Goal: Task Accomplishment & Management: Use online tool/utility

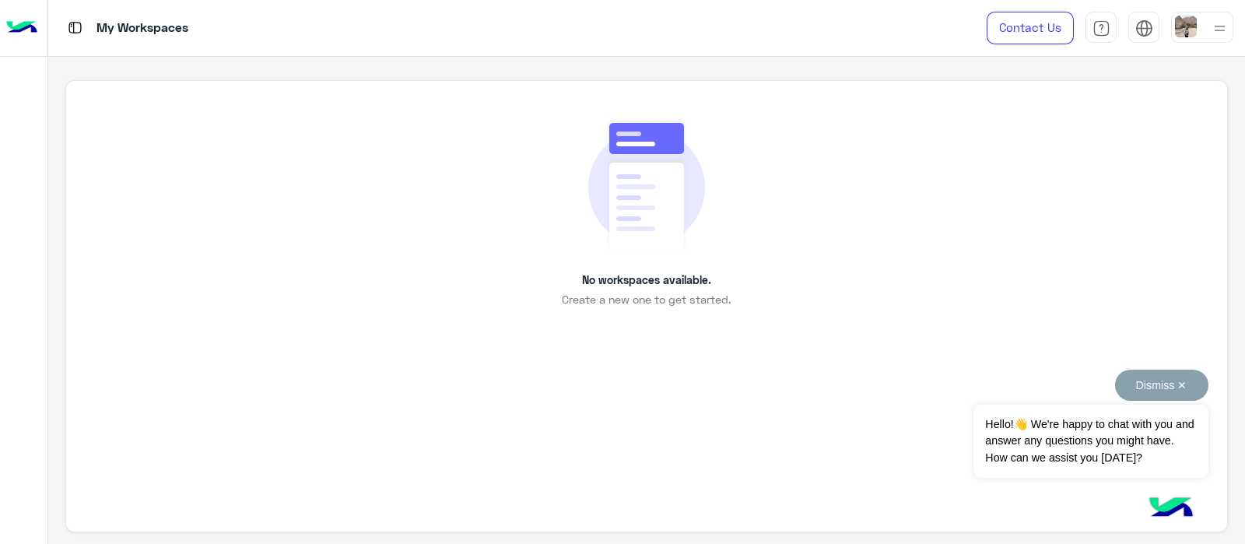
click at [1190, 379] on button "Dismiss ✕" at bounding box center [1161, 385] width 93 height 31
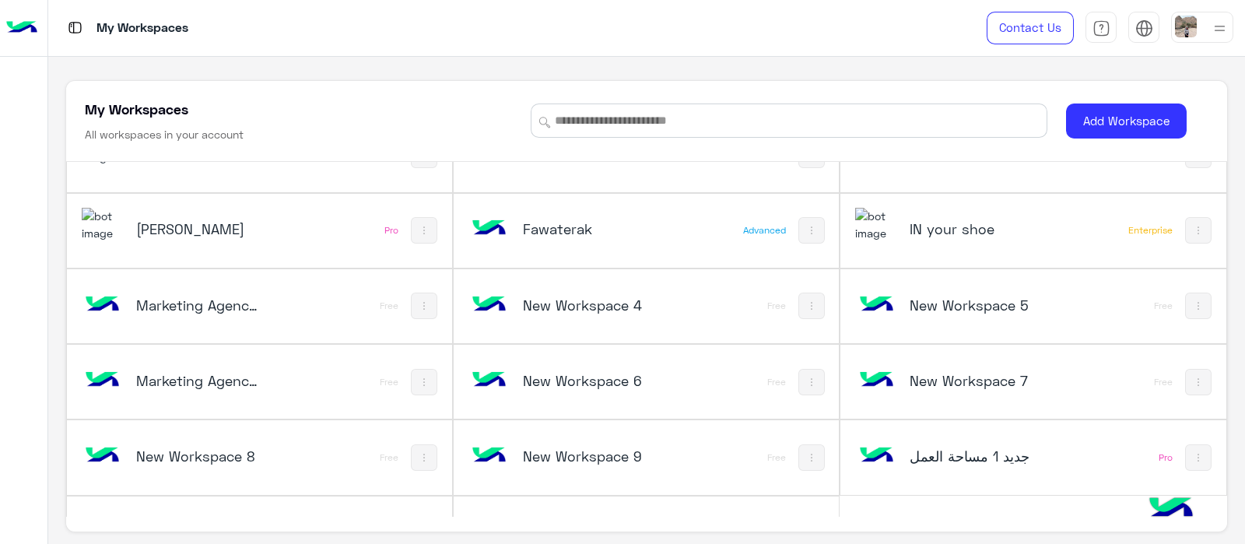
scroll to position [2586, 0]
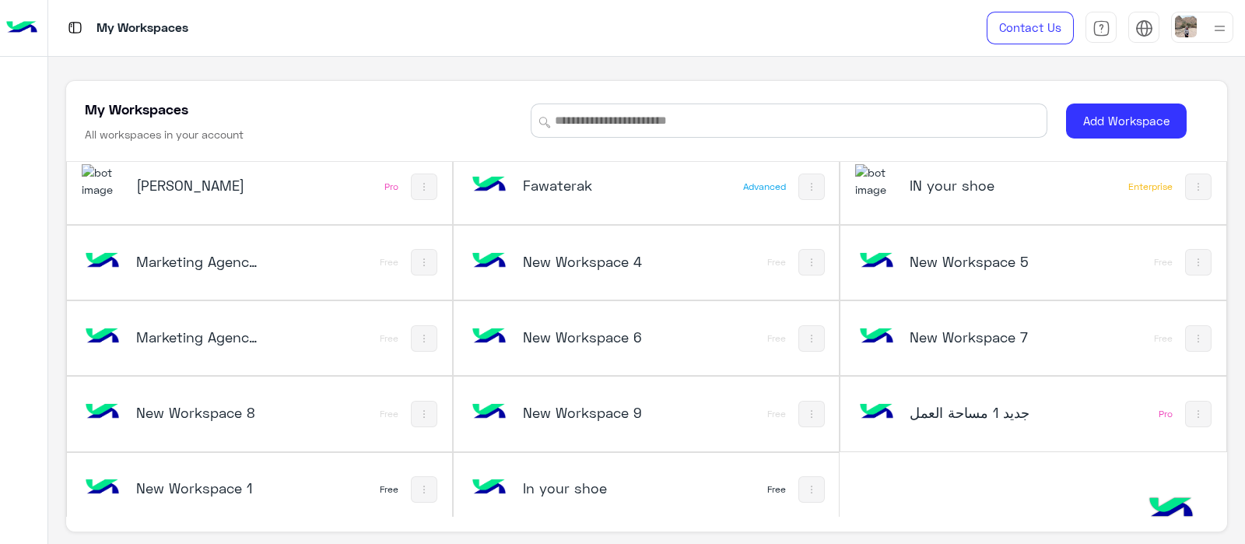
click at [873, 188] on img at bounding box center [876, 180] width 42 height 33
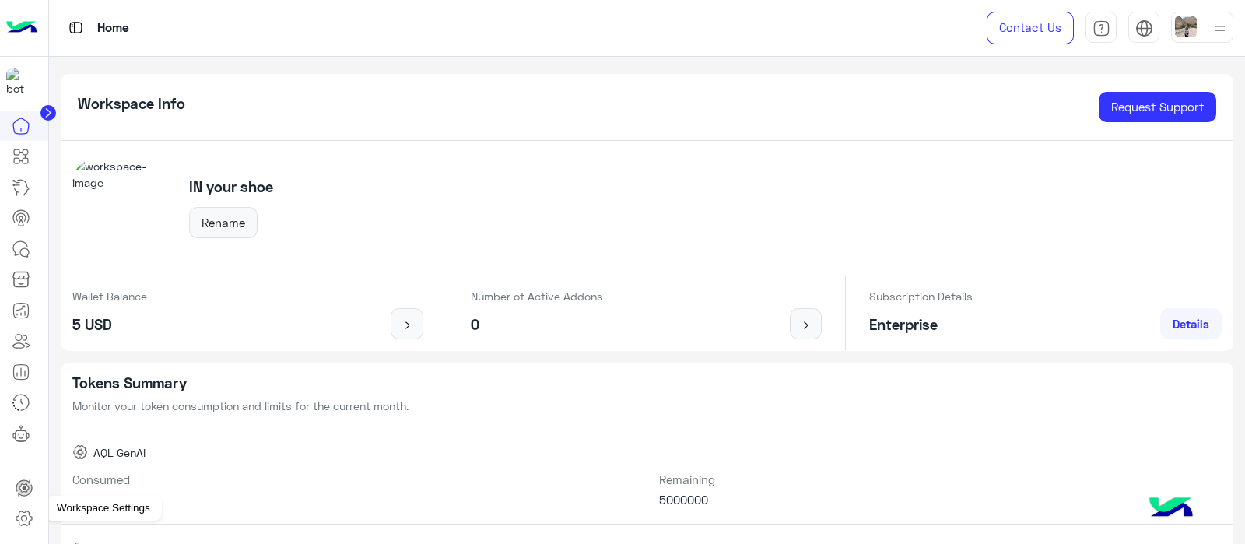
click at [18, 518] on icon at bounding box center [24, 518] width 19 height 19
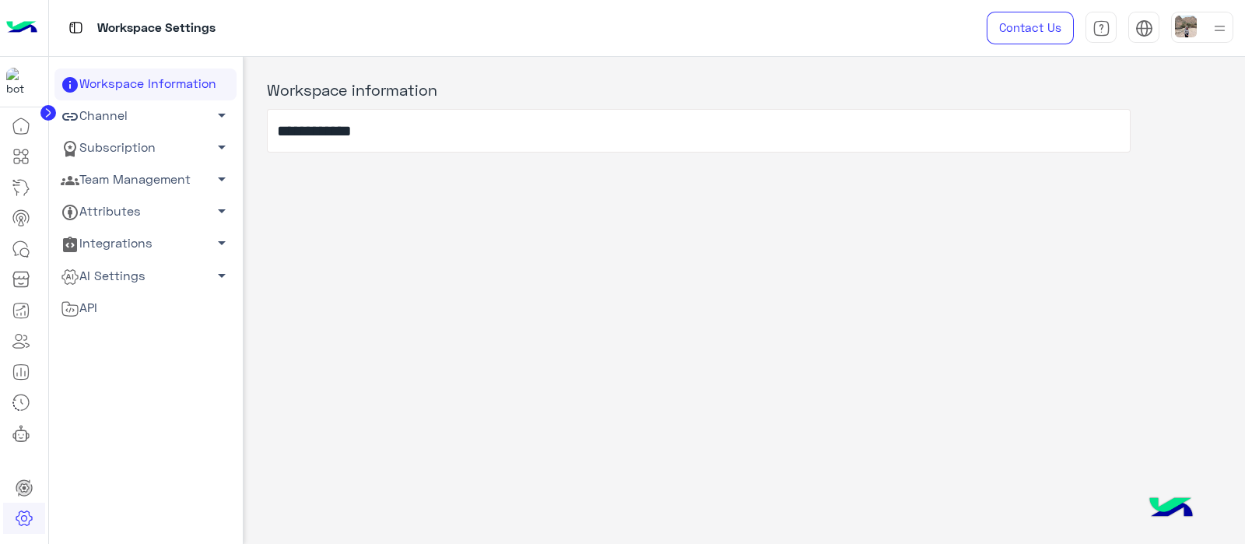
click at [106, 119] on link "Channel arrow_drop_down" at bounding box center [145, 116] width 182 height 32
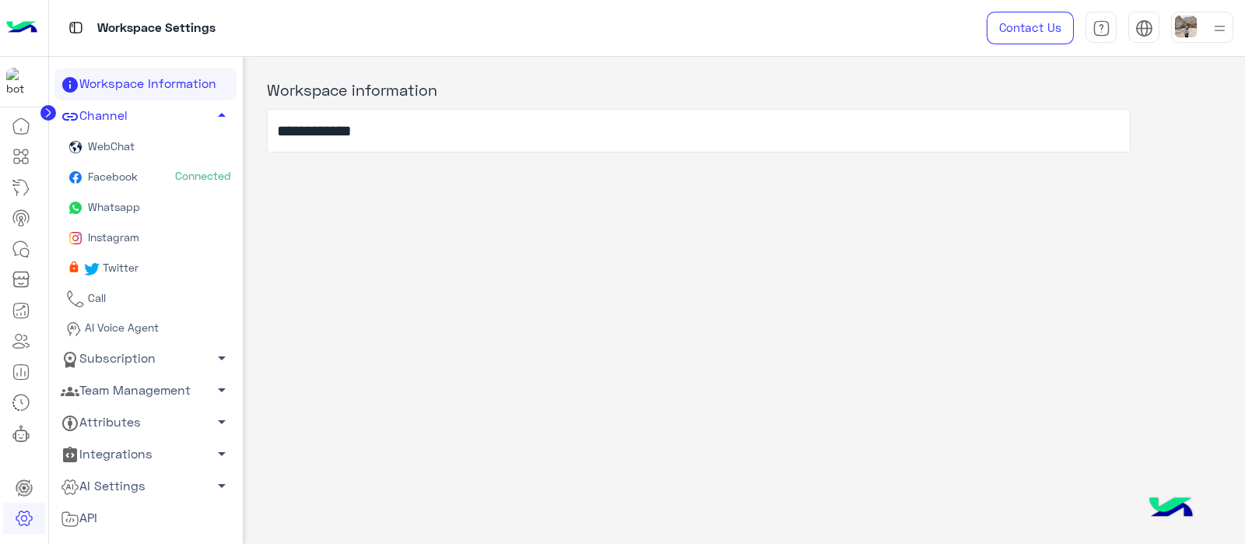
click at [114, 174] on span "Facebook" at bounding box center [111, 176] width 53 height 13
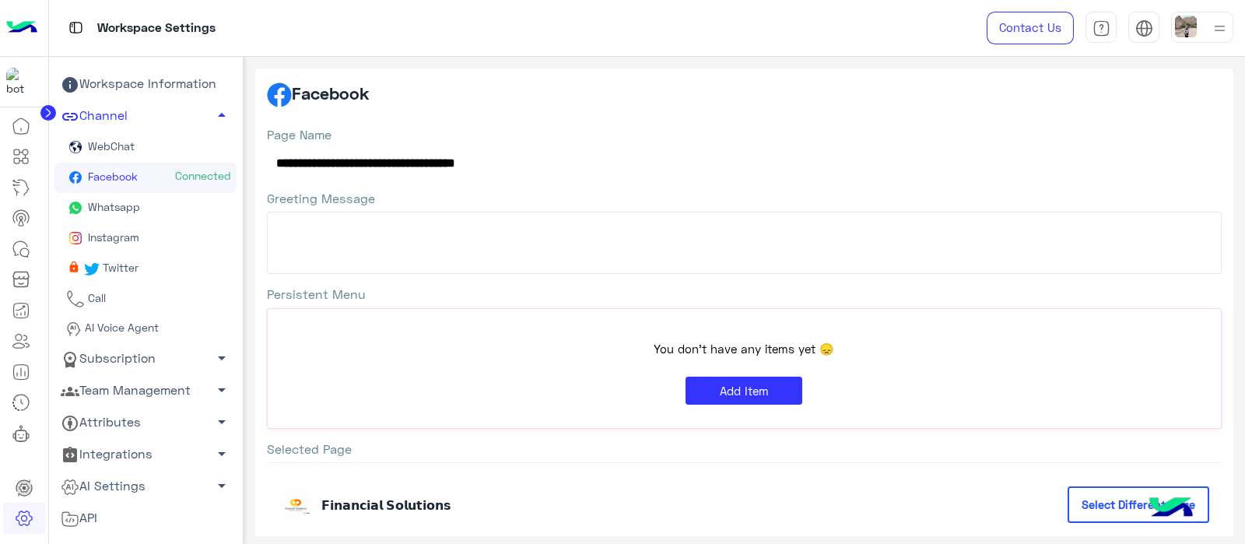
click at [735, 343] on p "You don't have any items yet 😞" at bounding box center [744, 349] width 907 height 18
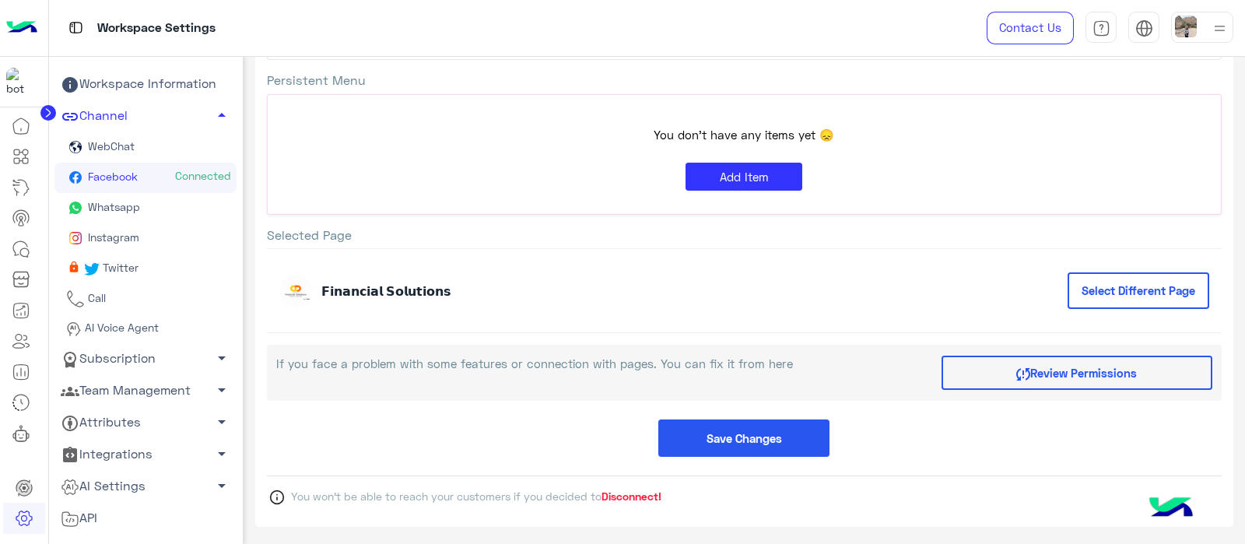
click at [627, 495] on span "Disconnect!" at bounding box center [632, 496] width 60 height 13
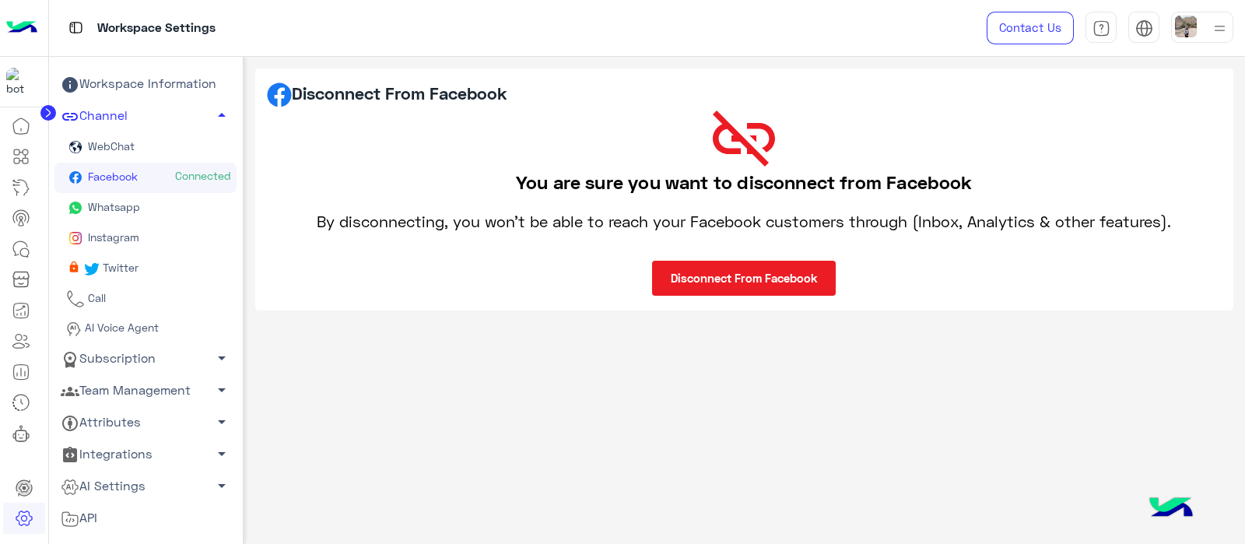
click at [708, 276] on button "Disconnect From Facebook" at bounding box center [744, 278] width 184 height 35
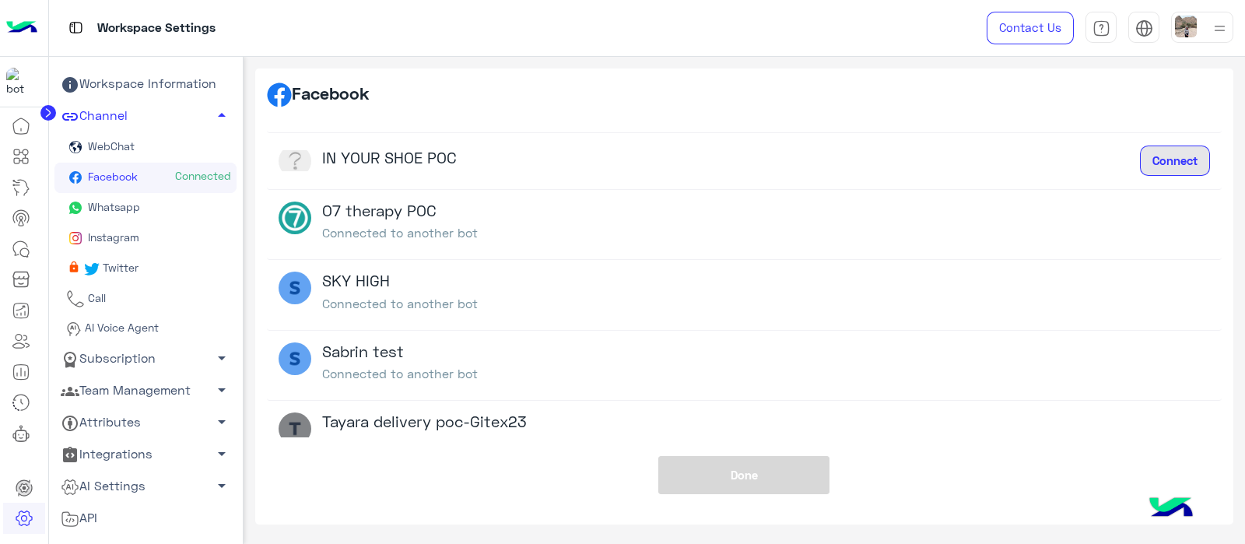
scroll to position [347, 0]
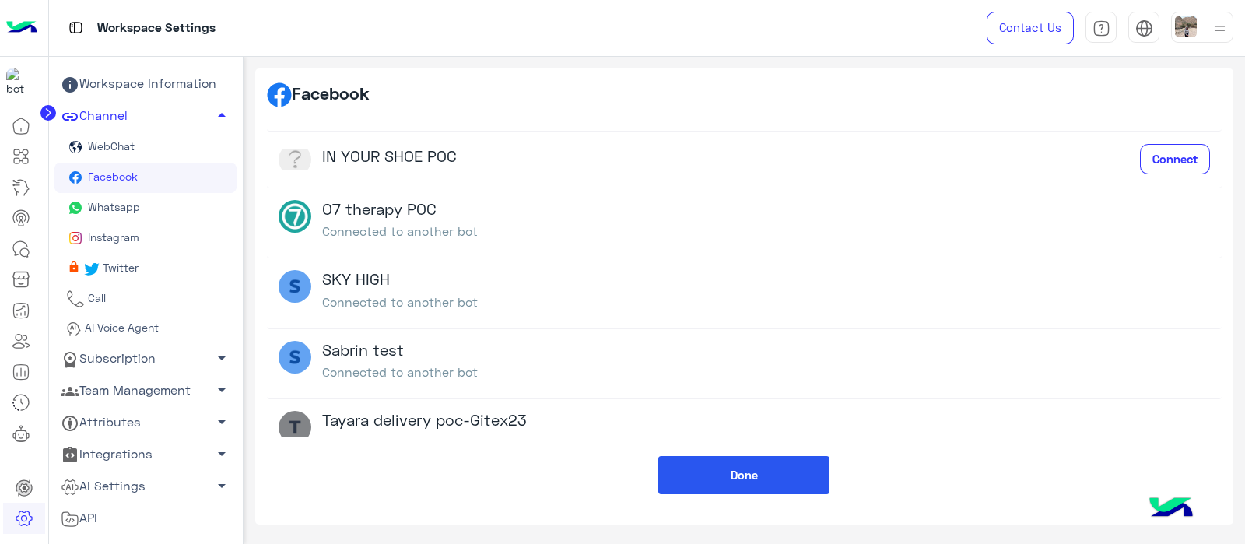
click at [743, 465] on button "Done" at bounding box center [743, 475] width 171 height 38
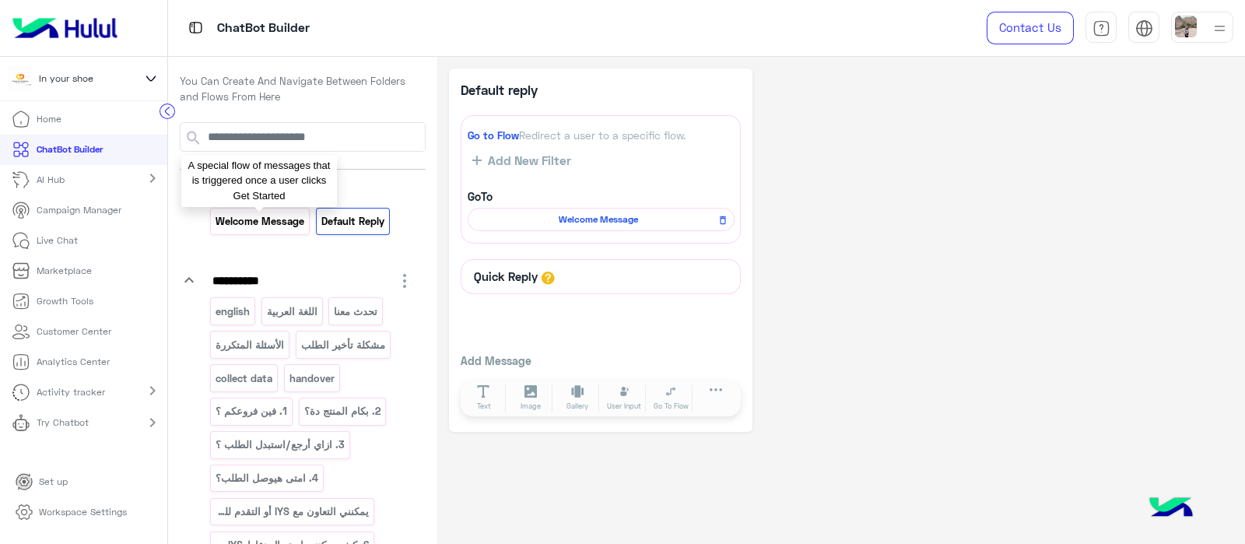
click at [259, 218] on p "Welcome Message" at bounding box center [260, 221] width 91 height 18
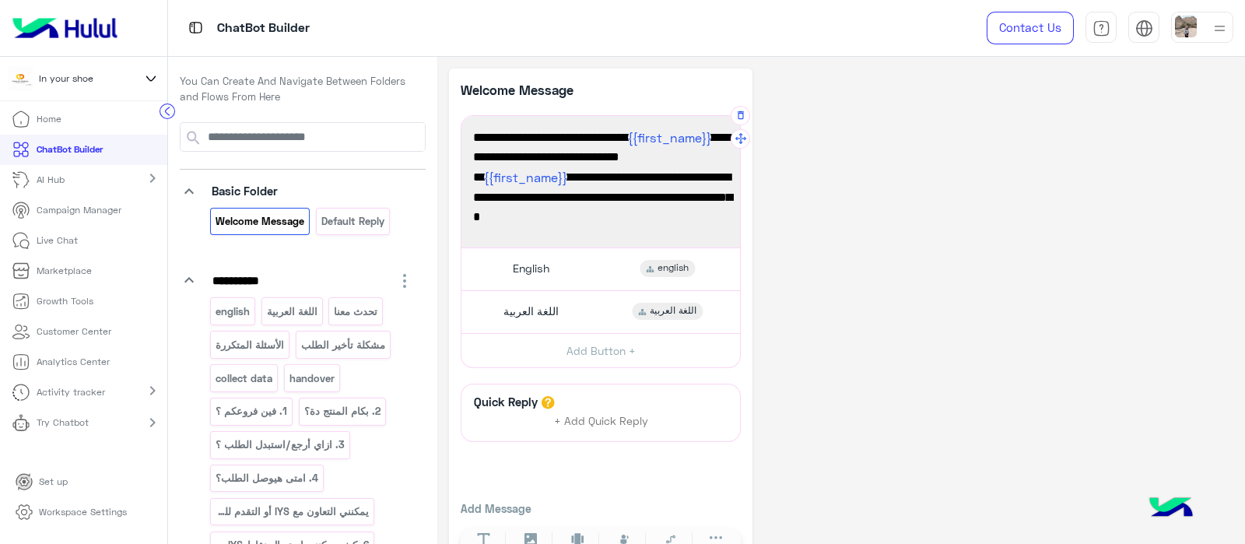
click at [518, 156] on span "أهلاً {{first_name}} في 𝗜𝗡 𝗬𝗢𝗨𝗥 𝗦𝗛𝗢𝗘 😊 من فضلك اختر لغتك المفضلة للمتابعة." at bounding box center [600, 148] width 255 height 40
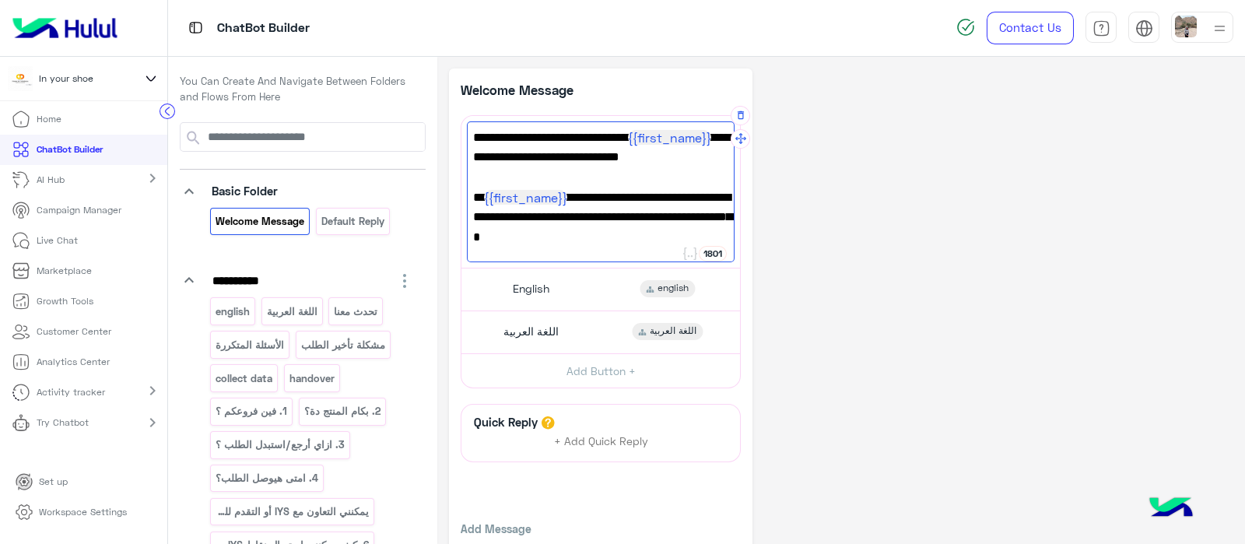
click at [575, 160] on span "أهلاً {{first_name}} في 𝗜𝗡 𝗬𝗢𝗨𝗥 𝗦𝗛𝗢𝗘 😊 من فضلك اختر لغتك المفضلة للمتابعة." at bounding box center [600, 148] width 255 height 40
type textarea "**********"
click at [928, 272] on div "**********" at bounding box center [841, 334] width 785 height 532
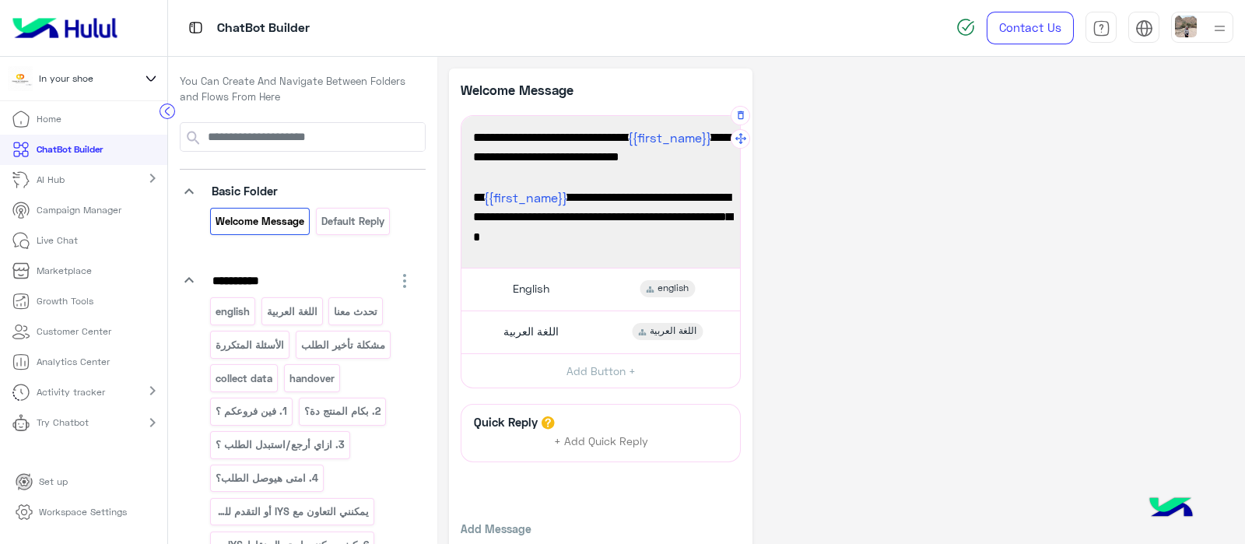
click at [514, 165] on span "أهلاً {{first_name}} في 𝗜𝗡 𝗬𝗢𝗨𝗥 𝗦𝗛𝗢𝗘 😊 من فضلك اختر لغتك المفضلة للمتابعة." at bounding box center [600, 148] width 255 height 40
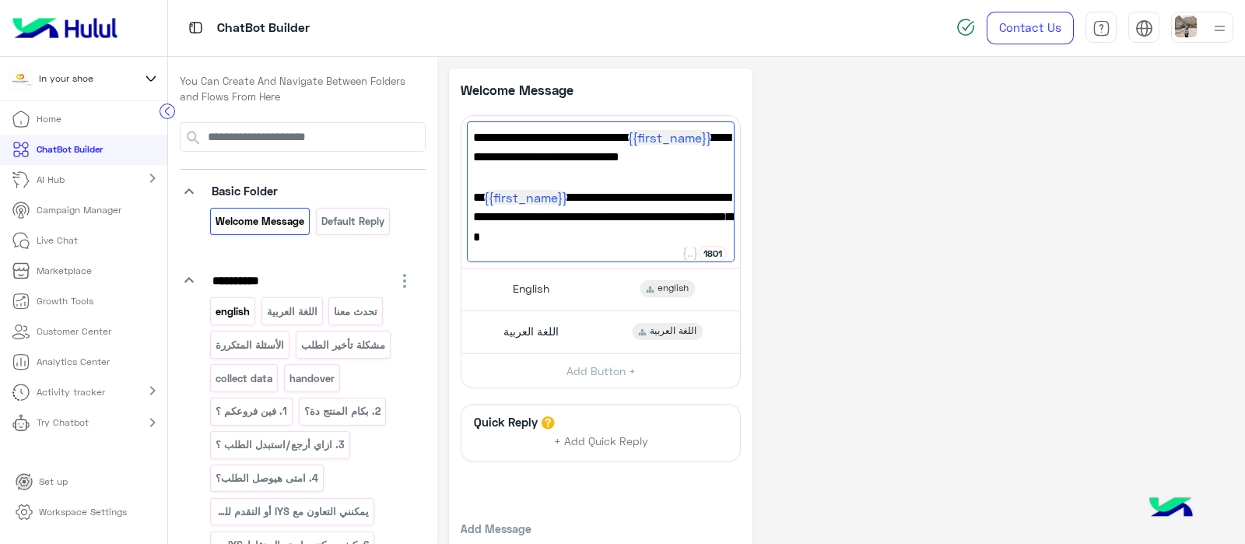
click at [252, 311] on div "english" at bounding box center [232, 310] width 45 height 27
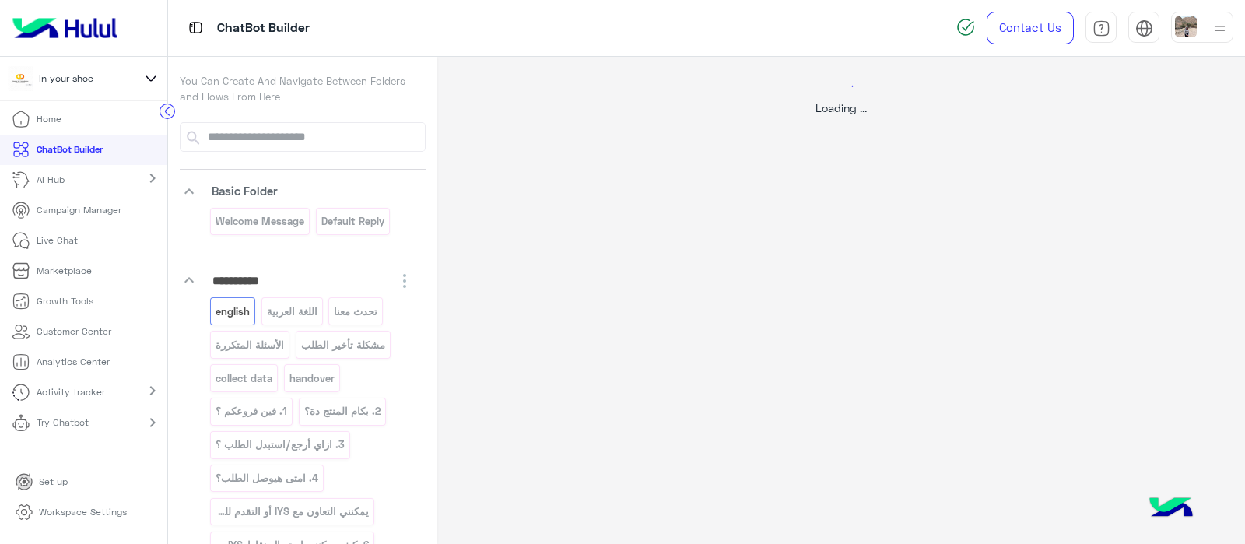
select select "*"
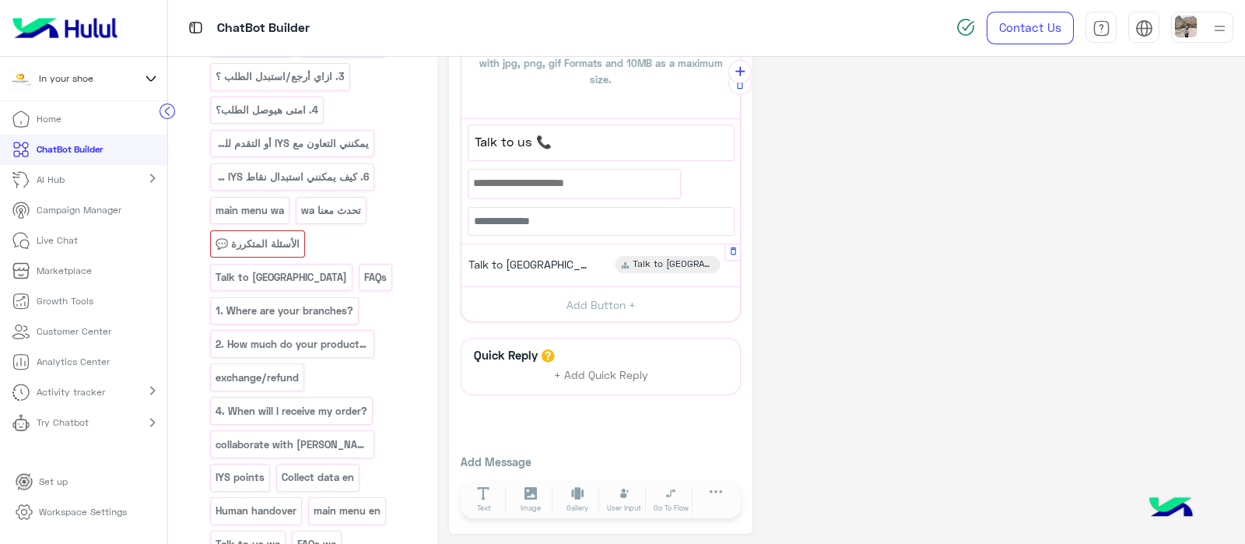
scroll to position [435, 0]
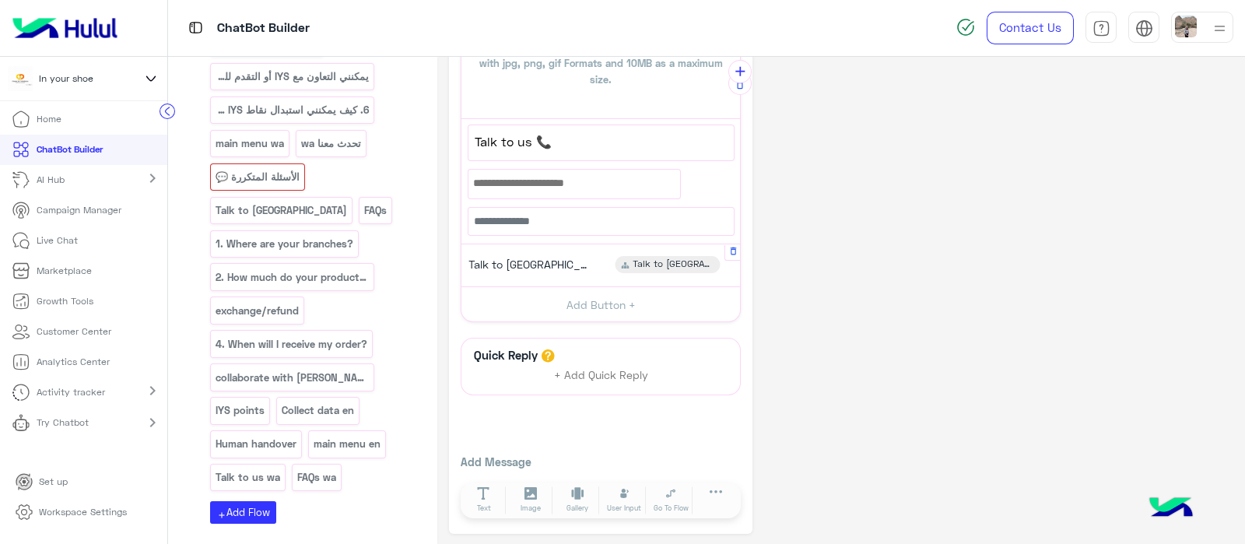
click at [531, 251] on div "Talk to us Talk to us" at bounding box center [601, 266] width 267 height 30
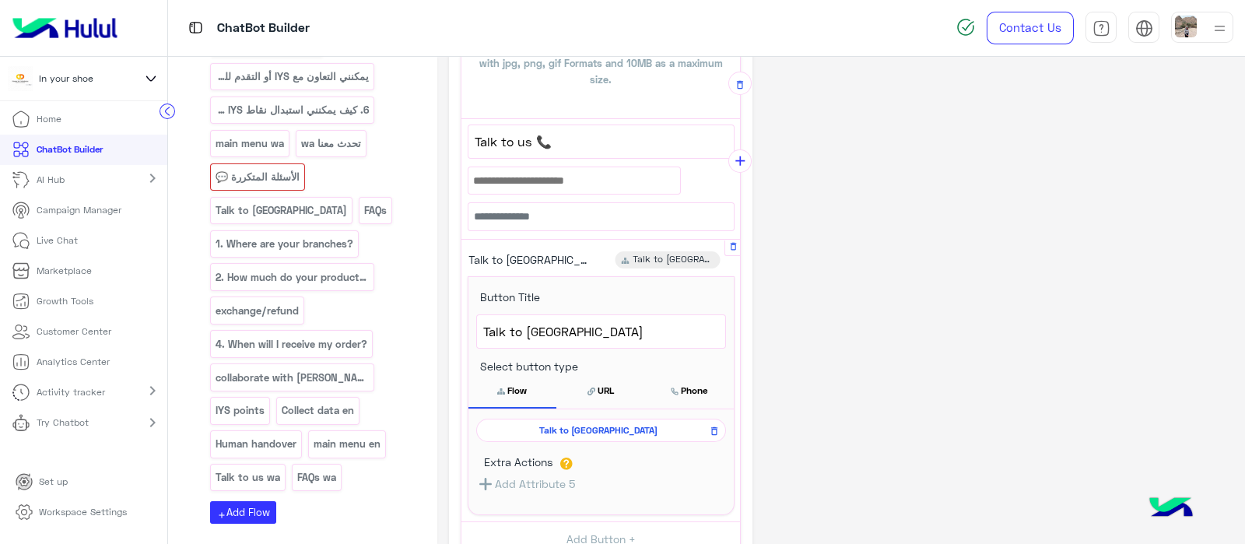
scroll to position [559, 0]
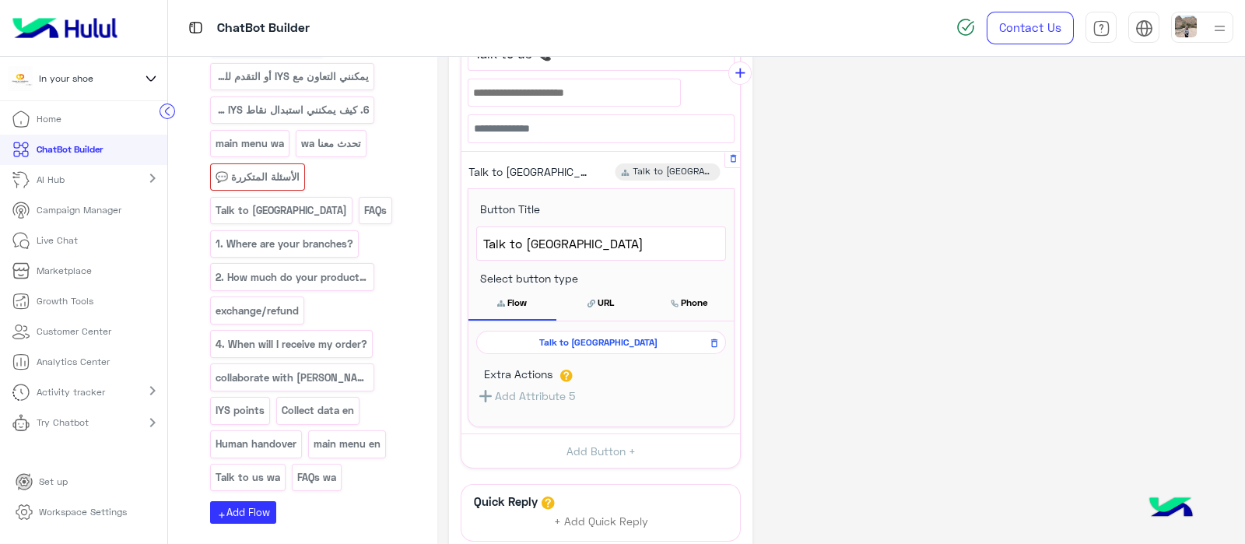
click at [574, 335] on span "Talk to us" at bounding box center [598, 342] width 227 height 14
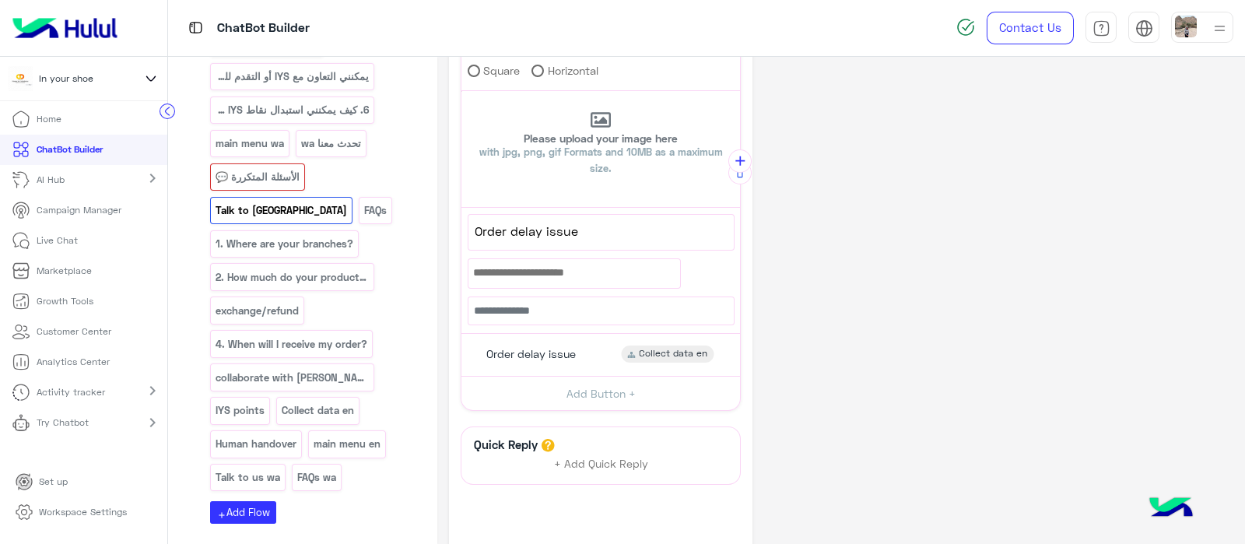
scroll to position [209, 0]
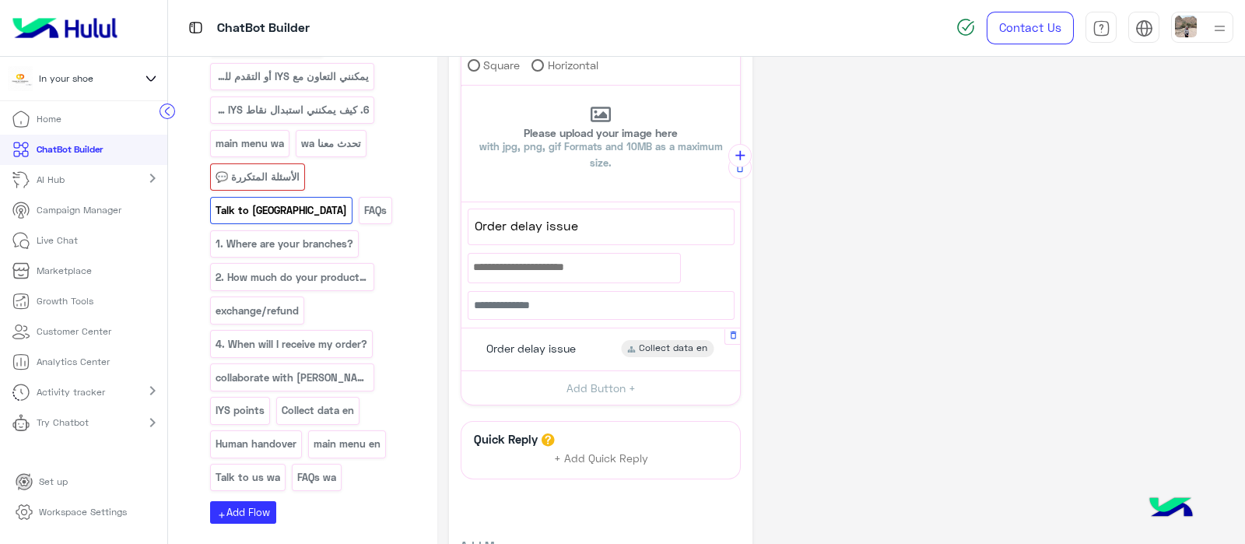
click at [570, 351] on span "Order delay issue" at bounding box center [531, 349] width 90 height 14
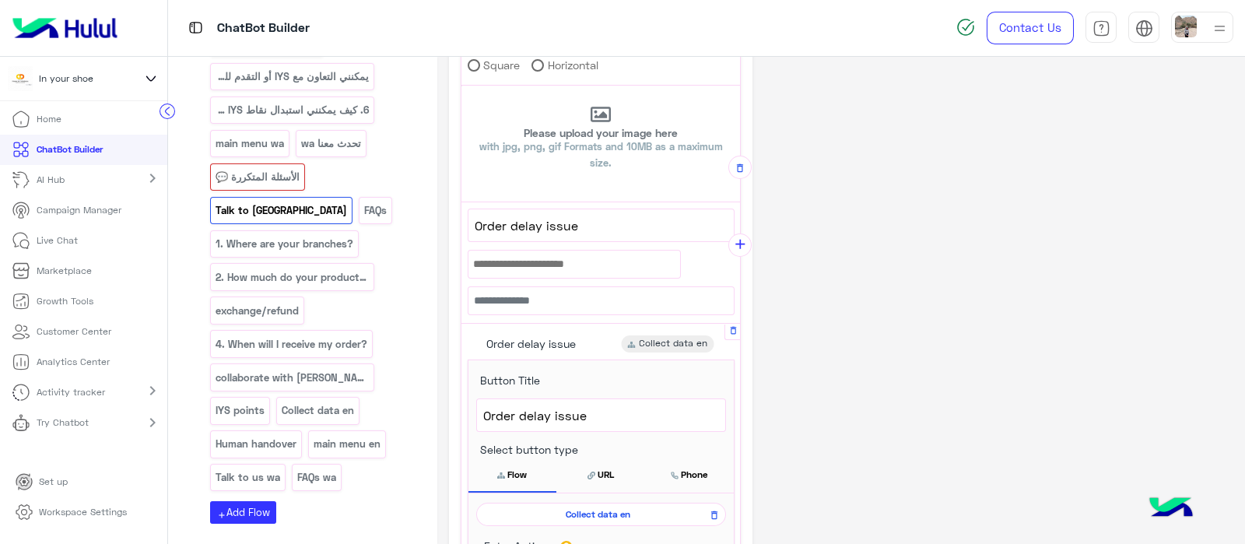
click at [610, 511] on span "Collect data en" at bounding box center [598, 514] width 227 height 14
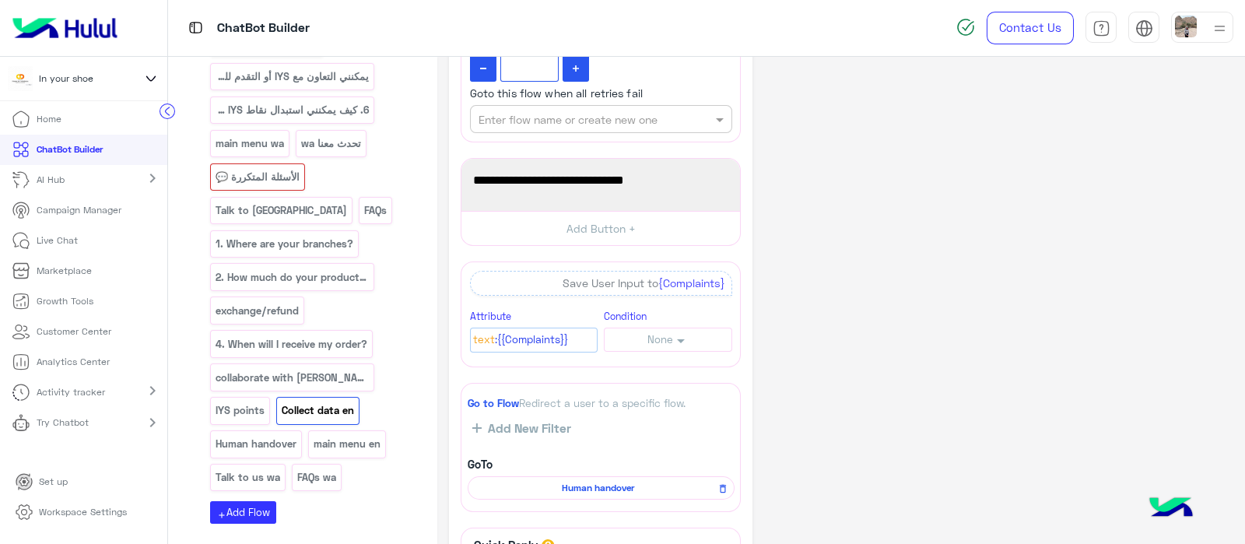
scroll to position [932, 0]
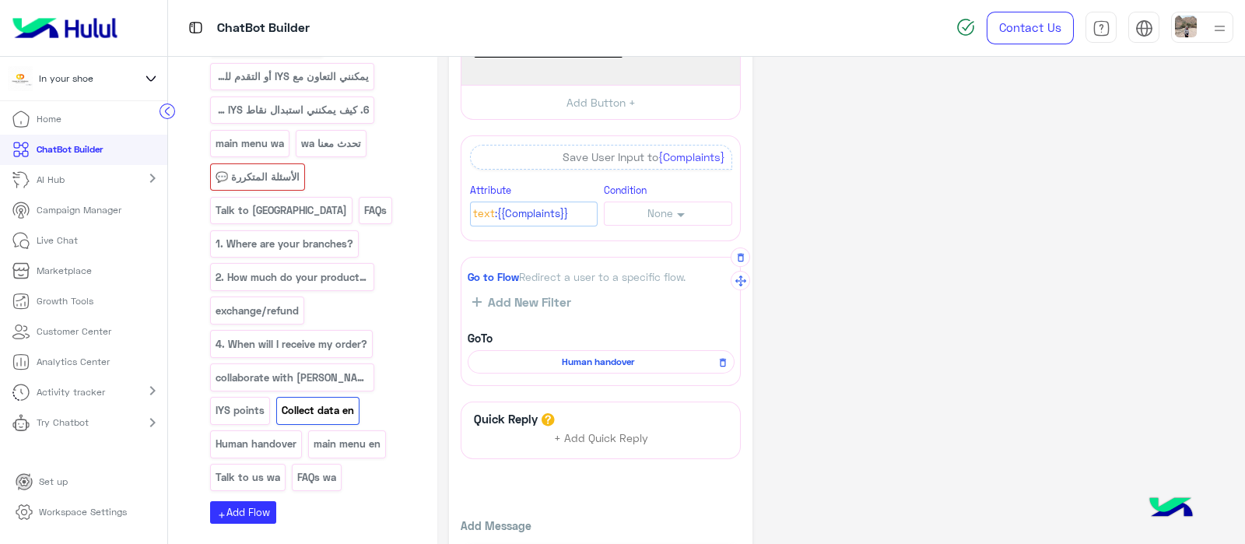
click at [577, 350] on div "Human handover" at bounding box center [601, 361] width 267 height 23
click at [577, 355] on span "Human handover" at bounding box center [598, 362] width 244 height 14
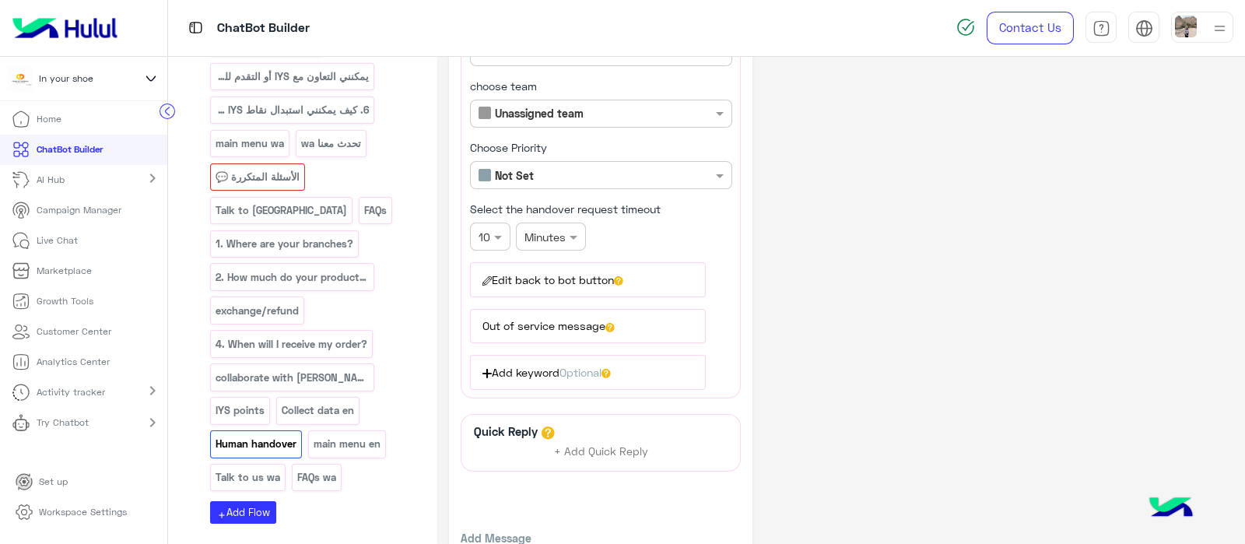
scroll to position [165, 0]
click at [623, 284] on button "Edit back to bot button" at bounding box center [588, 279] width 236 height 34
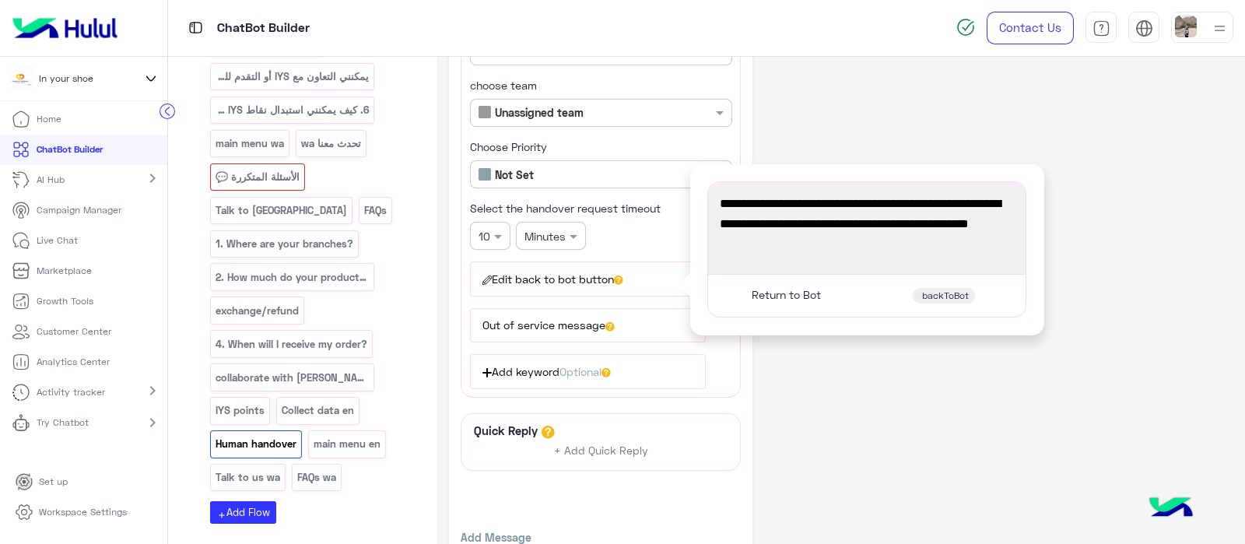
click at [813, 139] on div "**********" at bounding box center [841, 256] width 785 height 706
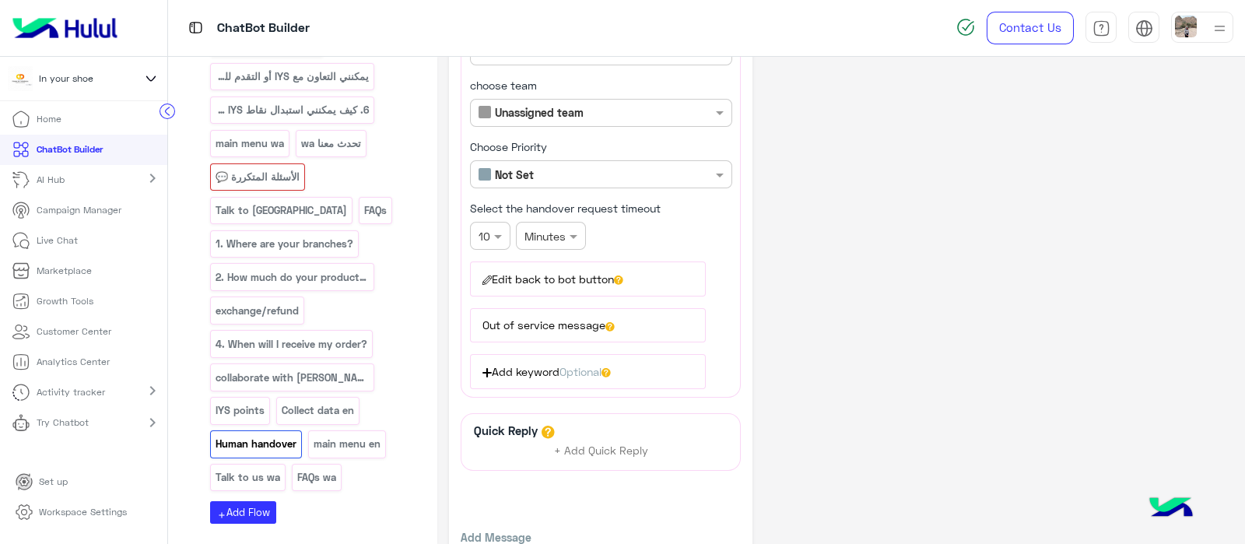
click at [653, 338] on button "Out of service message" at bounding box center [588, 325] width 236 height 34
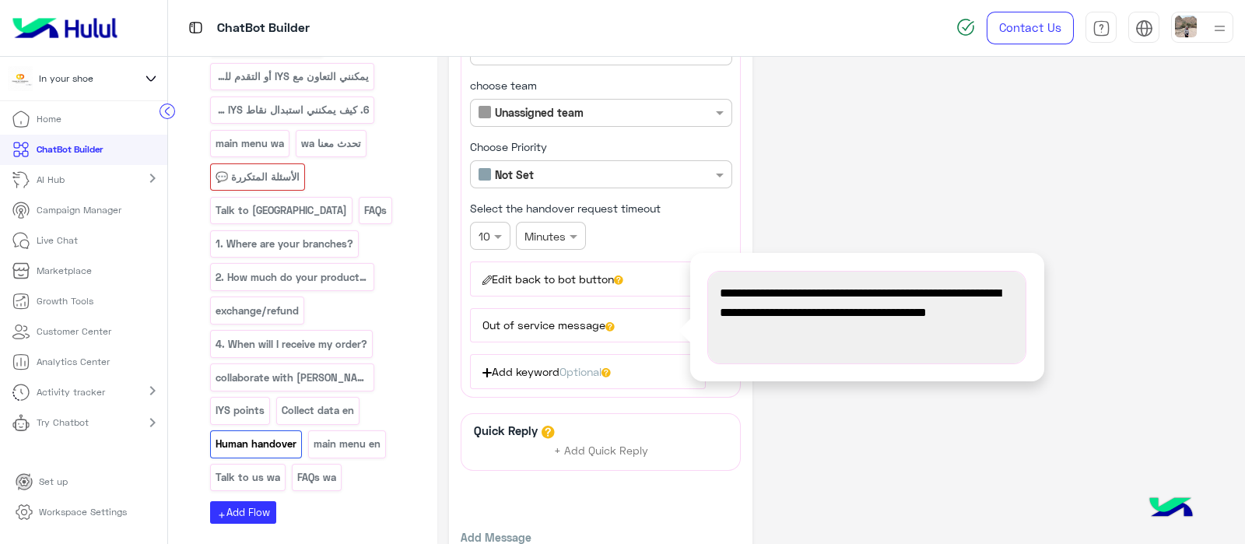
click at [809, 181] on div "**********" at bounding box center [841, 256] width 785 height 706
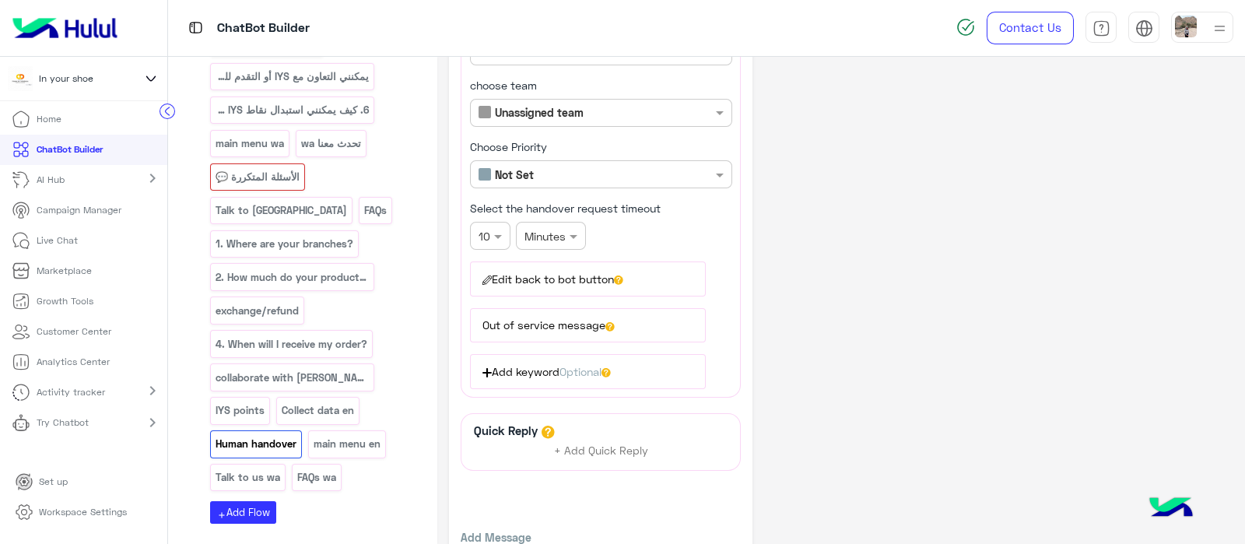
scroll to position [0, 0]
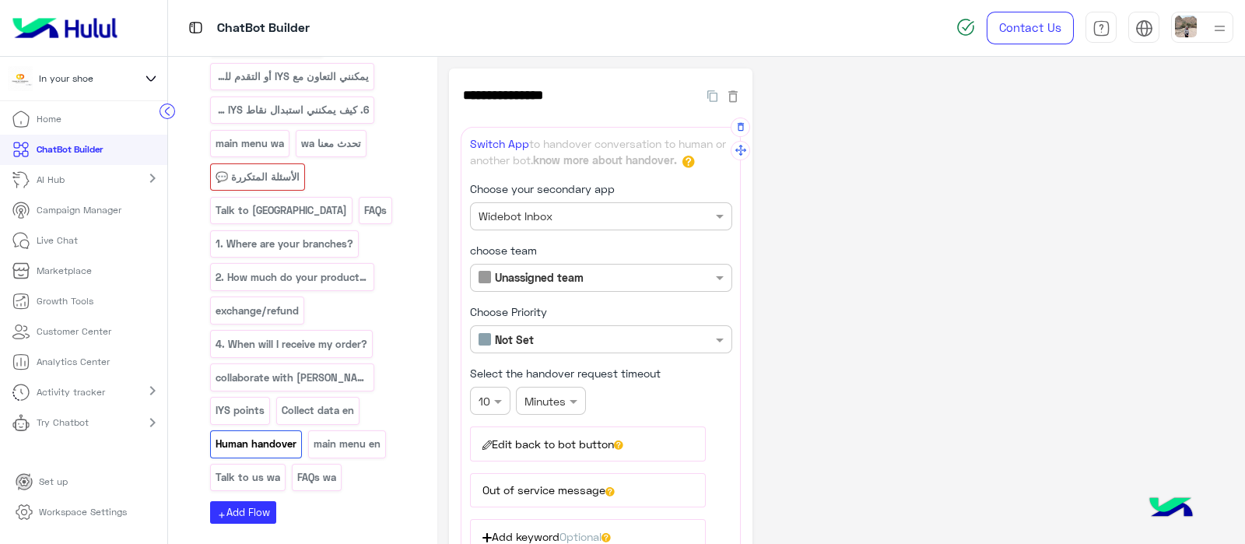
click at [555, 281] on input "text" at bounding box center [575, 278] width 193 height 16
click at [541, 309] on b "Unassigned team" at bounding box center [538, 308] width 89 height 13
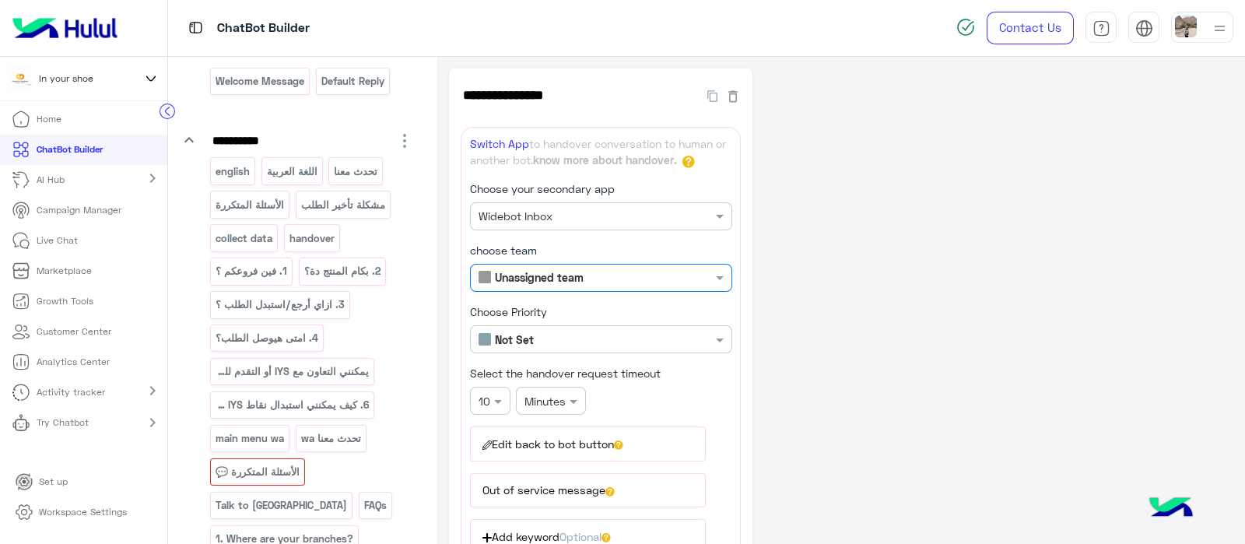
scroll to position [139, 0]
click at [261, 475] on p "الأسئلة المتكررة 💬" at bounding box center [258, 473] width 86 height 18
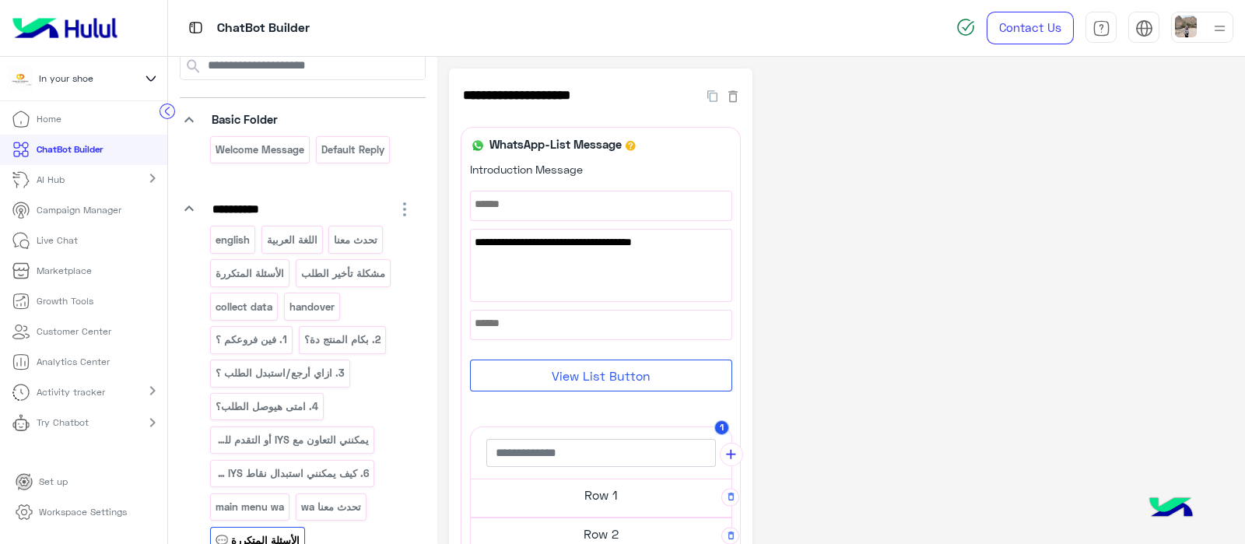
scroll to position [65, 0]
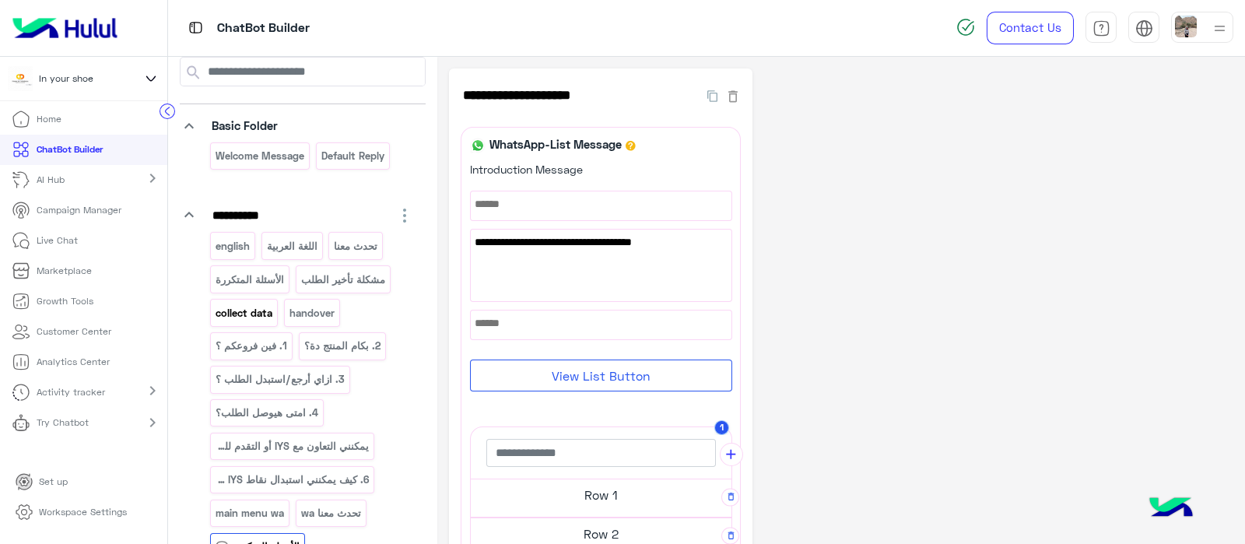
click at [237, 313] on p "collect data" at bounding box center [244, 313] width 59 height 18
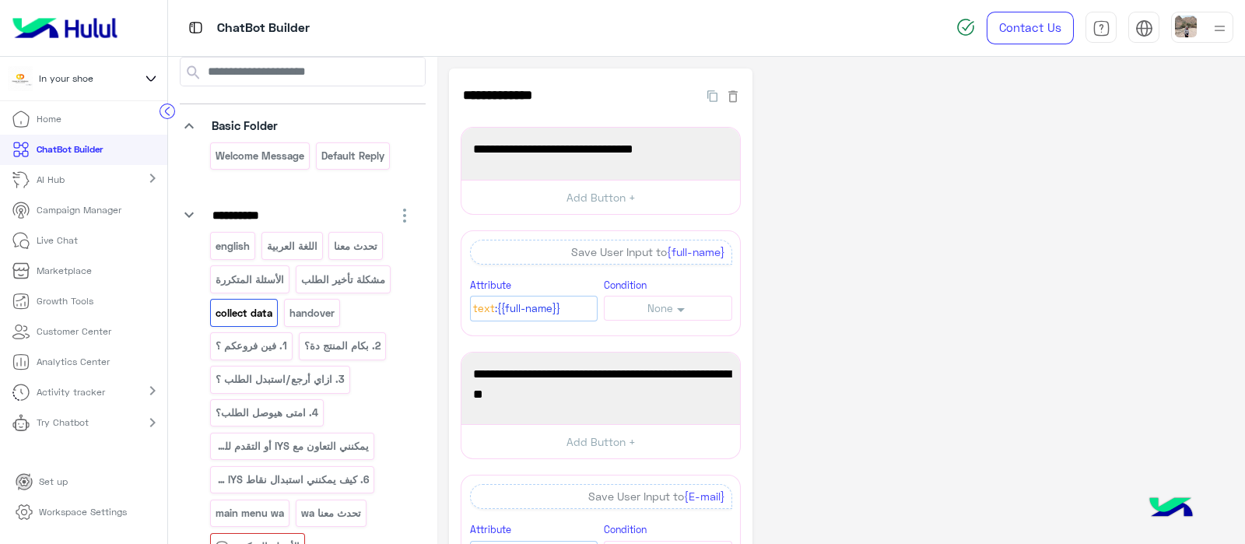
click at [234, 243] on p "english" at bounding box center [233, 246] width 37 height 18
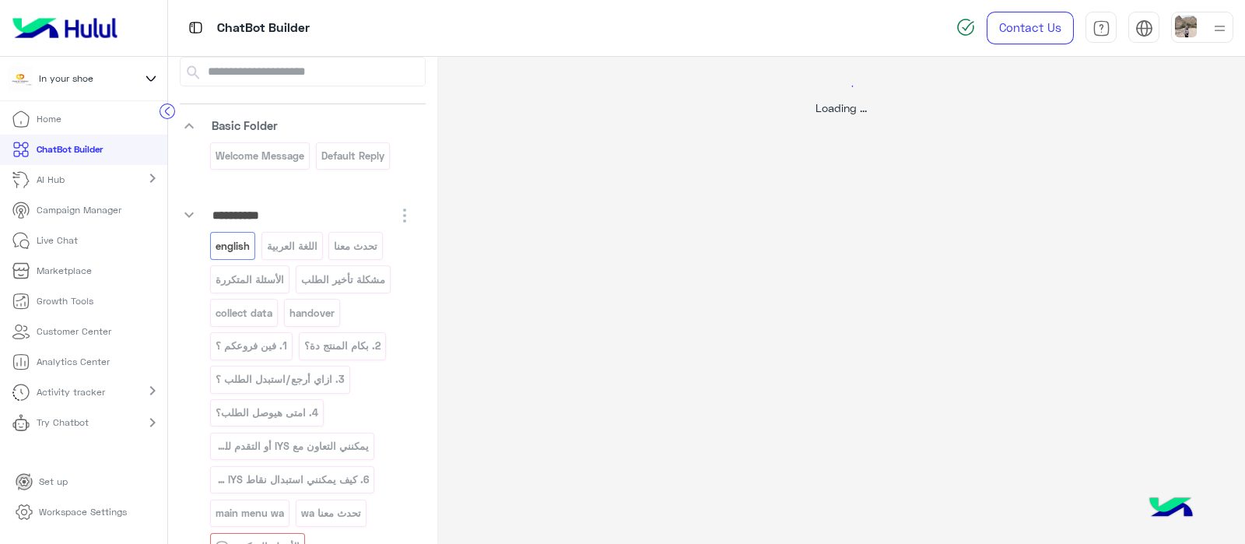
select select "*"
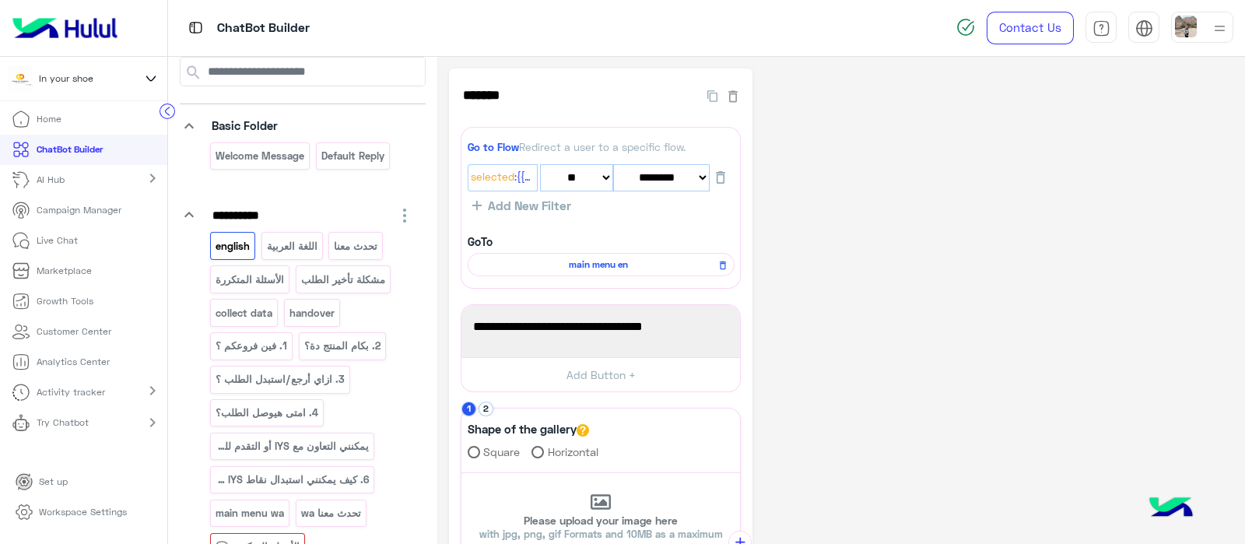
scroll to position [471, 0]
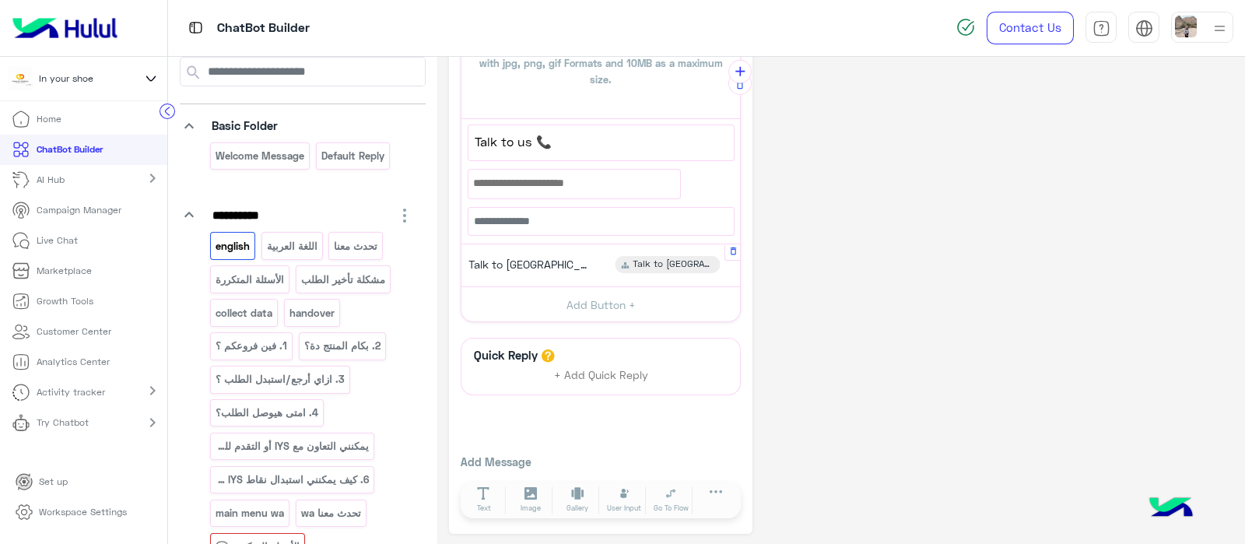
click at [557, 264] on div "Talk to us" at bounding box center [528, 264] width 141 height 17
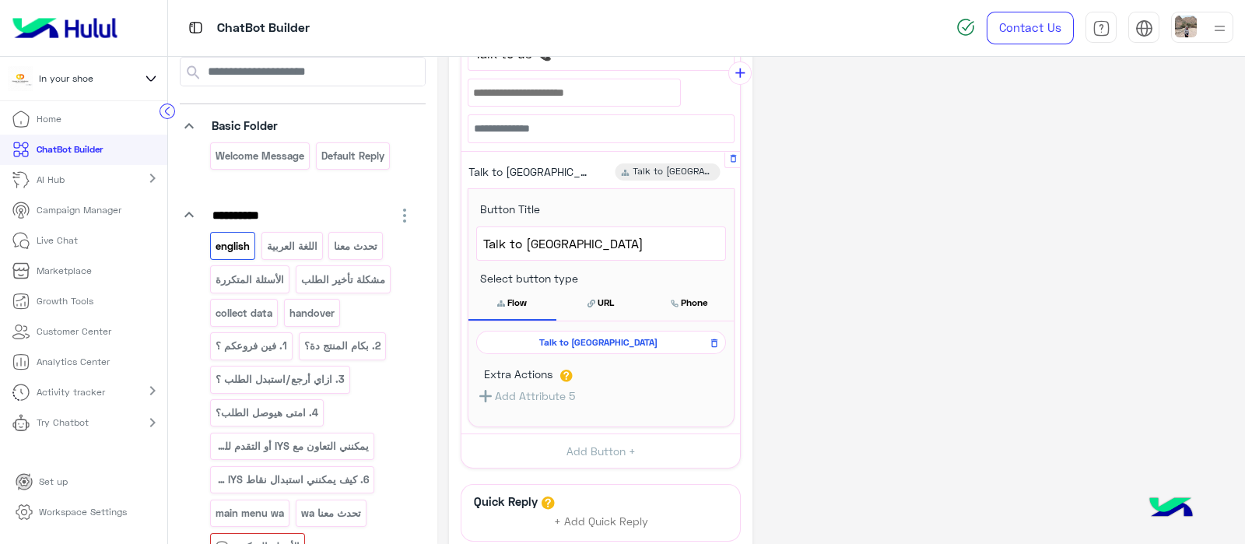
click at [562, 339] on span "Talk to us" at bounding box center [598, 342] width 227 height 14
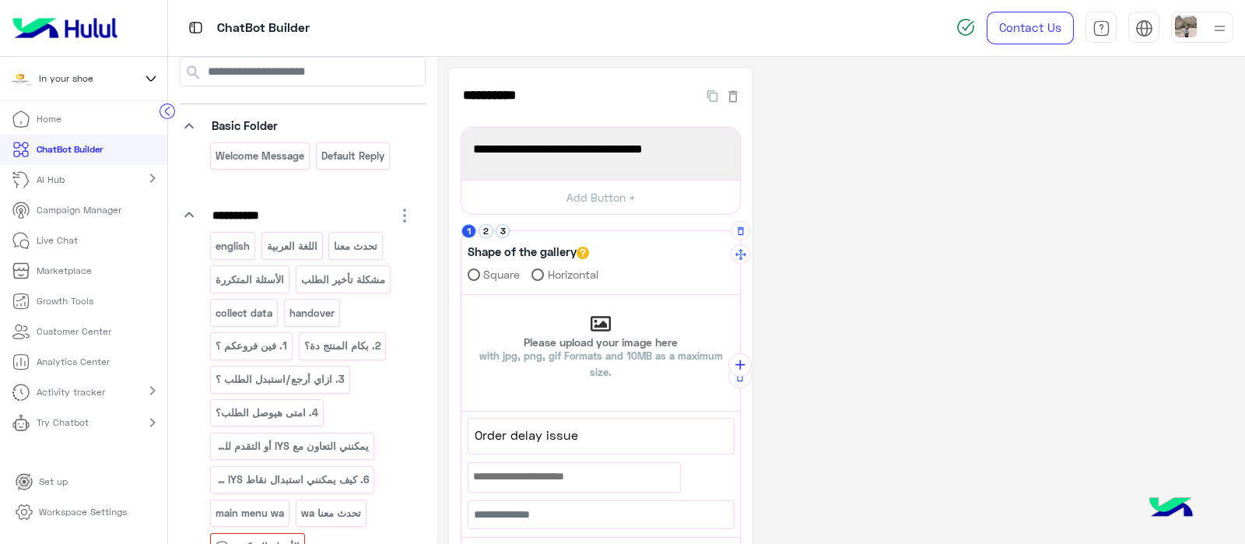
scroll to position [293, 0]
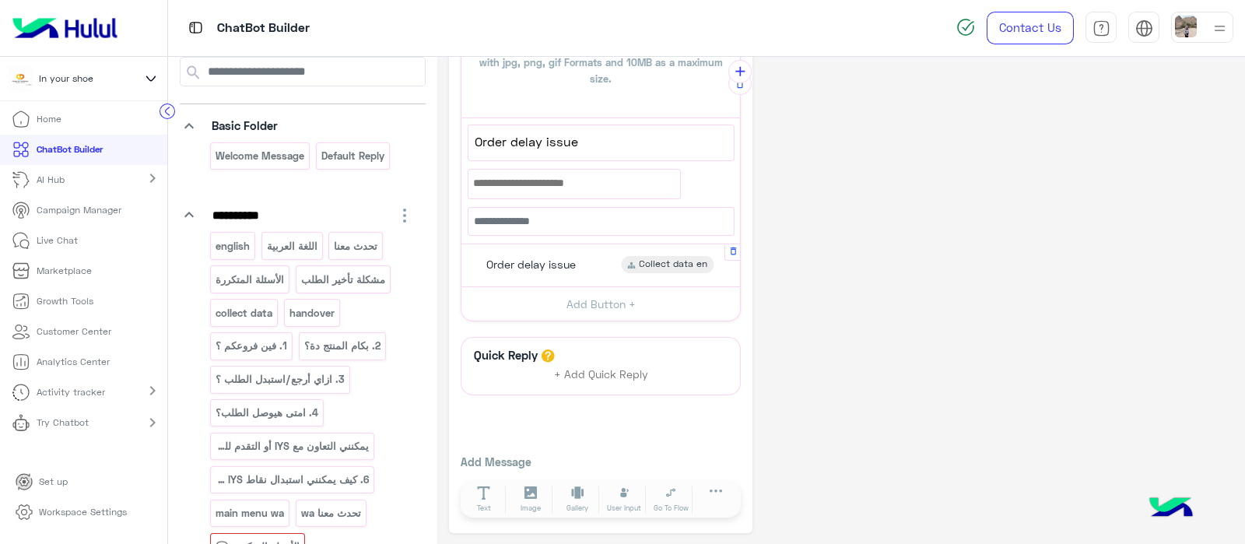
click at [529, 258] on span "Order delay issue" at bounding box center [531, 265] width 90 height 14
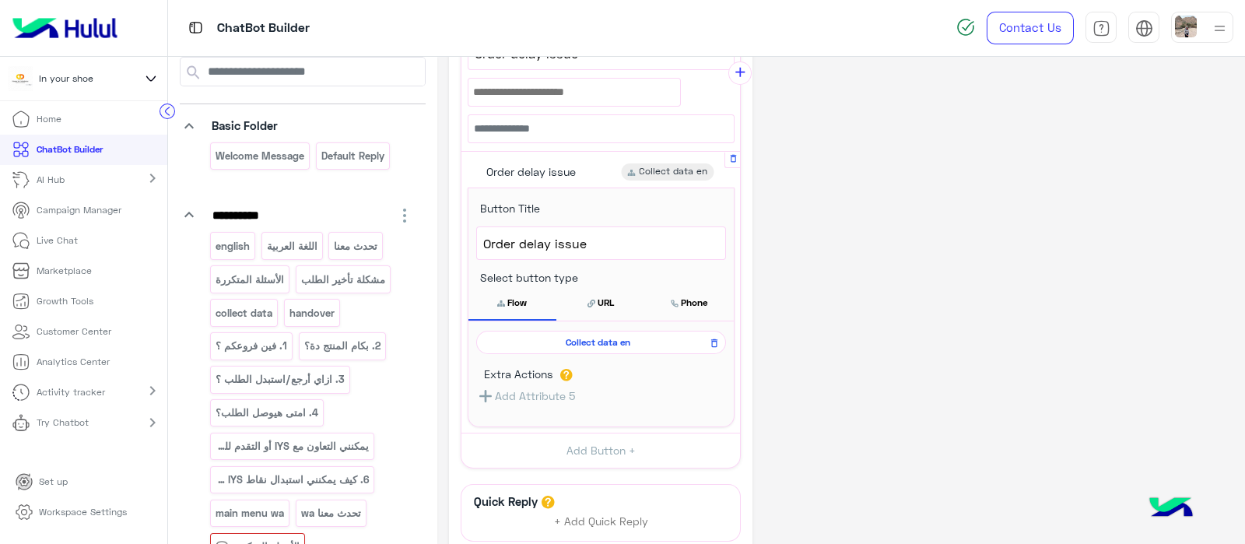
click at [518, 336] on span "Collect data en" at bounding box center [598, 342] width 227 height 14
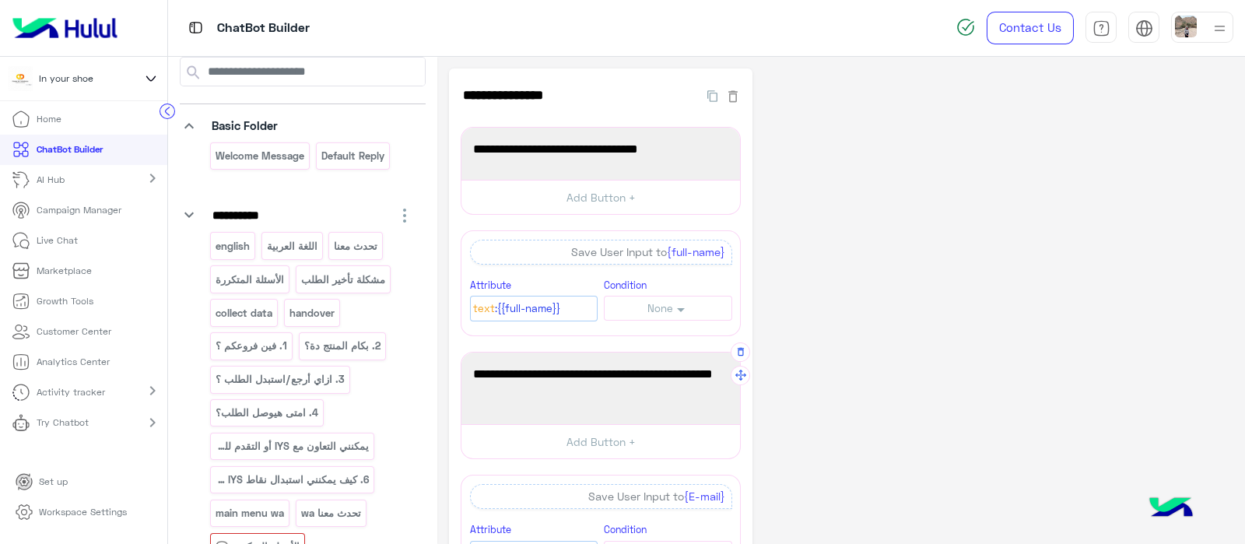
scroll to position [990, 0]
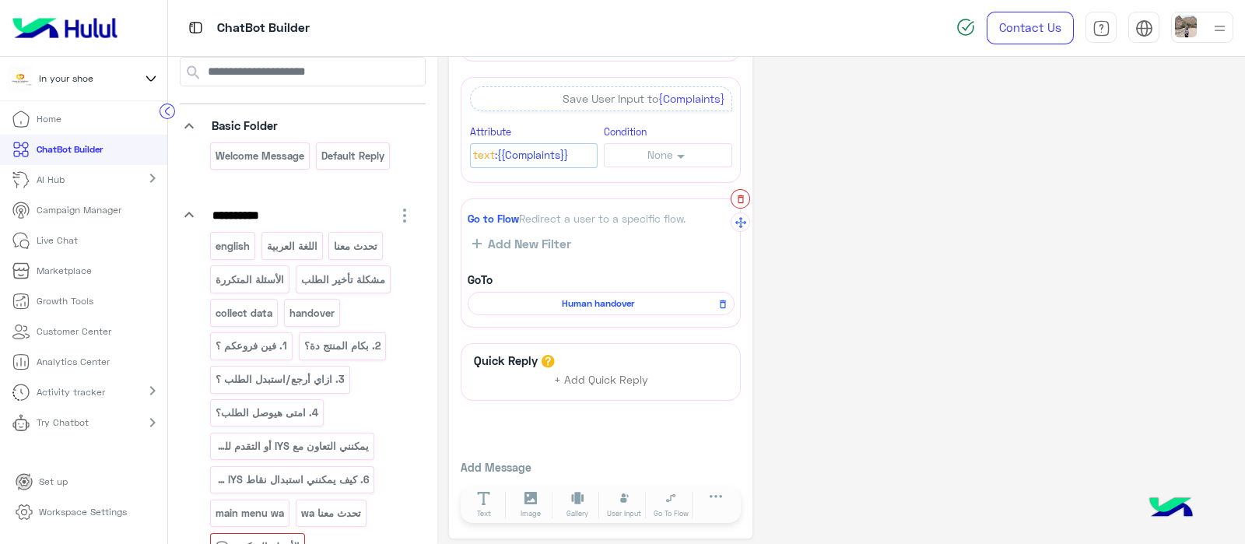
click at [736, 194] on icon "button" at bounding box center [740, 199] width 11 height 11
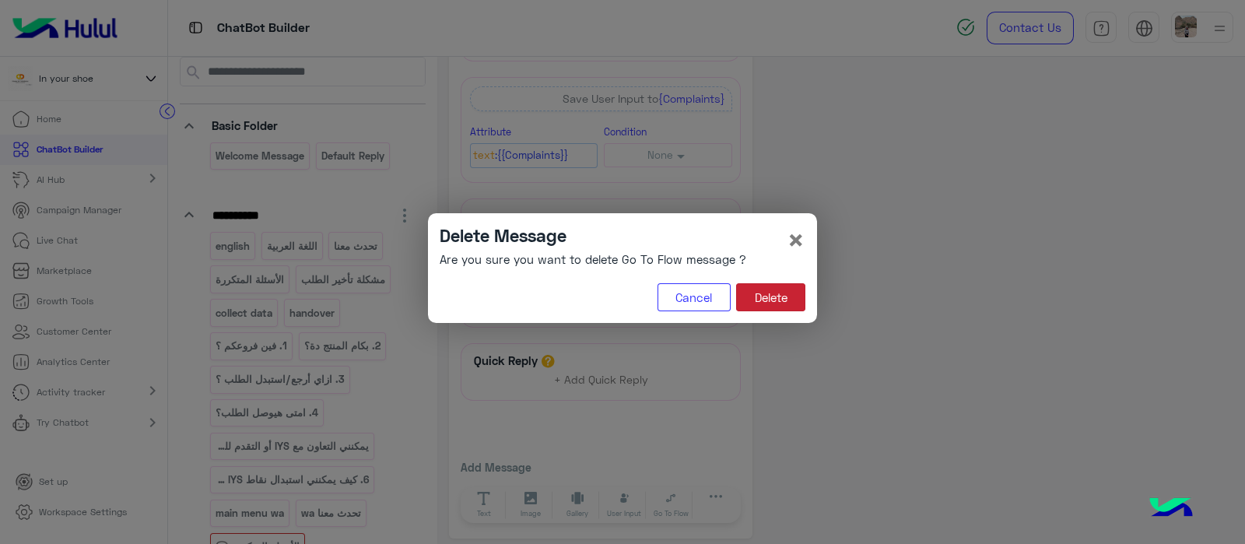
click at [783, 297] on button "Delete" at bounding box center [770, 297] width 69 height 28
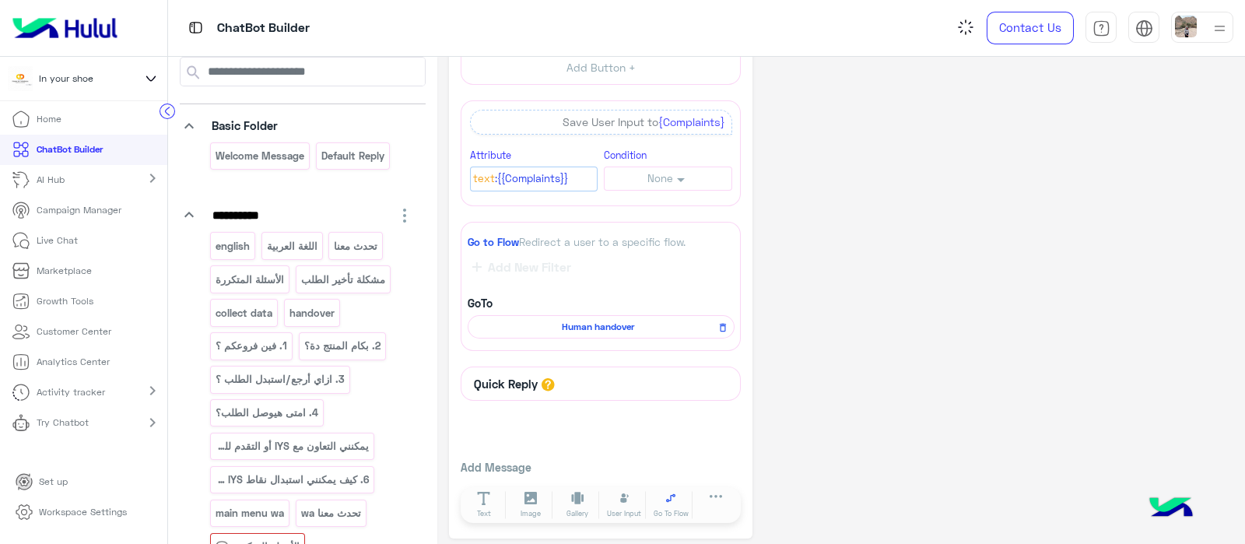
scroll to position [774, 0]
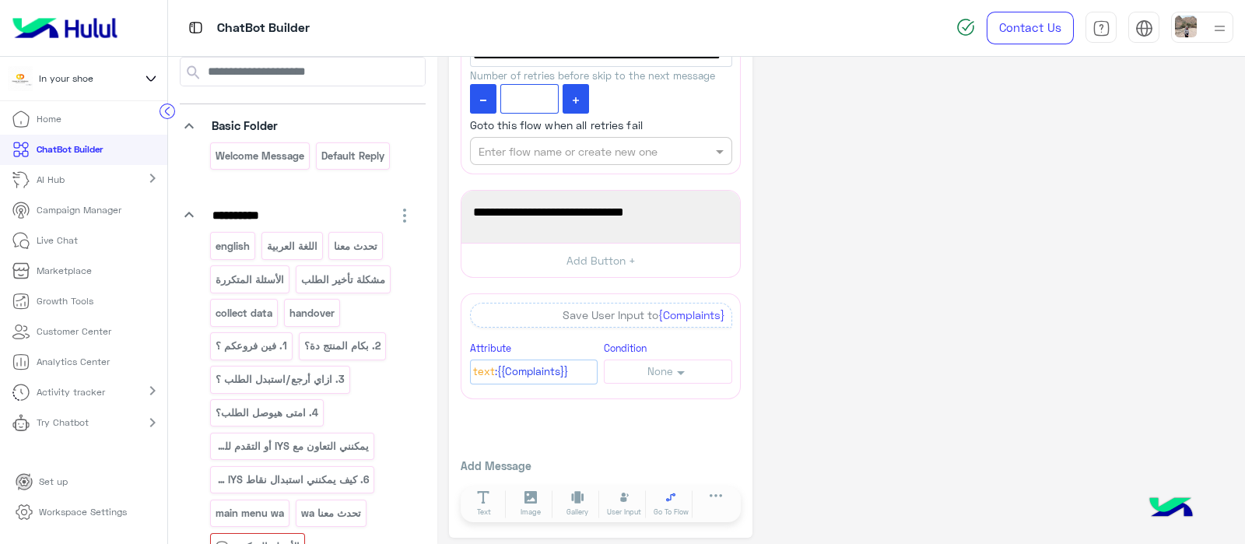
click at [665, 492] on icon at bounding box center [671, 497] width 13 height 13
click at [577, 517] on input "text" at bounding box center [574, 522] width 197 height 16
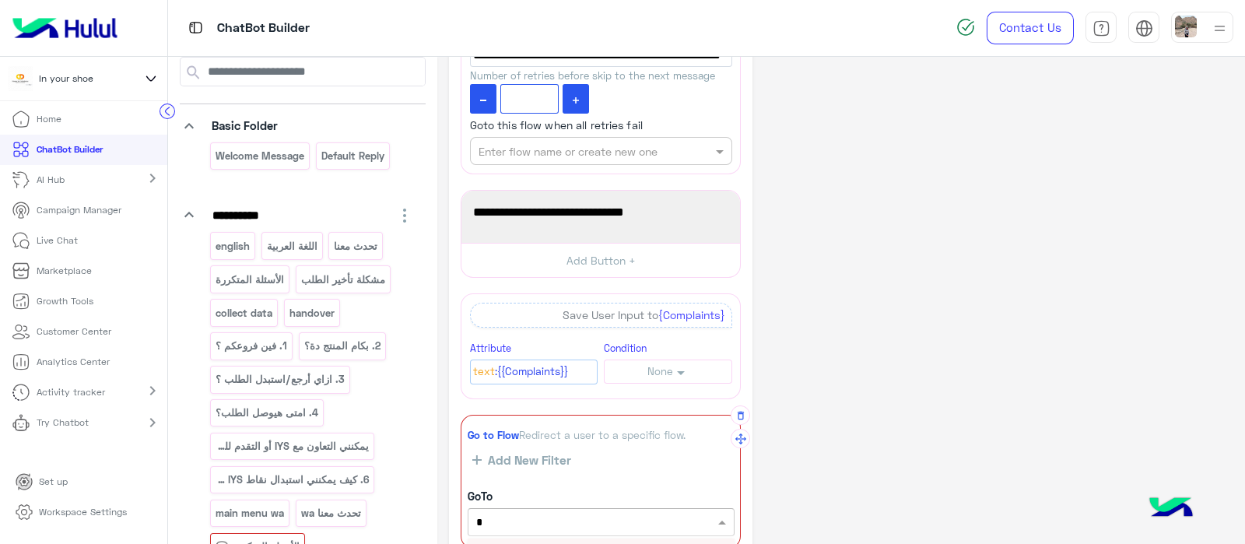
type input "**"
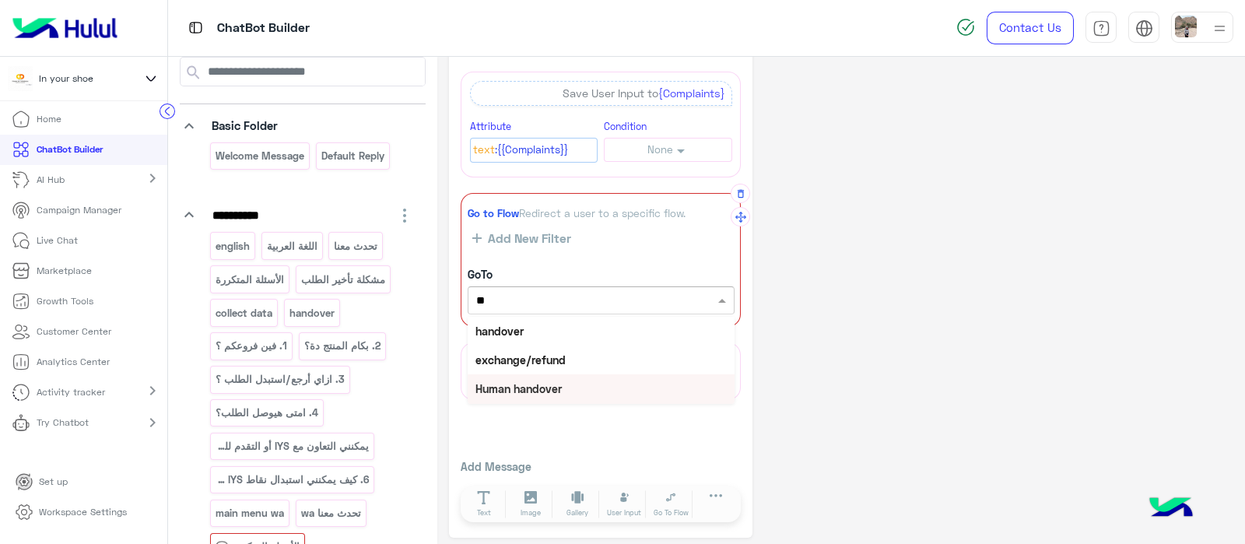
click at [521, 382] on b "Human handover" at bounding box center [519, 388] width 86 height 13
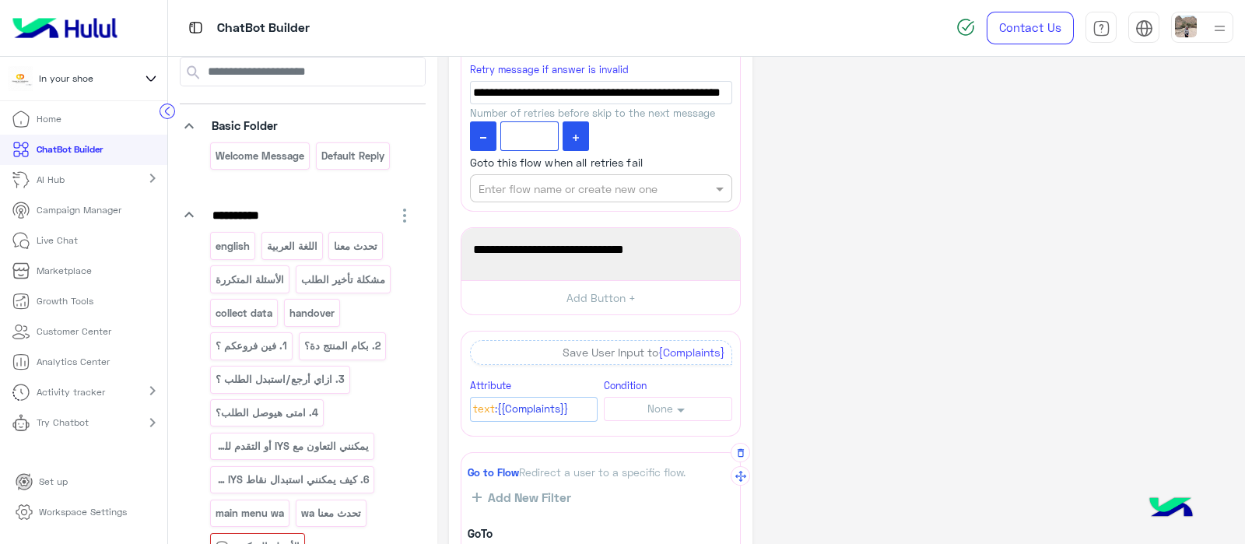
scroll to position [735, 0]
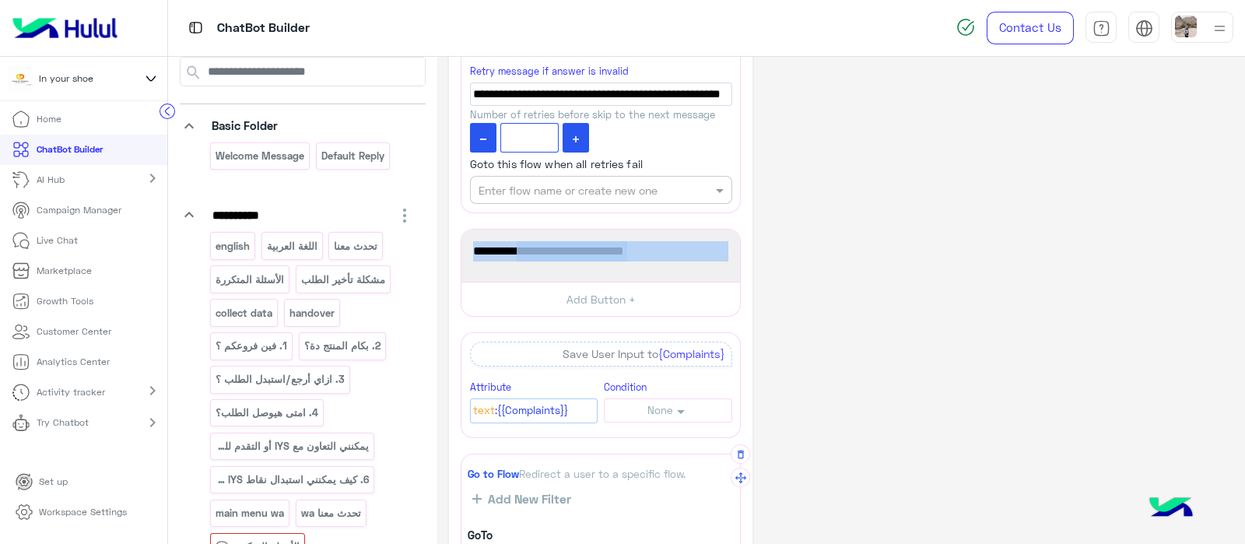
drag, startPoint x: 510, startPoint y: 239, endPoint x: 759, endPoint y: 236, distance: 249.1
click at [759, 236] on div "**********" at bounding box center [841, 64] width 785 height 1461
copy div "1968 من فضلك اكتب استفسارك \مشكلتك 📝"
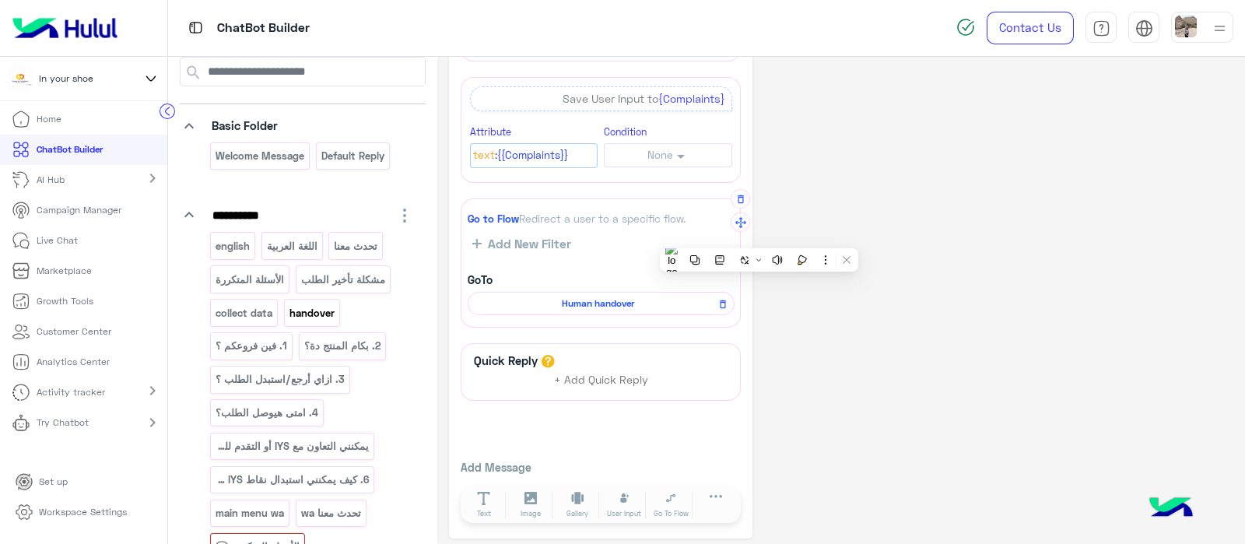
click at [317, 313] on p "handover" at bounding box center [311, 313] width 47 height 18
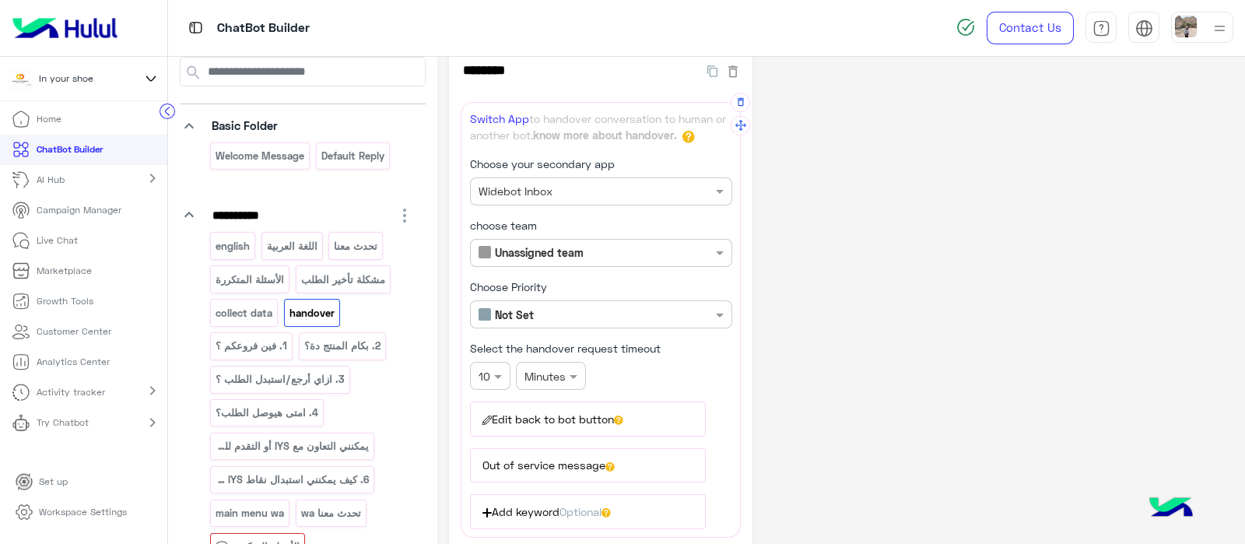
scroll to position [0, 0]
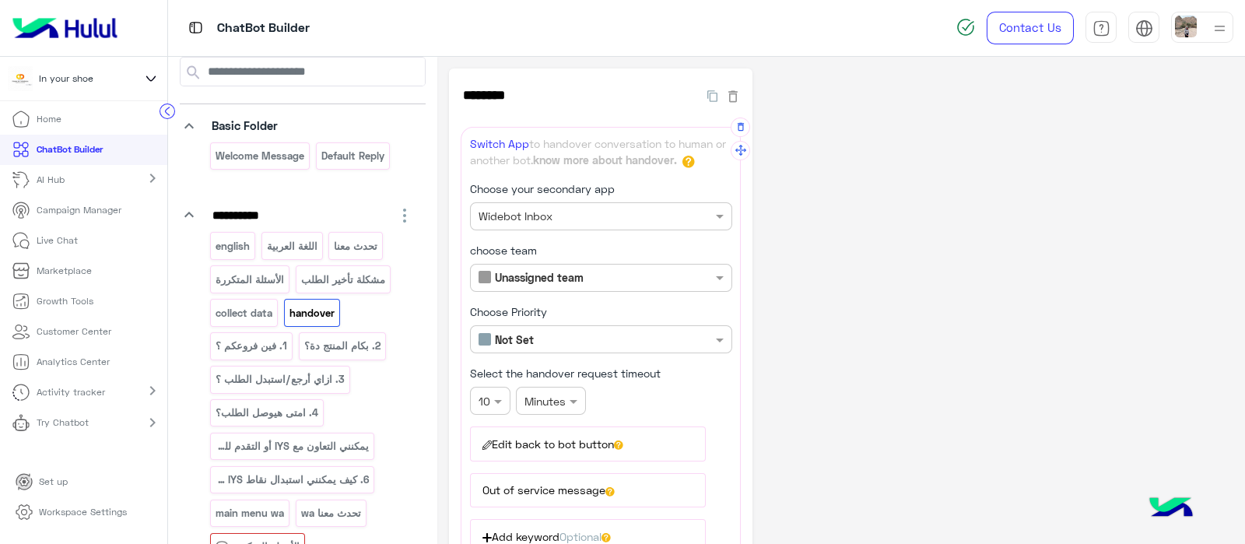
click at [542, 209] on input "text" at bounding box center [575, 217] width 193 height 16
click at [537, 245] on span "Widebot Inbox" at bounding box center [515, 246] width 75 height 13
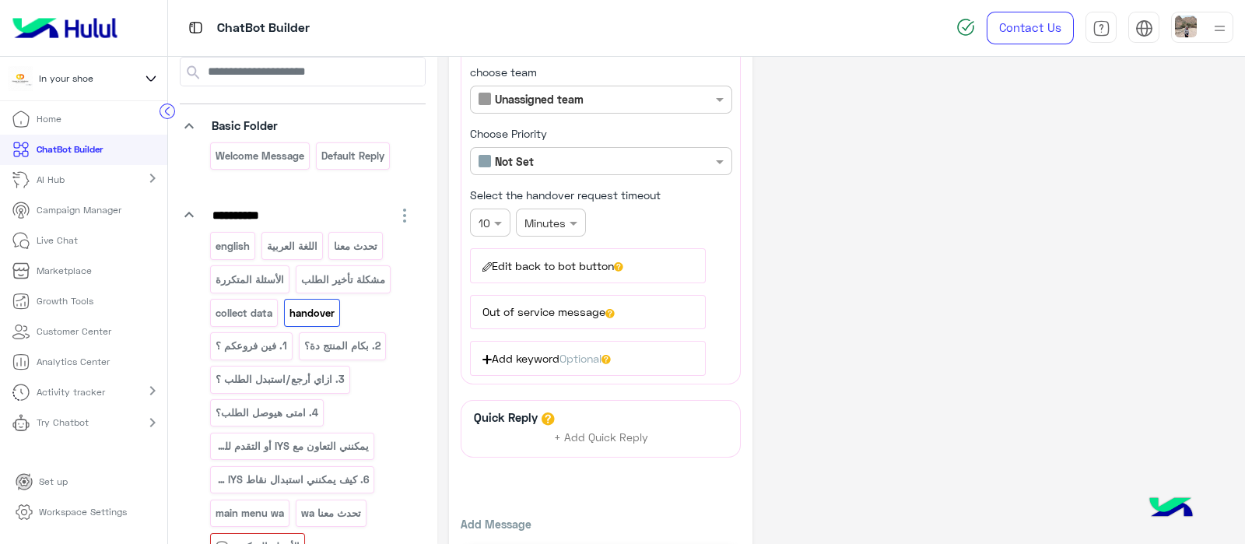
scroll to position [178, 0]
click at [522, 267] on button "Edit back to bot button" at bounding box center [588, 265] width 236 height 34
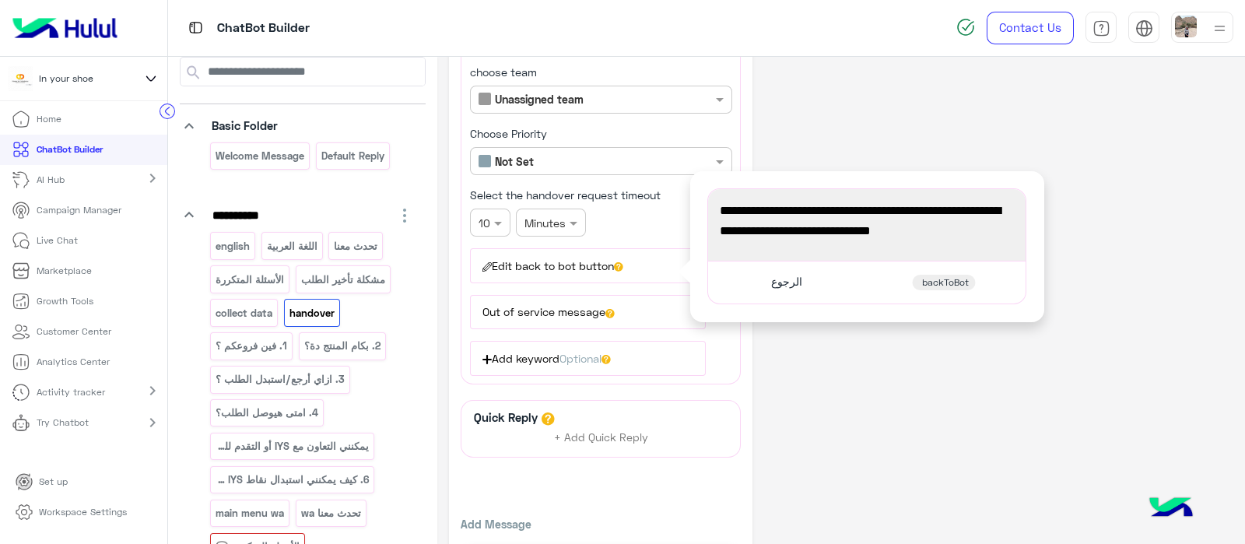
click at [813, 372] on div "**********" at bounding box center [841, 243] width 785 height 706
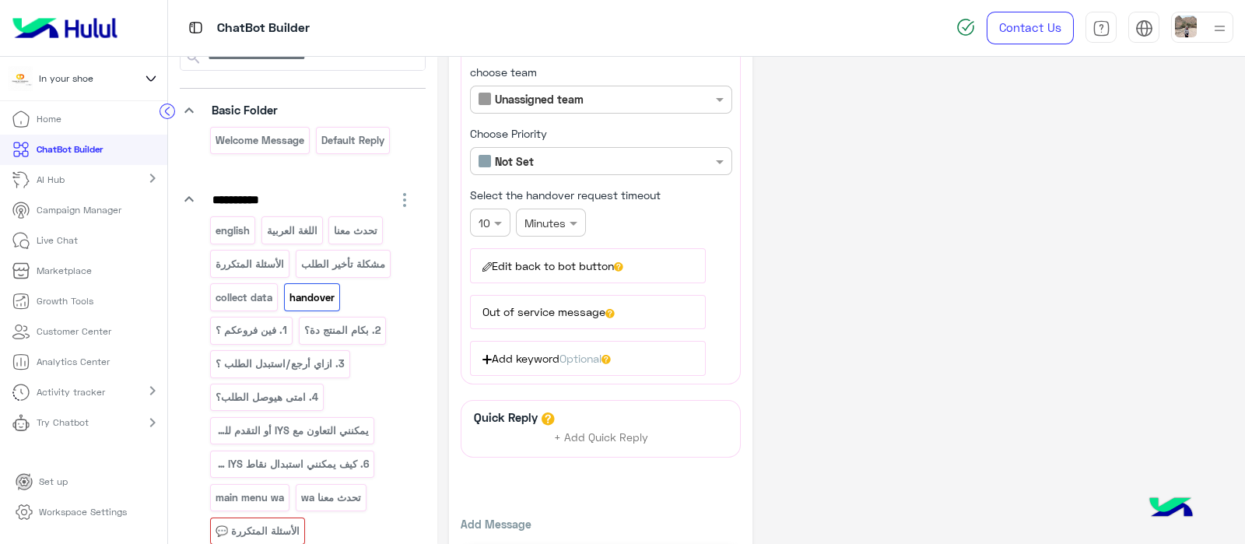
scroll to position [77, 0]
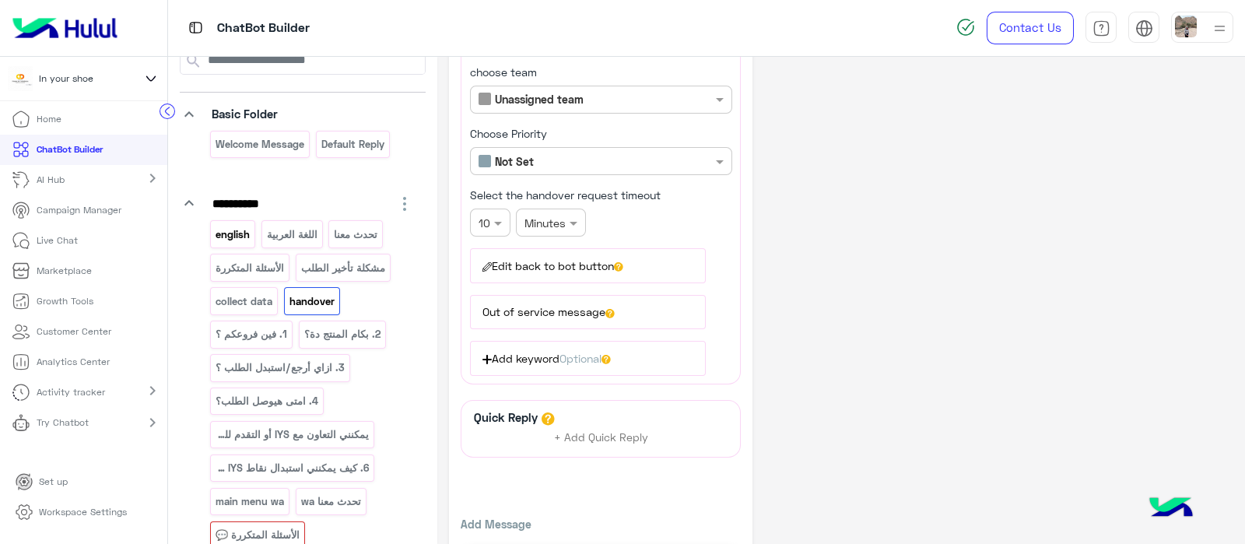
click at [230, 243] on div "english" at bounding box center [232, 233] width 45 height 27
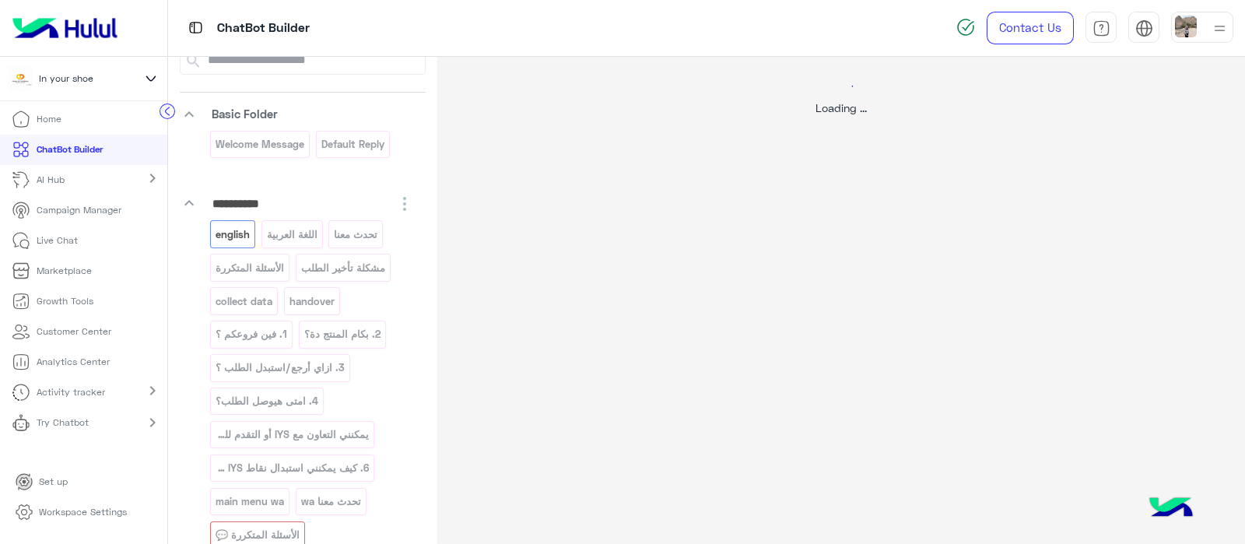
select select "*"
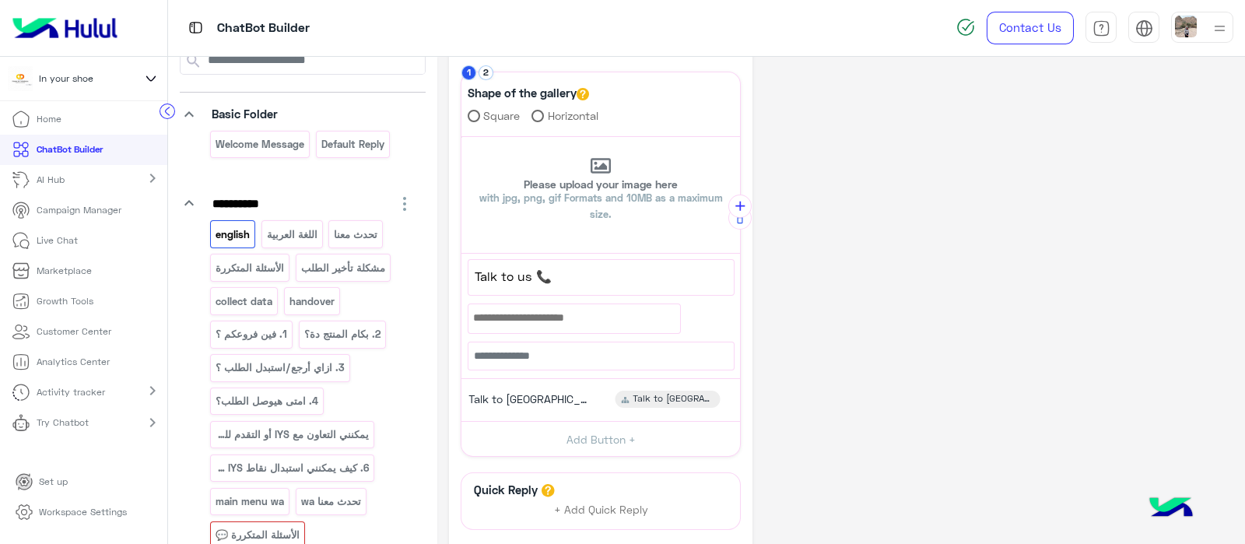
scroll to position [379, 0]
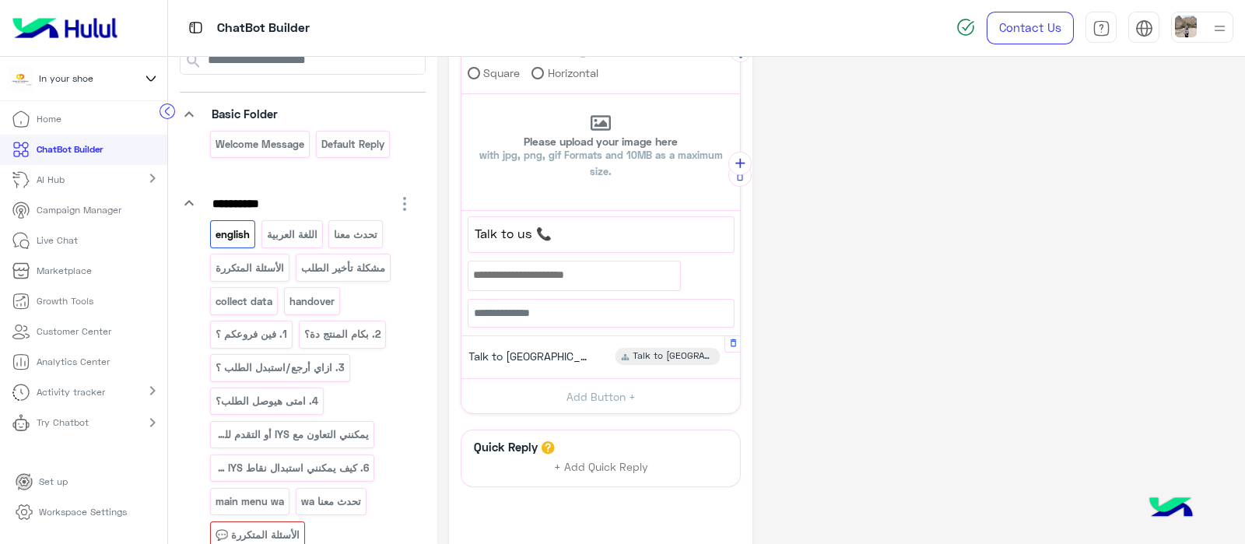
click at [507, 352] on span "Talk to us" at bounding box center [531, 356] width 125 height 14
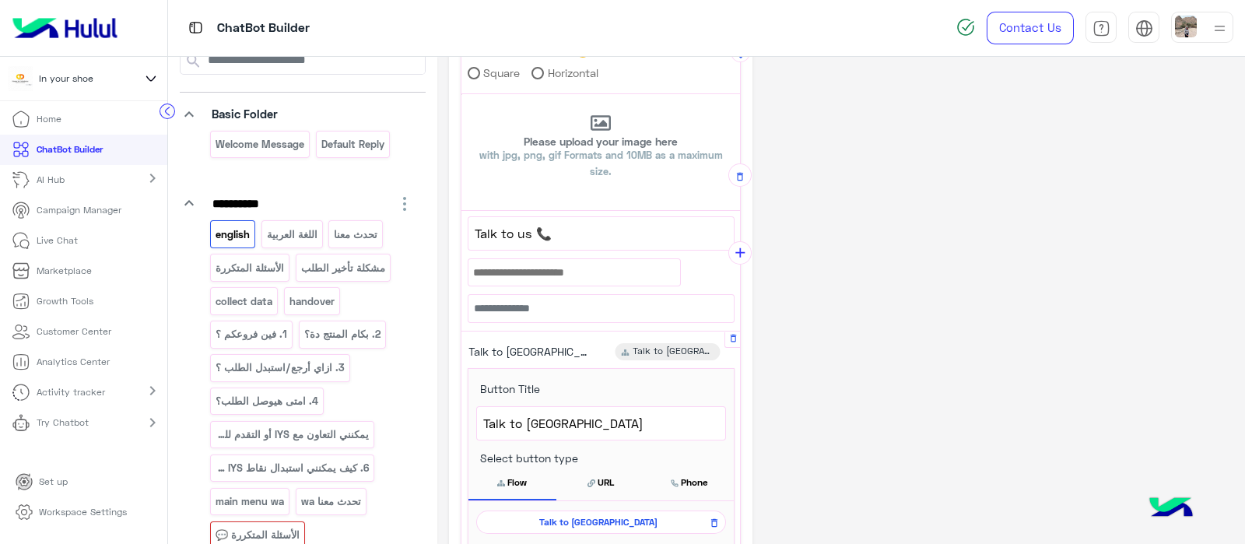
scroll to position [572, 0]
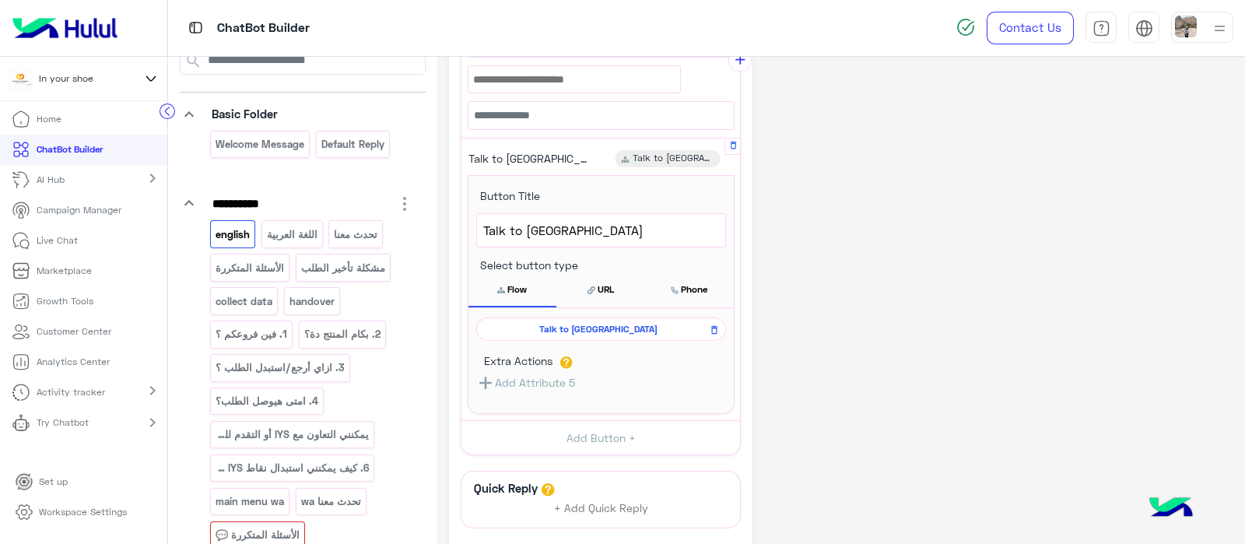
click at [571, 324] on span "Talk to us" at bounding box center [598, 329] width 227 height 14
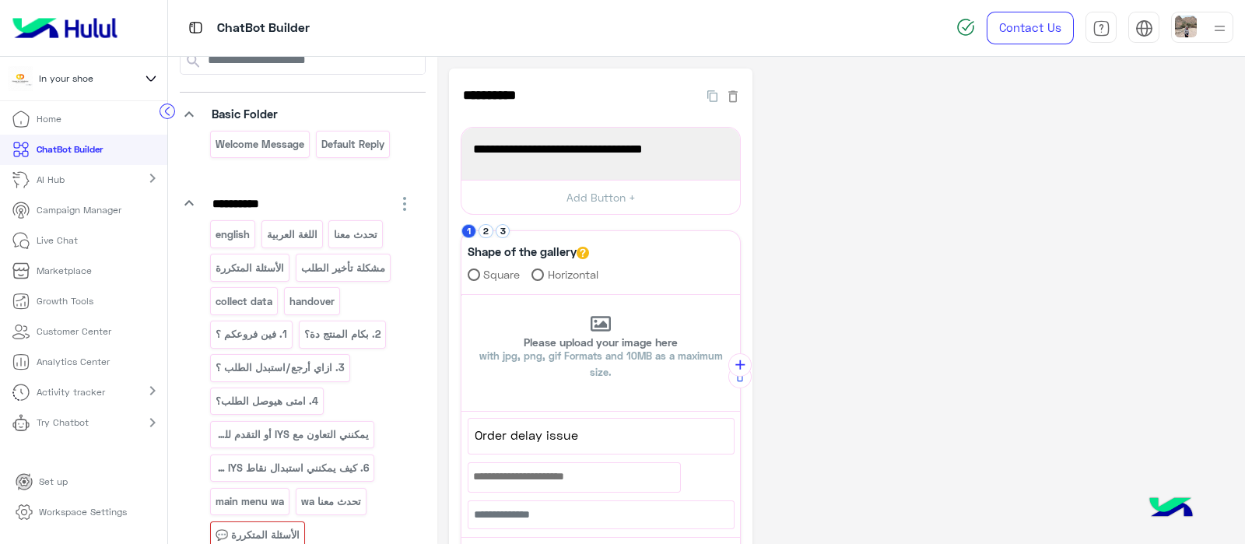
scroll to position [293, 0]
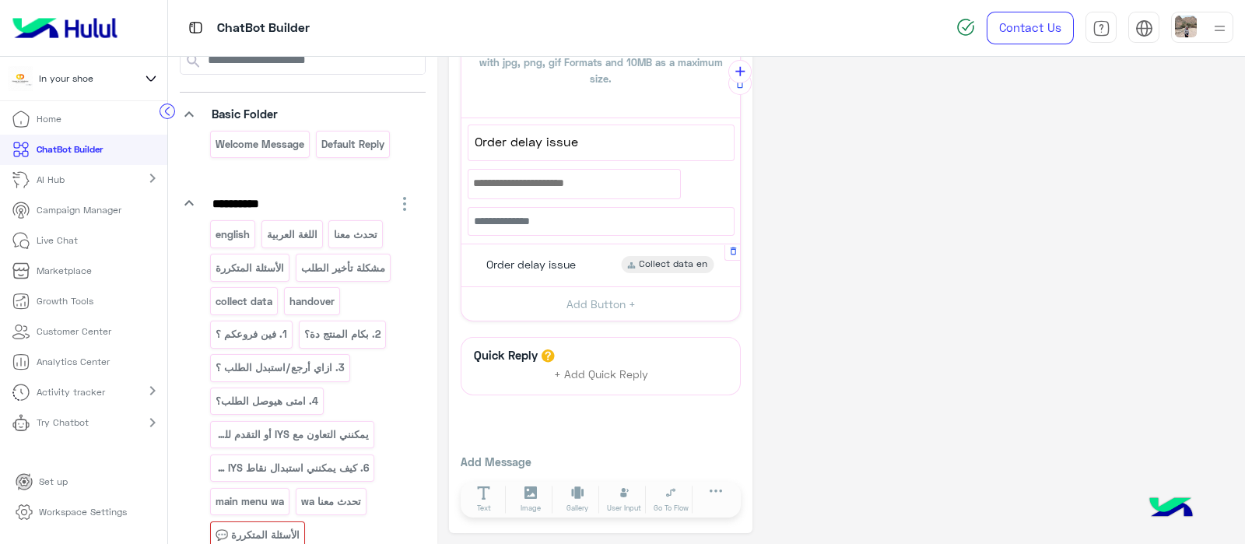
click at [516, 271] on div "Order delay issue Collect data en" at bounding box center [601, 265] width 267 height 30
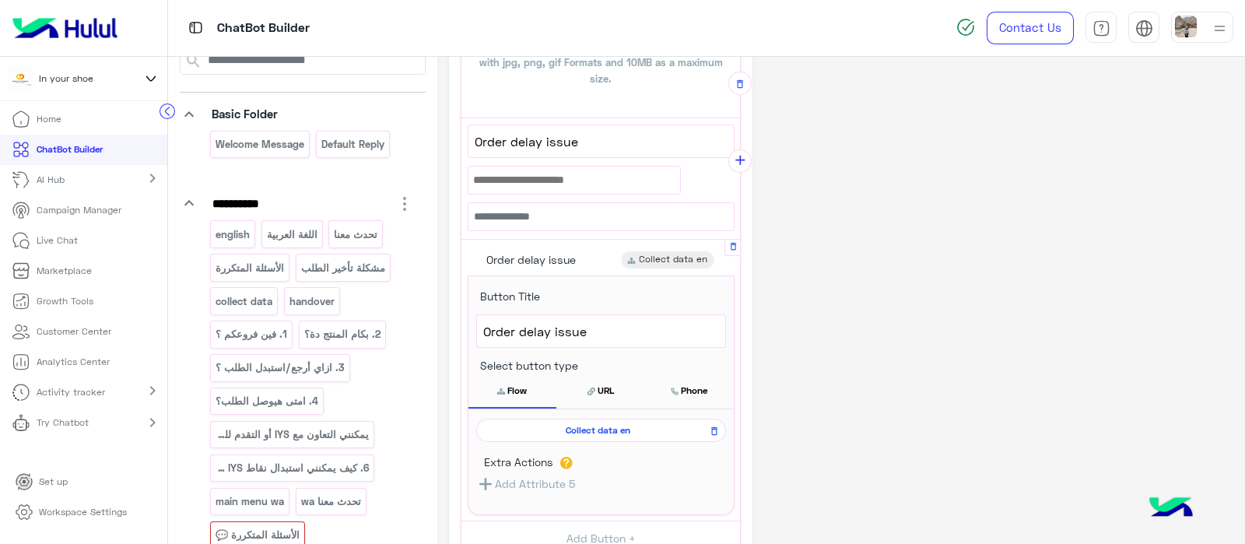
scroll to position [381, 0]
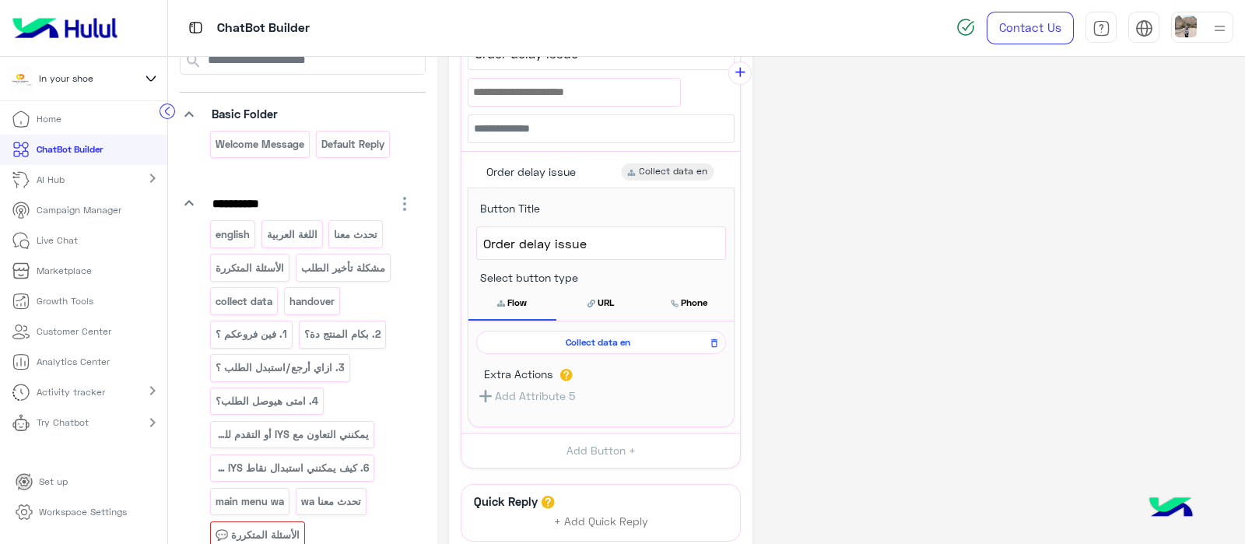
click at [541, 342] on span "Collect data en" at bounding box center [598, 342] width 227 height 14
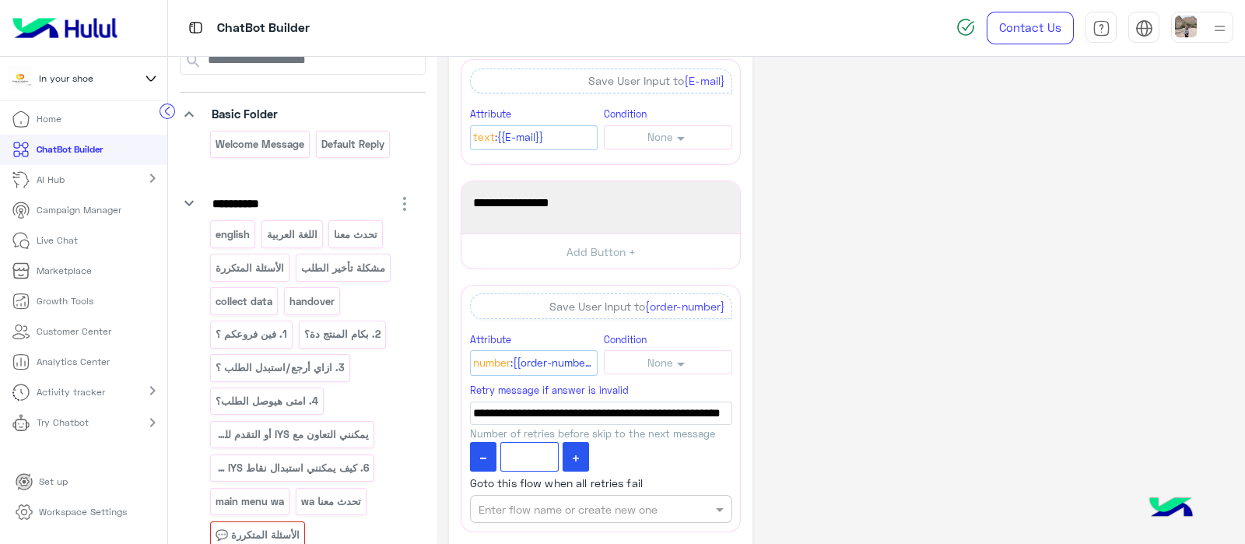
scroll to position [710, 0]
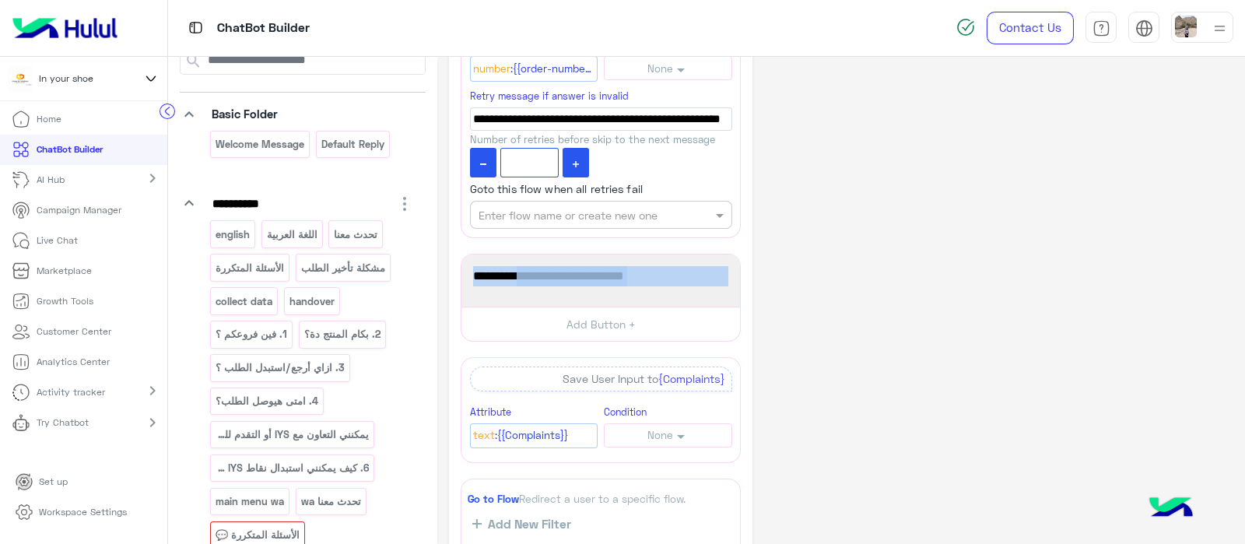
drag, startPoint x: 575, startPoint y: 258, endPoint x: 753, endPoint y: 286, distance: 180.3
click at [753, 286] on div "**********" at bounding box center [841, 89] width 785 height 1461
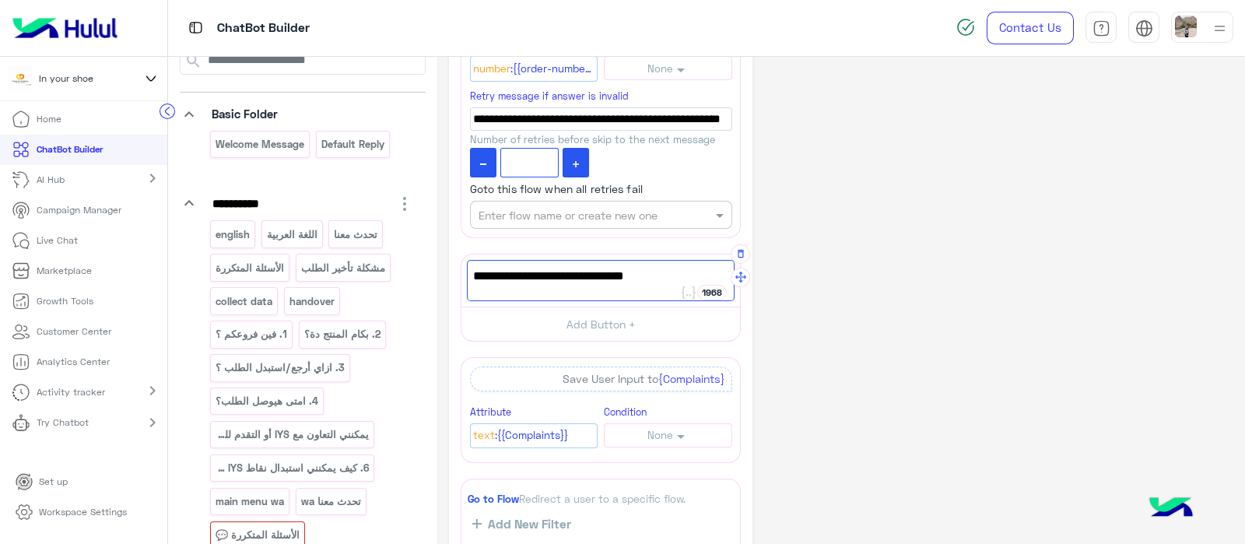
click at [504, 276] on span "من فضلك اكتب استفسارك \مشكلتك 📝" at bounding box center [600, 276] width 255 height 20
type textarea "*"
paste textarea "**********"
type textarea "**********"
click at [851, 274] on div "**********" at bounding box center [841, 89] width 785 height 1461
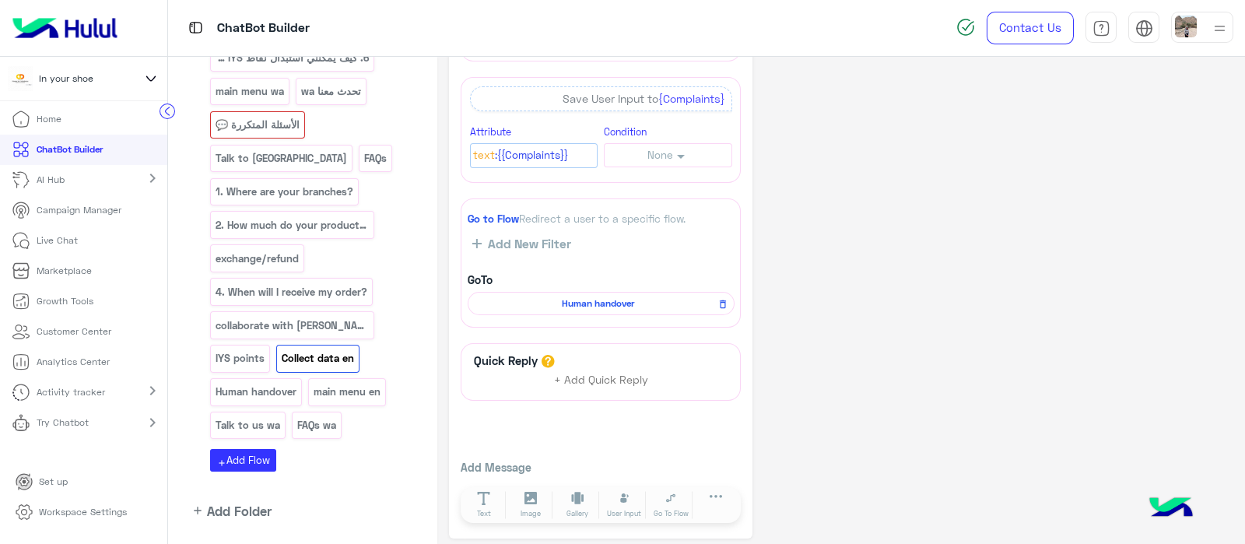
scroll to position [496, 0]
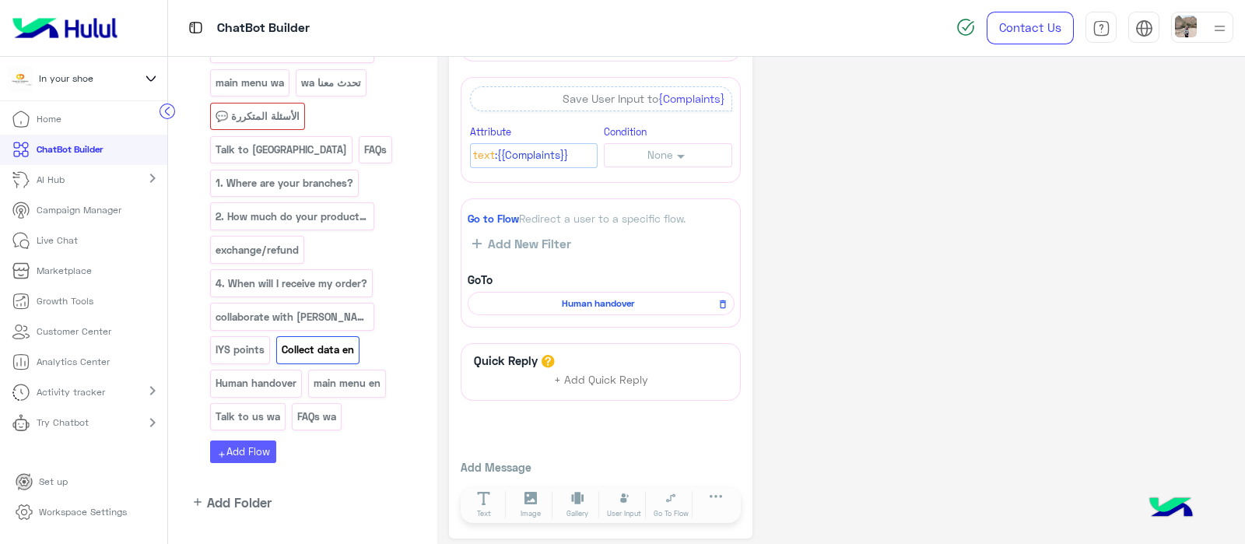
click at [256, 441] on button "add Add Flow" at bounding box center [243, 452] width 66 height 23
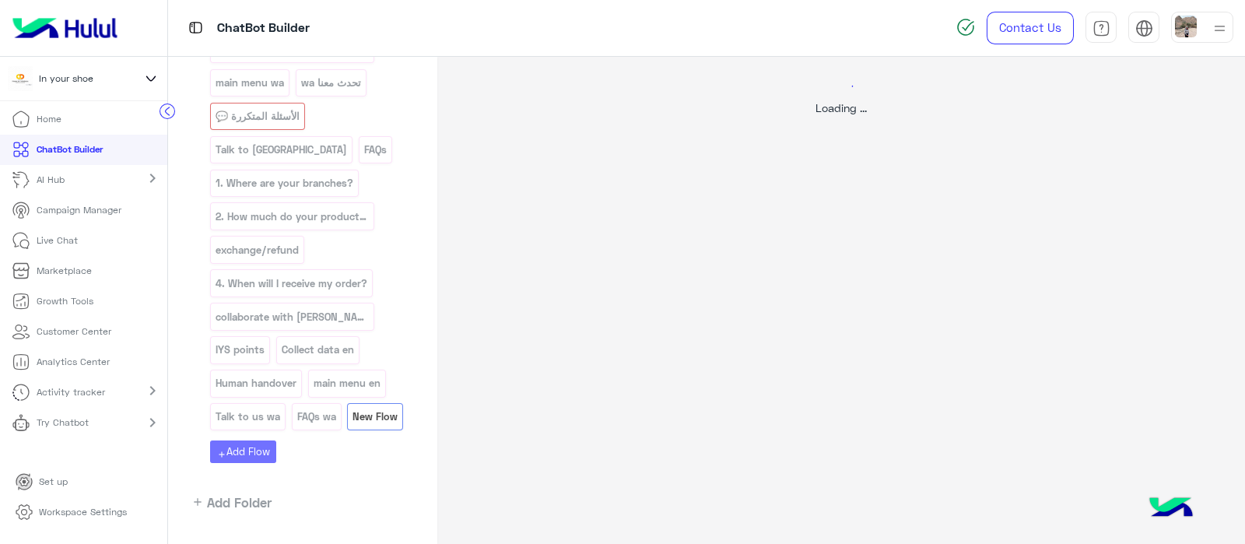
scroll to position [0, 0]
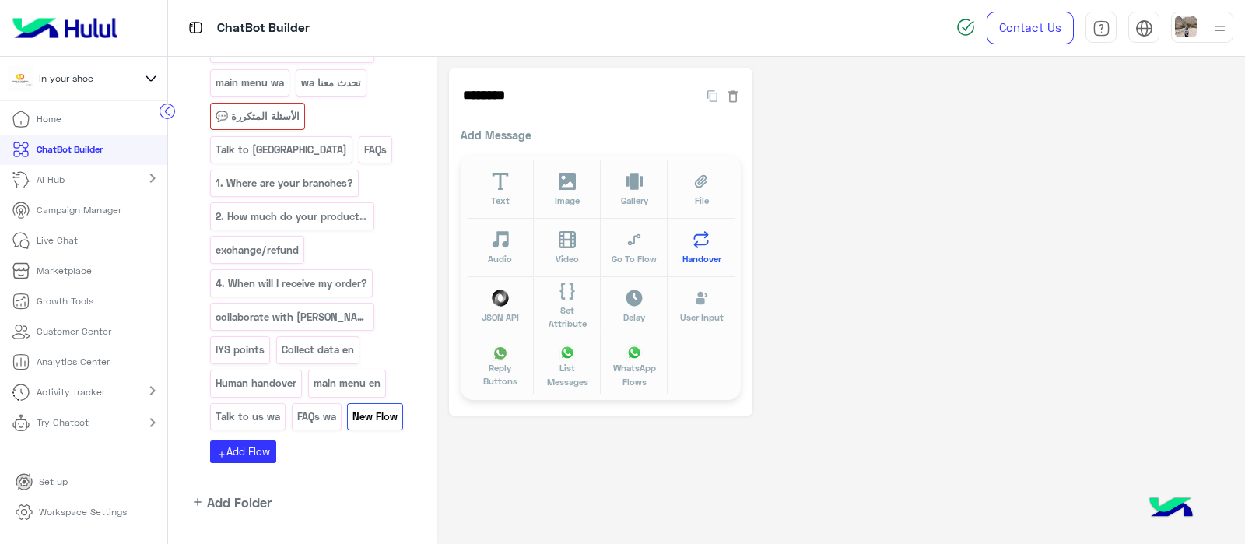
click at [693, 250] on button "Handover" at bounding box center [701, 248] width 67 height 58
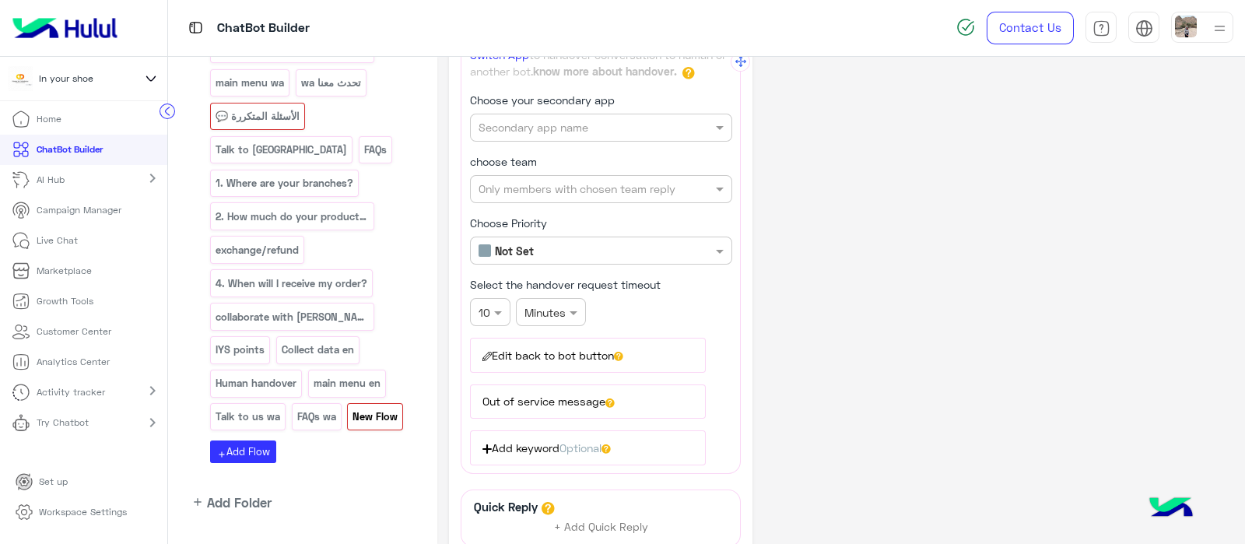
scroll to position [89, 0]
click at [517, 128] on input "text" at bounding box center [575, 128] width 193 height 16
click at [511, 157] on span "Widebot Inbox" at bounding box center [515, 158] width 74 height 13
click at [513, 184] on input "text" at bounding box center [575, 189] width 193 height 16
click at [512, 214] on b "Unassigned team" at bounding box center [538, 219] width 89 height 13
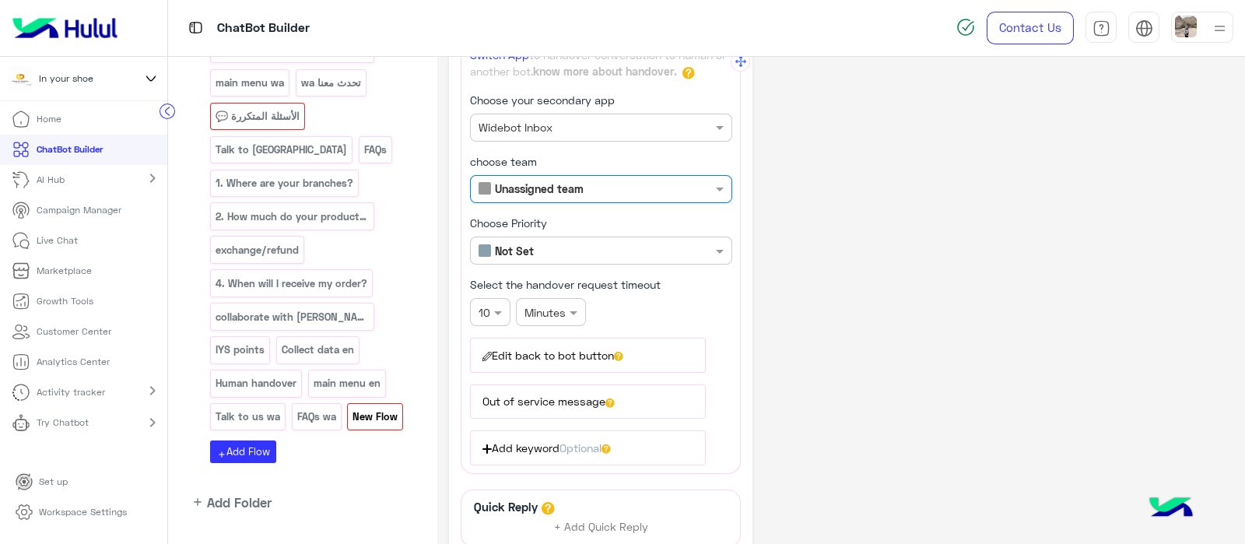
click at [507, 187] on input "text" at bounding box center [575, 189] width 193 height 16
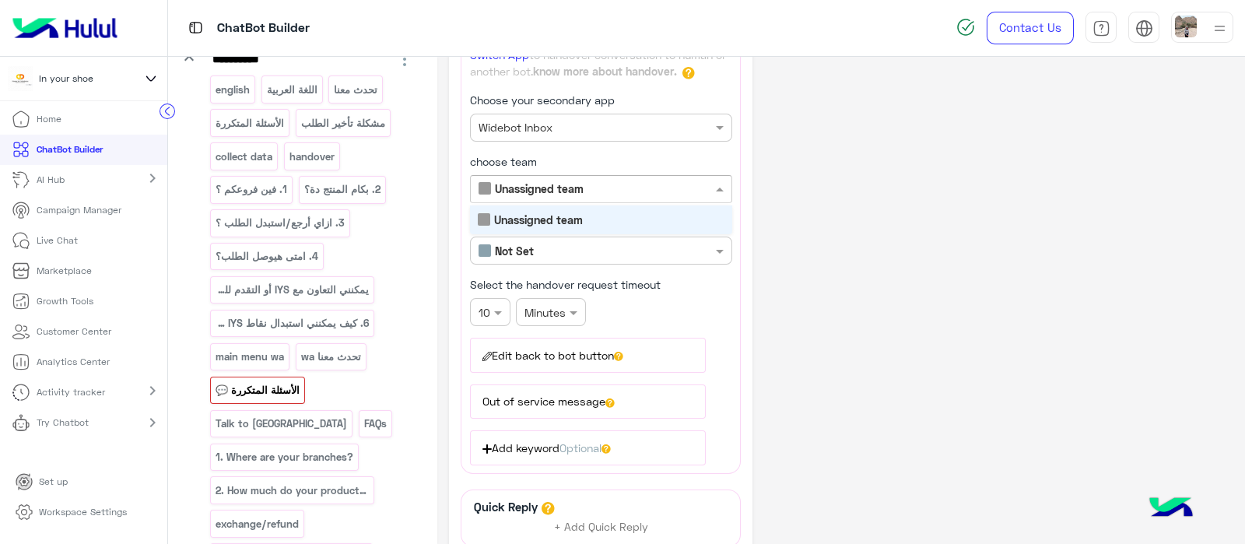
scroll to position [213, 0]
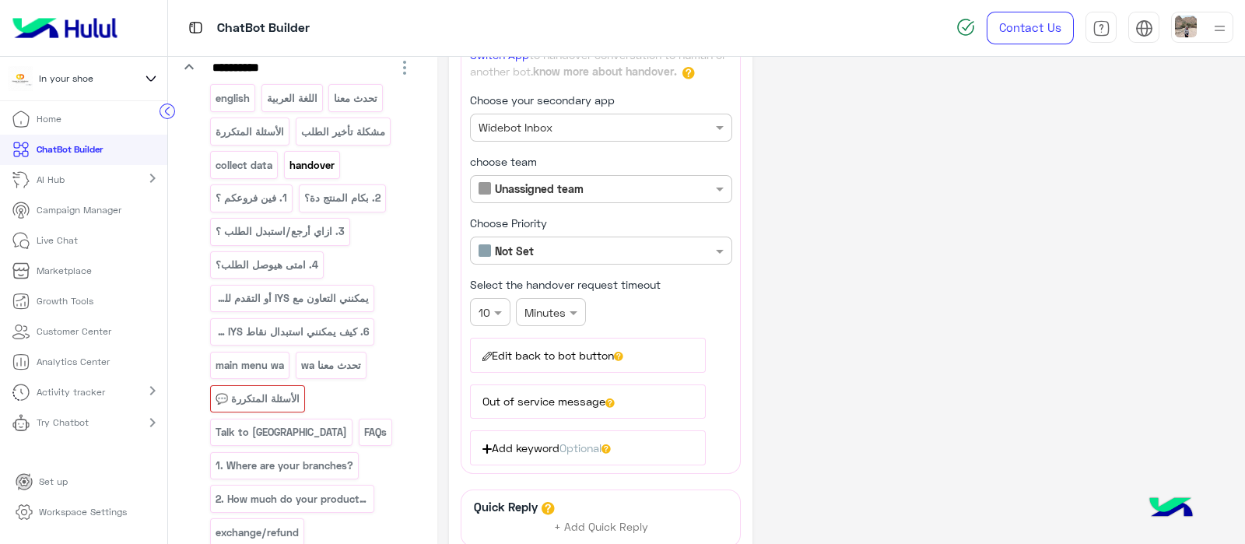
click at [311, 157] on p "handover" at bounding box center [311, 165] width 47 height 18
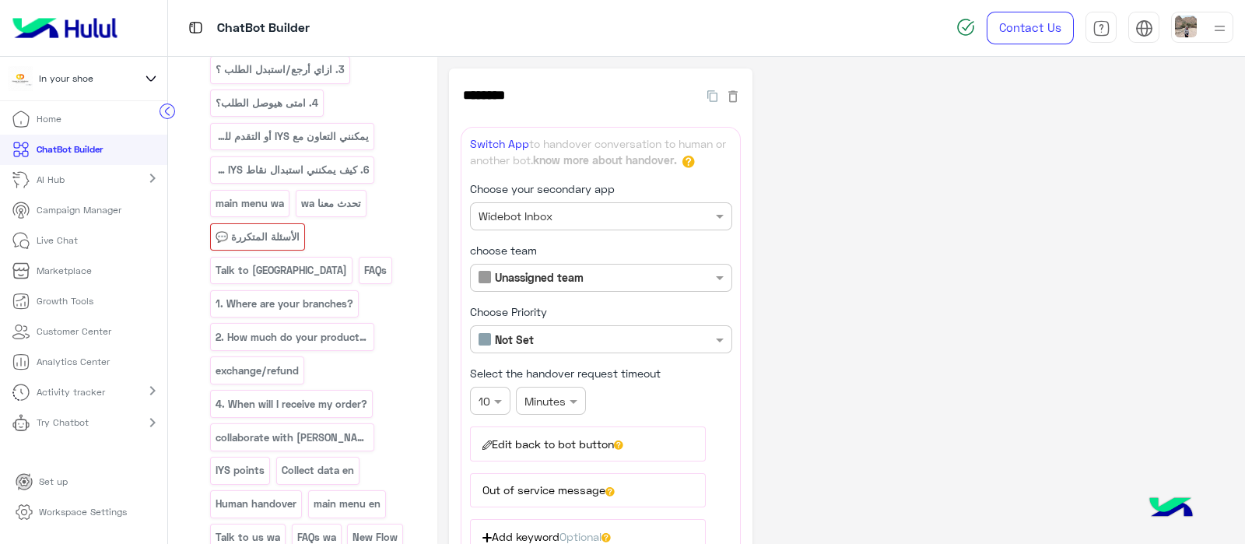
scroll to position [377, 0]
click at [511, 279] on input "text" at bounding box center [575, 278] width 193 height 16
click at [508, 294] on div "Unassigned team" at bounding box center [601, 308] width 262 height 29
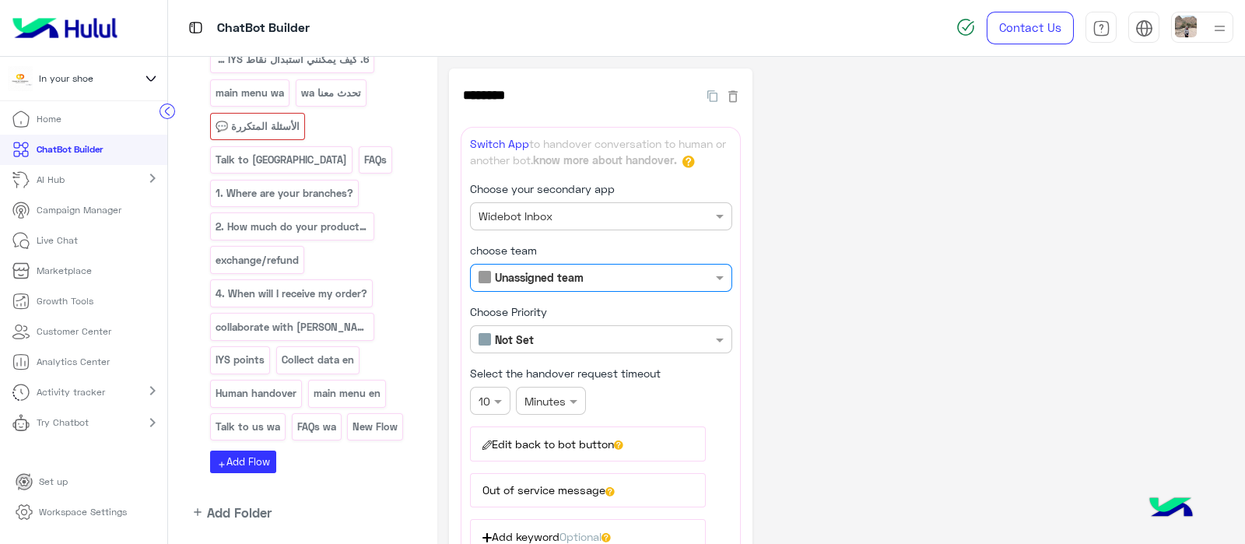
scroll to position [496, 0]
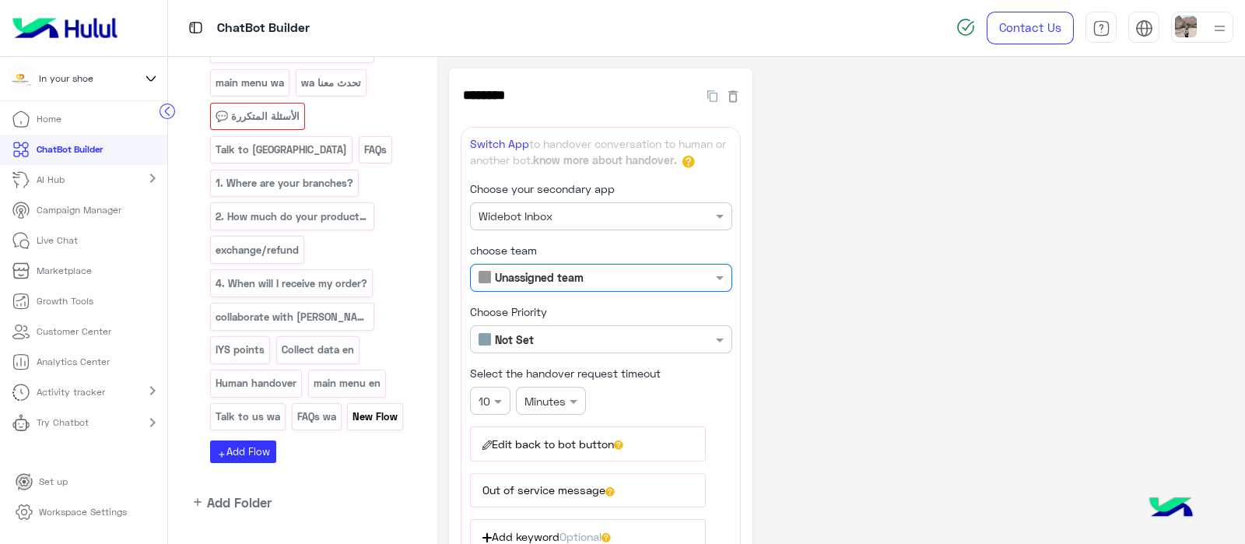
click at [347, 403] on div "New Flow" at bounding box center [375, 416] width 56 height 27
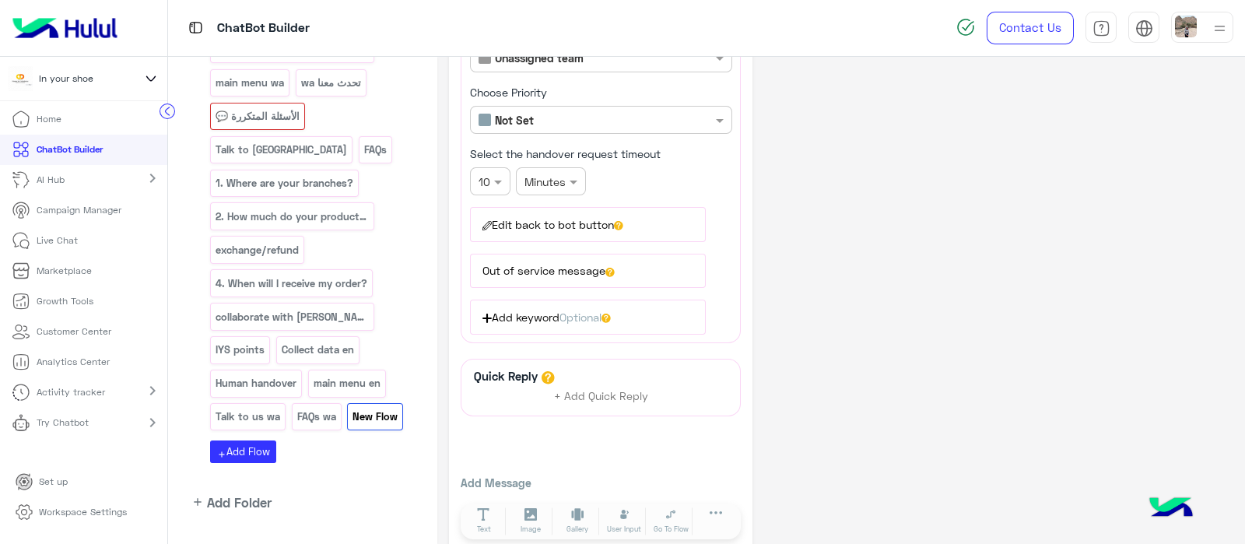
scroll to position [221, 0]
click at [579, 218] on button "Edit back to bot button" at bounding box center [588, 222] width 236 height 34
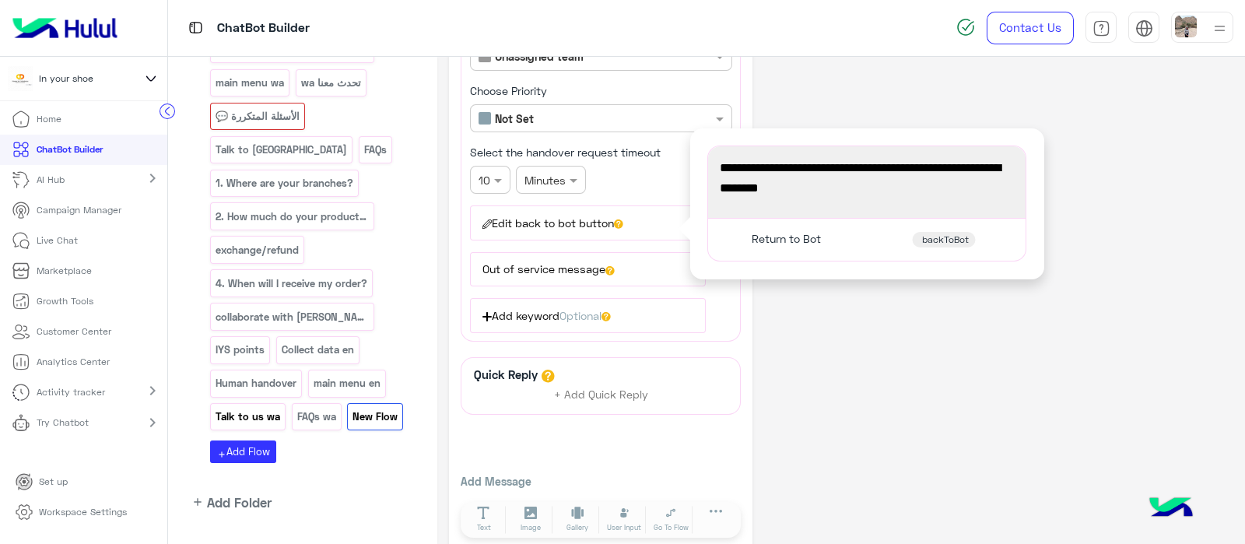
click at [282, 408] on p "Talk to us wa" at bounding box center [248, 417] width 67 height 18
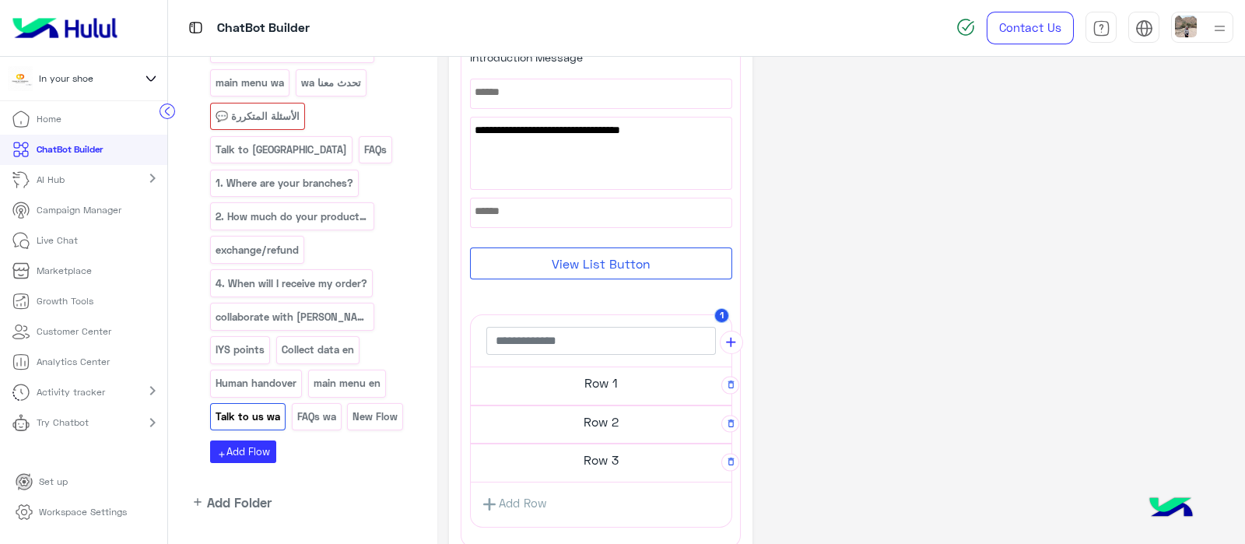
scroll to position [126, 0]
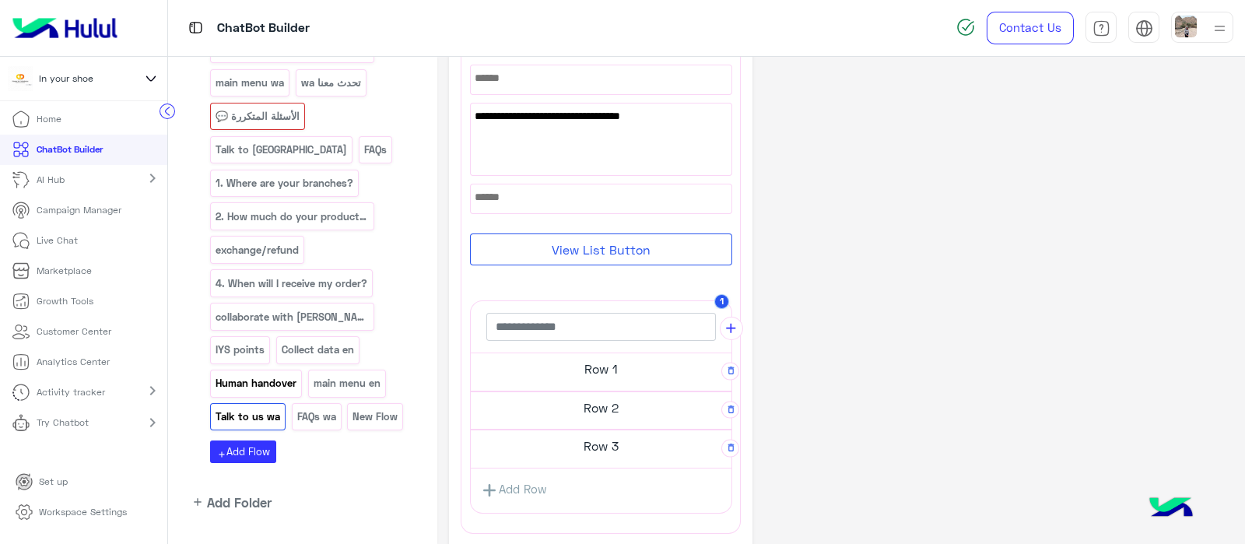
click at [298, 374] on p "Human handover" at bounding box center [256, 383] width 83 height 18
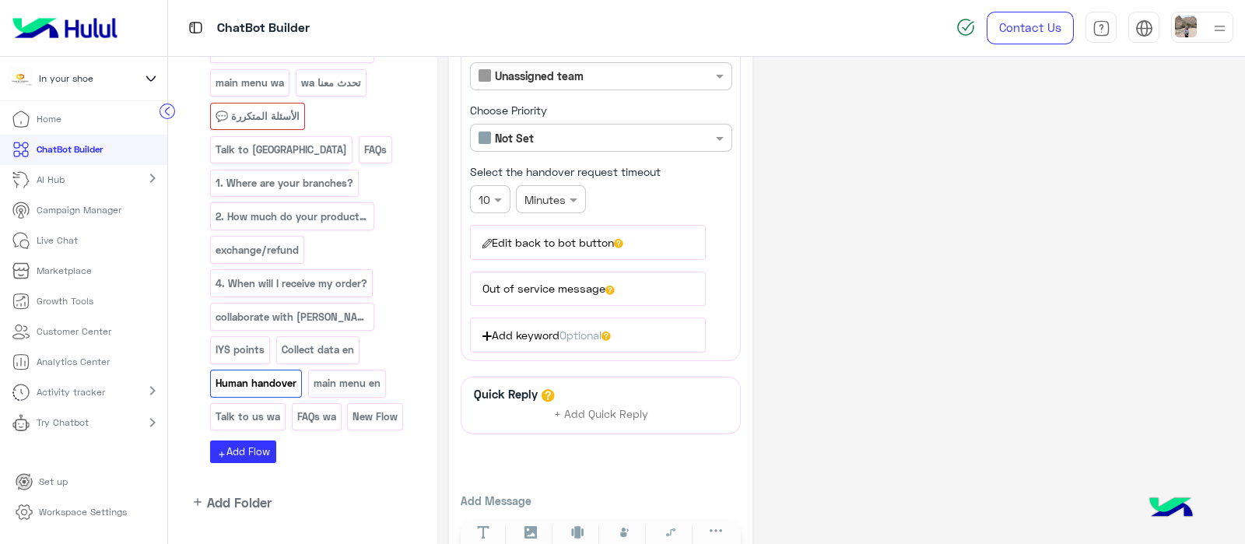
scroll to position [216, 0]
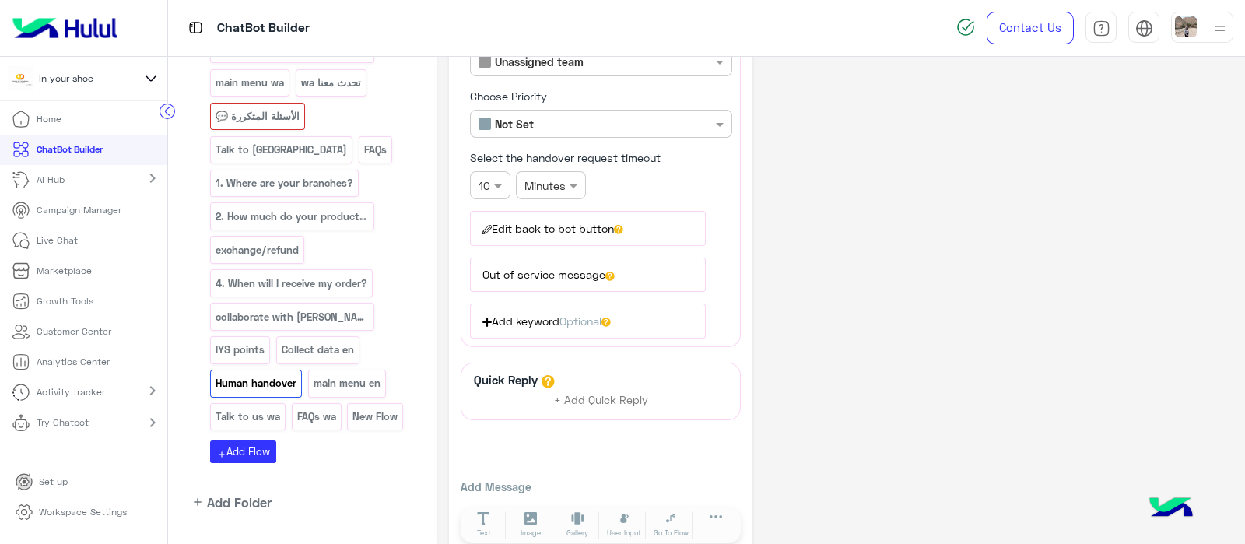
click at [586, 208] on div "**********" at bounding box center [588, 222] width 236 height 46
click at [588, 216] on button "Edit back to bot button" at bounding box center [588, 228] width 236 height 34
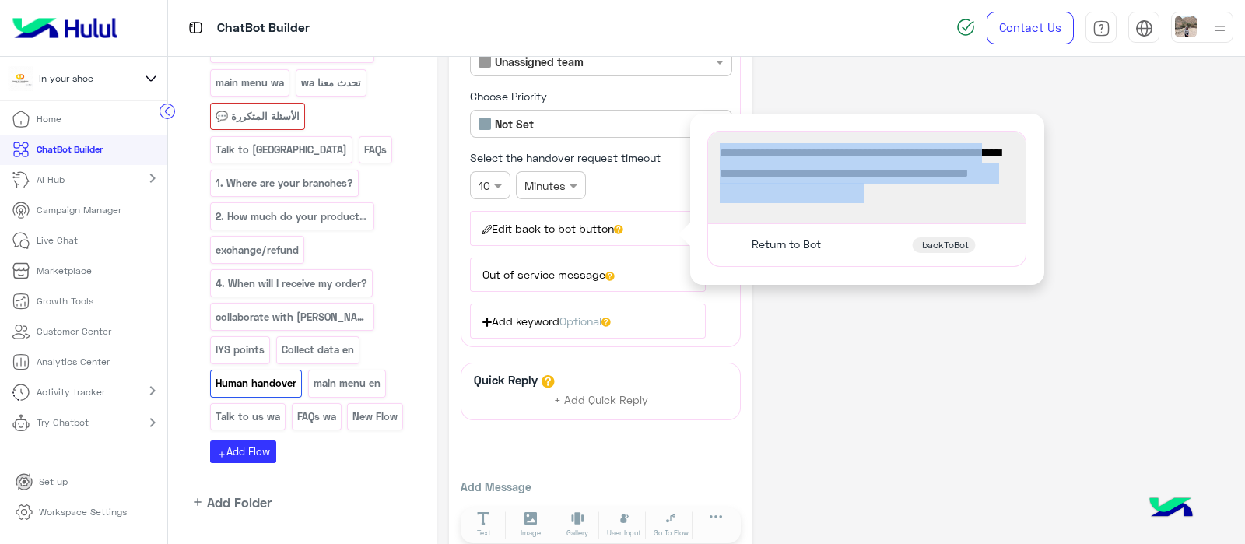
drag, startPoint x: 856, startPoint y: 205, endPoint x: 718, endPoint y: 153, distance: 147.6
click at [718, 153] on div "You are now chatting with an In Your Shoe customer service representative. Plea…" at bounding box center [867, 177] width 307 height 81
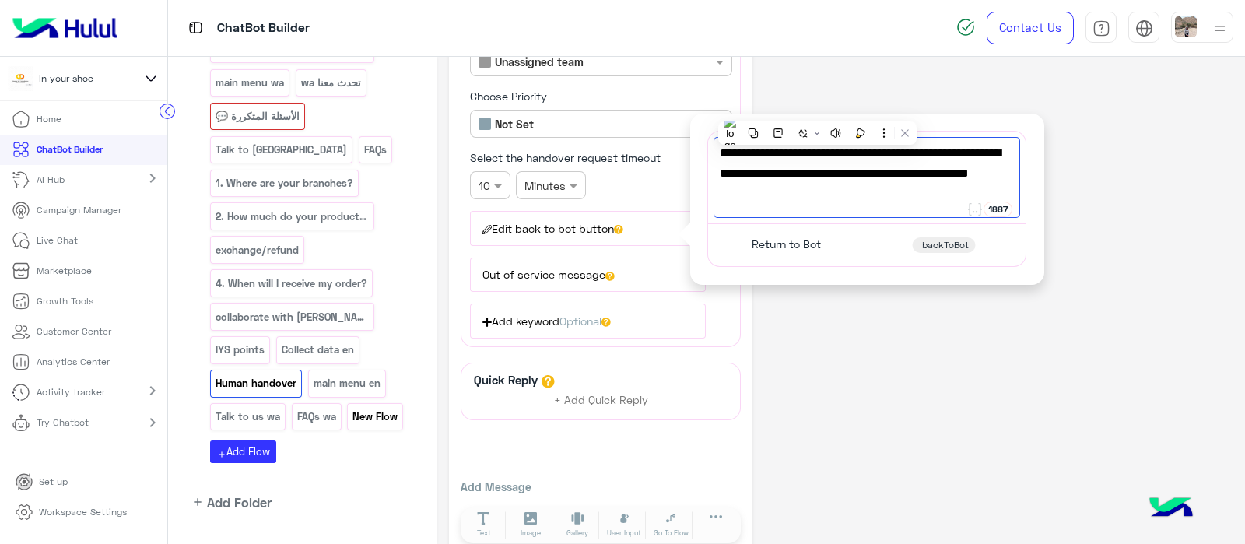
click at [352, 408] on p "New Flow" at bounding box center [375, 417] width 47 height 18
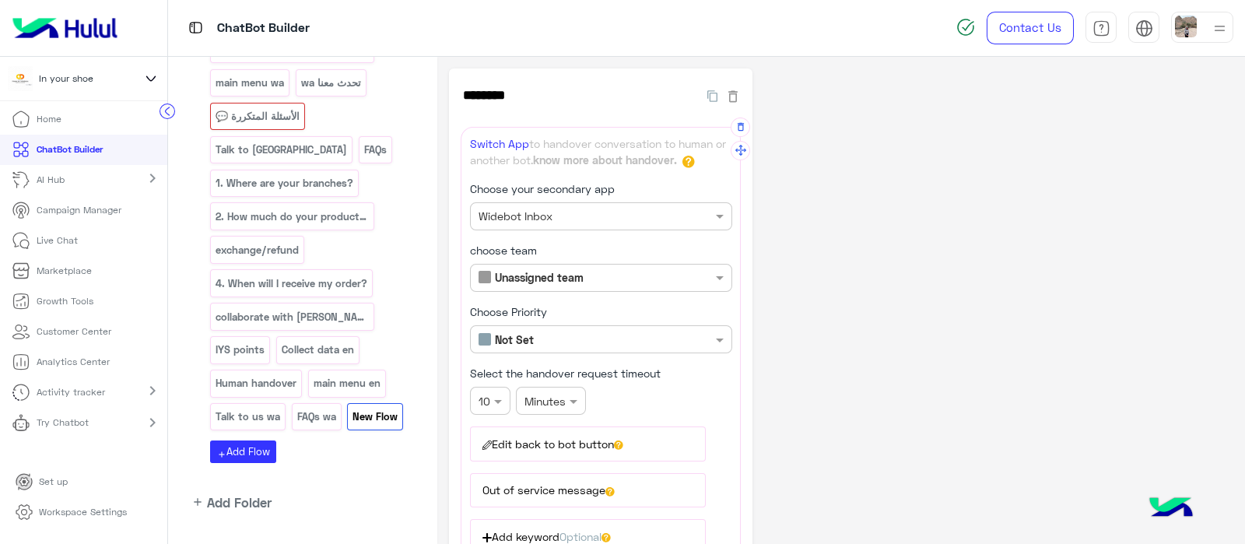
click at [564, 441] on button "Edit back to bot button" at bounding box center [588, 443] width 236 height 34
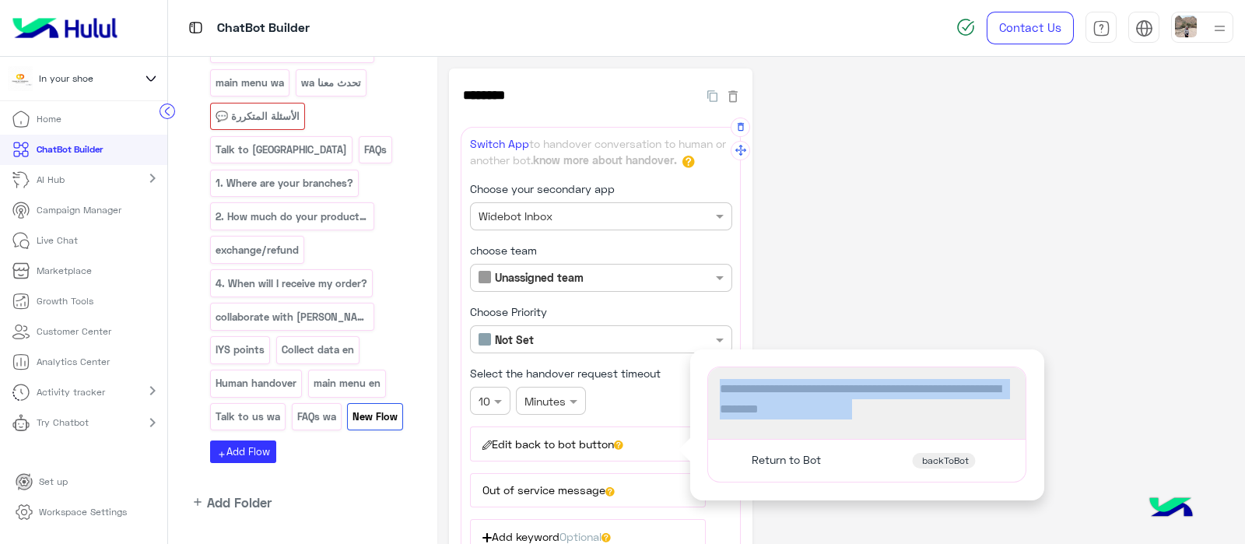
drag, startPoint x: 845, startPoint y: 411, endPoint x: 722, endPoint y: 392, distance: 124.4
click at [722, 392] on span "You're now on handover mode, click the button below to return to bot" at bounding box center [867, 399] width 294 height 40
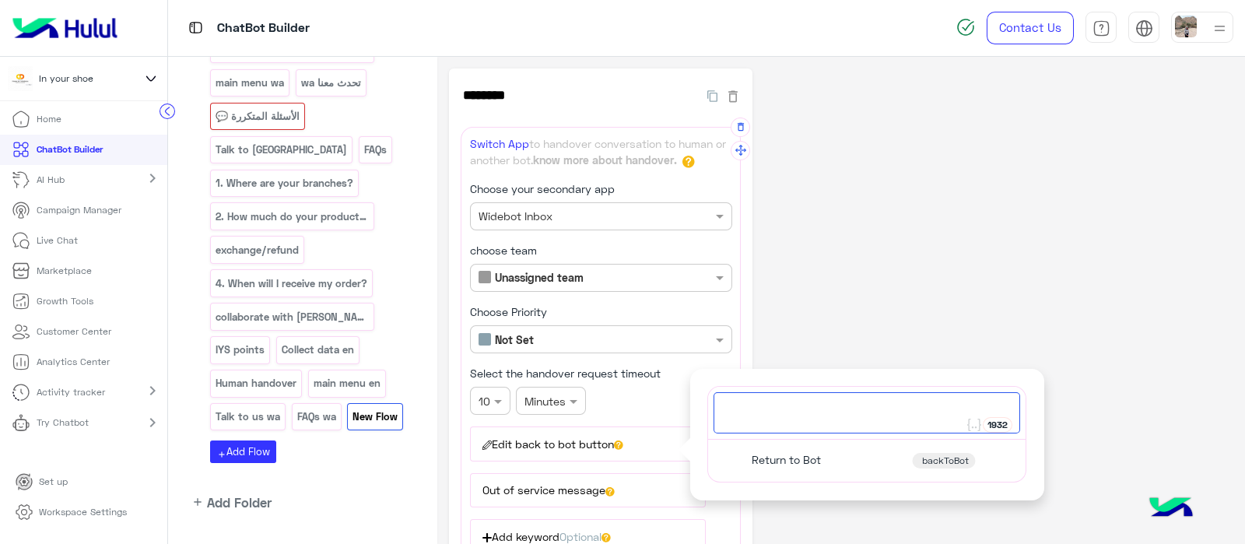
paste textarea "**********"
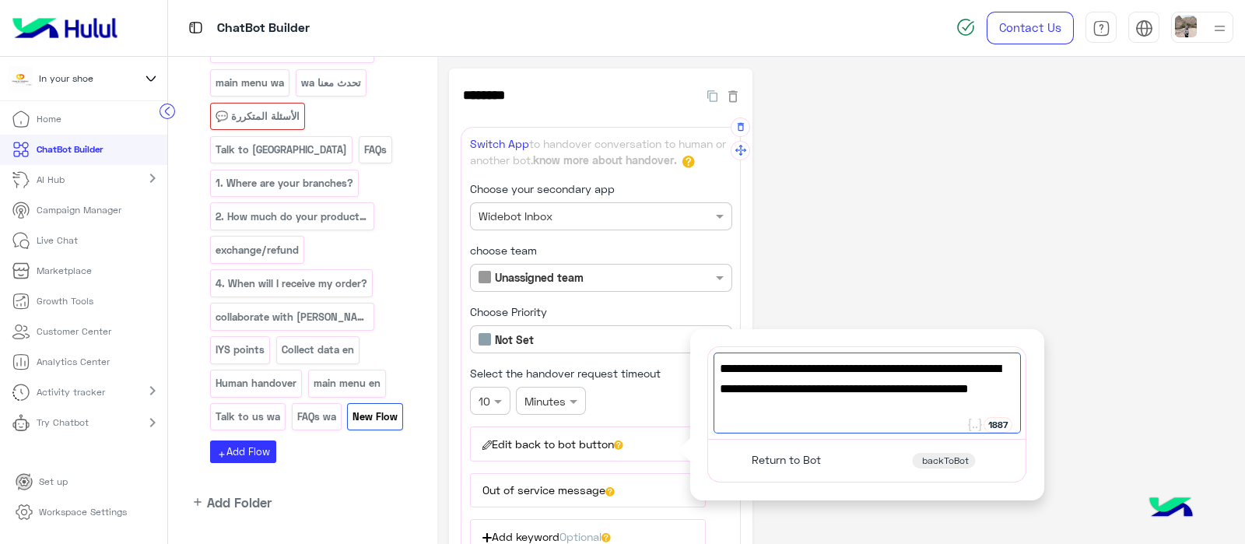
type textarea "**********"
click at [858, 212] on div "**********" at bounding box center [841, 421] width 785 height 706
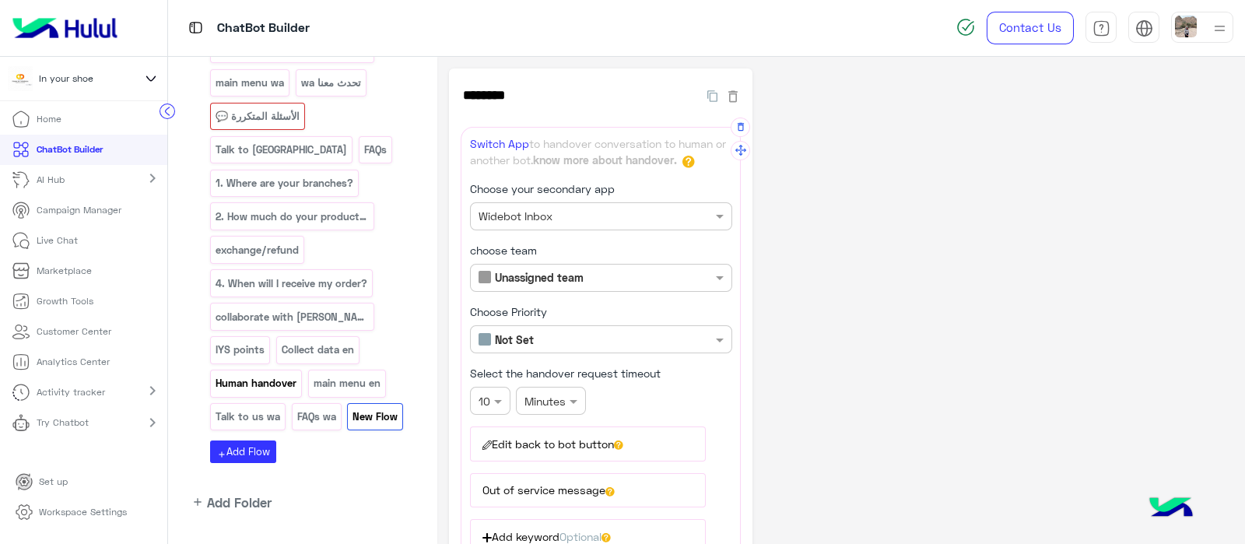
click at [298, 374] on p "Human handover" at bounding box center [256, 383] width 83 height 18
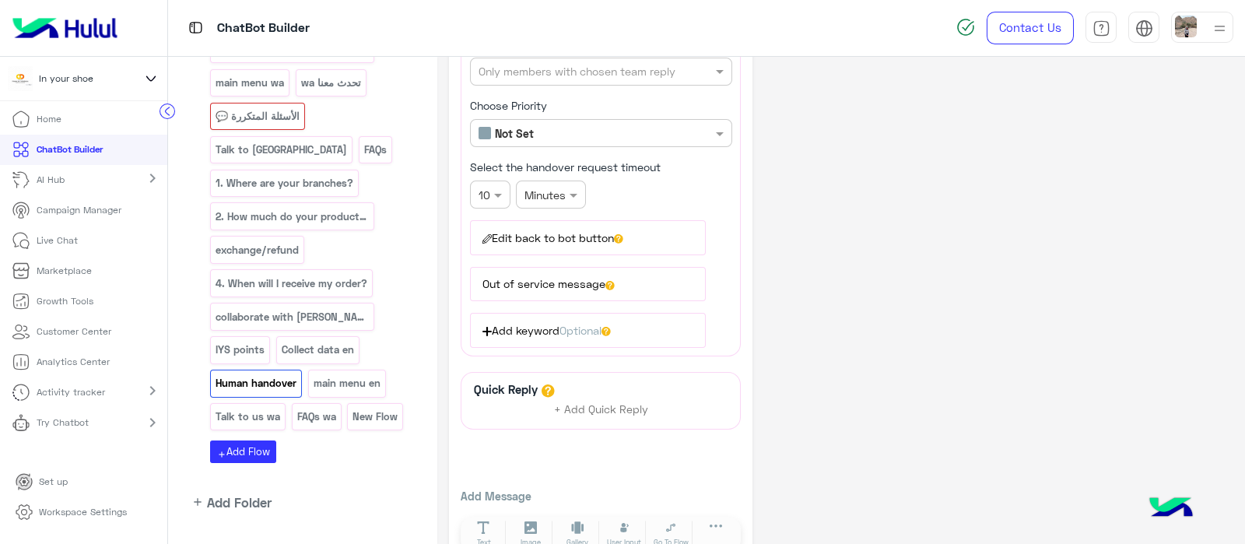
scroll to position [209, 0]
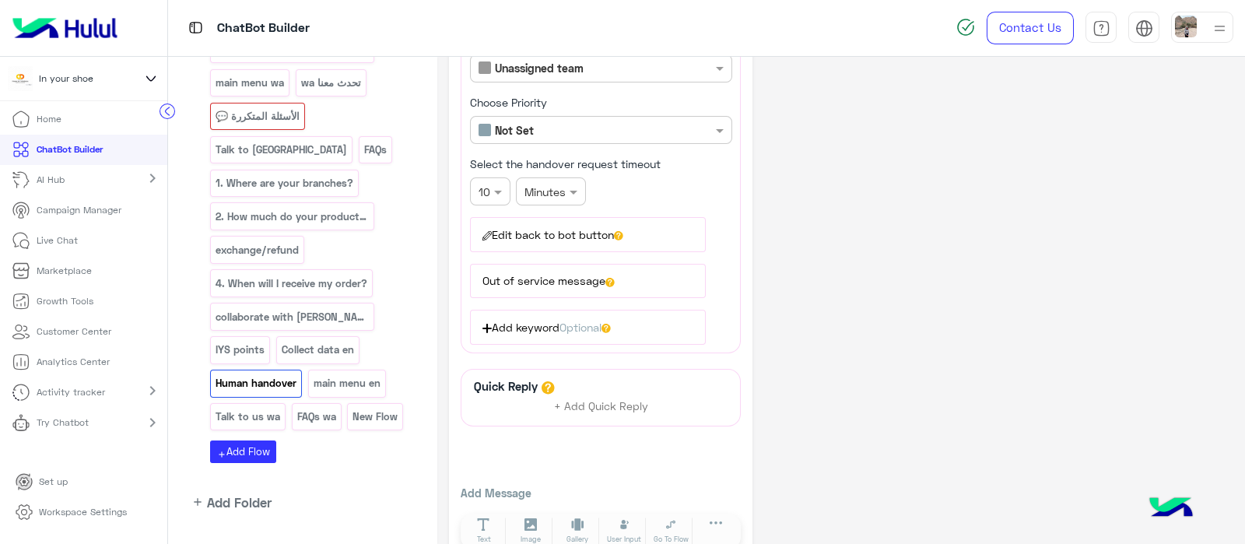
click at [588, 273] on button "Out of service message" at bounding box center [588, 281] width 236 height 34
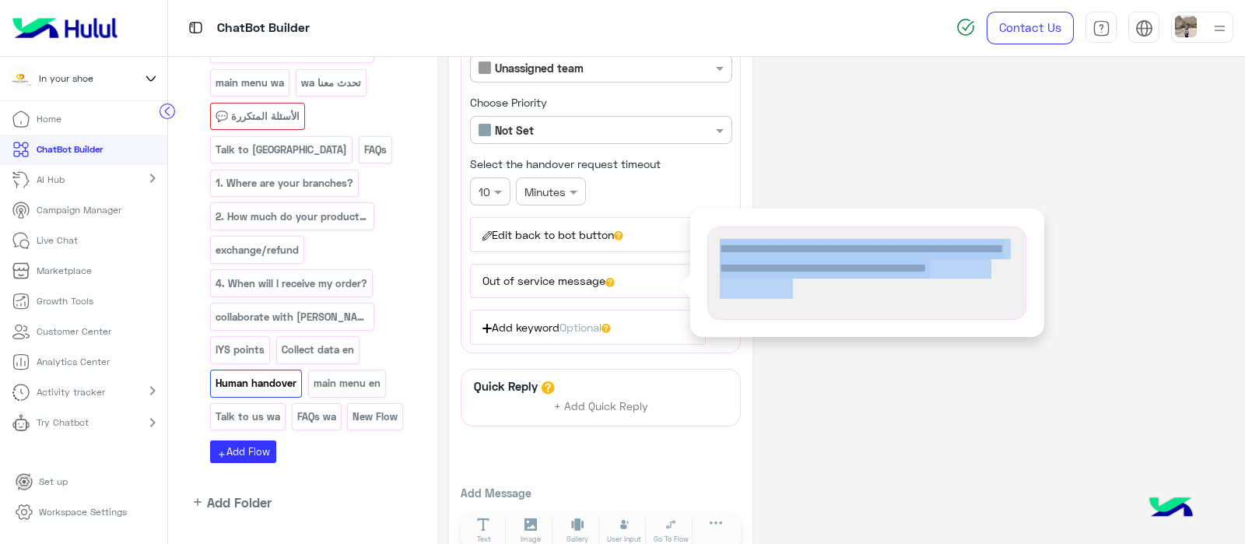
drag, startPoint x: 807, startPoint y: 289, endPoint x: 721, endPoint y: 227, distance: 106.0
click at [721, 227] on div "**********" at bounding box center [867, 273] width 318 height 92
copy div "1896 We are currently outside our working hours. We will respond to your messag…"
click at [721, 227] on div "**********" at bounding box center [867, 273] width 318 height 92
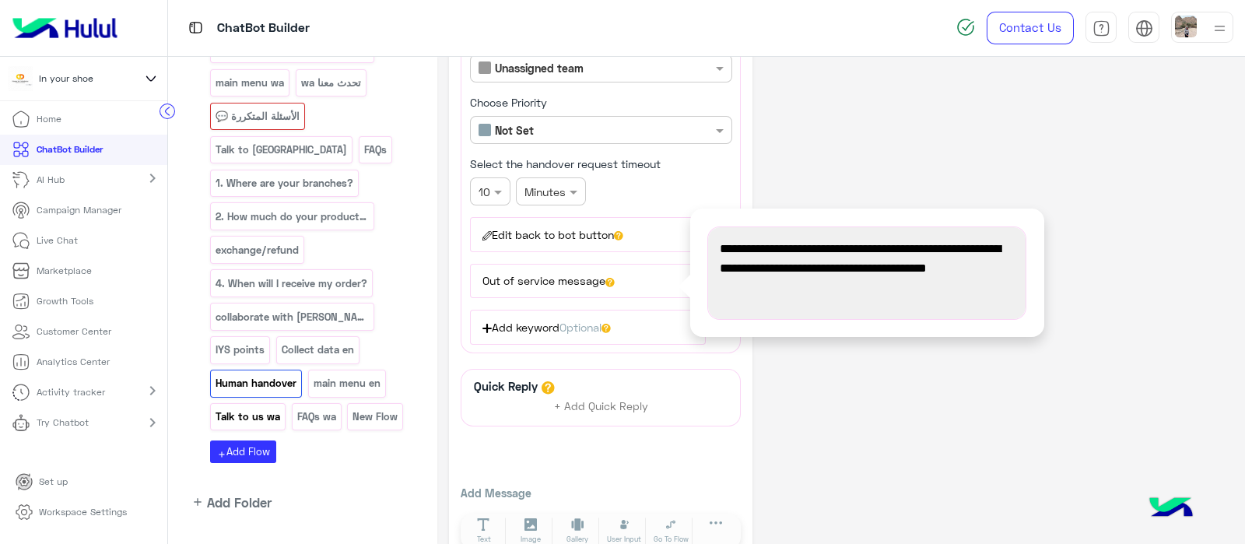
click at [282, 408] on p "Talk to us wa" at bounding box center [248, 417] width 67 height 18
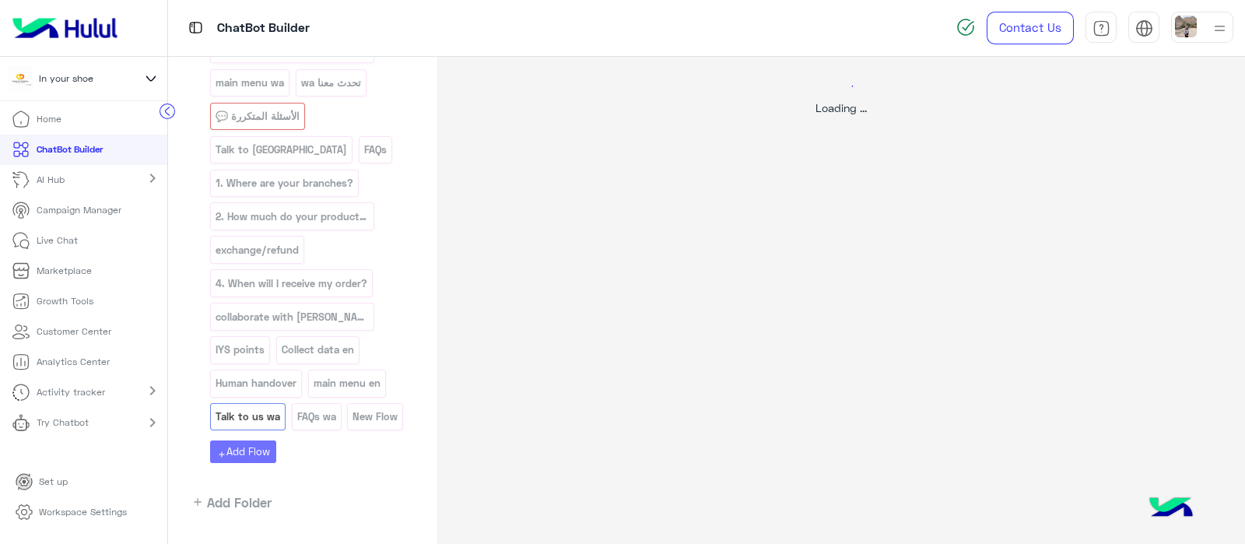
scroll to position [0, 0]
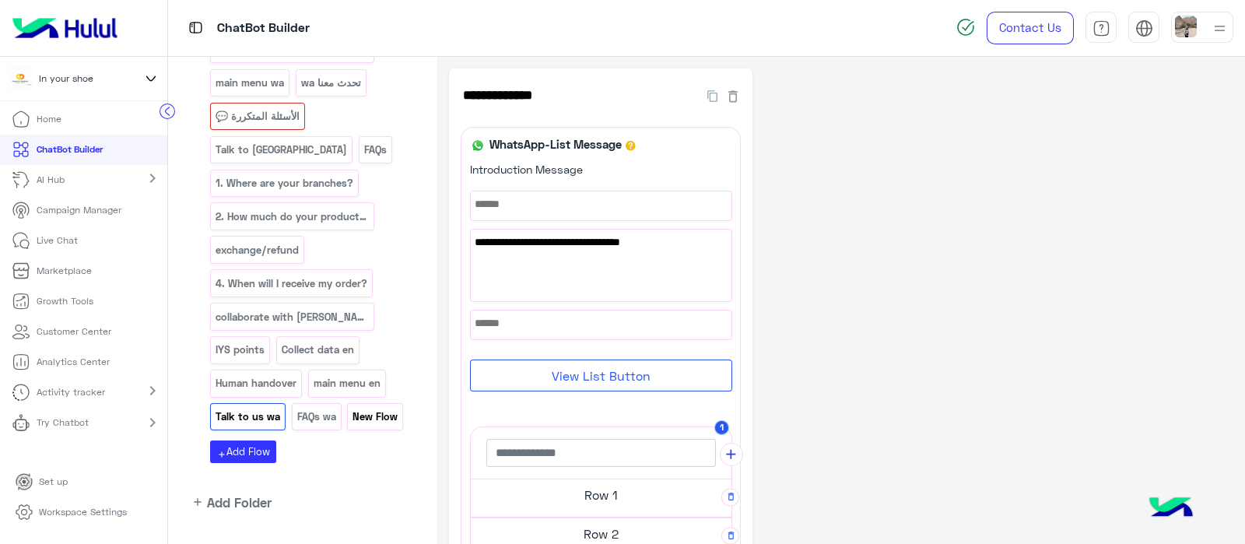
click at [352, 408] on p "New Flow" at bounding box center [375, 417] width 47 height 18
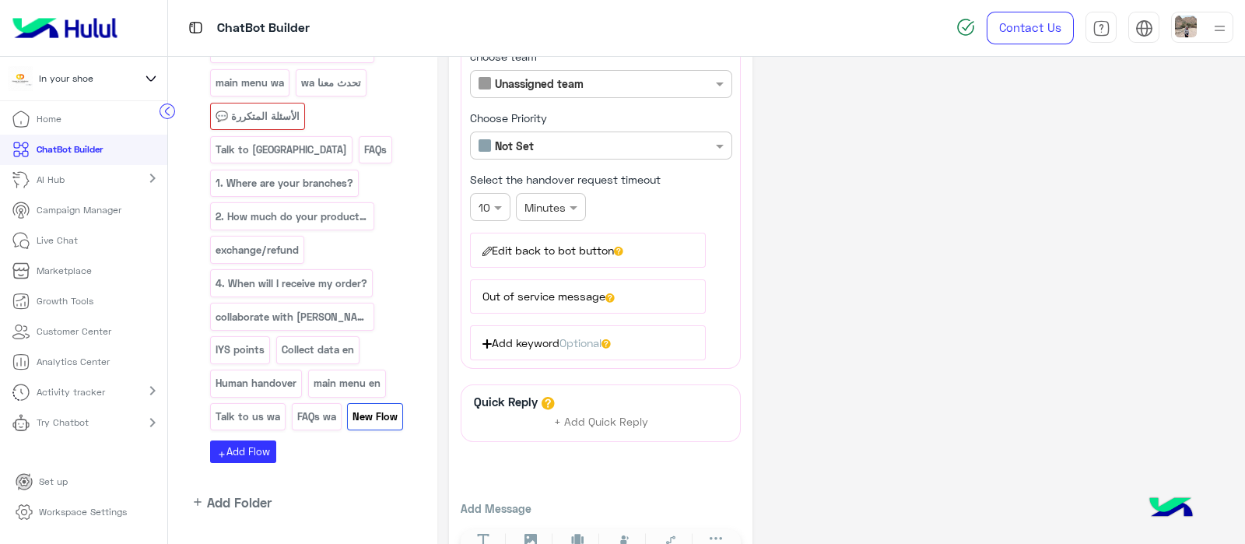
scroll to position [200, 0]
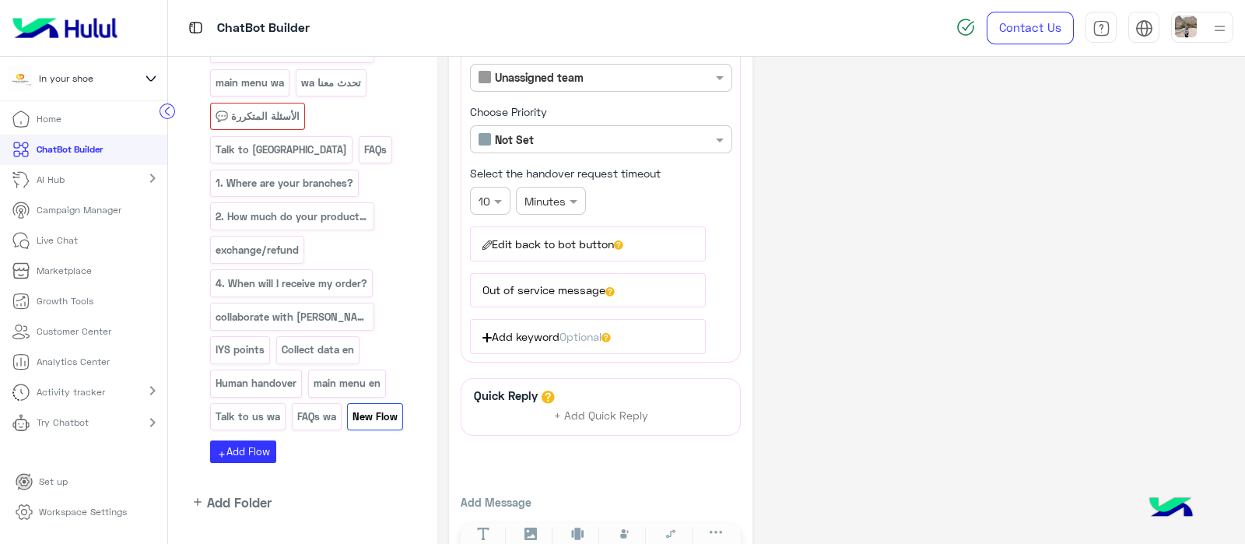
click at [605, 279] on button "Out of service message" at bounding box center [588, 290] width 236 height 34
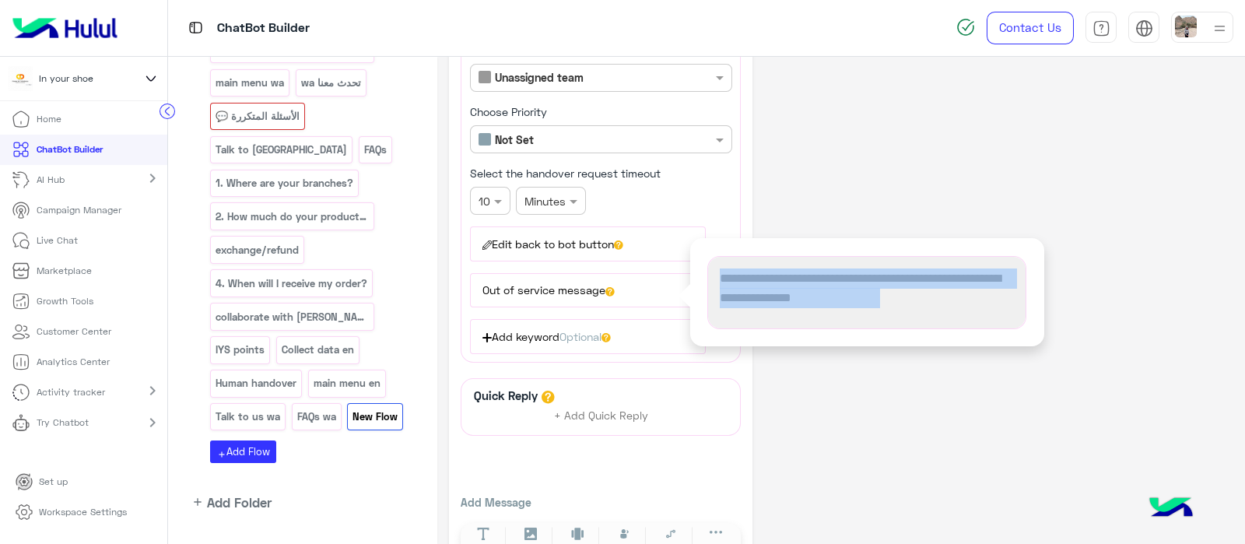
drag, startPoint x: 900, startPoint y: 303, endPoint x: 755, endPoint y: 264, distance: 149.9
click at [755, 264] on div "We’re currently out of working hours, we will get back the next working day" at bounding box center [867, 292] width 307 height 61
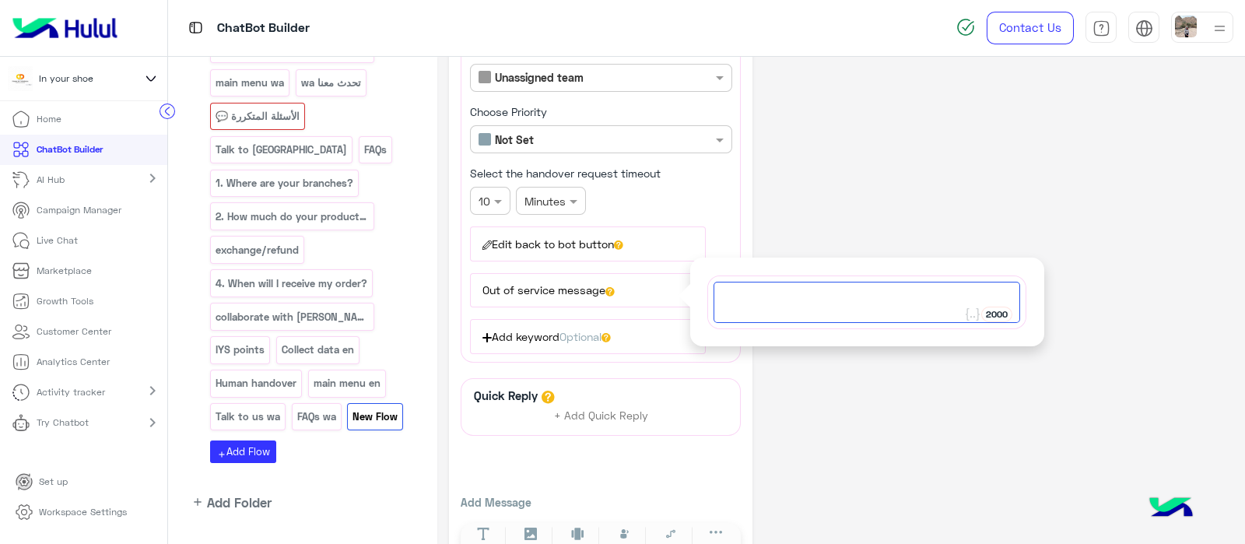
paste textarea "**********"
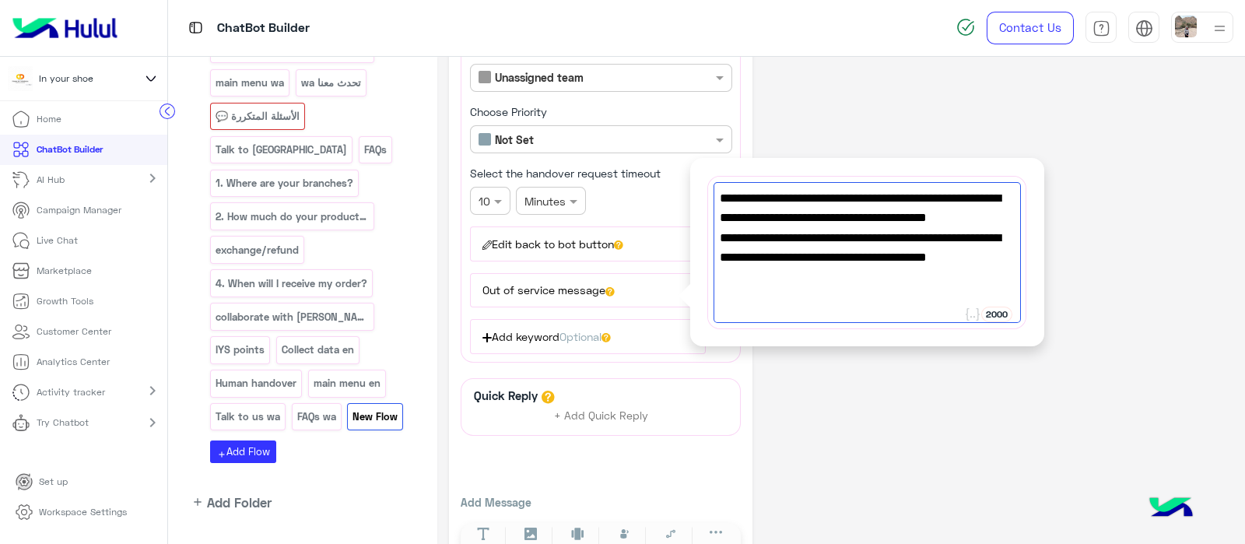
scroll to position [0, 0]
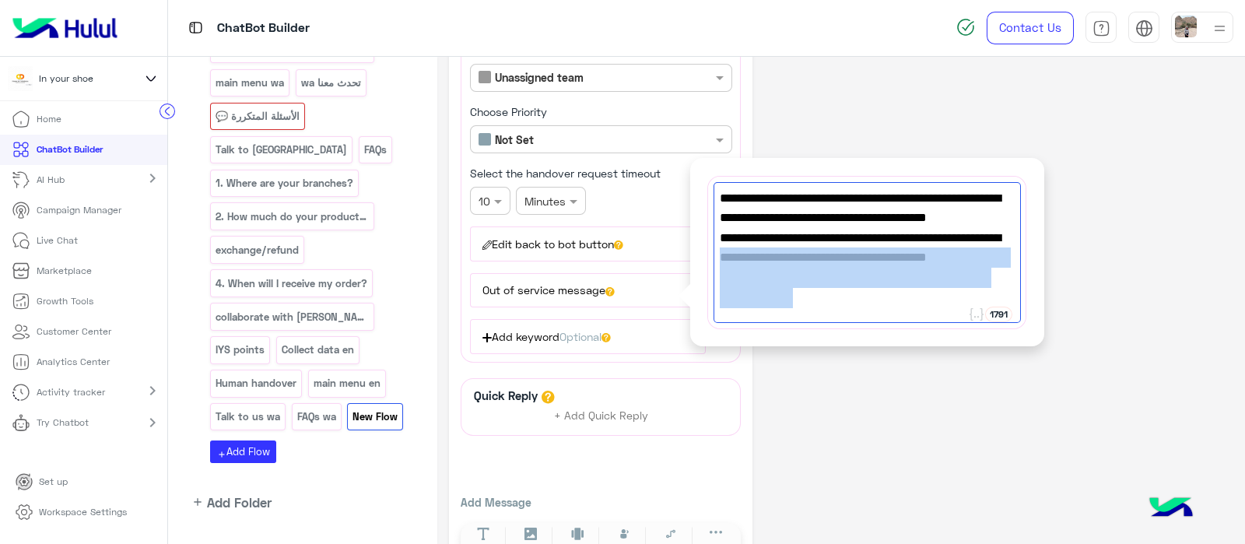
drag, startPoint x: 770, startPoint y: 297, endPoint x: 717, endPoint y: 258, distance: 65.9
click at [717, 258] on div "We are currently outside our working hours. We will respond to your message at …" at bounding box center [867, 252] width 307 height 141
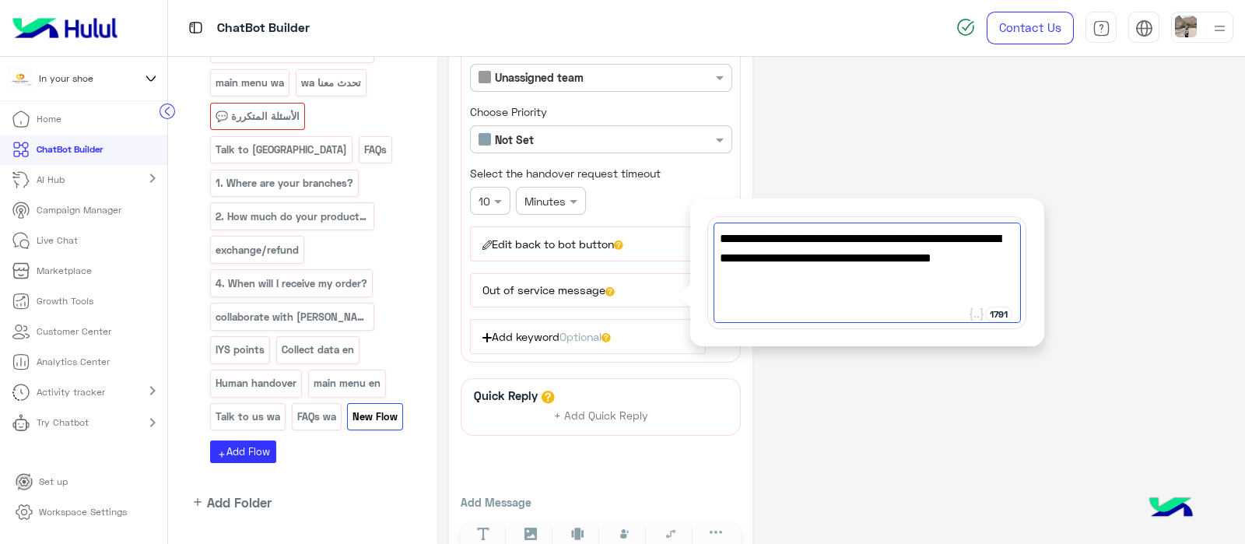
type textarea "**********"
click at [837, 134] on div "**********" at bounding box center [841, 221] width 785 height 706
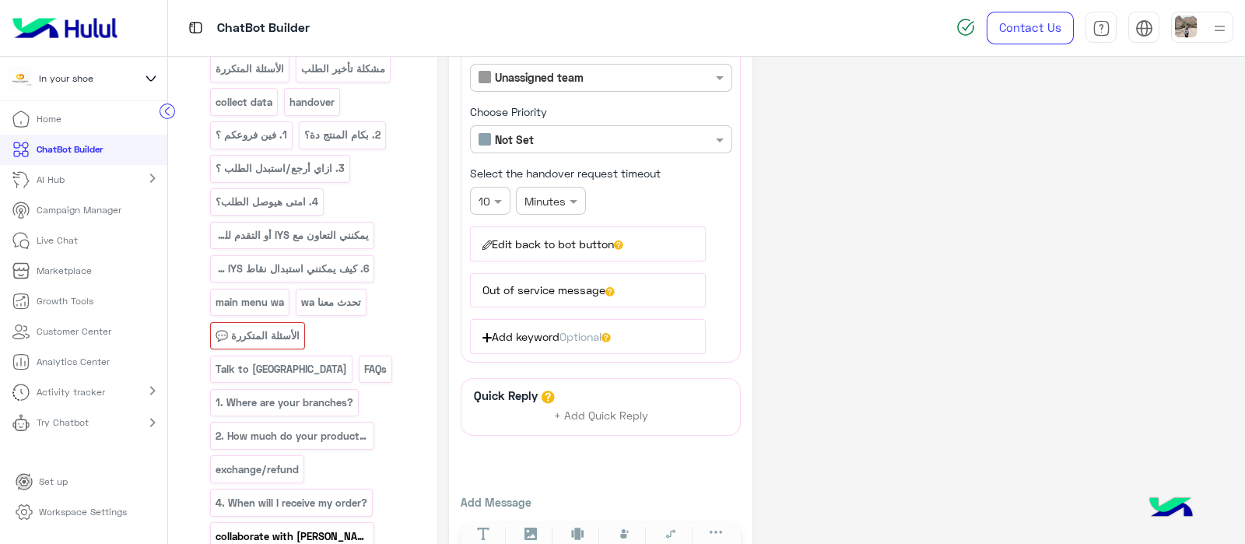
scroll to position [243, 0]
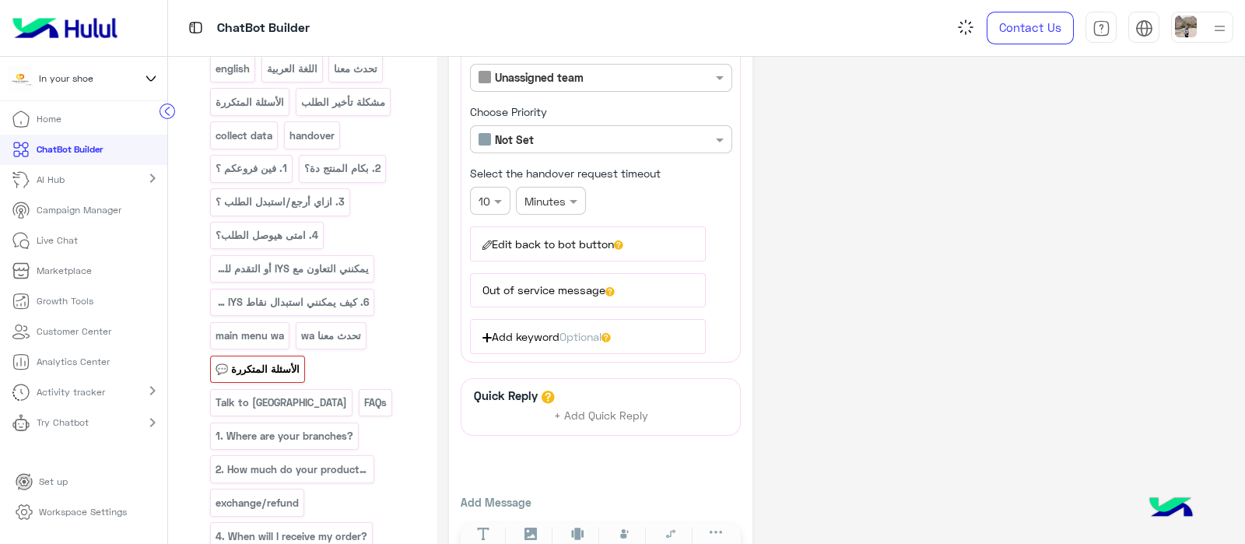
click at [256, 367] on p "الأسئلة المتكررة 💬" at bounding box center [258, 369] width 86 height 18
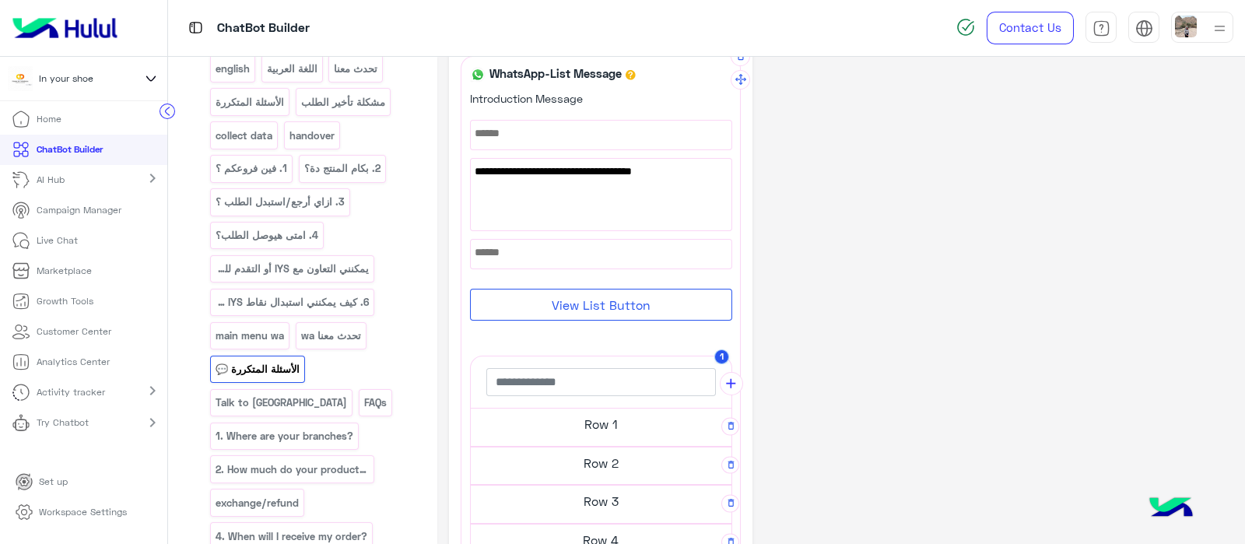
scroll to position [0, 0]
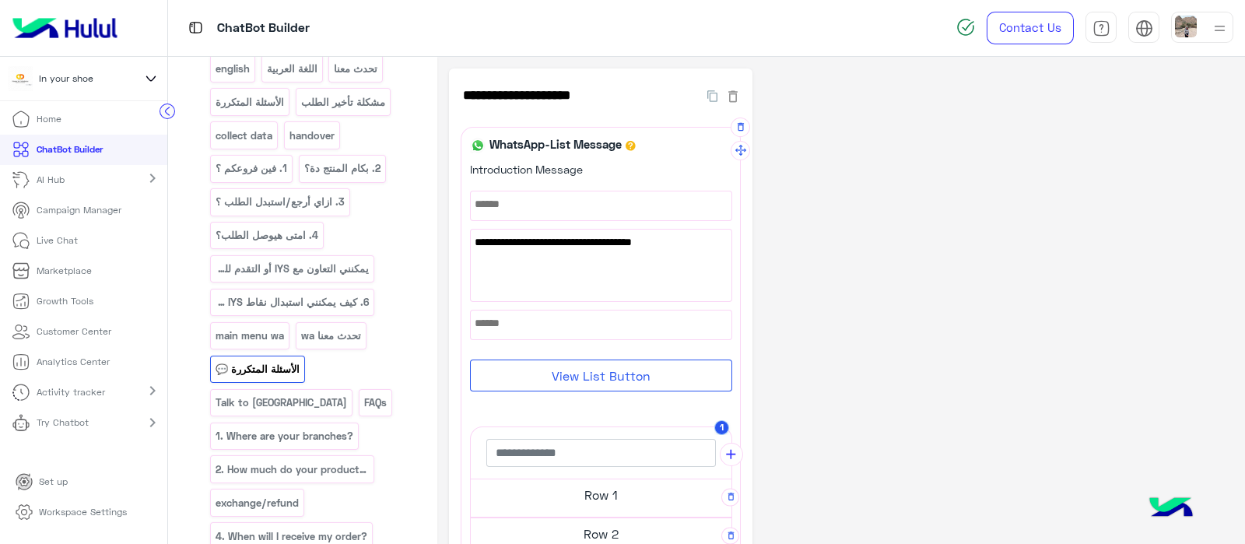
click at [514, 274] on div "اعثر على إجابات لأكثر الأسئلة شيوعًا ❓💬" at bounding box center [601, 266] width 261 height 72
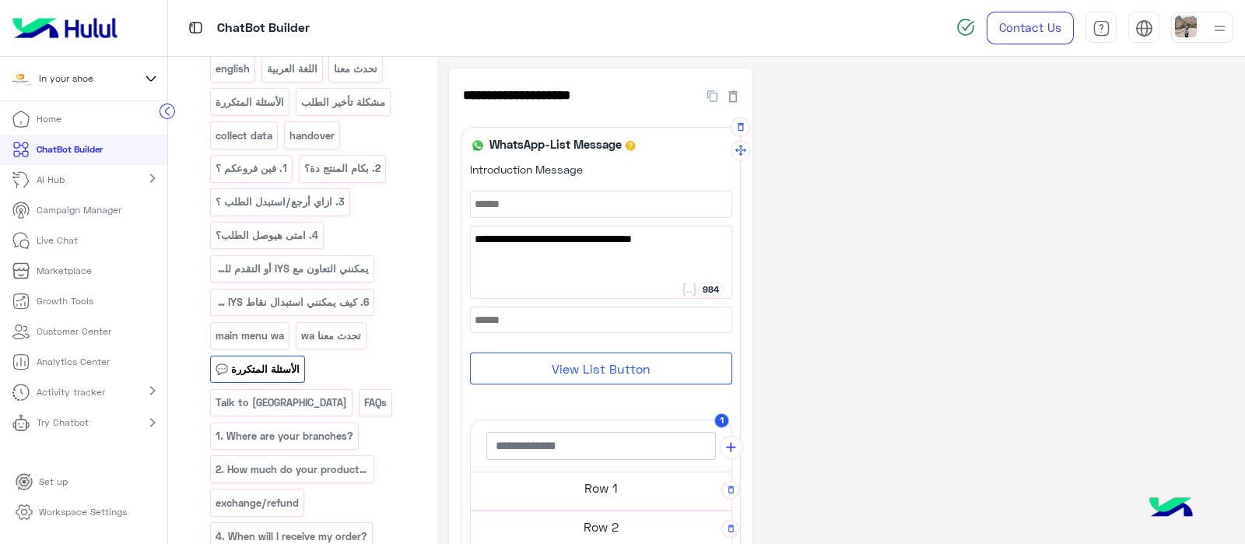
click at [598, 381] on button "View List Button" at bounding box center [601, 369] width 262 height 32
click at [664, 374] on button "View List Button" at bounding box center [601, 369] width 262 height 32
click at [668, 440] on input "text" at bounding box center [601, 446] width 230 height 28
click at [819, 317] on div "**********" at bounding box center [841, 512] width 785 height 889
click at [339, 394] on p "Talk to us" at bounding box center [282, 403] width 134 height 18
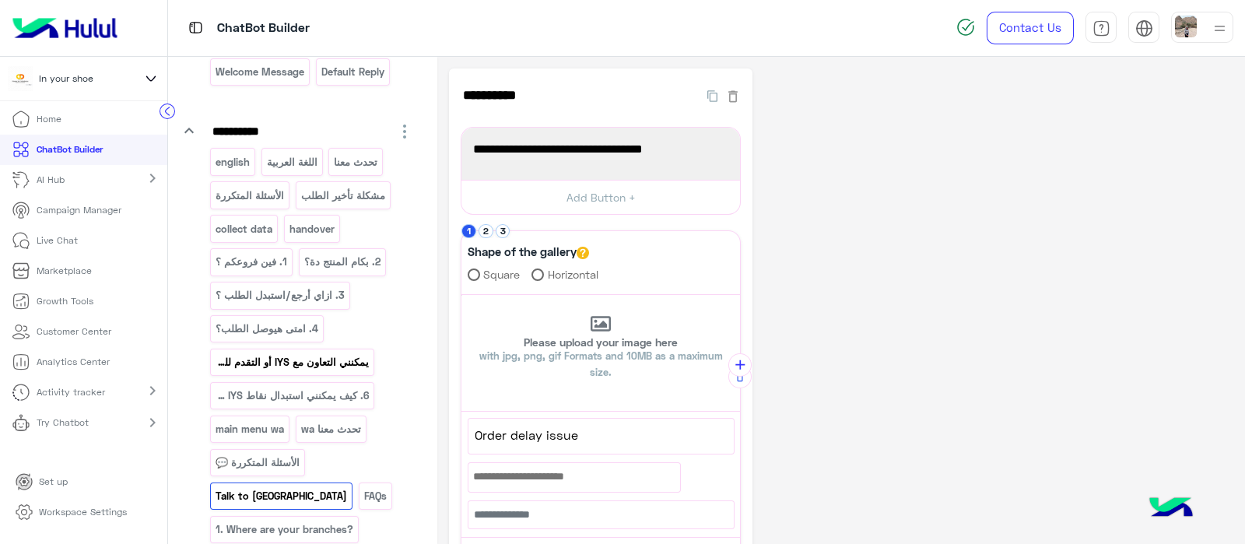
scroll to position [149, 0]
click at [226, 167] on p "english" at bounding box center [233, 162] width 37 height 18
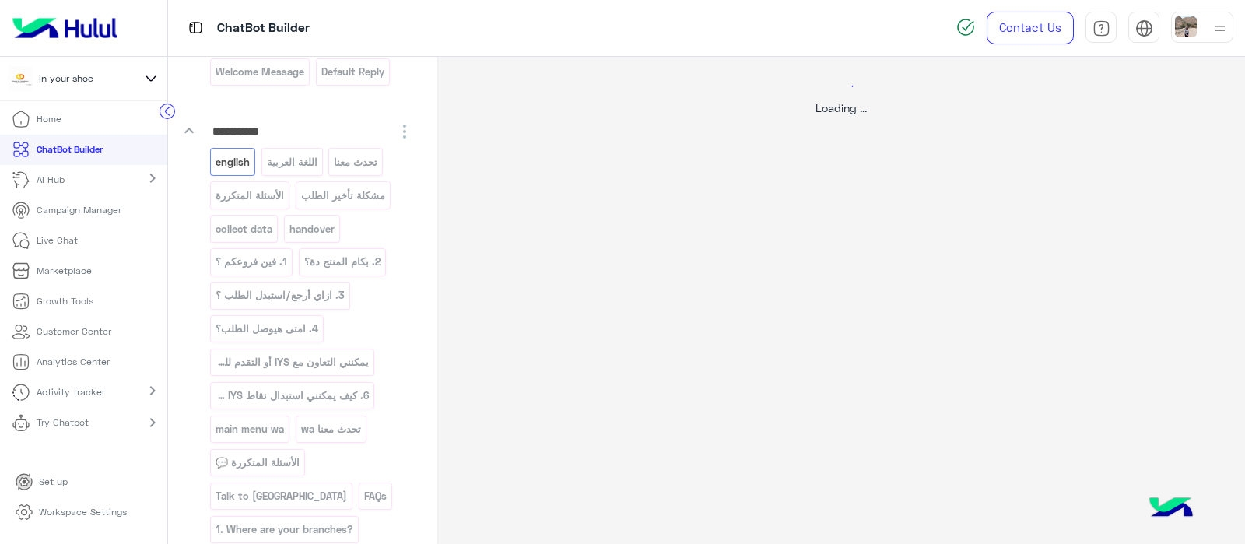
select select "*"
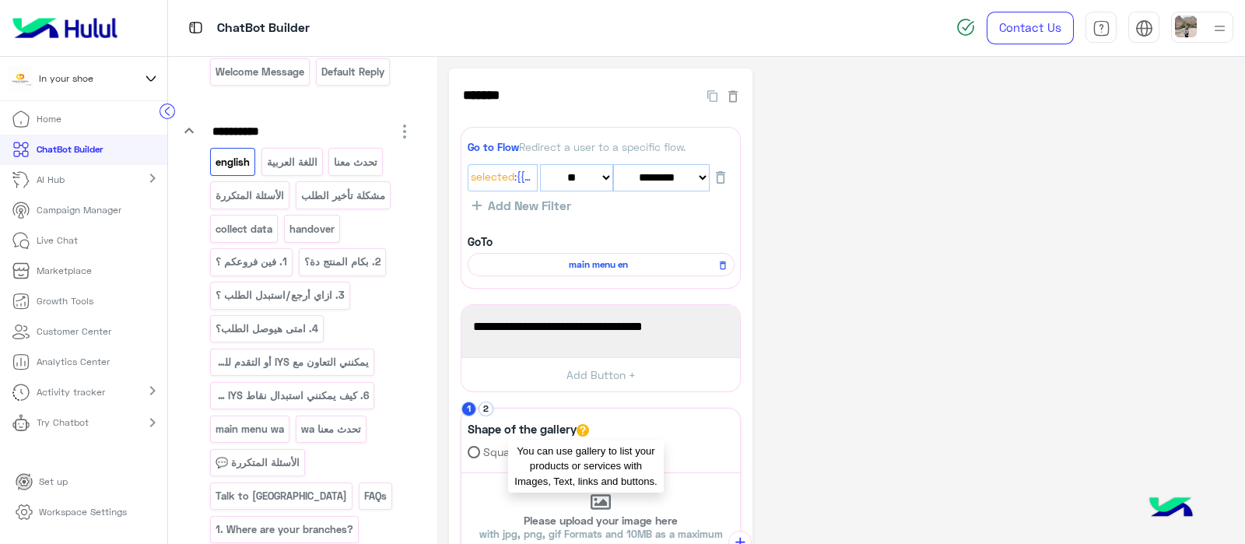
scroll to position [471, 0]
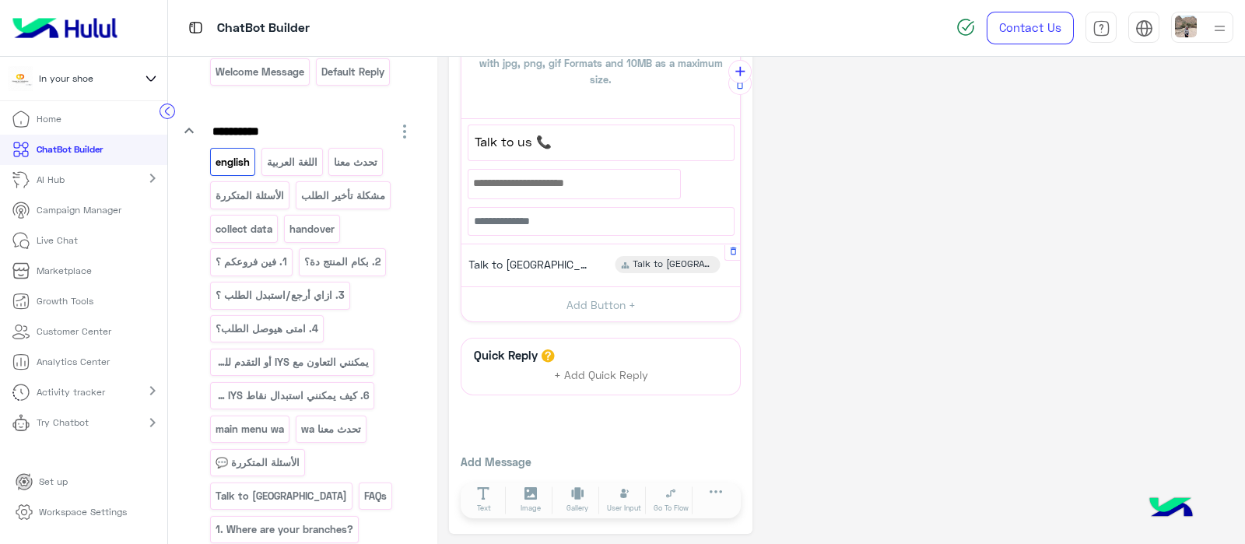
click at [488, 265] on div "Talk to us Talk to us" at bounding box center [601, 266] width 267 height 30
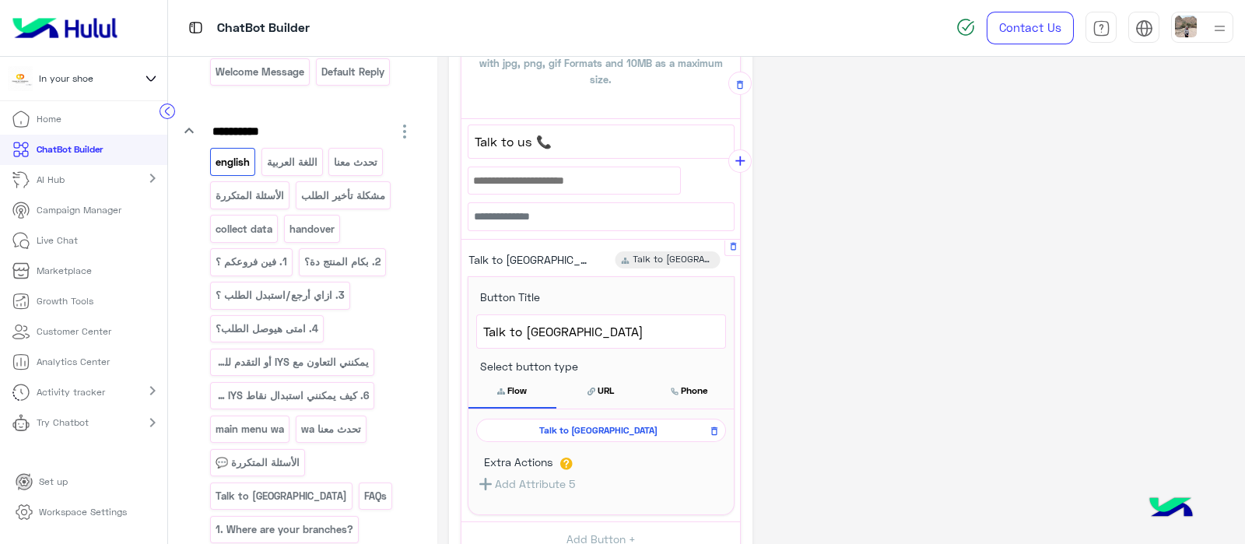
scroll to position [559, 0]
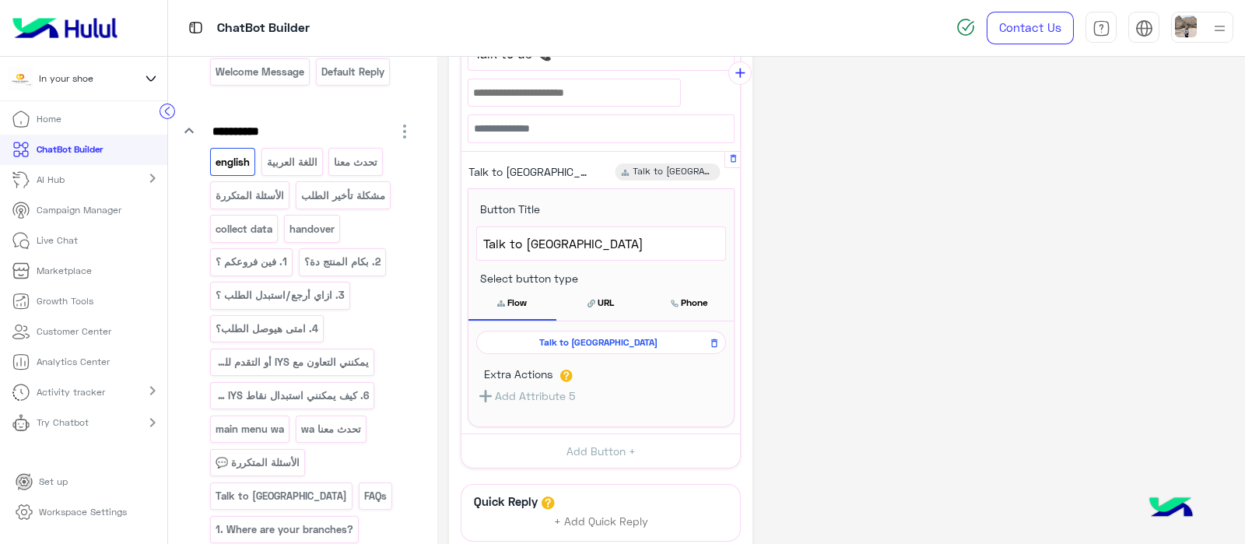
click at [578, 339] on span "Talk to us" at bounding box center [598, 342] width 227 height 14
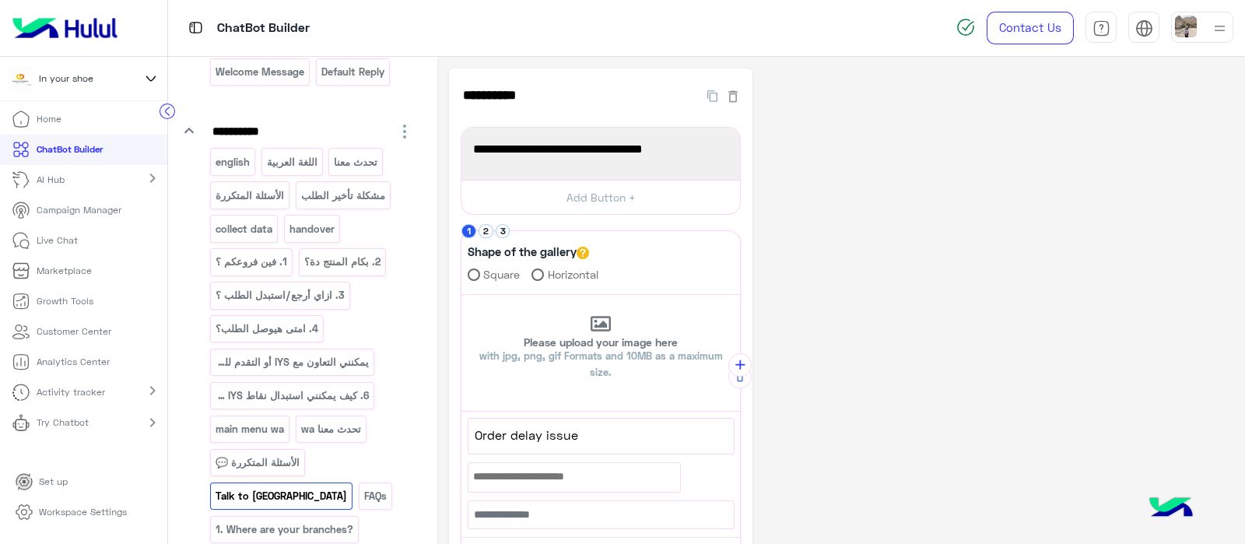
scroll to position [216, 0]
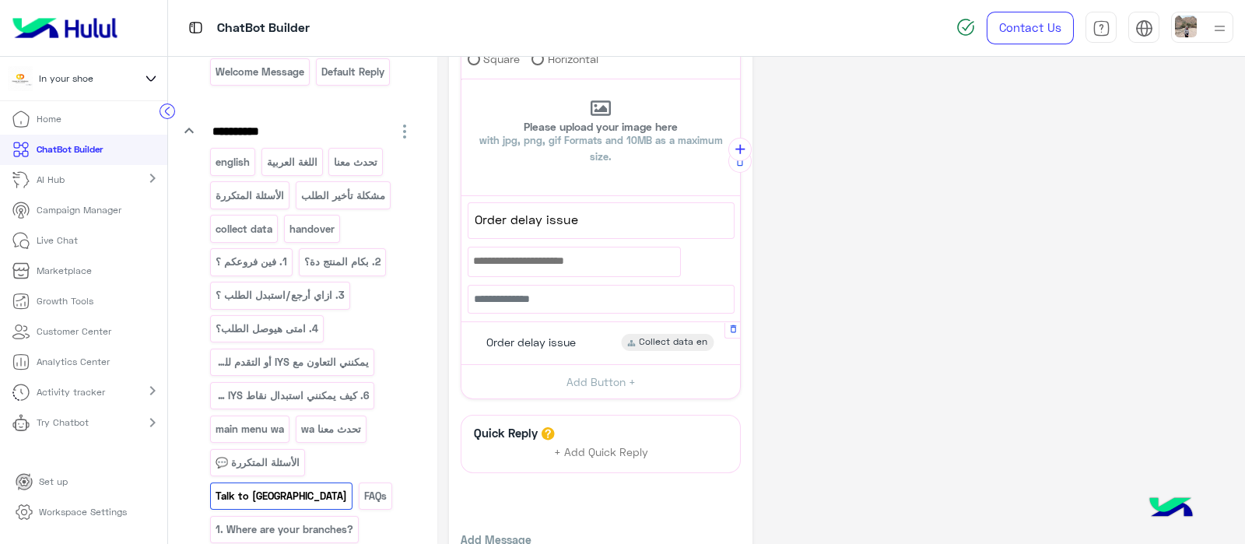
click at [562, 343] on span "Order delay issue" at bounding box center [531, 342] width 90 height 14
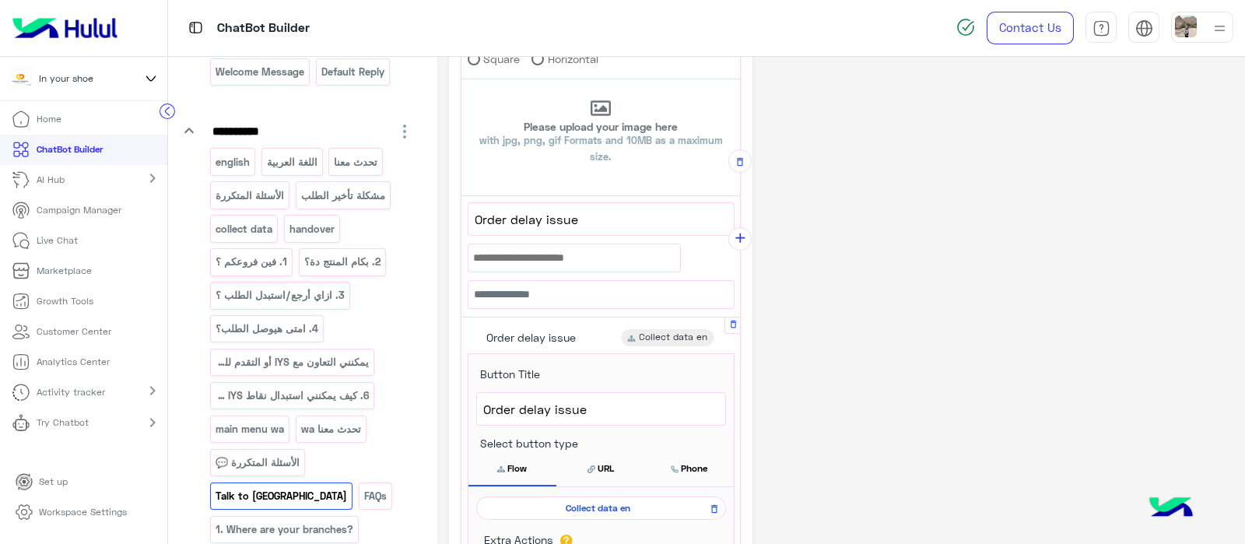
click at [599, 501] on span "Collect data en" at bounding box center [598, 508] width 227 height 14
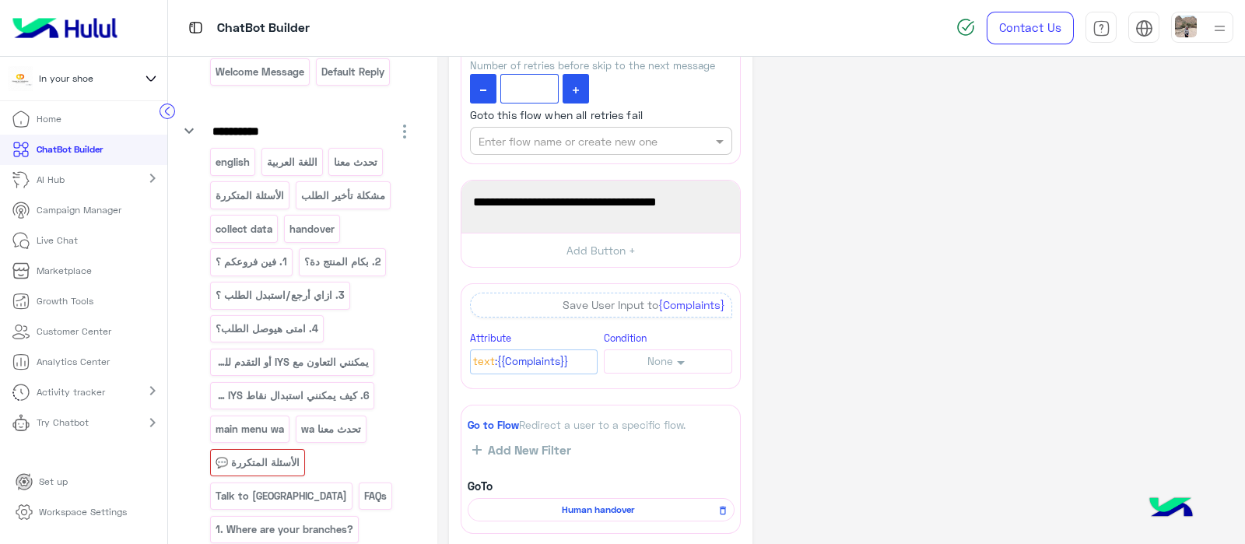
scroll to position [841, 0]
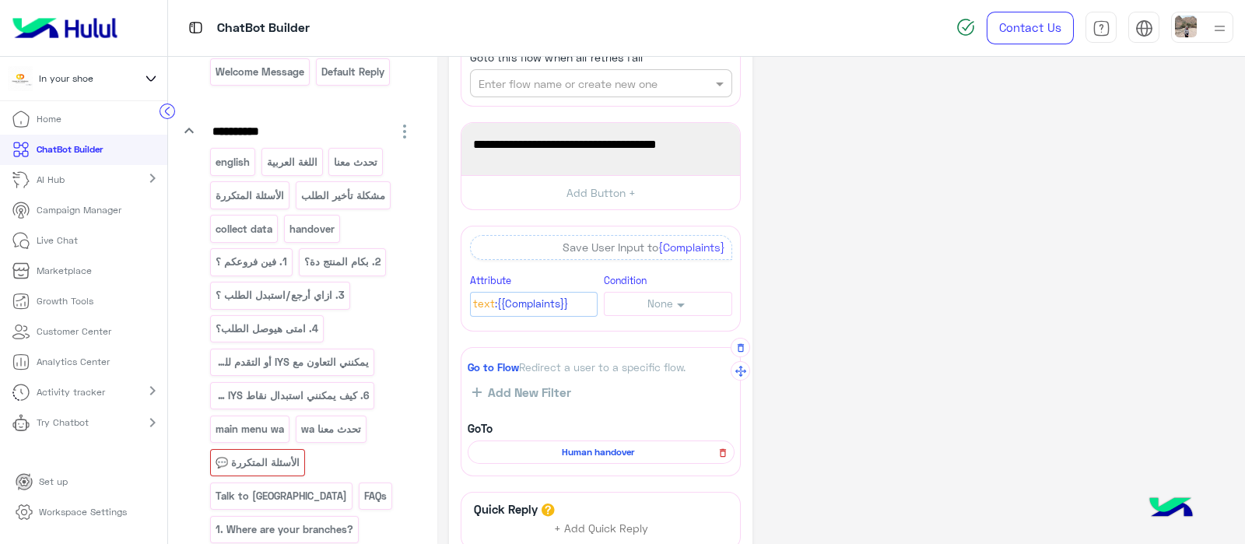
click at [720, 449] on icon at bounding box center [723, 453] width 11 height 19
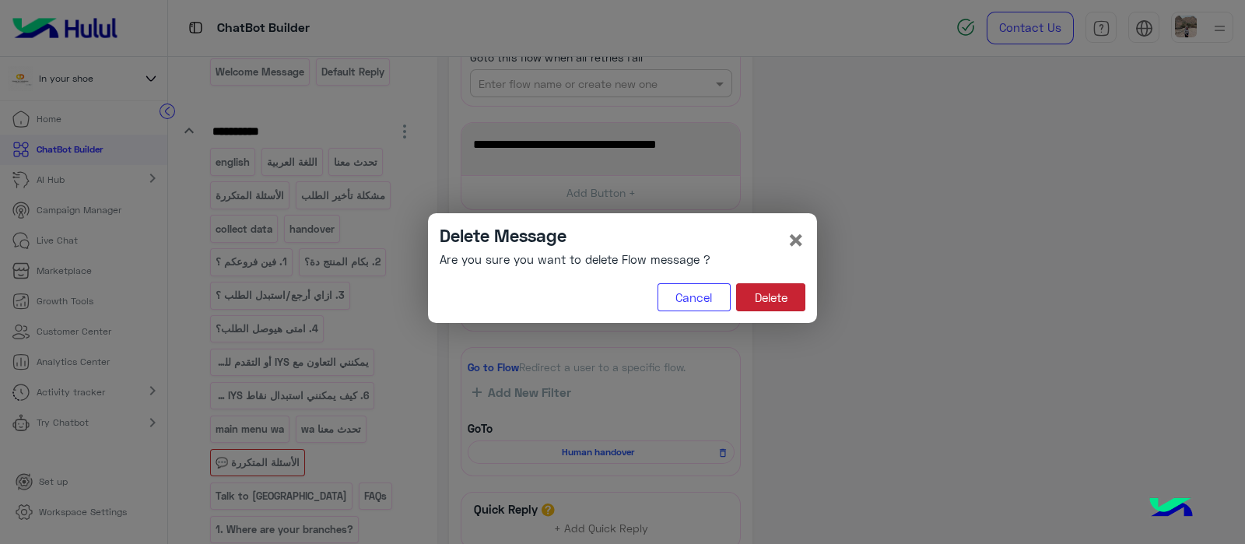
click at [784, 293] on button "Delete" at bounding box center [770, 297] width 69 height 28
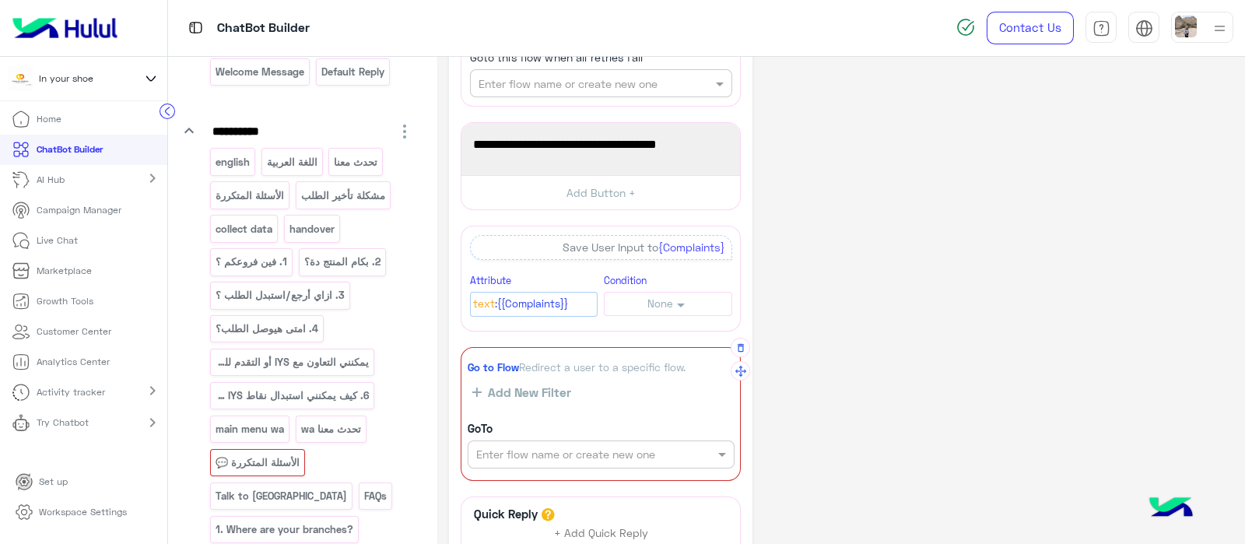
click at [651, 447] on input "text" at bounding box center [574, 455] width 197 height 16
type input "***"
click at [602, 471] on div "New Flow" at bounding box center [601, 485] width 267 height 29
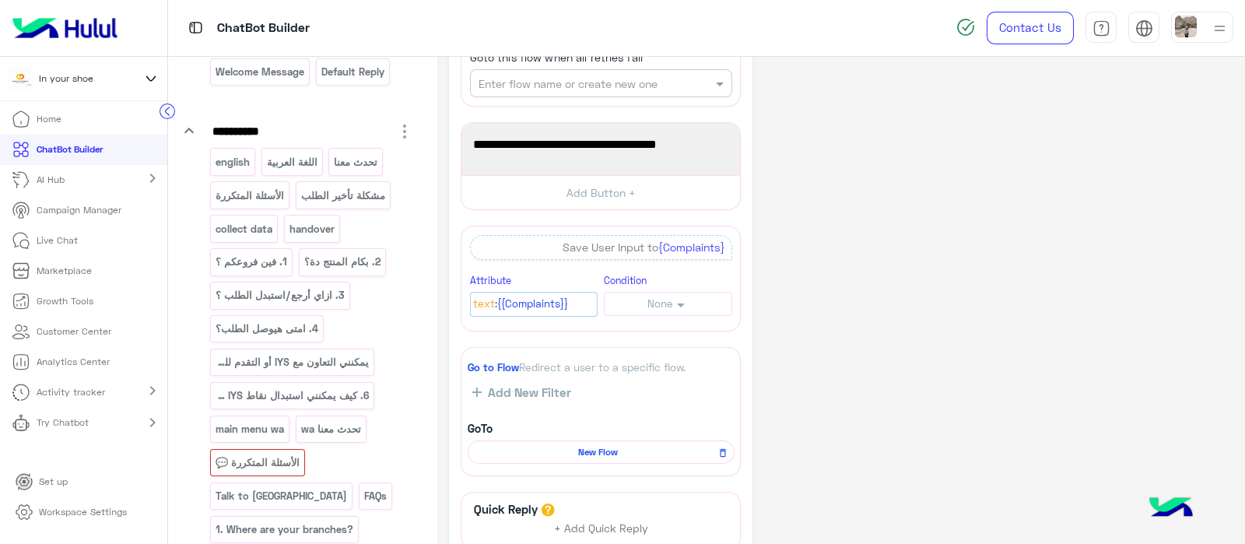
click at [58, 427] on p "Try Chatbot" at bounding box center [63, 423] width 52 height 14
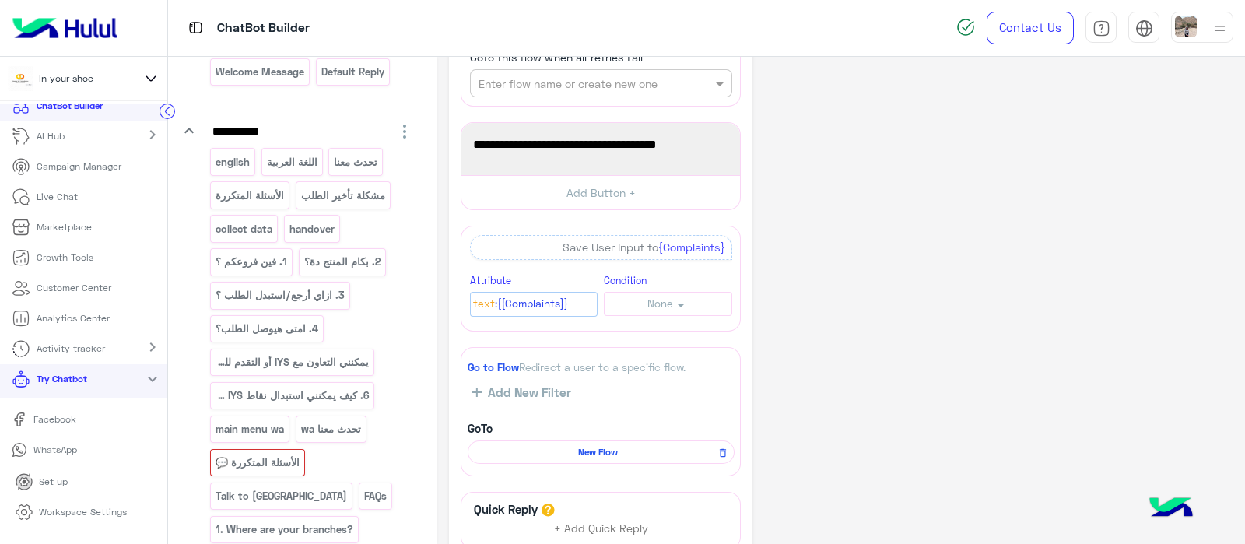
click at [43, 426] on p "WhatsApp" at bounding box center [54, 419] width 54 height 14
click at [267, 454] on p "الأسئلة المتكررة 💬" at bounding box center [258, 463] width 86 height 18
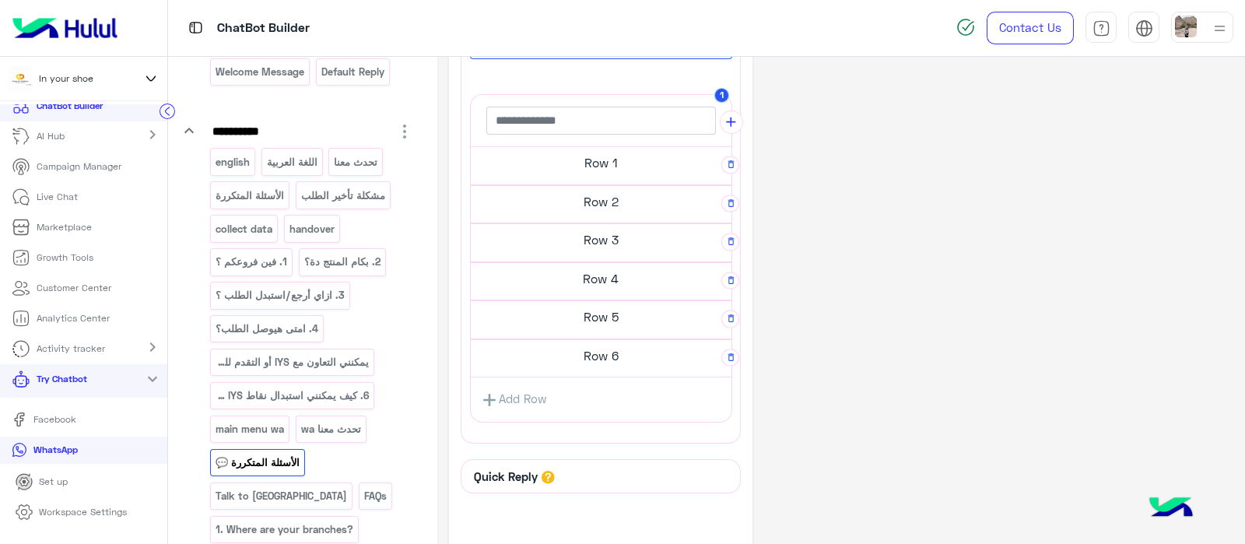
scroll to position [429, 0]
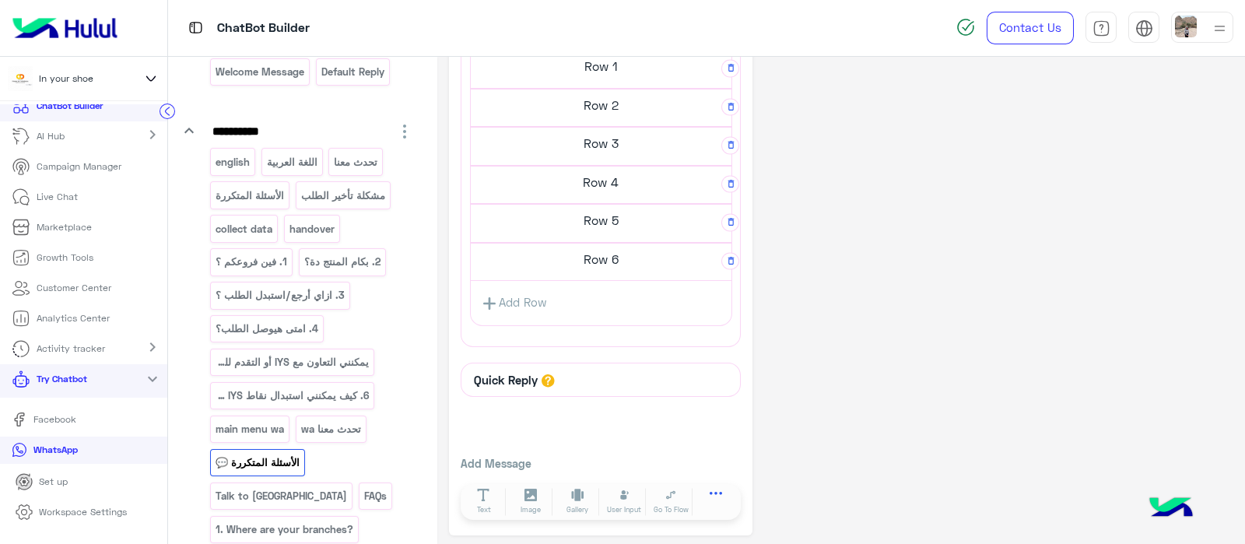
click at [710, 496] on icon at bounding box center [716, 498] width 13 height 13
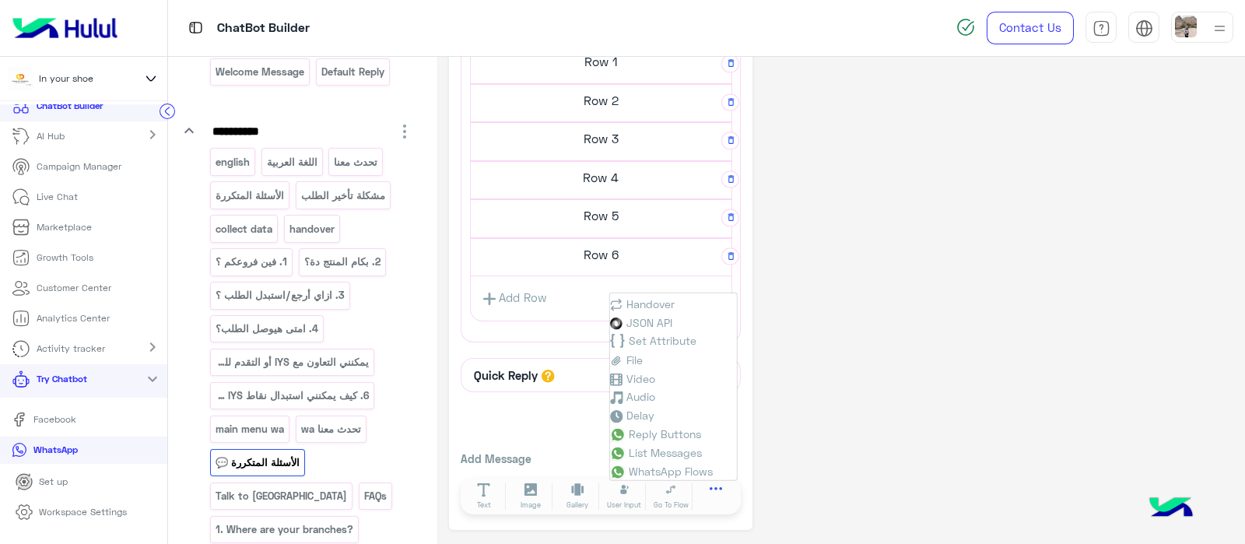
scroll to position [422, 0]
click at [645, 456] on span "List Messages" at bounding box center [665, 456] width 73 height 13
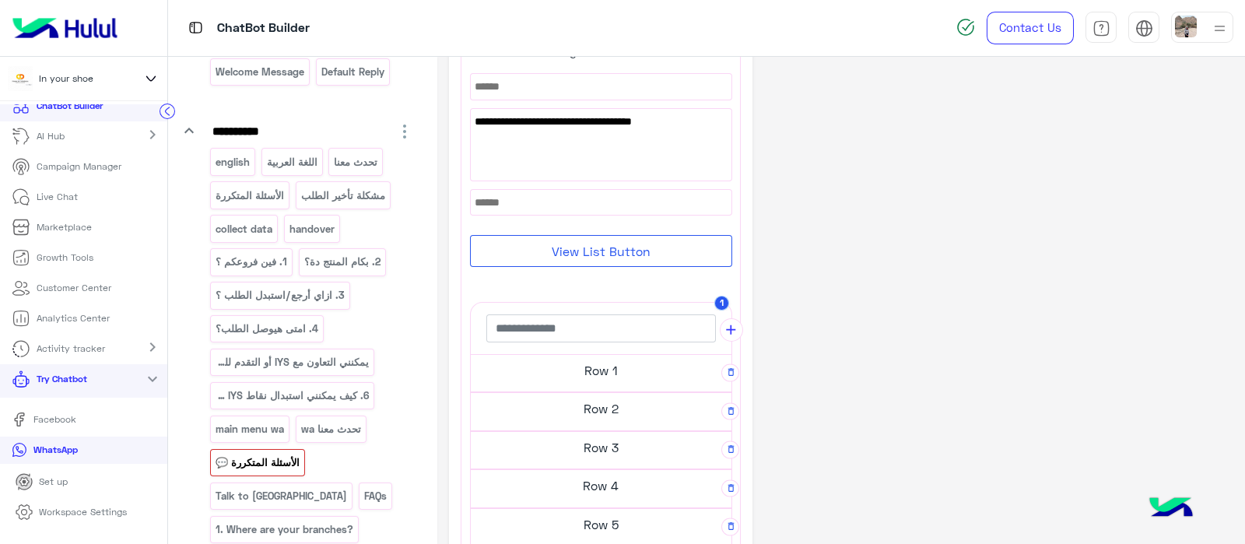
scroll to position [109, 0]
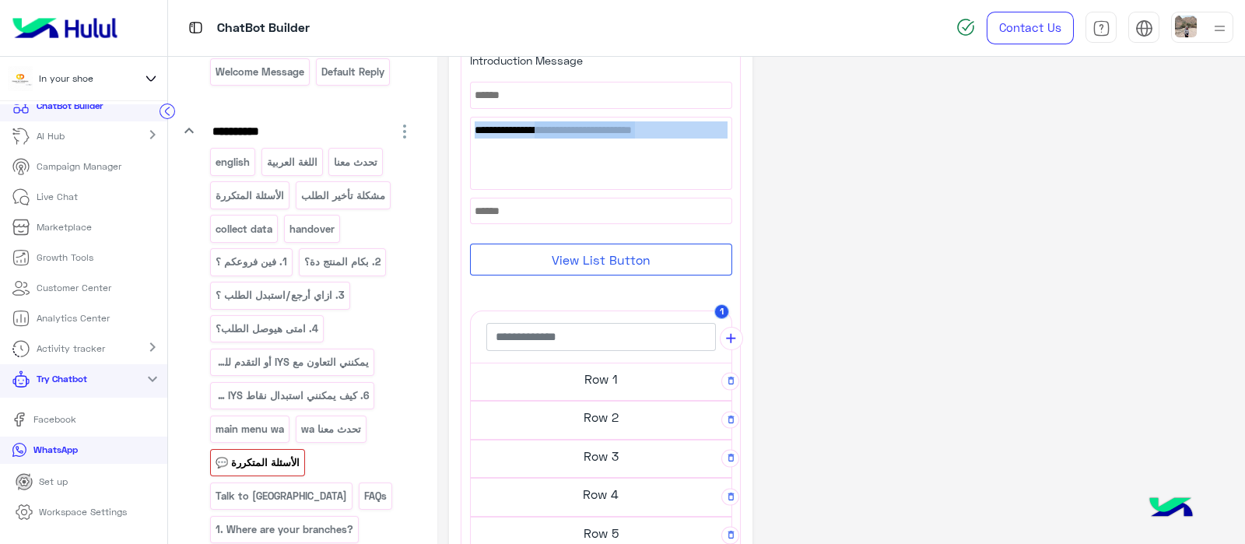
drag, startPoint x: 533, startPoint y: 130, endPoint x: 760, endPoint y: 159, distance: 229.1
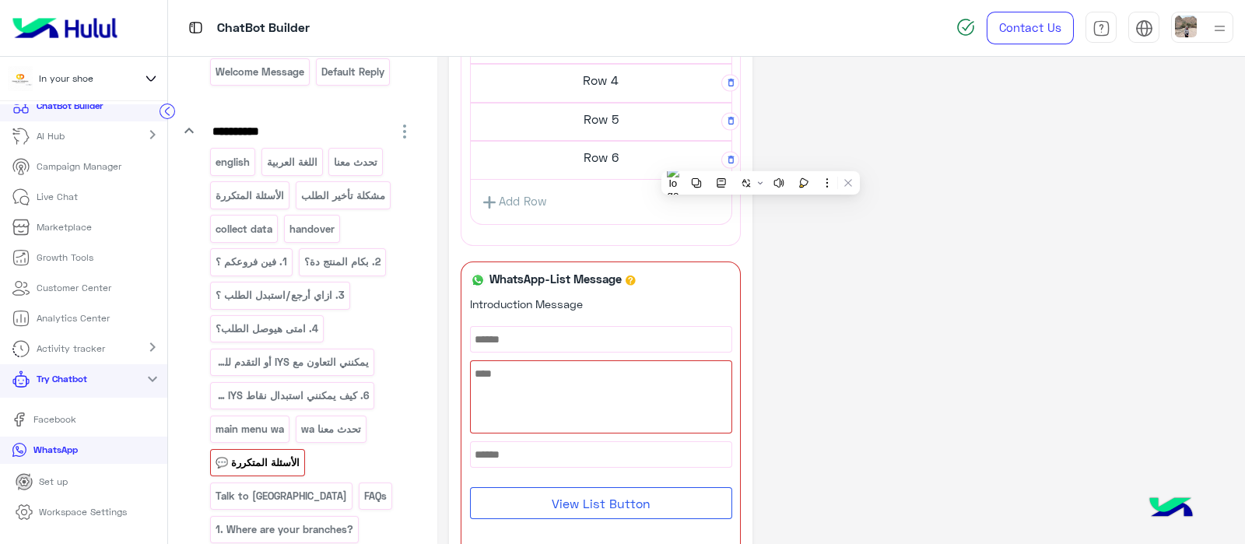
scroll to position [550, 0]
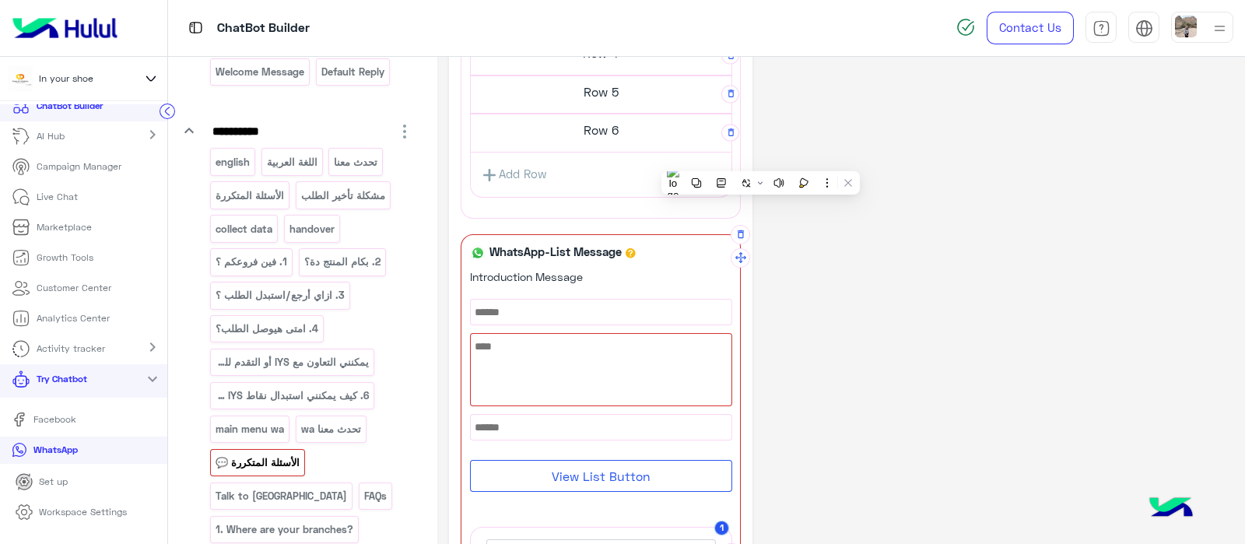
click at [588, 351] on div at bounding box center [601, 370] width 261 height 72
paste textarea "**********"
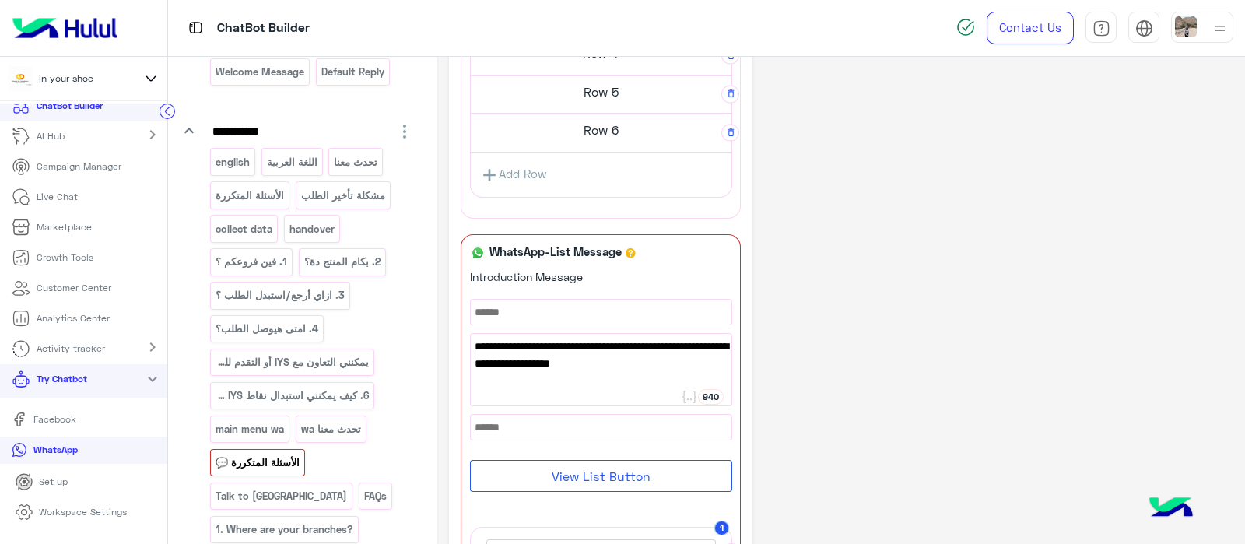
scroll to position [0, 0]
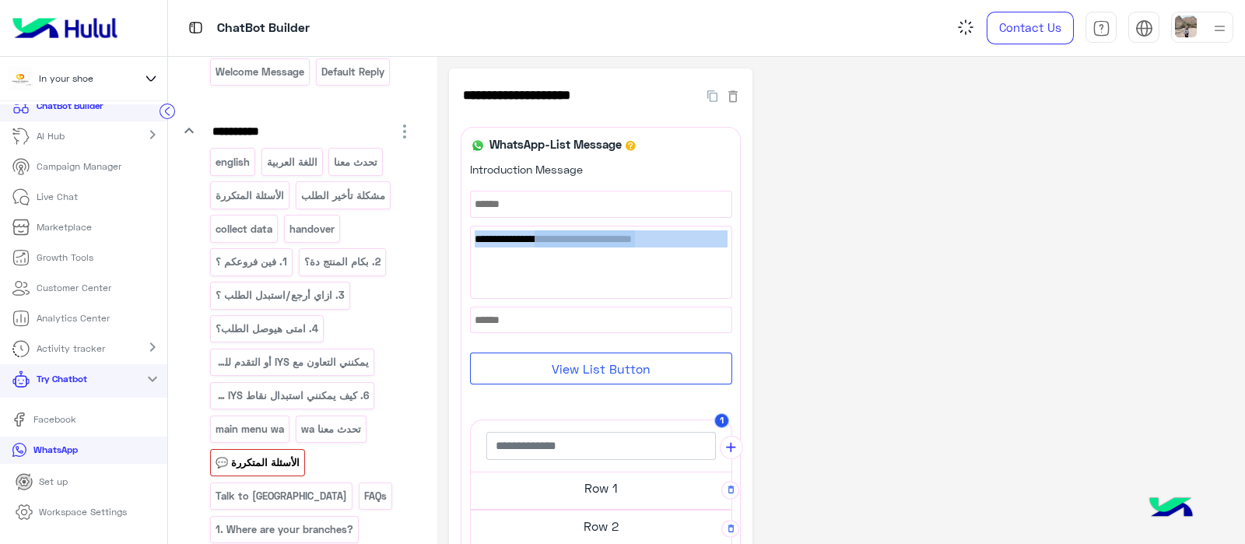
drag, startPoint x: 525, startPoint y: 235, endPoint x: 759, endPoint y: 243, distance: 233.6
copy div "984 اعثر على إجابات لأكثر الأسئلة شيوعًا ❓💬"
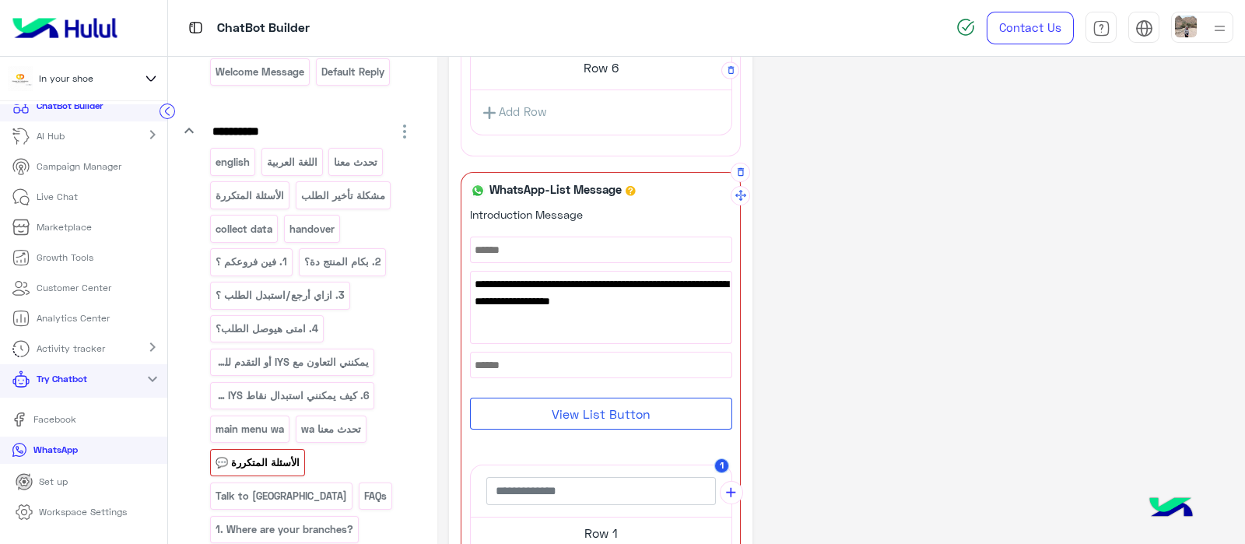
scroll to position [614, 0]
drag, startPoint x: 559, startPoint y: 313, endPoint x: 459, endPoint y: 276, distance: 106.4
click at [459, 276] on div "**********" at bounding box center [601, 131] width 304 height 1354
click at [595, 325] on div "https://api.whatsapp.com/send/?phone=13166694947&text&type=phone_number&app_abs…" at bounding box center [601, 306] width 261 height 72
type textarea "*"
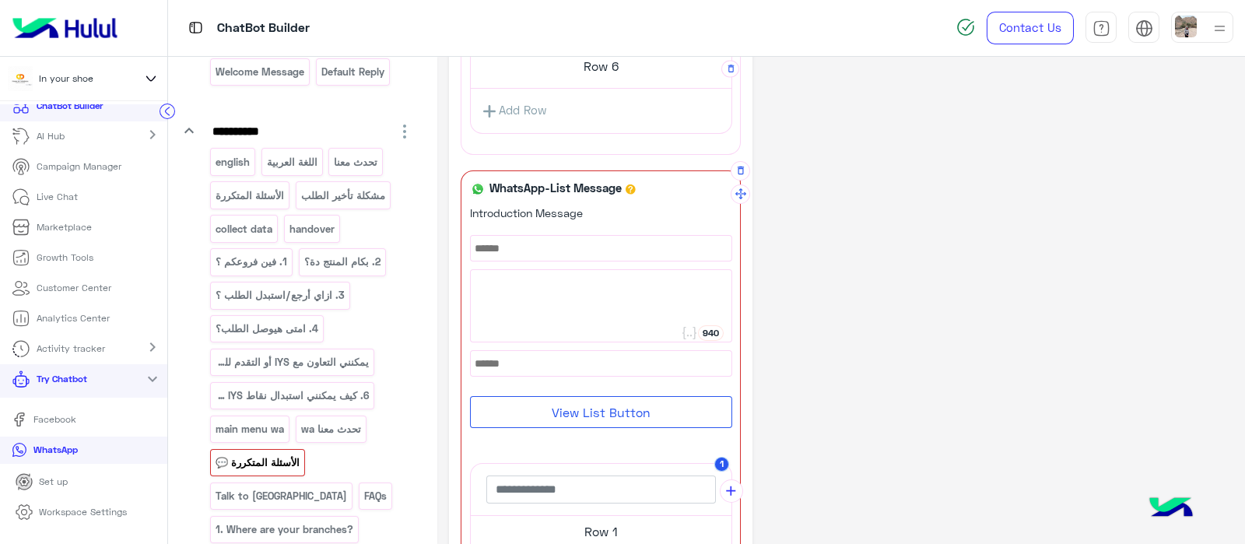
paste textarea "**********"
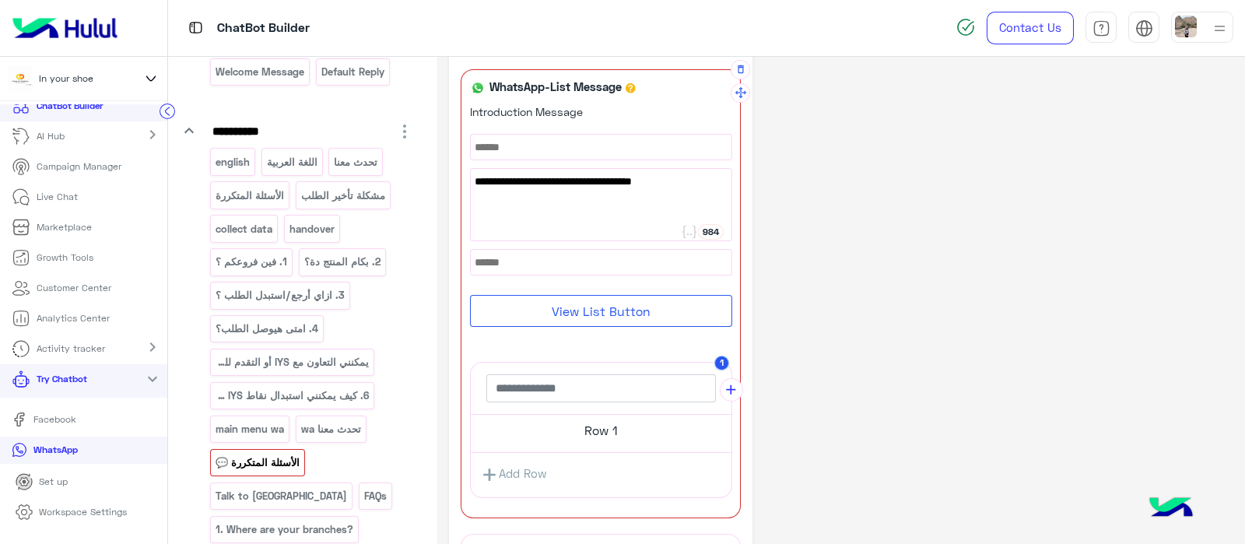
type textarea "**********"
click at [567, 305] on button "View List Button" at bounding box center [601, 311] width 262 height 32
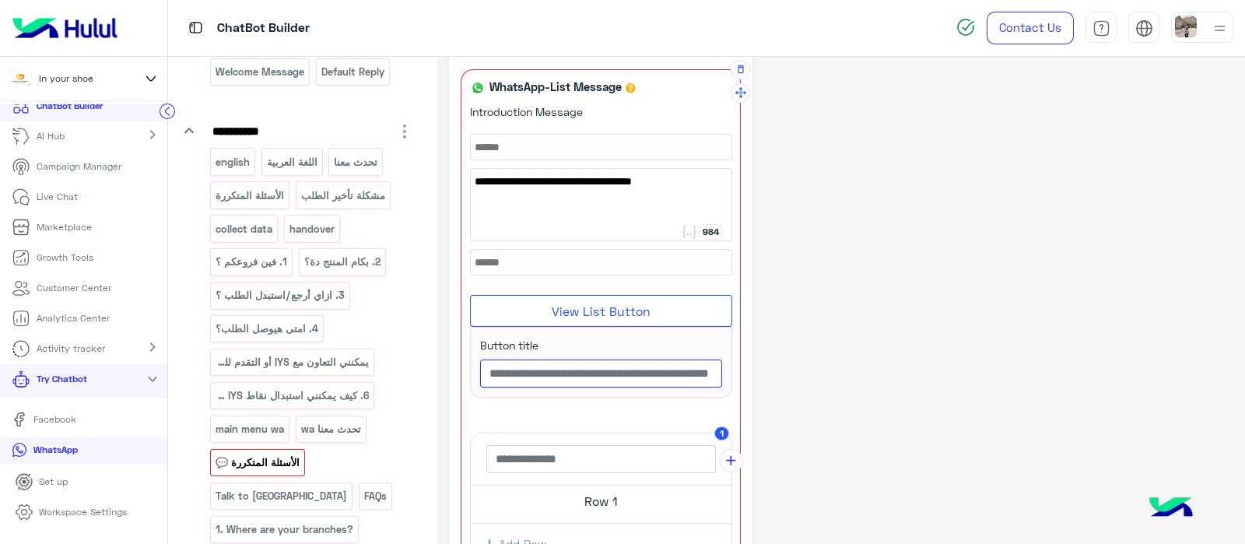
click at [521, 365] on input "text" at bounding box center [601, 374] width 242 height 28
type input "*"
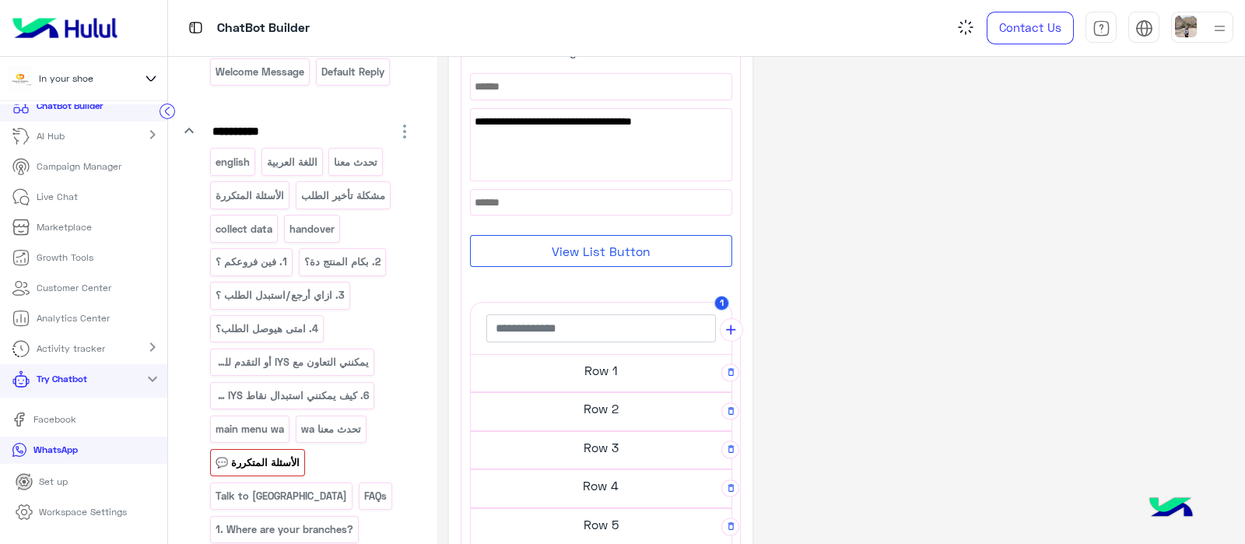
scroll to position [126, 0]
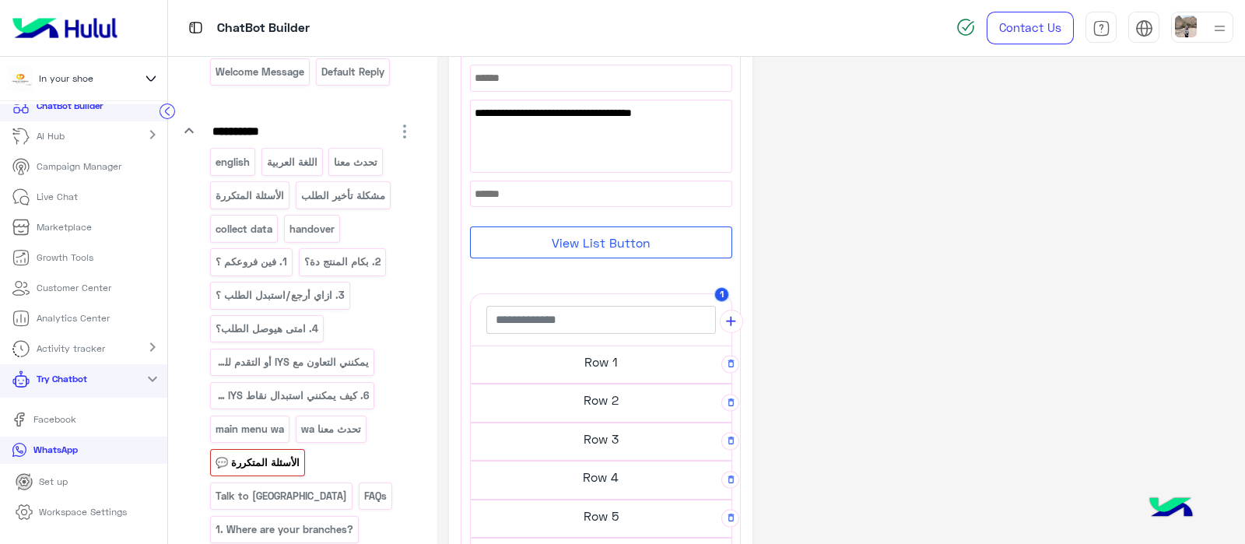
type input "****"
click at [576, 367] on h5 "Row 1" at bounding box center [601, 361] width 261 height 31
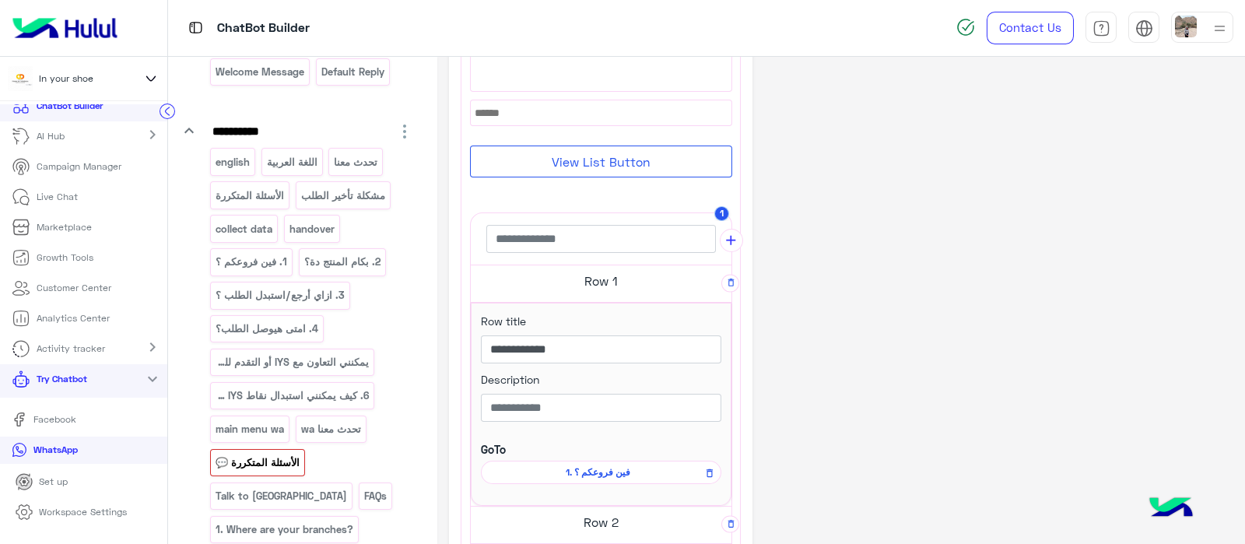
scroll to position [221, 0]
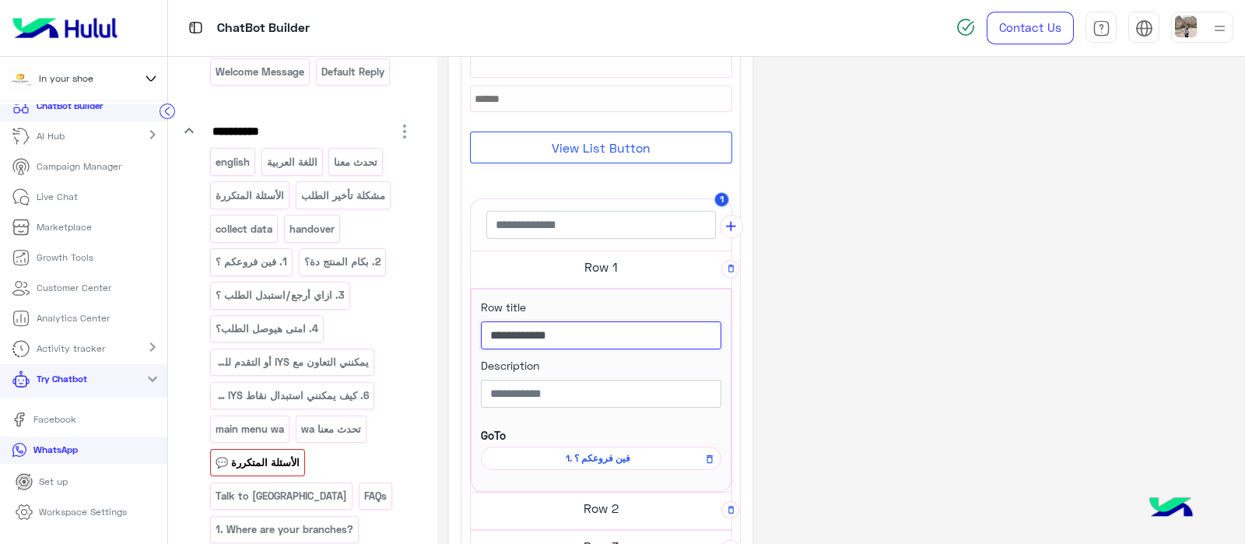
drag, startPoint x: 639, startPoint y: 331, endPoint x: 734, endPoint y: 319, distance: 95.7
click at [734, 319] on div "**********" at bounding box center [601, 329] width 279 height 844
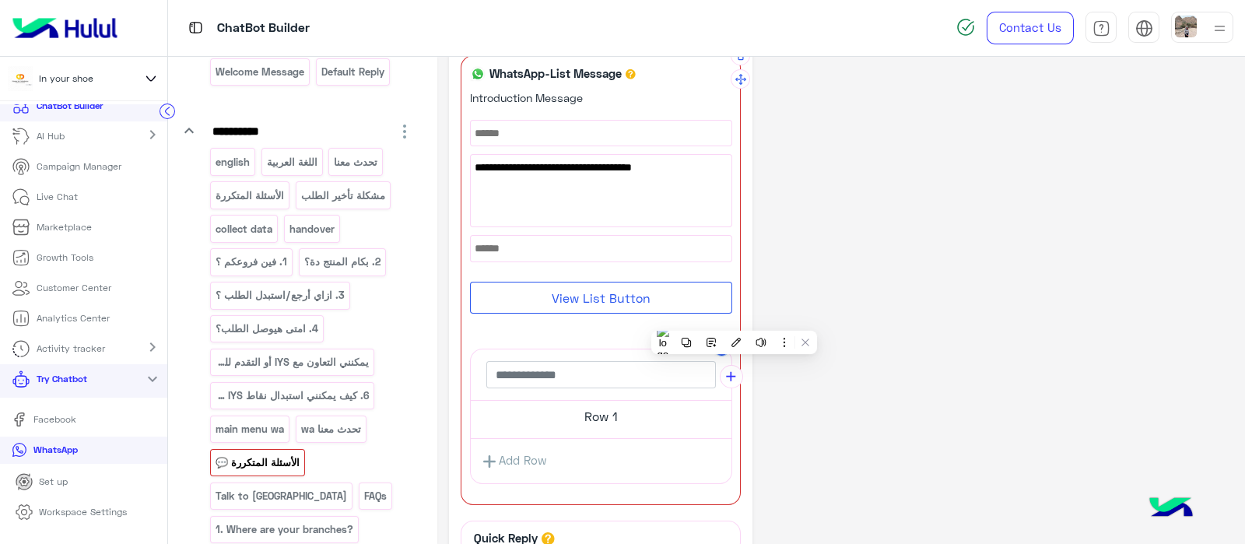
scroll to position [933, 0]
click at [568, 423] on h5 "Row 1" at bounding box center [601, 414] width 261 height 31
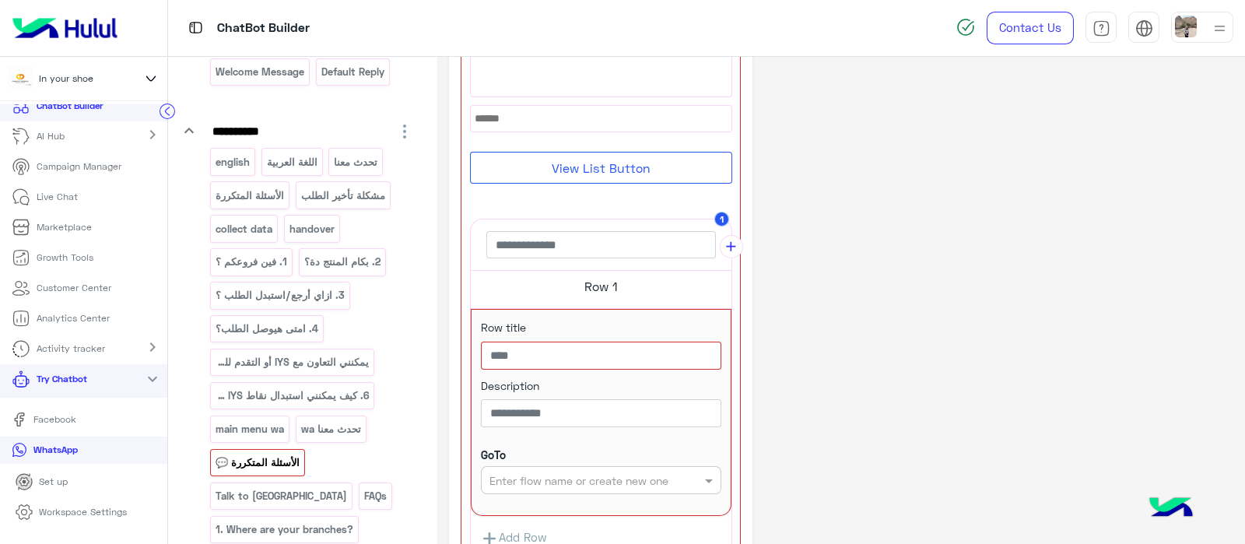
scroll to position [1066, 0]
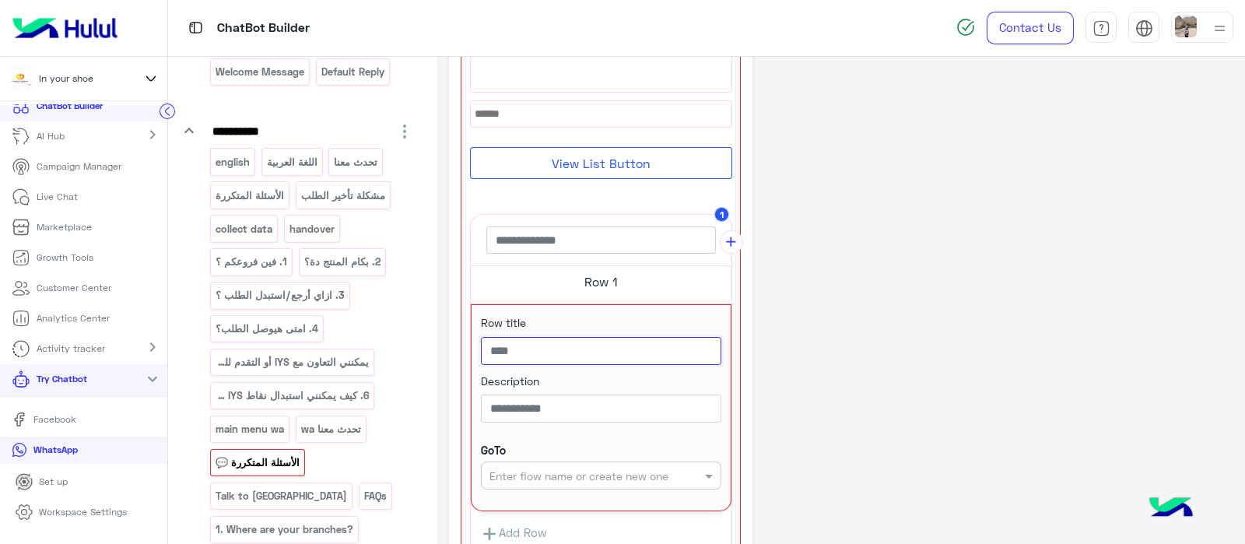
click at [498, 337] on input "text" at bounding box center [601, 351] width 240 height 28
paste input "**********"
type input "**********"
click at [575, 470] on input "text" at bounding box center [576, 476] width 173 height 16
paste input "**********"
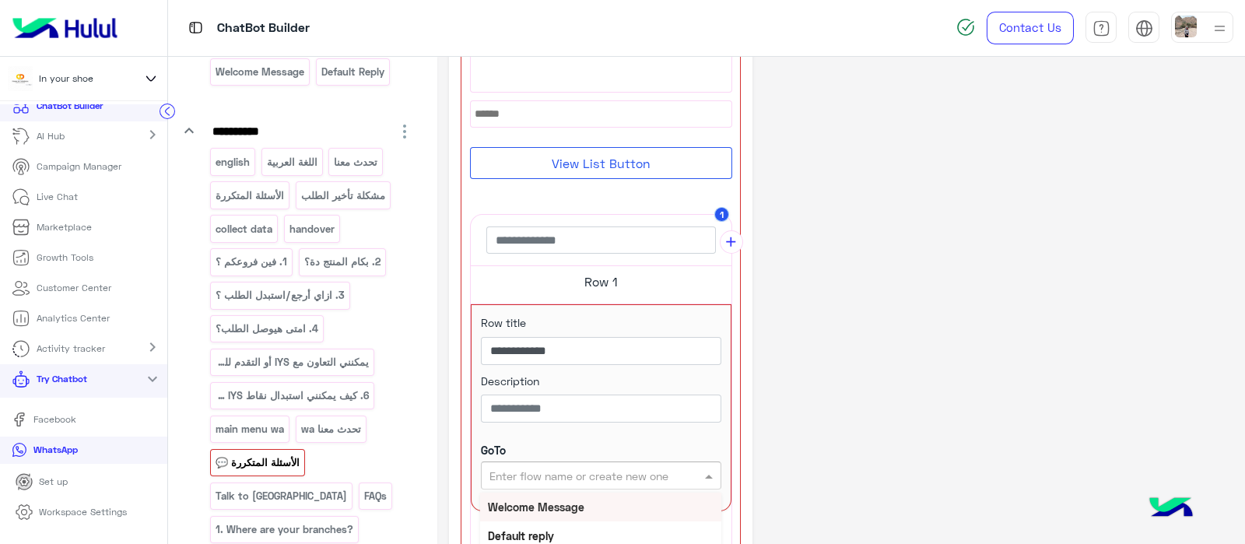
type input "**********"
click at [533, 500] on b "1. فين فروعكم ؟" at bounding box center [526, 506] width 76 height 13
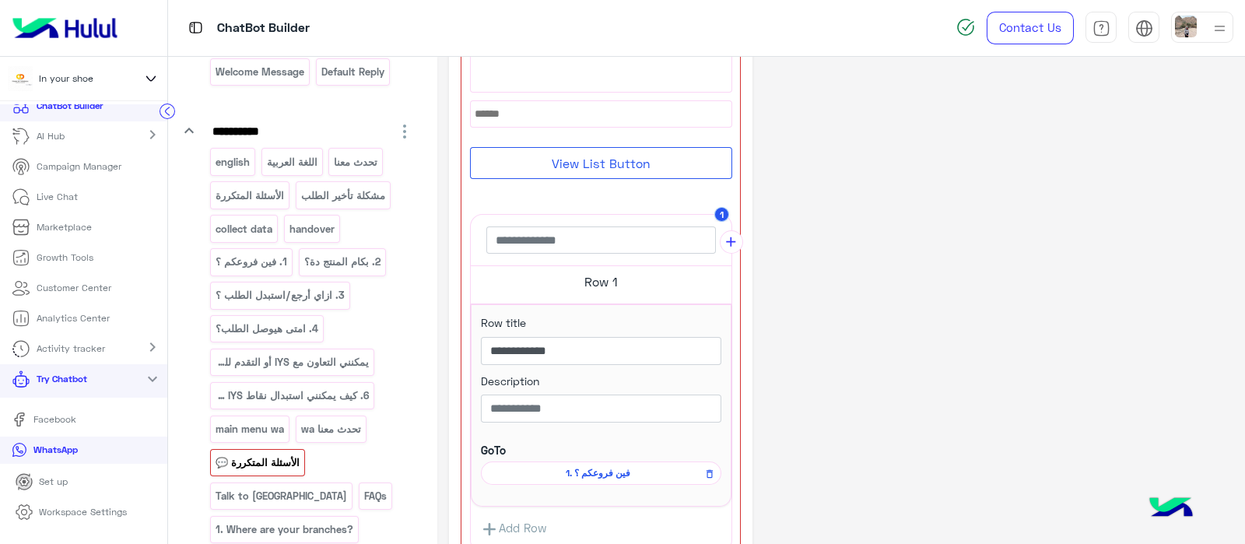
scroll to position [1289, 0]
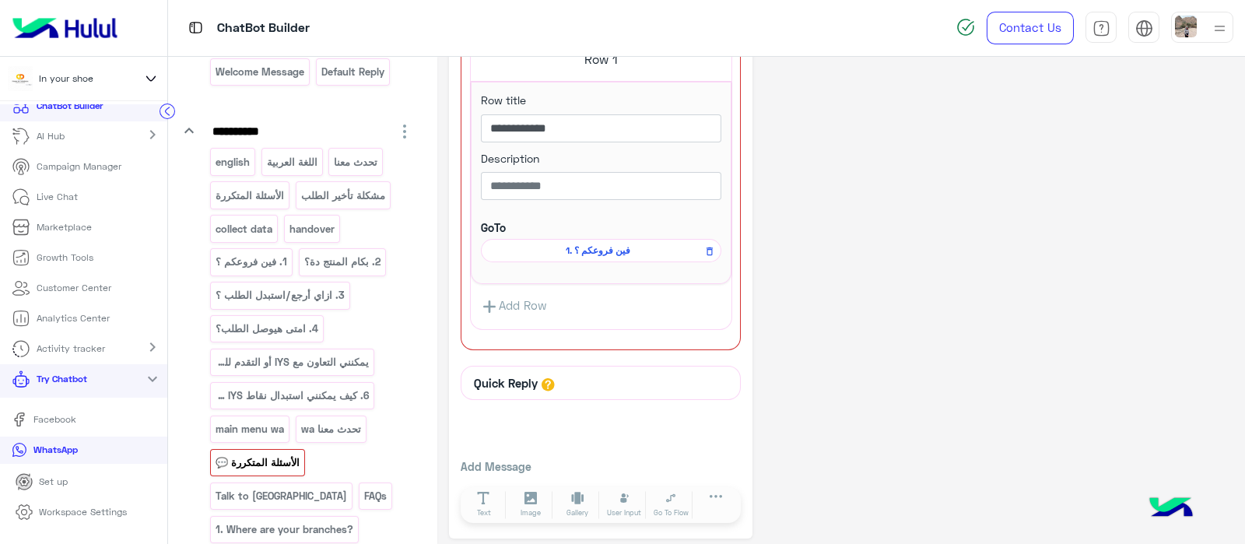
click at [507, 295] on link "Add Row" at bounding box center [514, 306] width 86 height 29
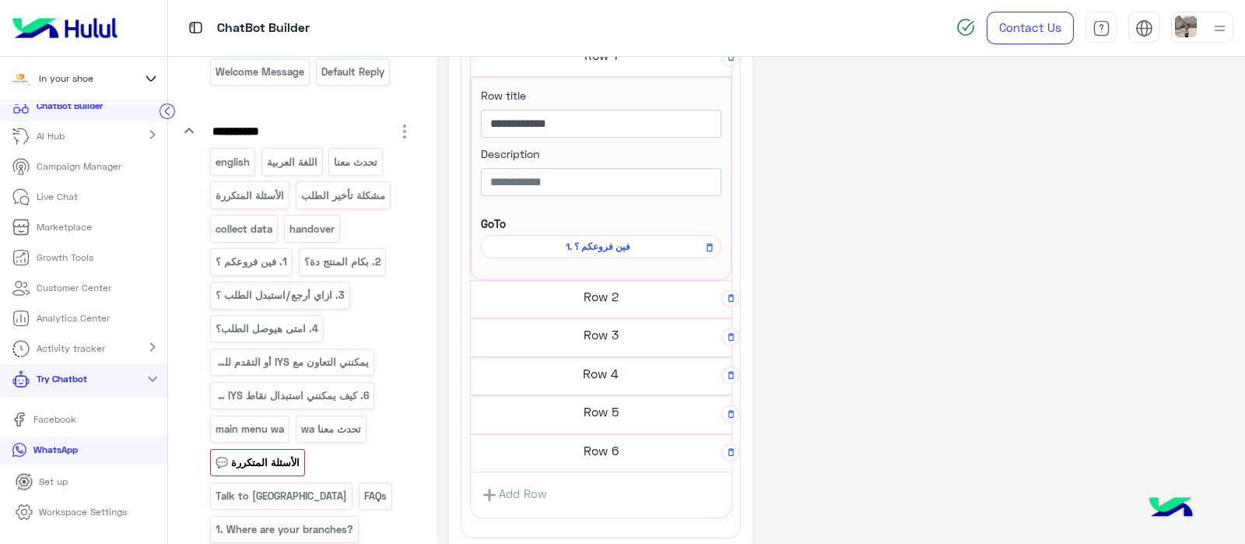
scroll to position [432, 0]
click at [581, 79] on div "Row 2" at bounding box center [601, 59] width 261 height 39
click at [592, 72] on h5 "Row 2" at bounding box center [601, 55] width 261 height 31
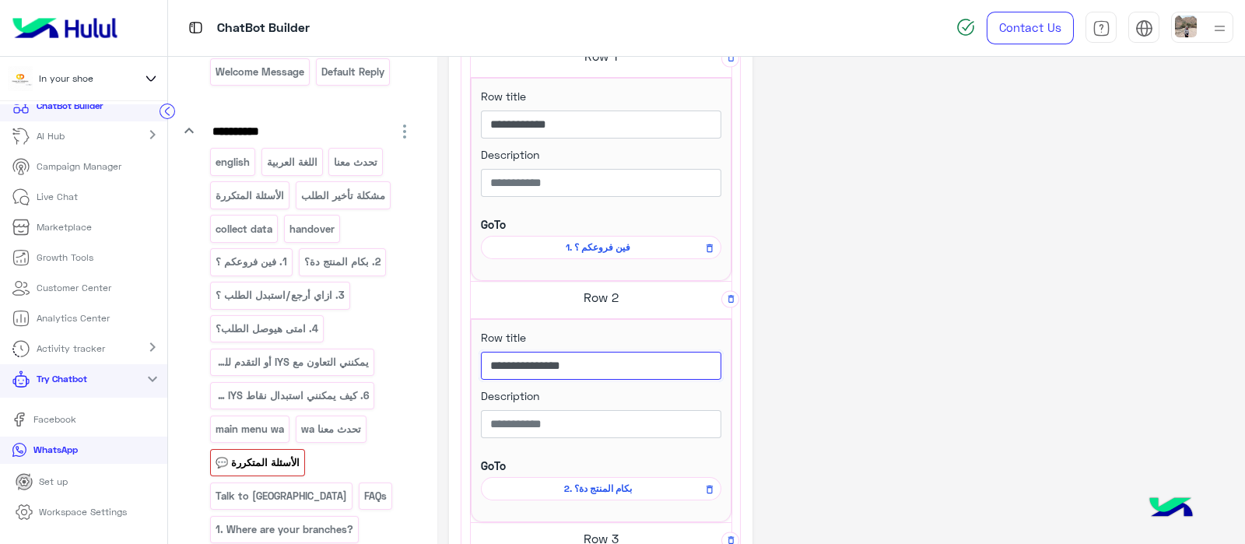
drag, startPoint x: 637, startPoint y: 363, endPoint x: 721, endPoint y: 360, distance: 84.1
click at [721, 360] on input "**********" at bounding box center [601, 366] width 240 height 28
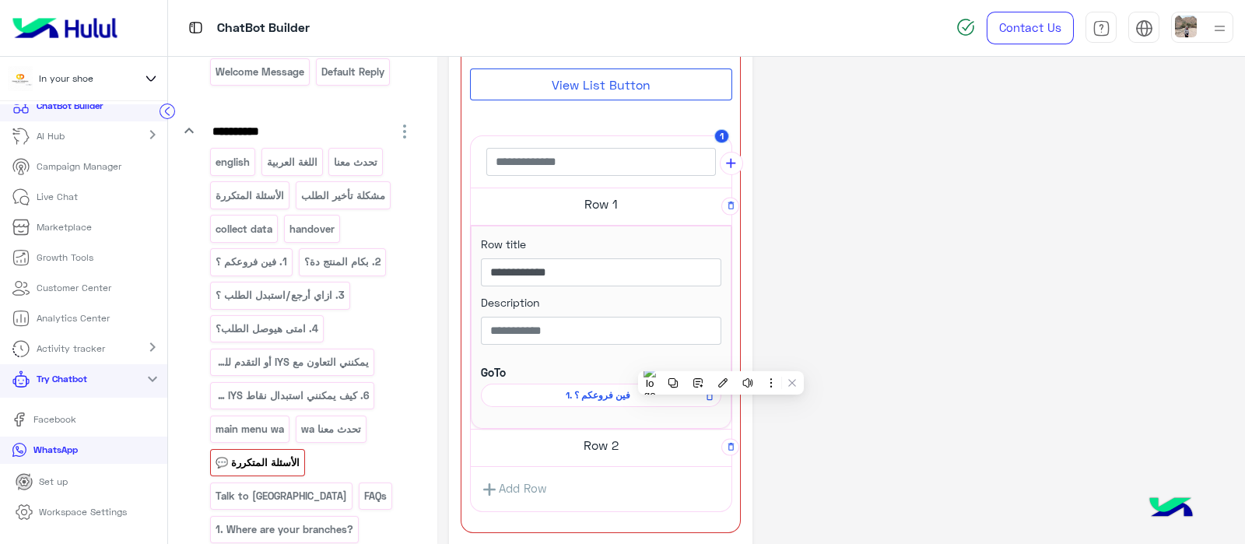
scroll to position [1351, 0]
click at [556, 216] on h5 "Row 2" at bounding box center [601, 199] width 261 height 31
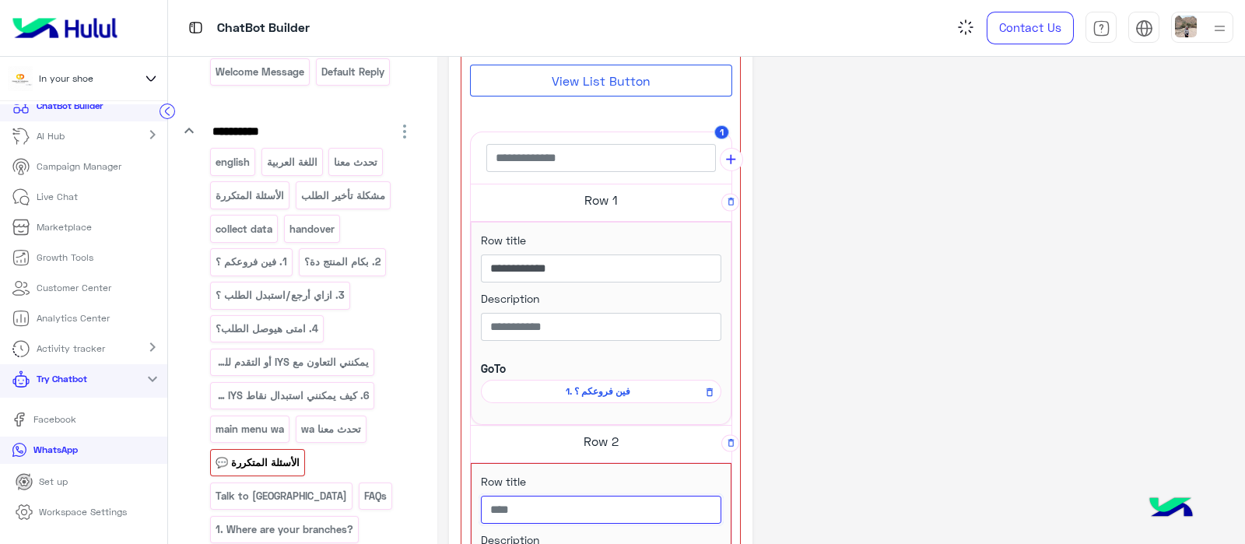
click at [537, 496] on input "text" at bounding box center [601, 510] width 240 height 28
paste input "**********"
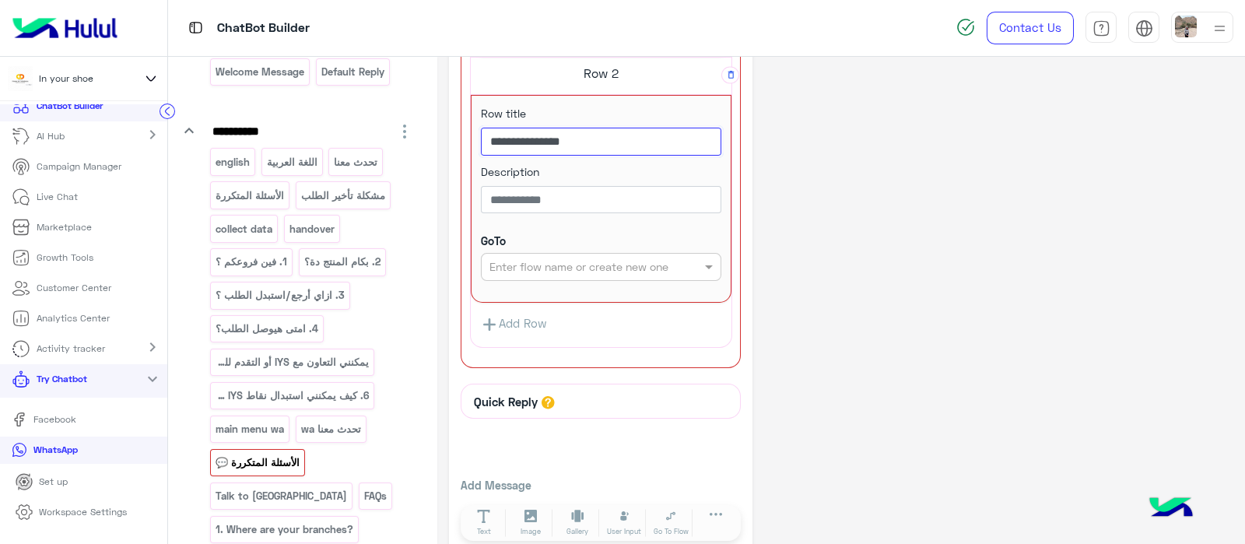
scroll to position [1736, 0]
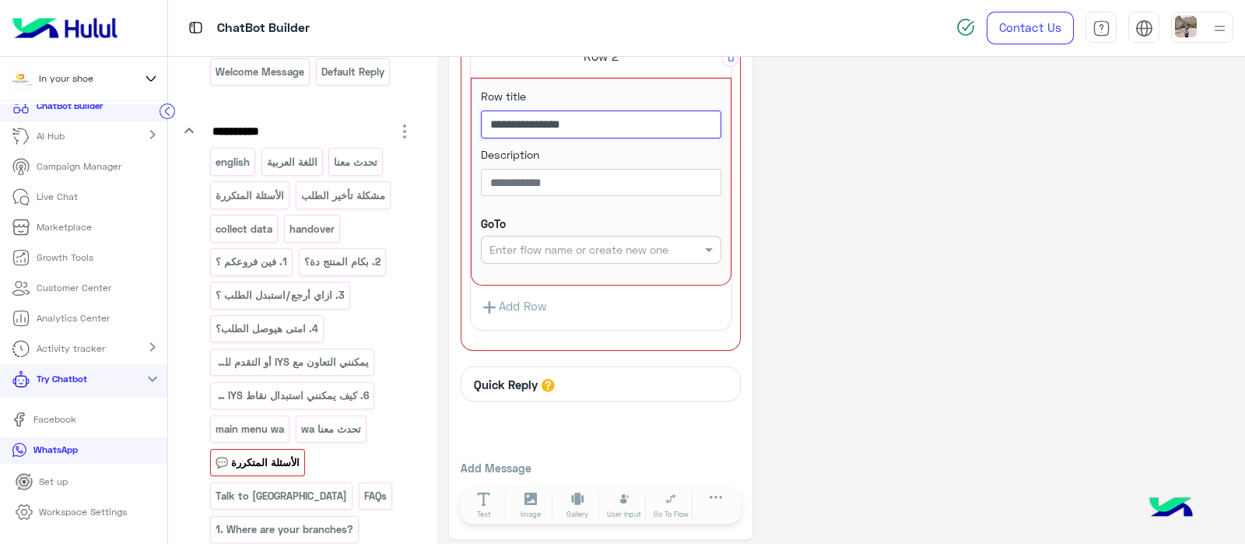
type input "**********"
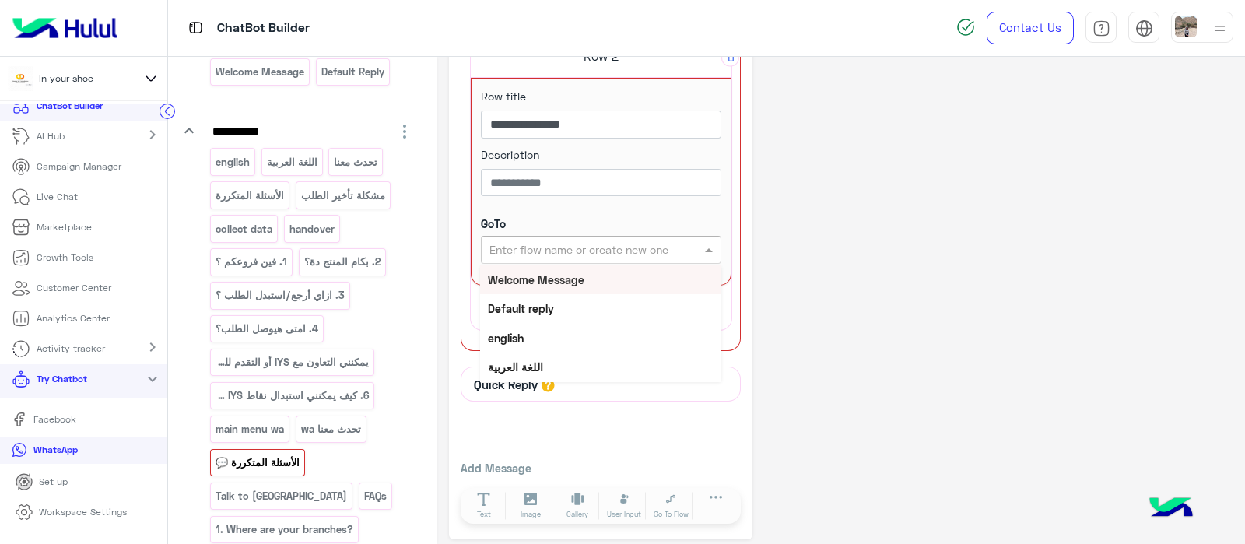
click at [535, 243] on input "text" at bounding box center [576, 250] width 173 height 16
paste input "**********"
type input "**********"
click at [522, 273] on b "2. بكام المنتج دة؟" at bounding box center [527, 279] width 79 height 13
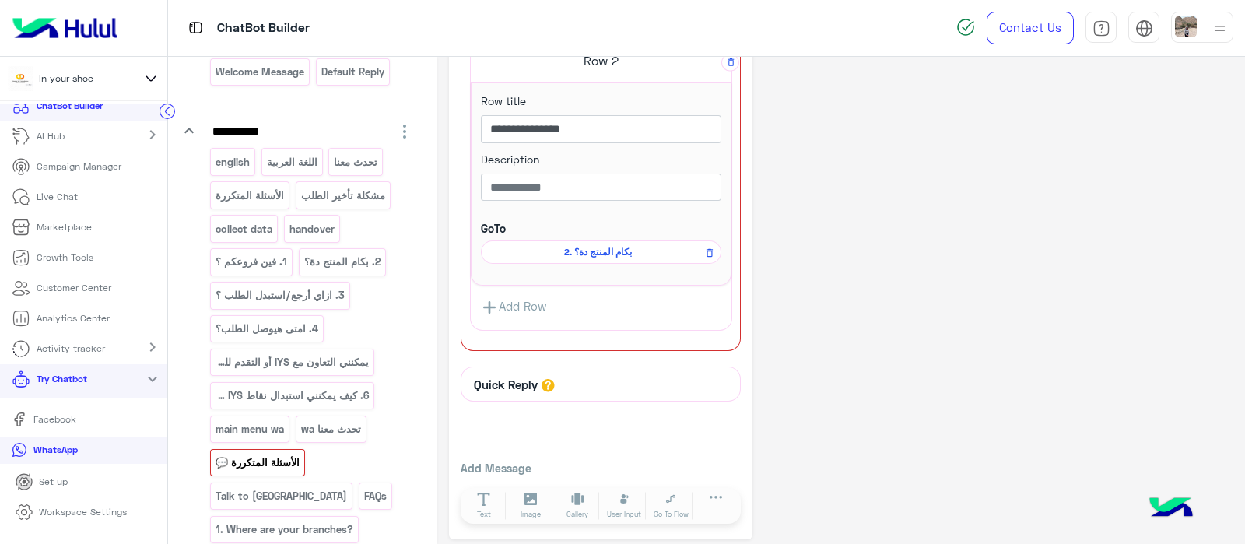
click at [510, 307] on link "Add Row" at bounding box center [514, 307] width 86 height 29
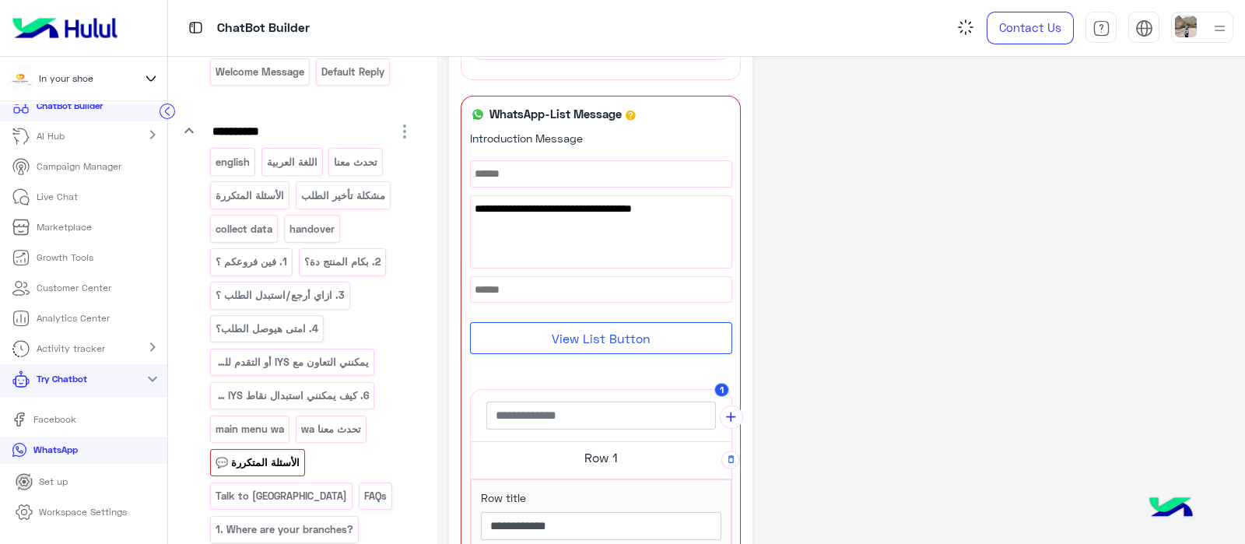
scroll to position [731, 0]
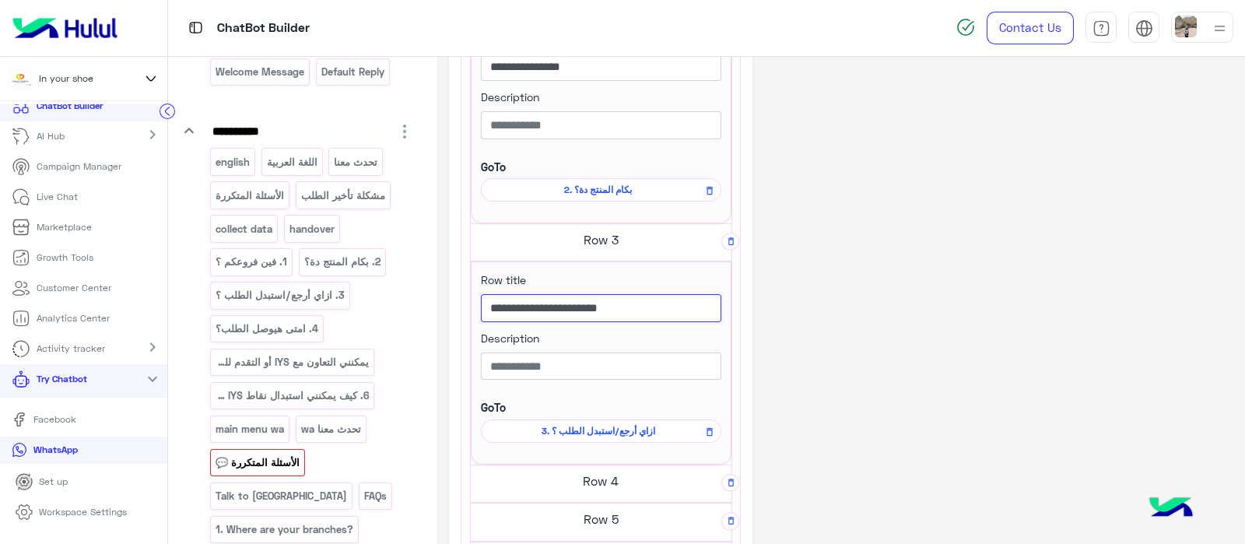
drag, startPoint x: 574, startPoint y: 297, endPoint x: 759, endPoint y: 295, distance: 184.5
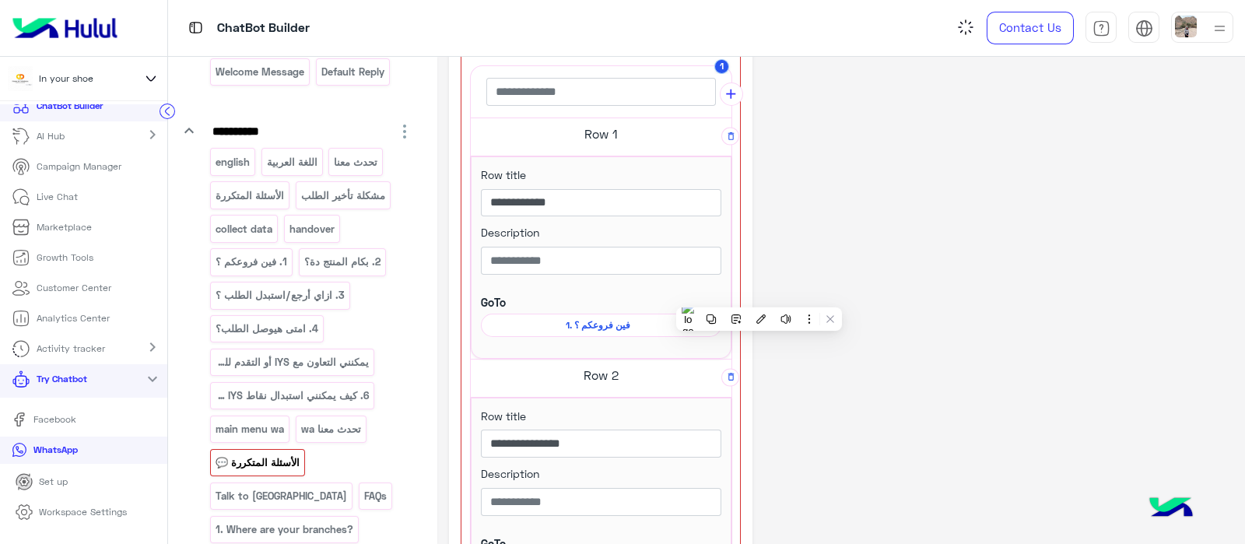
scroll to position [1917, 0]
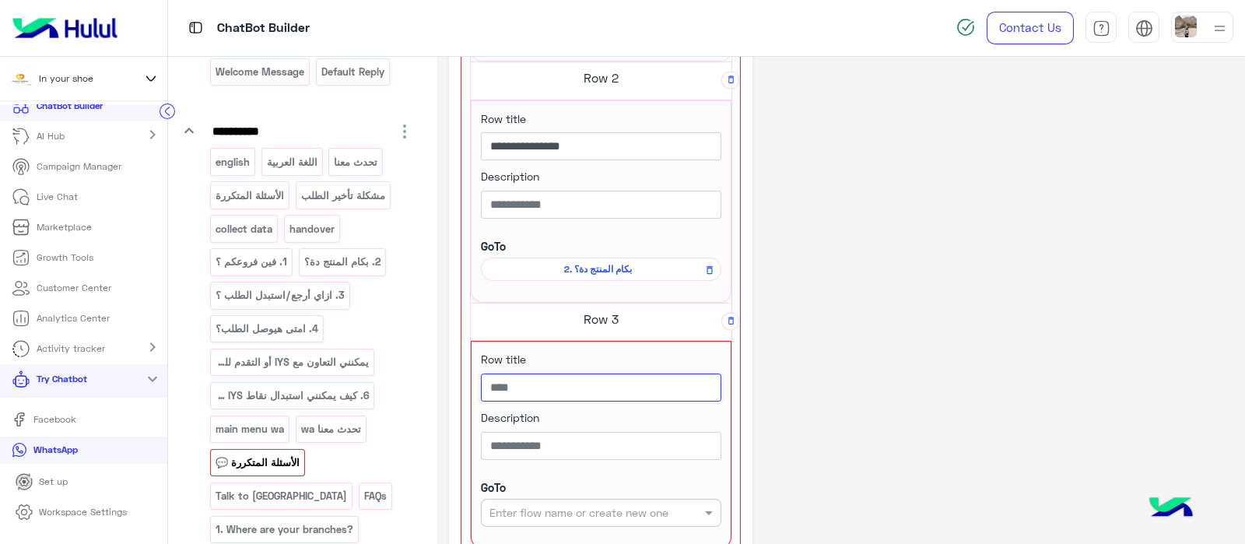
click at [558, 376] on input "text" at bounding box center [601, 388] width 240 height 28
paste input "**********"
type input "**********"
click at [565, 505] on input "text" at bounding box center [576, 513] width 173 height 16
paste input "**********"
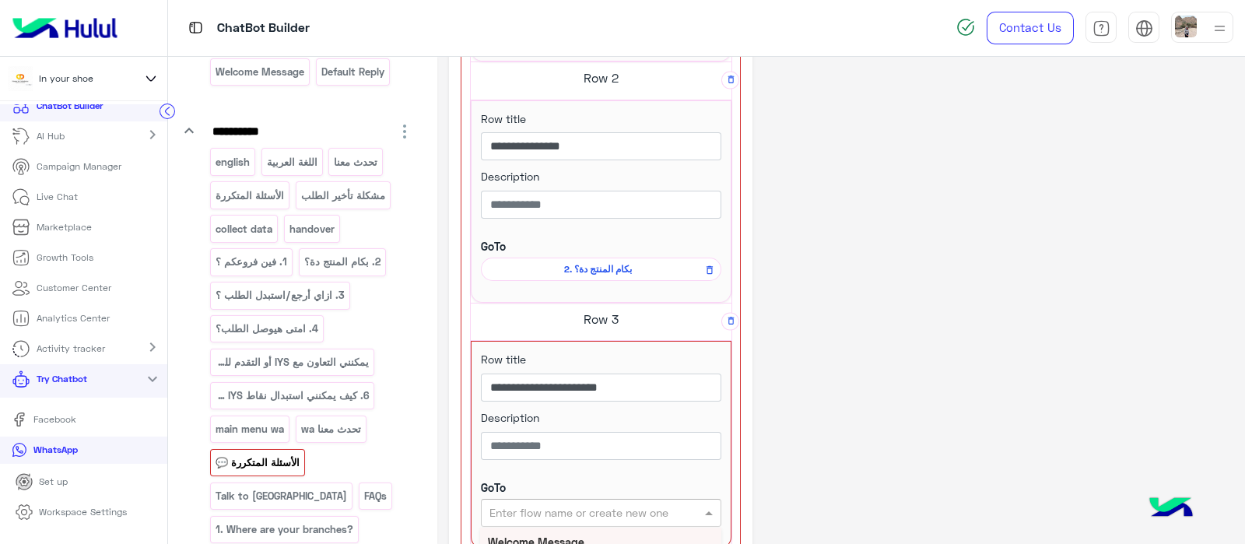
type input "**********"
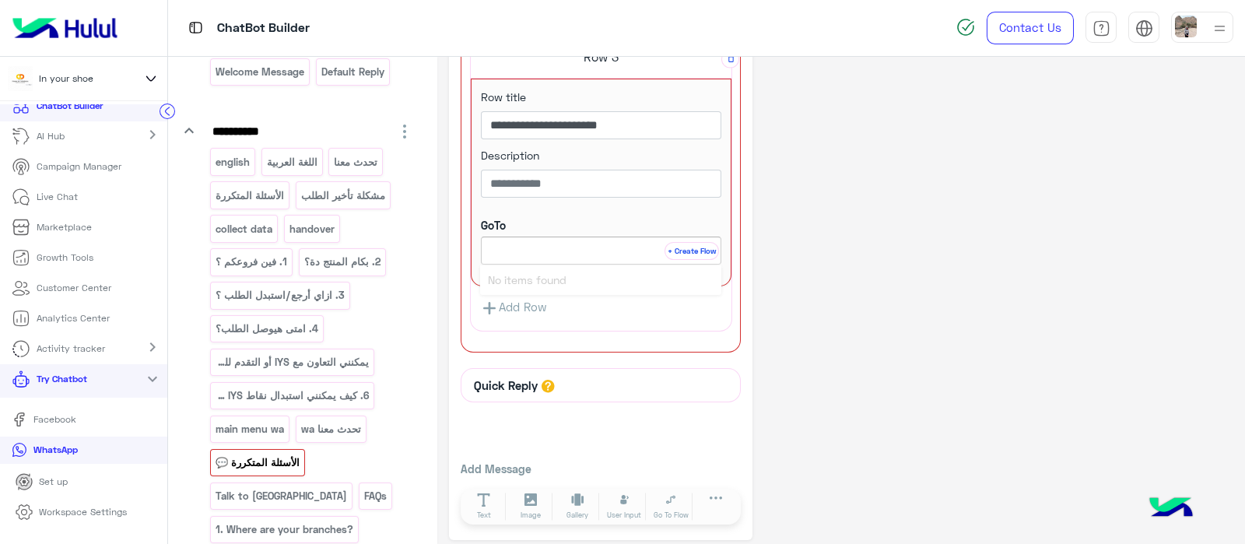
click at [677, 242] on button "+ Create Flow" at bounding box center [692, 251] width 54 height 18
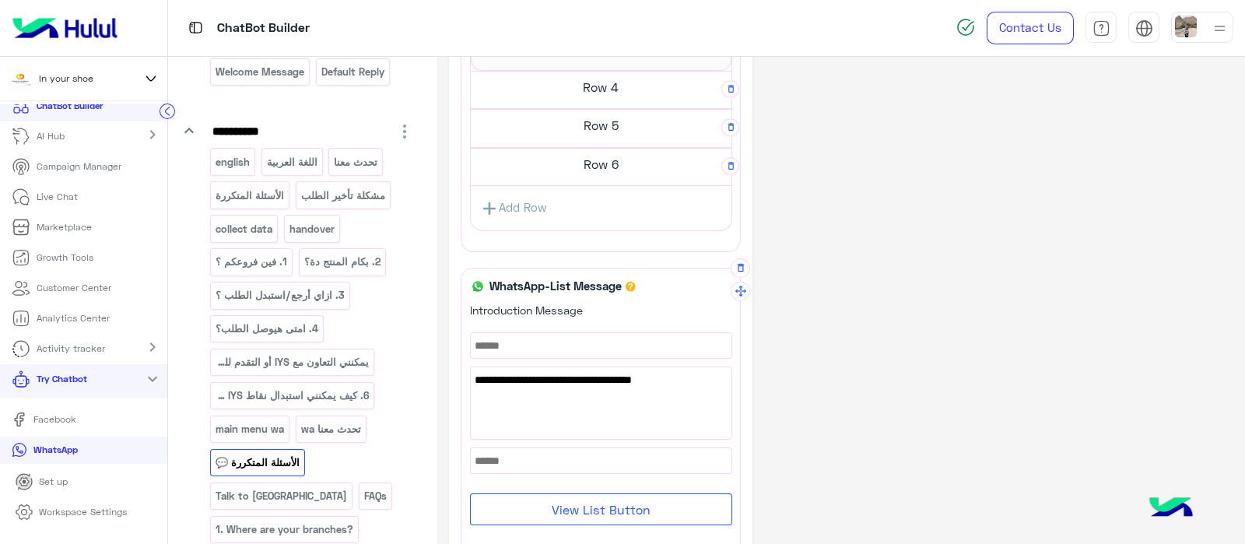
scroll to position [852, 0]
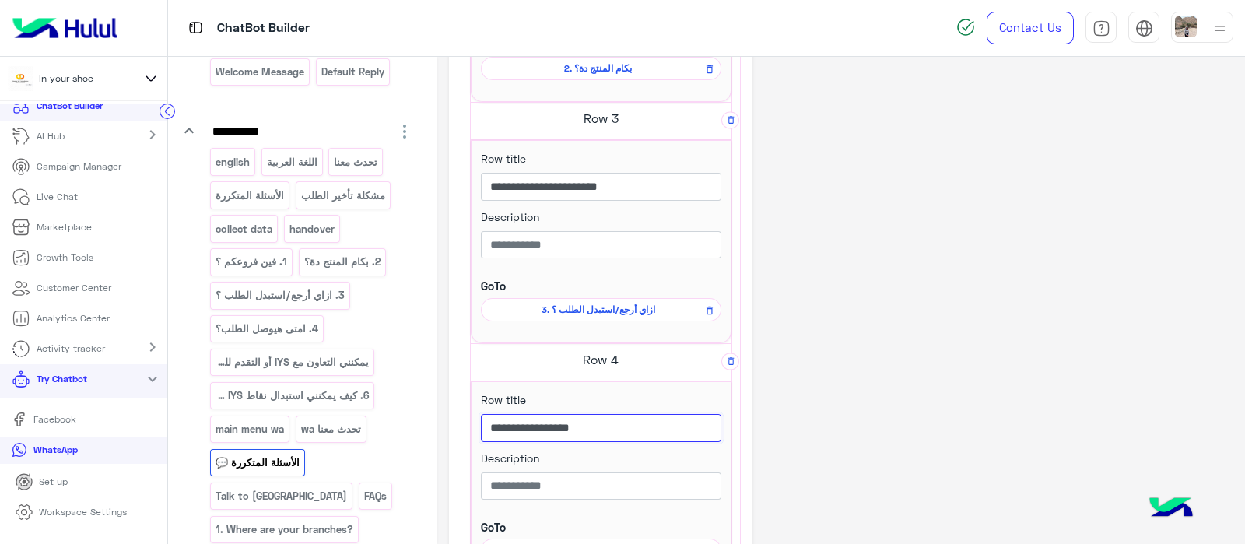
drag, startPoint x: 583, startPoint y: 426, endPoint x: 780, endPoint y: 423, distance: 196.9
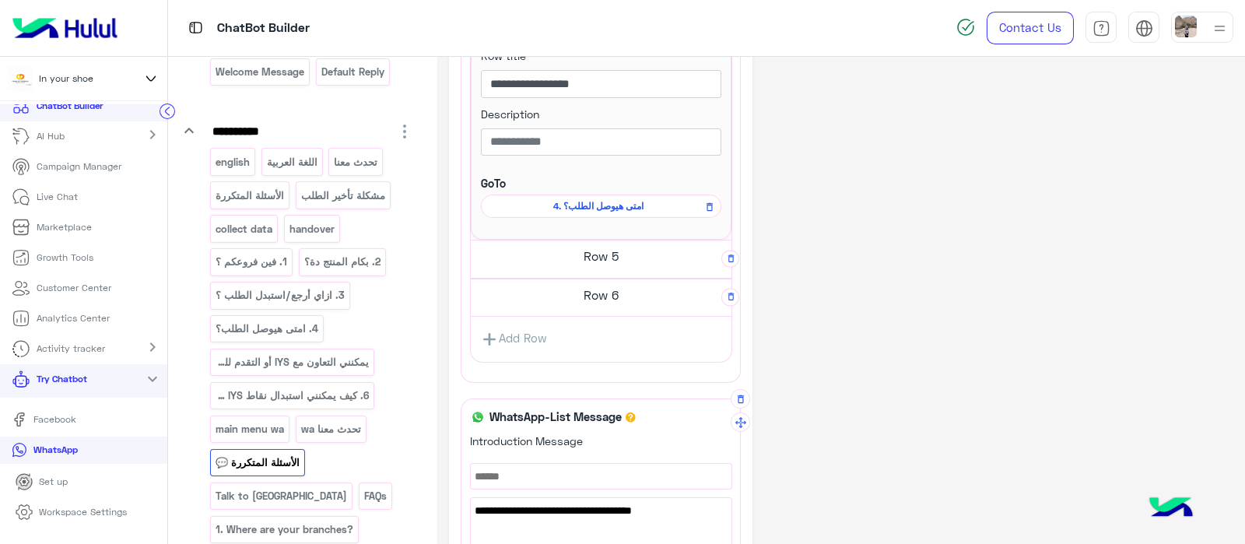
scroll to position [1197, 0]
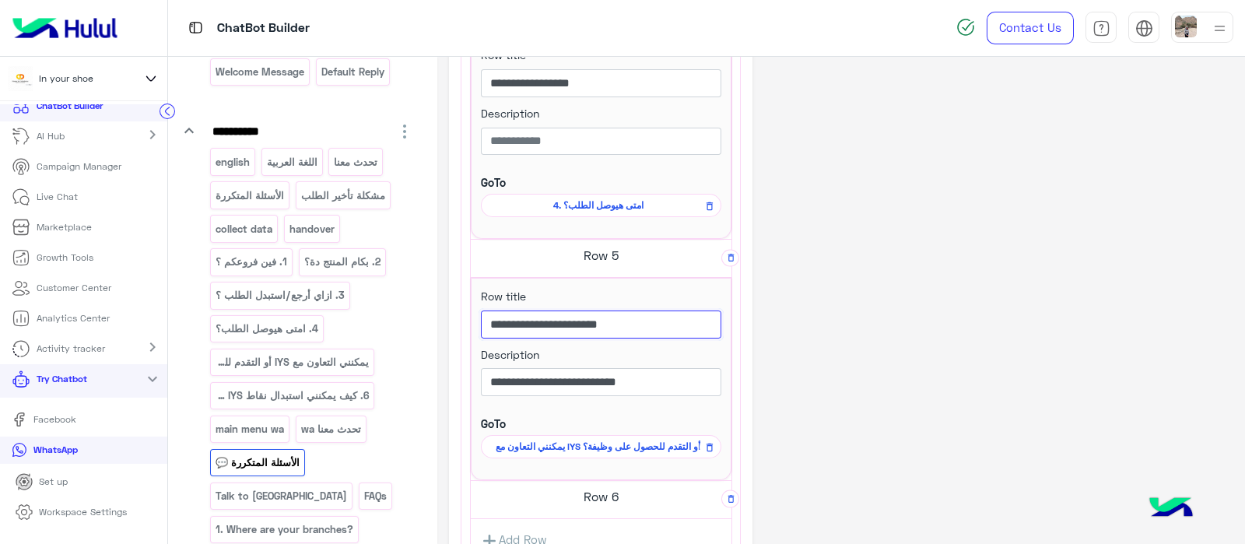
drag, startPoint x: 559, startPoint y: 314, endPoint x: 754, endPoint y: 323, distance: 195.6
click at [754, 323] on div "**********" at bounding box center [841, 397] width 785 height 3052
drag, startPoint x: 549, startPoint y: 382, endPoint x: 722, endPoint y: 374, distance: 173.8
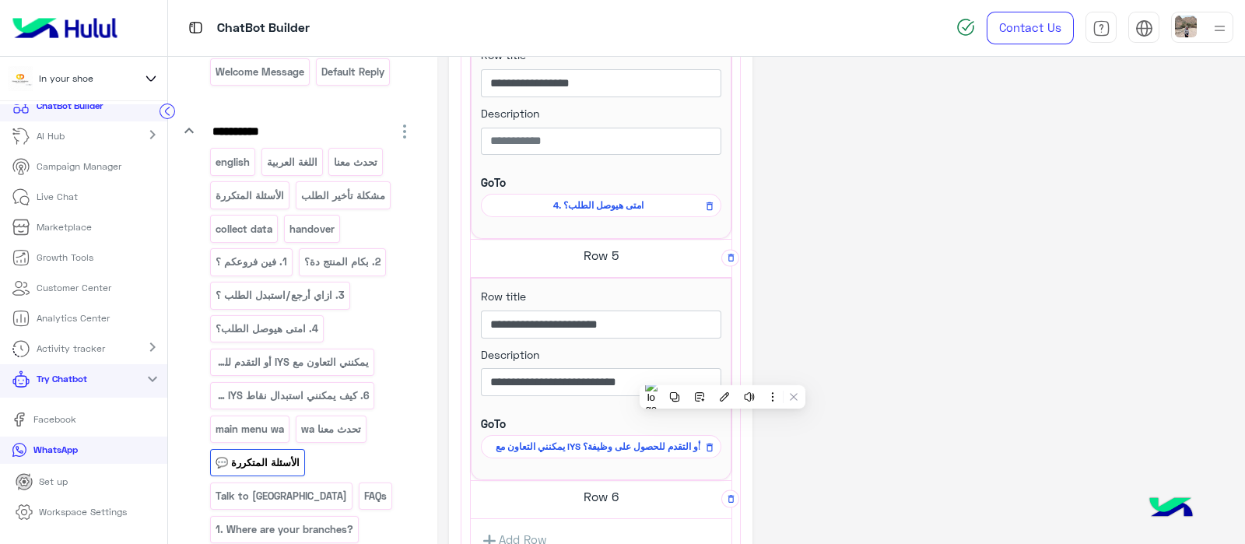
click at [883, 292] on div "**********" at bounding box center [841, 397] width 785 height 3052
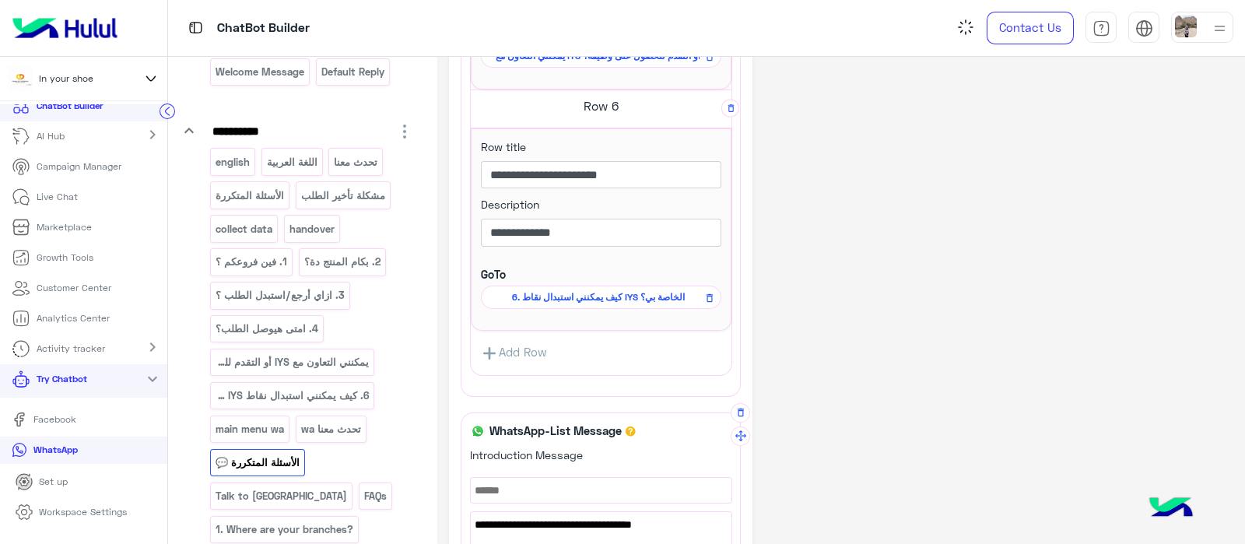
scroll to position [1602, 0]
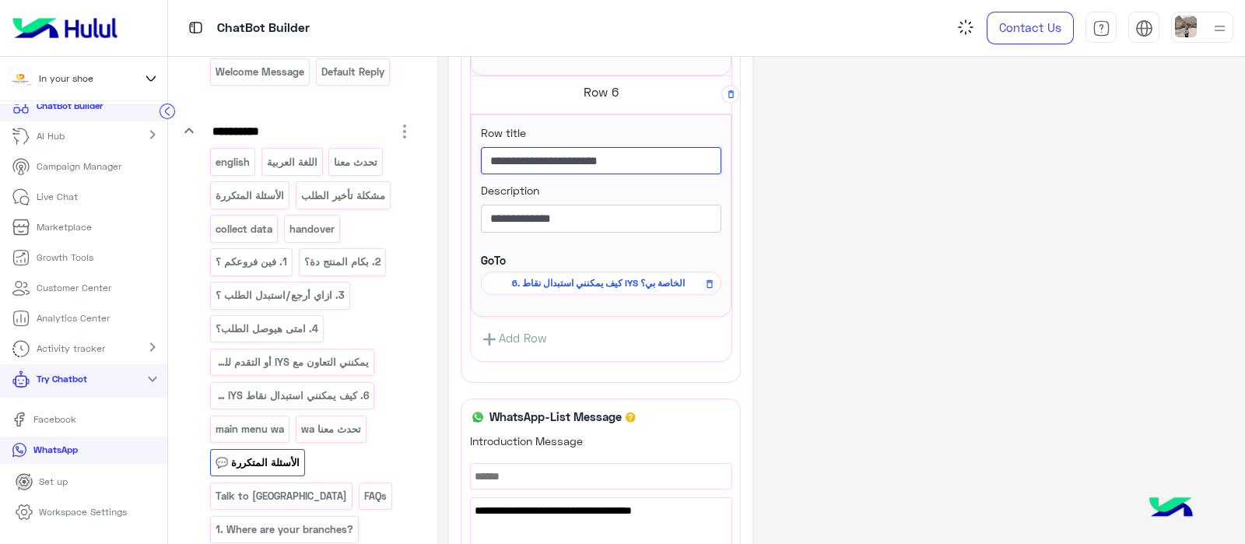
drag, startPoint x: 567, startPoint y: 149, endPoint x: 755, endPoint y: 149, distance: 188.3
click at [755, 149] on div "**********" at bounding box center [841, 94] width 785 height 3255
drag, startPoint x: 609, startPoint y: 211, endPoint x: 726, endPoint y: 203, distance: 117.0
click at [930, 135] on div "**********" at bounding box center [841, 94] width 785 height 3255
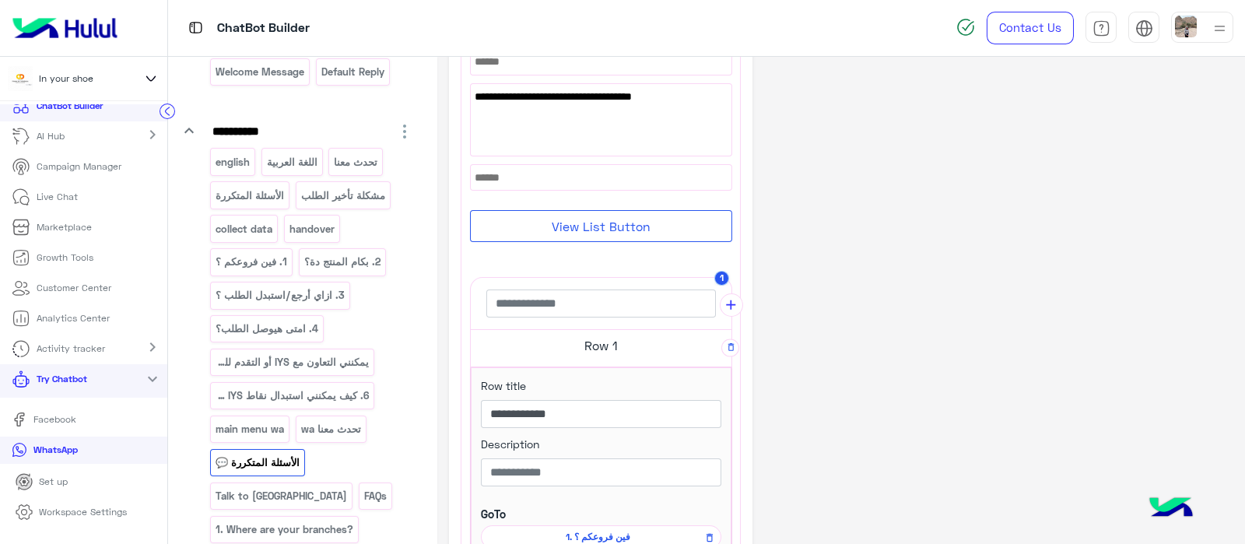
scroll to position [18, 0]
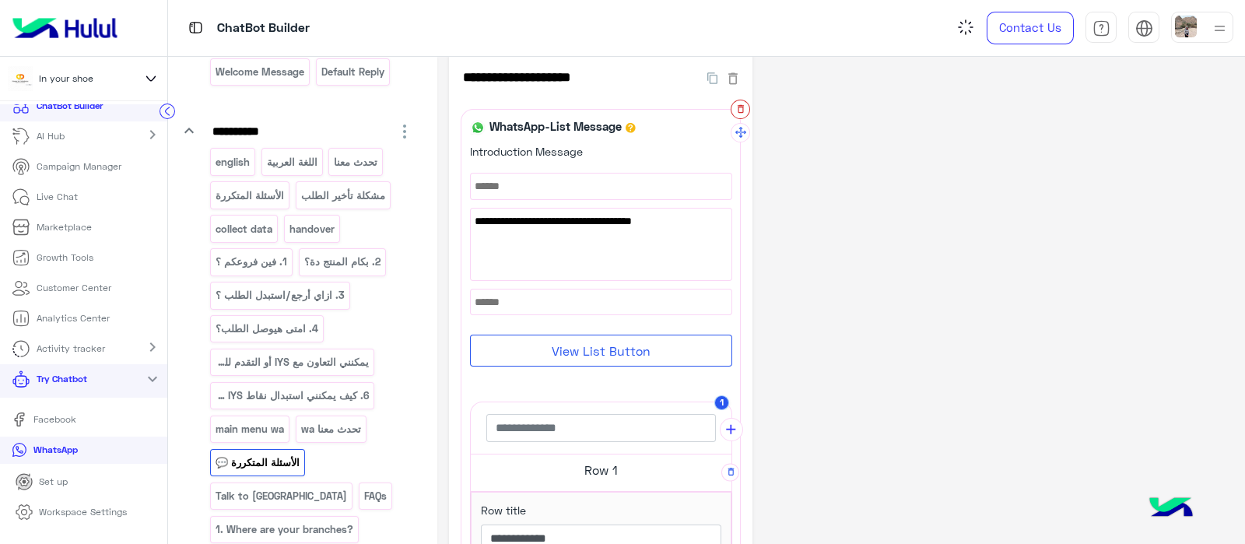
click at [732, 107] on button "button" at bounding box center [740, 109] width 19 height 19
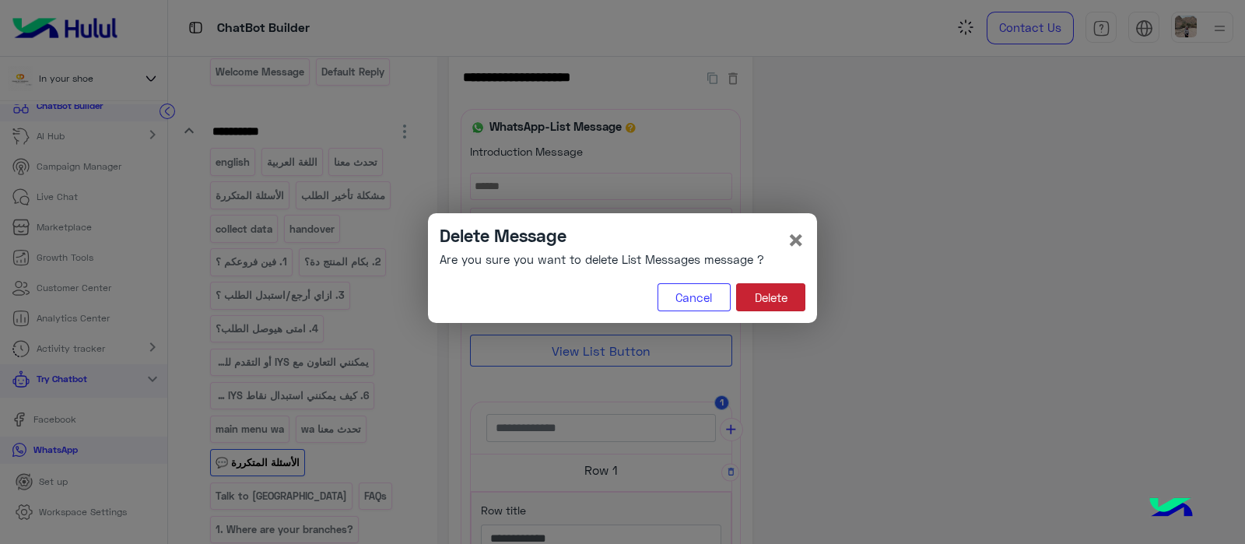
click at [766, 304] on button "Delete" at bounding box center [770, 297] width 69 height 28
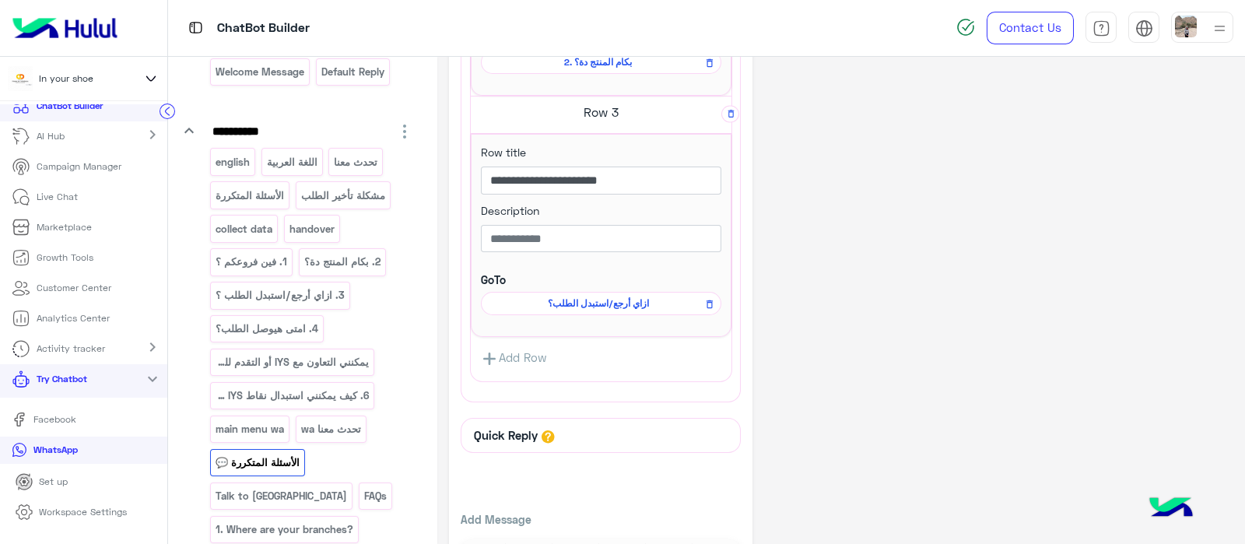
scroll to position [860, 0]
click at [514, 350] on link "Add Row" at bounding box center [514, 357] width 86 height 29
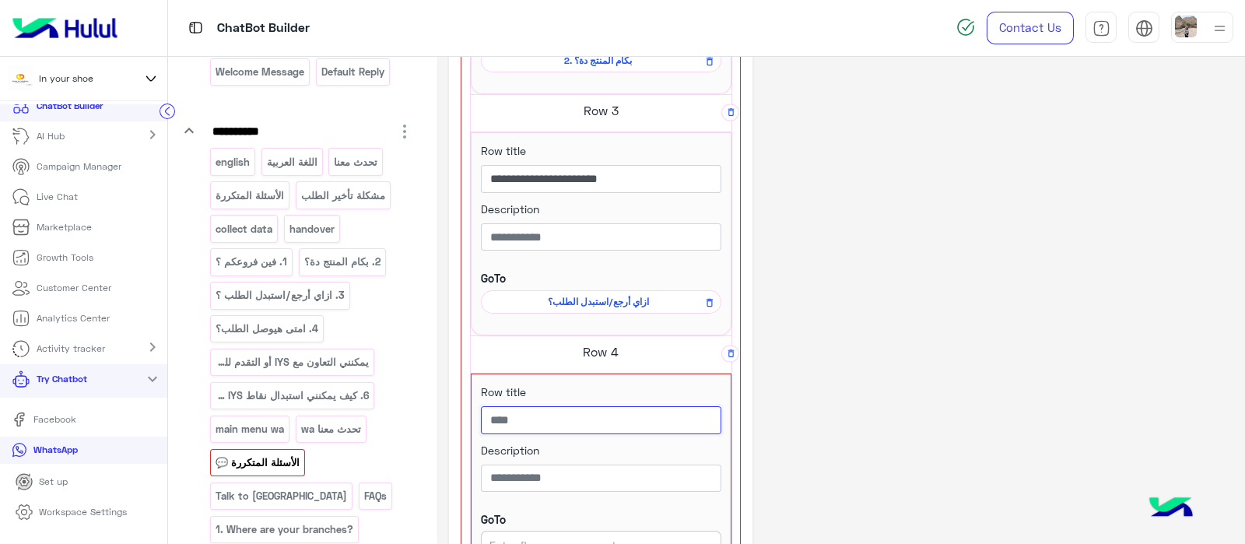
click at [489, 422] on input "text" at bounding box center [601, 420] width 240 height 28
paste input "**********"
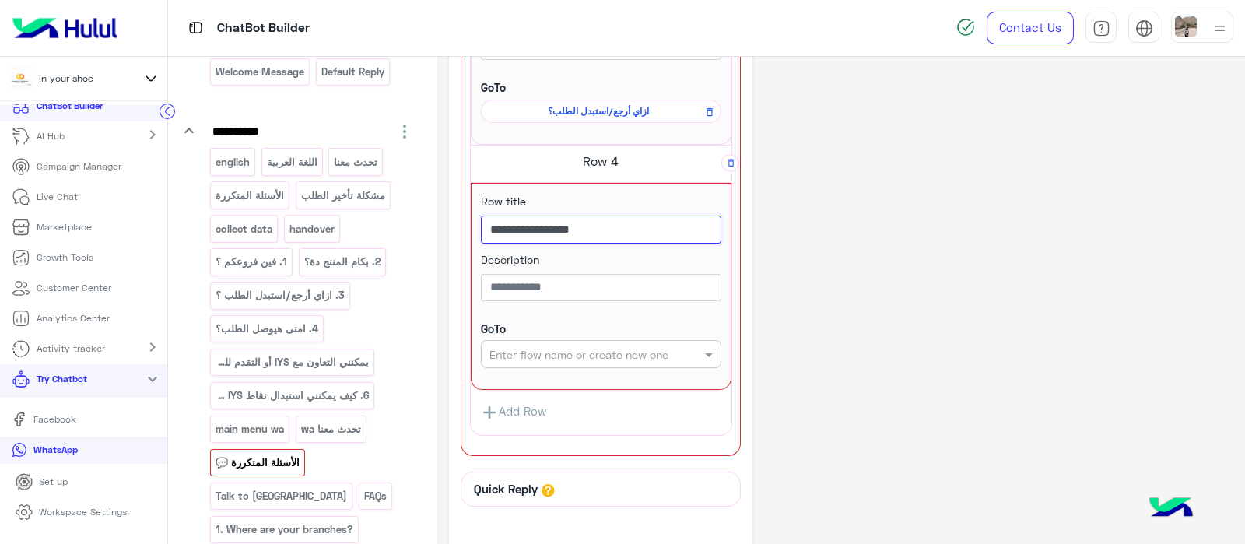
scroll to position [1052, 0]
type input "**********"
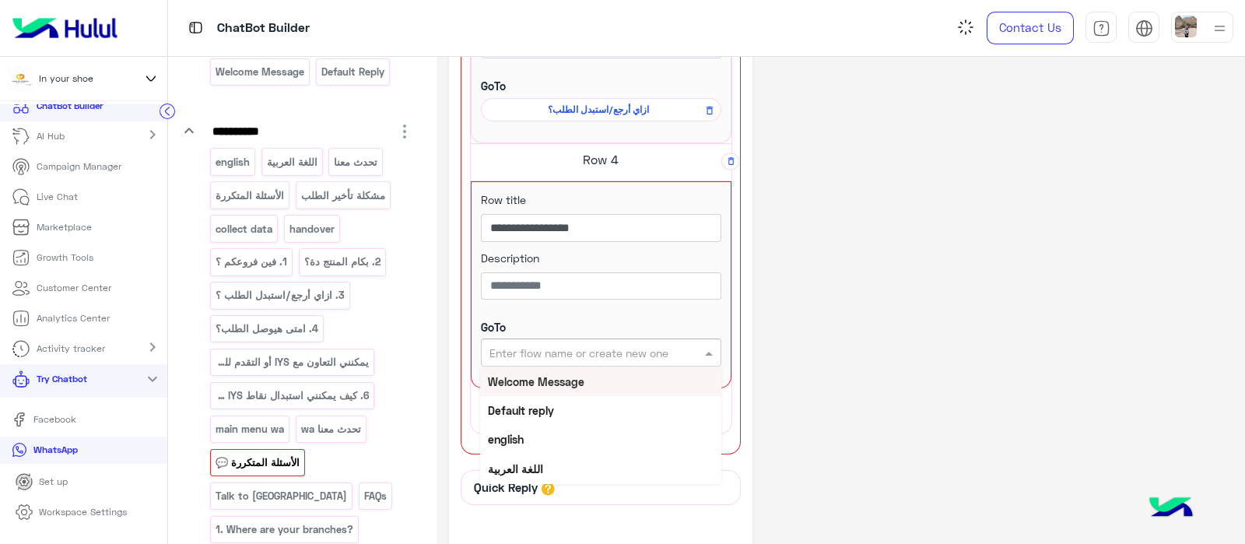
click at [559, 357] on div "Enter flow name or create new one" at bounding box center [601, 353] width 240 height 28
paste input "**********"
type input "**********"
click at [557, 380] on b "4. امتى هيوصل الطلب؟" at bounding box center [542, 381] width 108 height 13
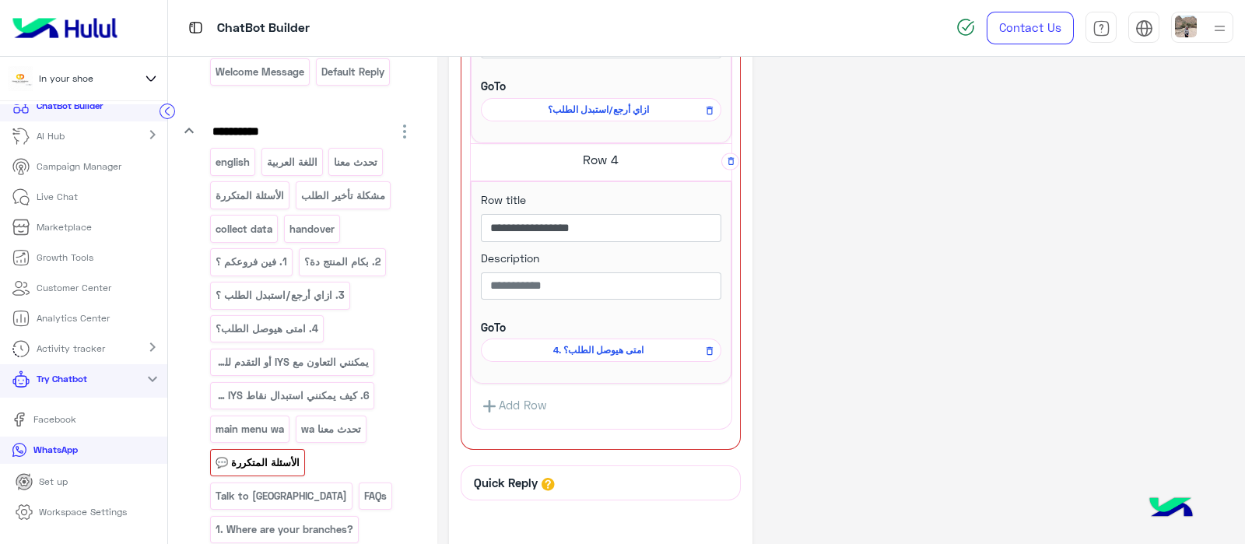
scroll to position [1097, 0]
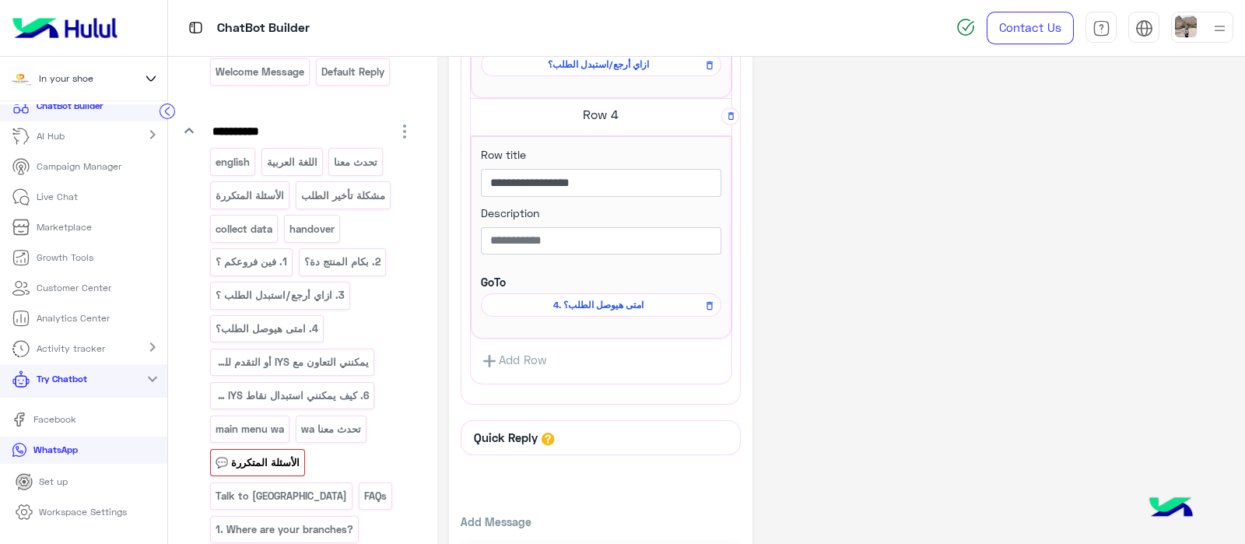
click at [542, 356] on link "Add Row" at bounding box center [514, 360] width 86 height 29
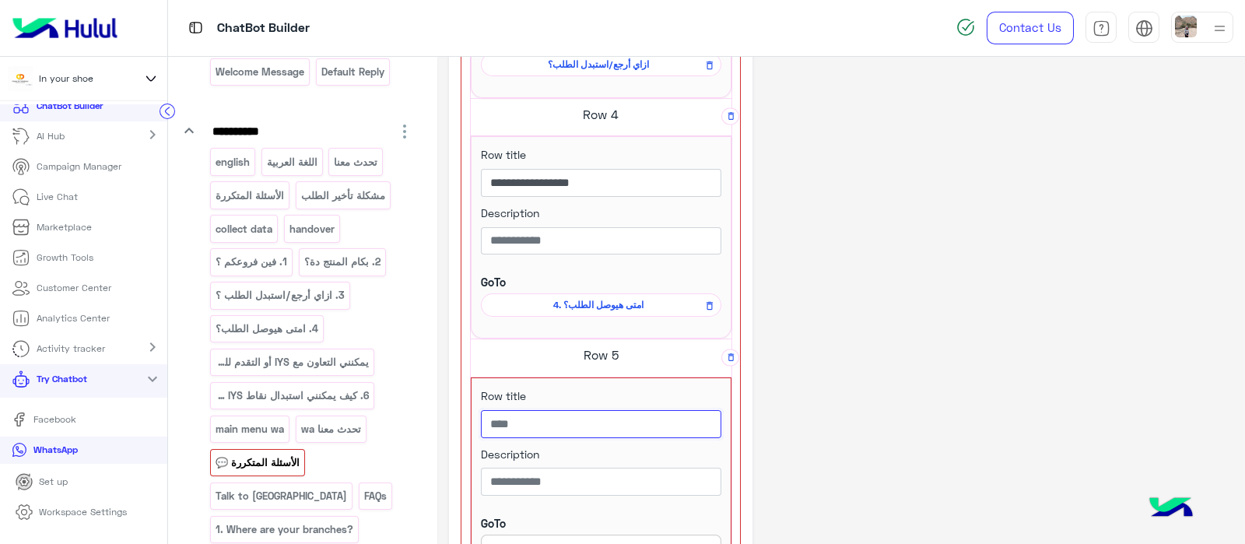
click at [514, 416] on input "text" at bounding box center [601, 424] width 240 height 28
paste input "**********"
click at [657, 423] on input "**********" at bounding box center [601, 424] width 240 height 28
click at [642, 479] on input "text" at bounding box center [601, 482] width 240 height 28
click at [654, 412] on input "**********" at bounding box center [601, 424] width 240 height 28
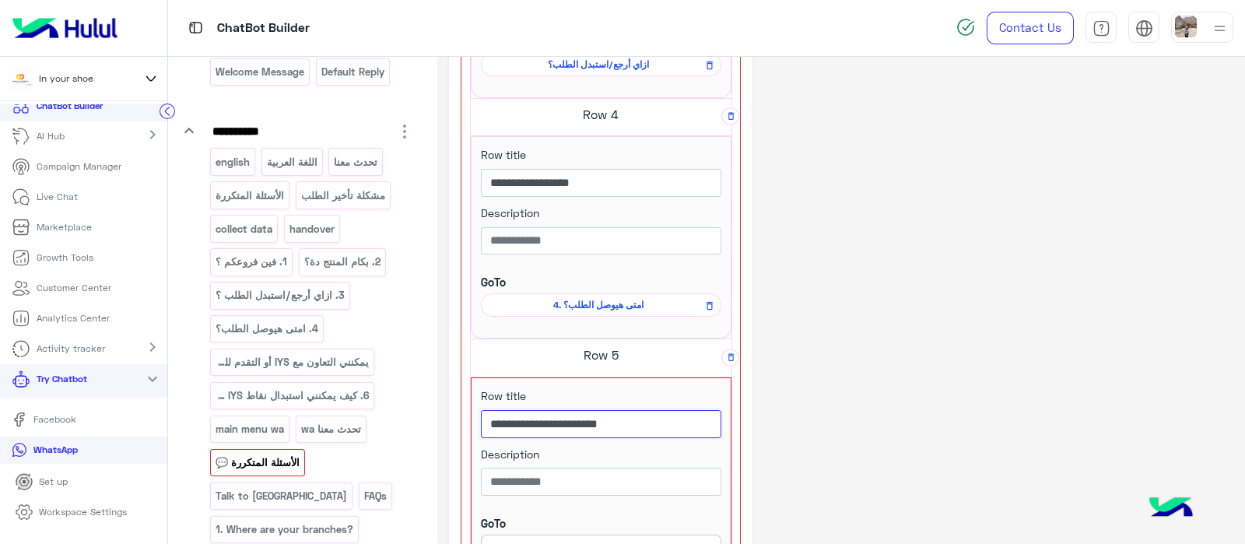
click at [657, 415] on input "**********" at bounding box center [601, 424] width 240 height 28
type input "**********"
click at [642, 480] on input "text" at bounding box center [601, 482] width 240 height 28
paste input "**********"
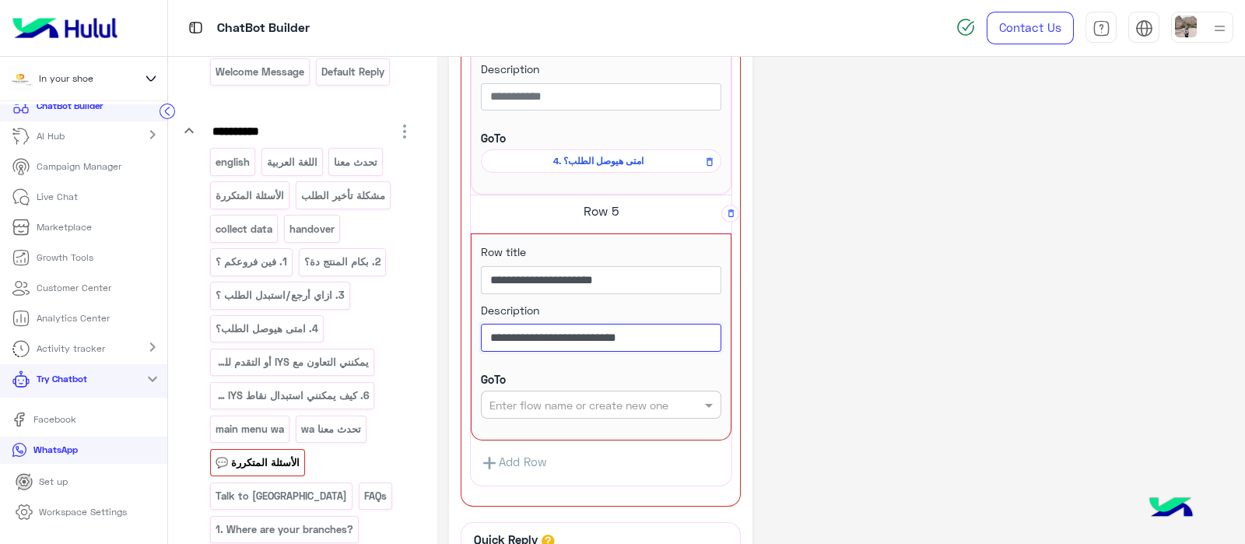
scroll to position [1253, 0]
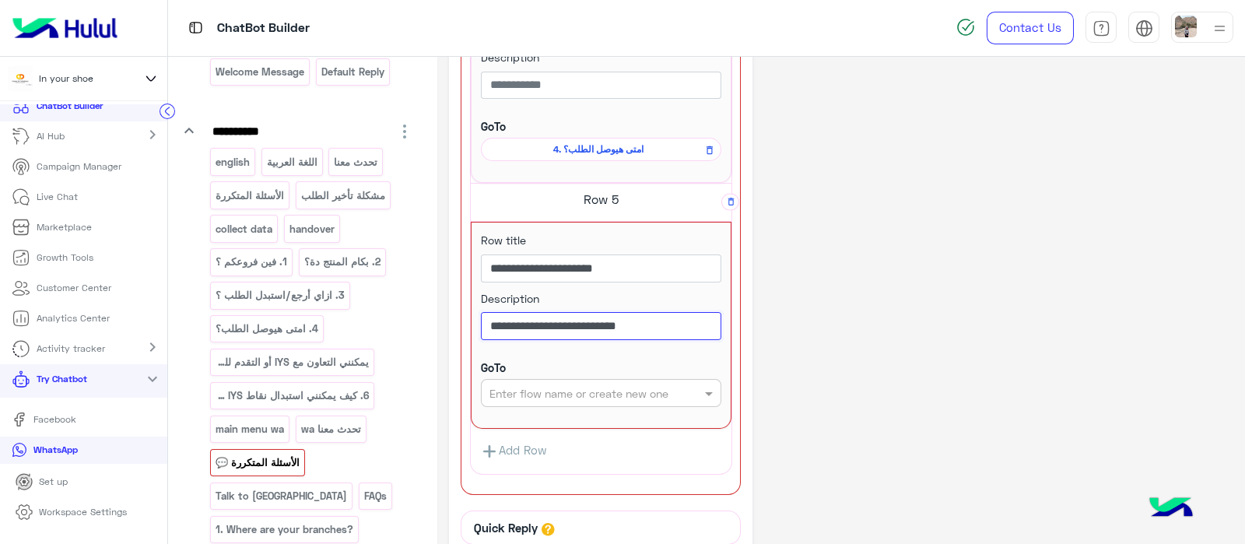
type input "**********"
click at [581, 390] on input "text" at bounding box center [576, 393] width 173 height 16
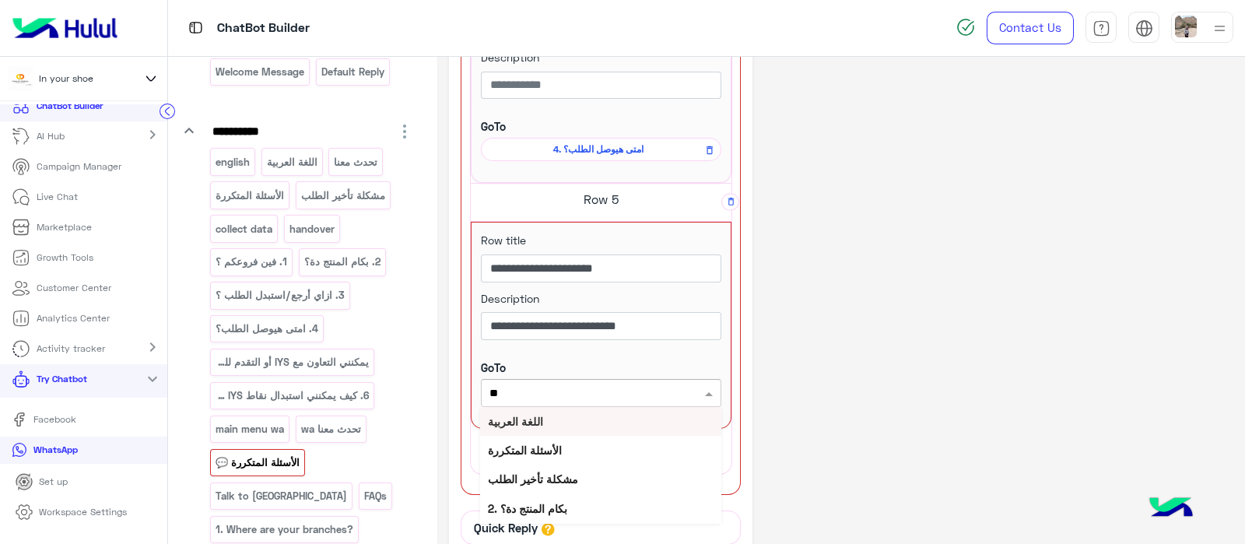
type input "***"
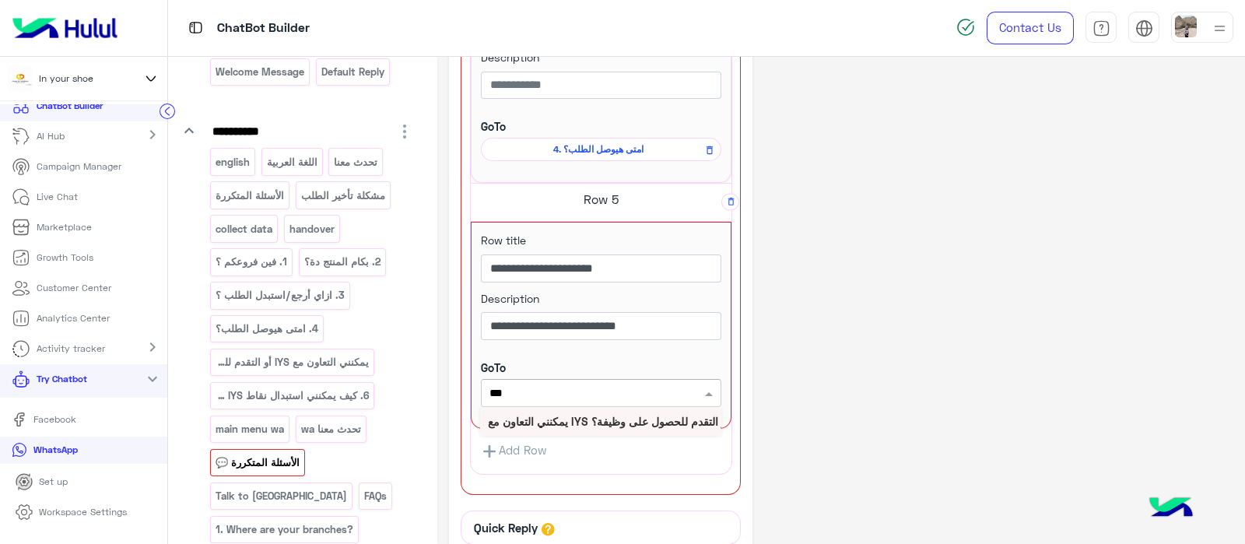
click at [563, 423] on b "يمكنني التعاون مع IYS أو التقدم للحصول على وظيفة؟" at bounding box center [609, 421] width 242 height 13
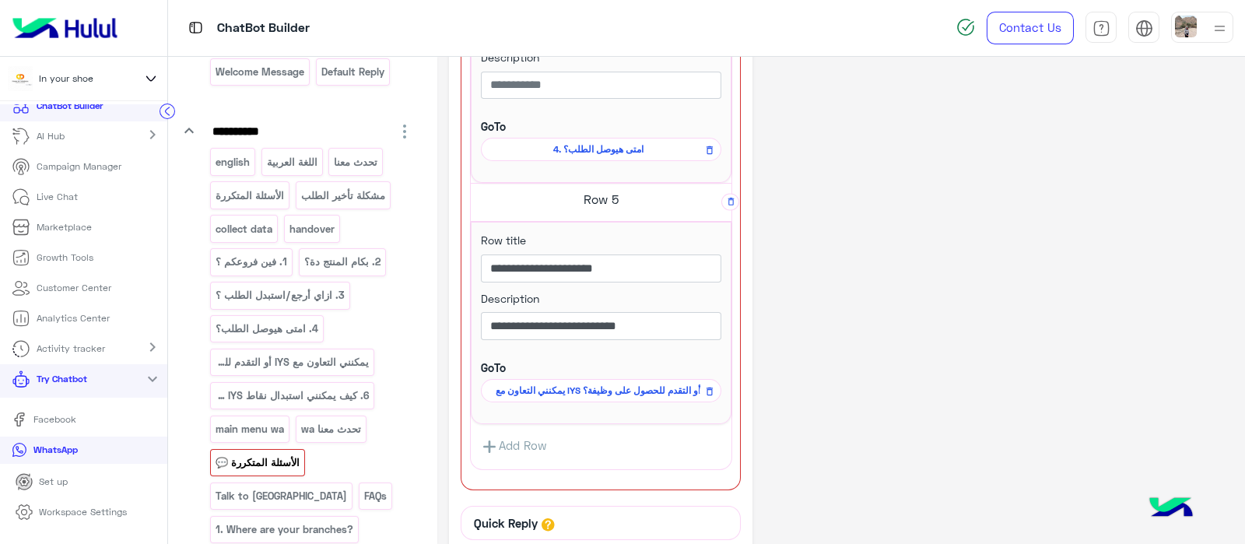
click at [509, 435] on link "Add Row" at bounding box center [514, 446] width 86 height 29
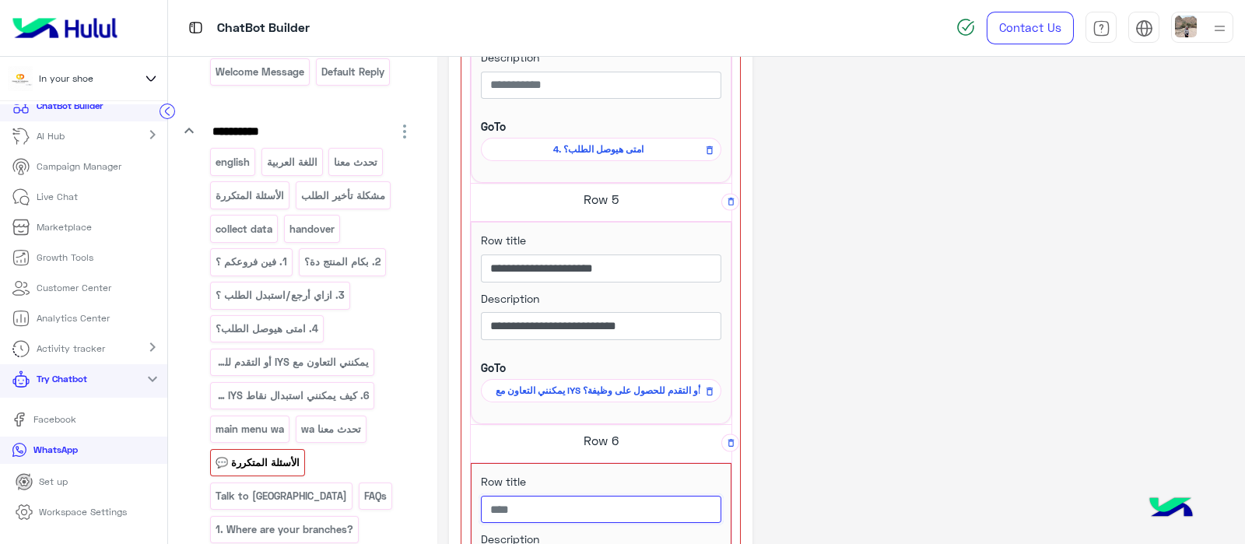
click at [504, 505] on input "text" at bounding box center [601, 510] width 240 height 28
paste input "**********"
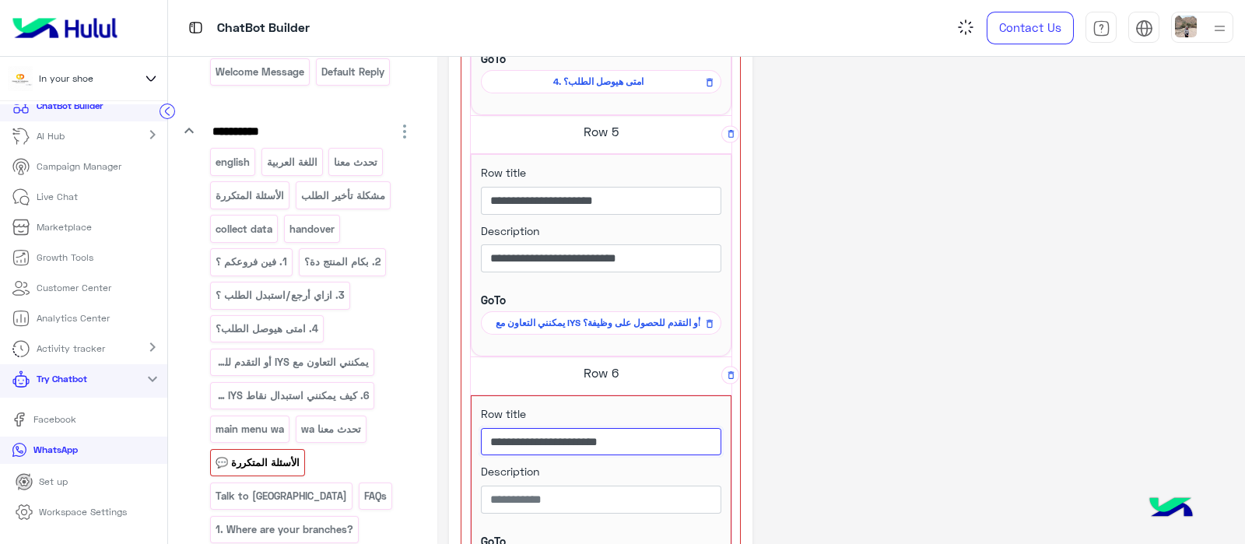
scroll to position [1333, 0]
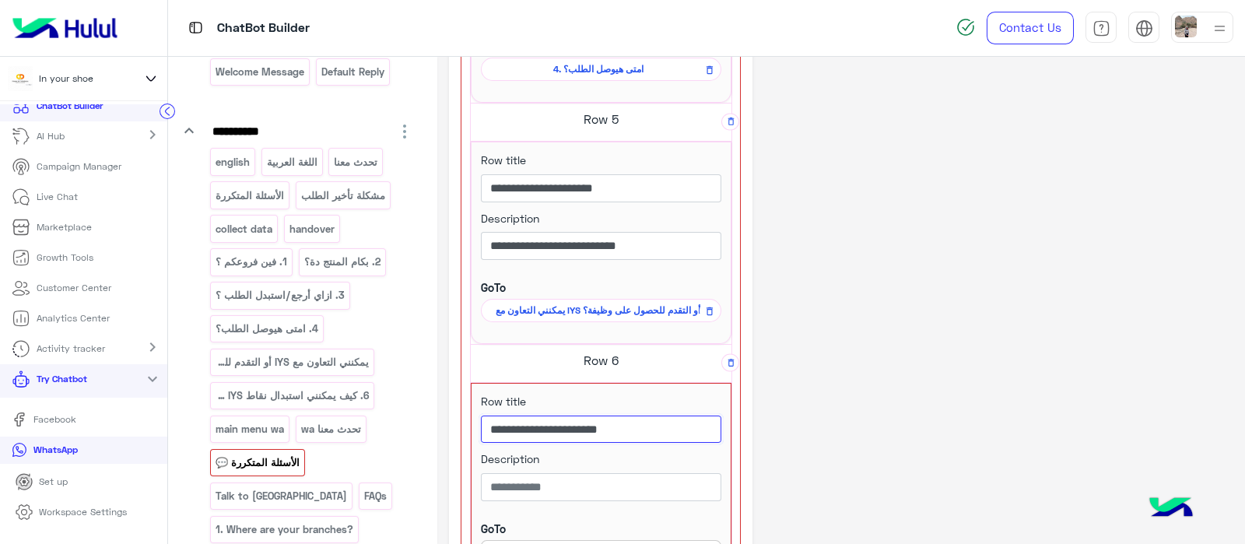
click at [605, 424] on input "**********" at bounding box center [601, 430] width 240 height 28
drag, startPoint x: 576, startPoint y: 423, endPoint x: 607, endPoint y: 432, distance: 32.5
click at [607, 432] on input "**********" at bounding box center [601, 430] width 240 height 28
type input "**********"
click at [528, 479] on input "text" at bounding box center [601, 487] width 240 height 28
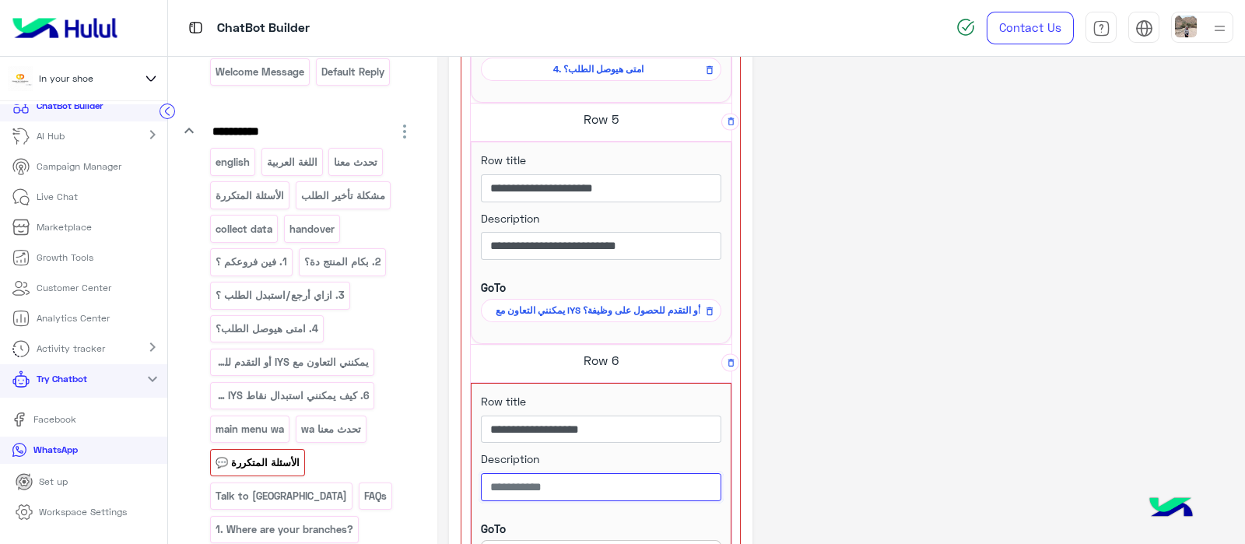
paste input "******"
paste input "**********"
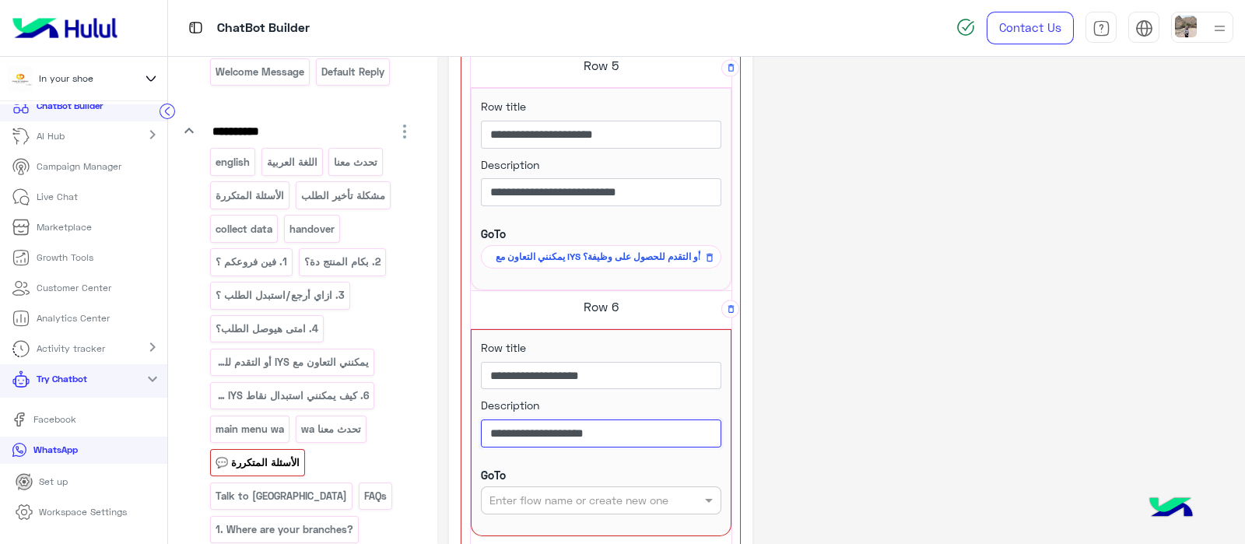
click at [676, 426] on input "**********" at bounding box center [601, 433] width 240 height 28
type input "**********"
click at [628, 506] on div "Enter flow name or create new one" at bounding box center [601, 500] width 240 height 28
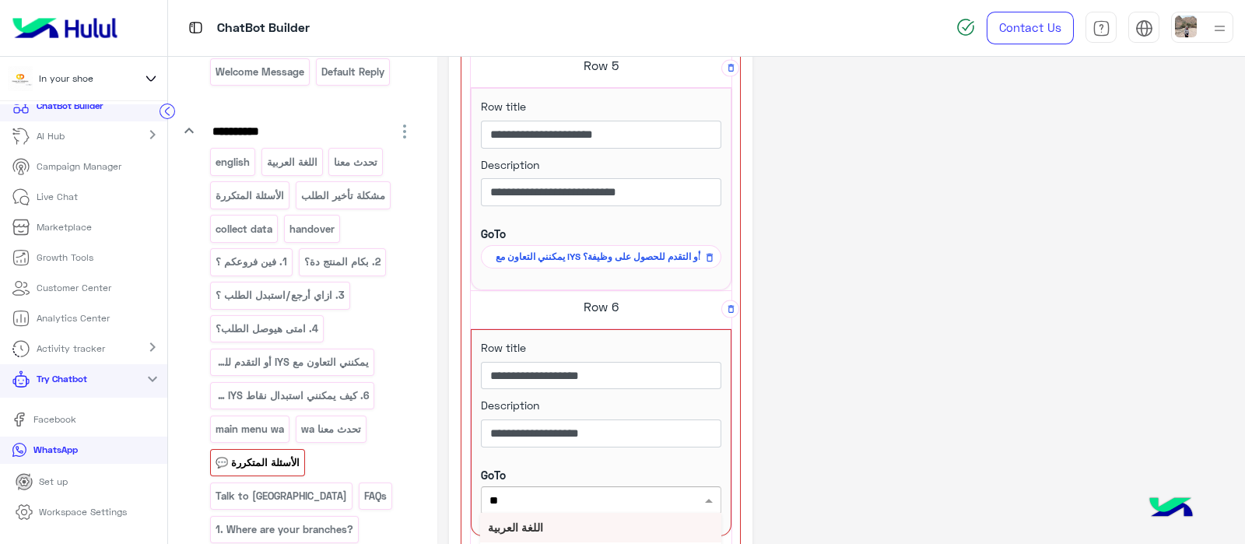
type input "*"
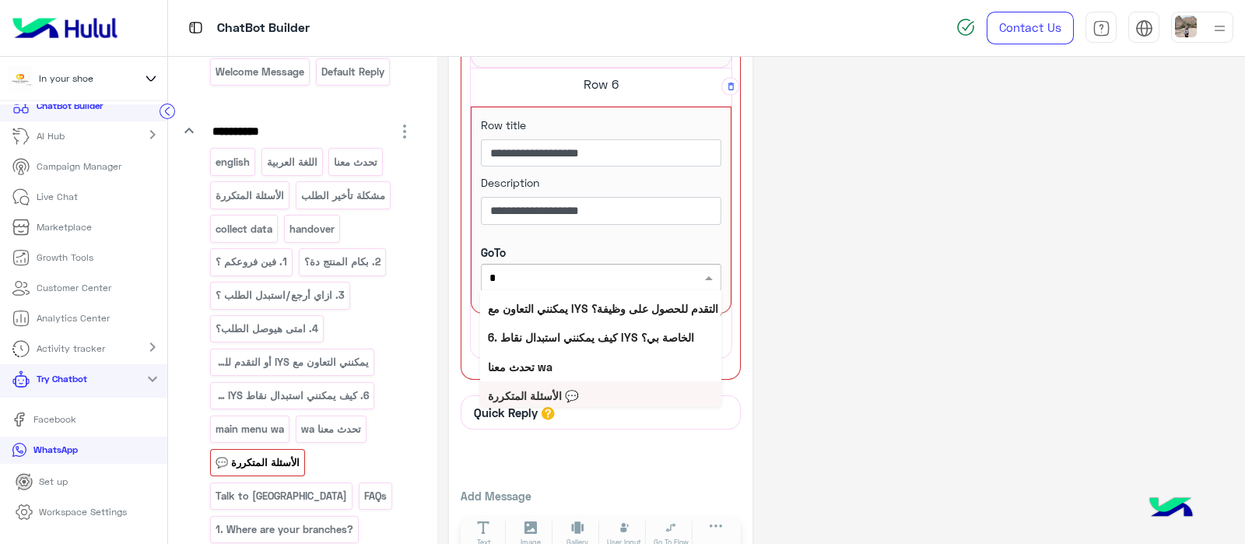
scroll to position [198, 0]
click at [586, 339] on b "6. كيف يمكنني استبدال نقاط IYS الخاصة بي؟" at bounding box center [591, 338] width 206 height 13
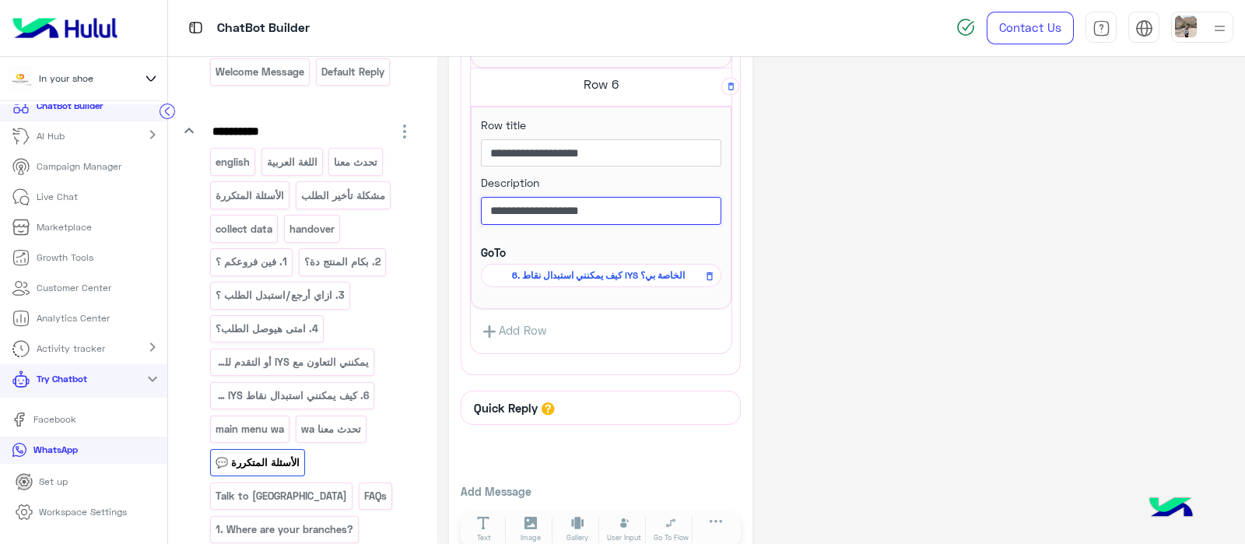
type input "**********"
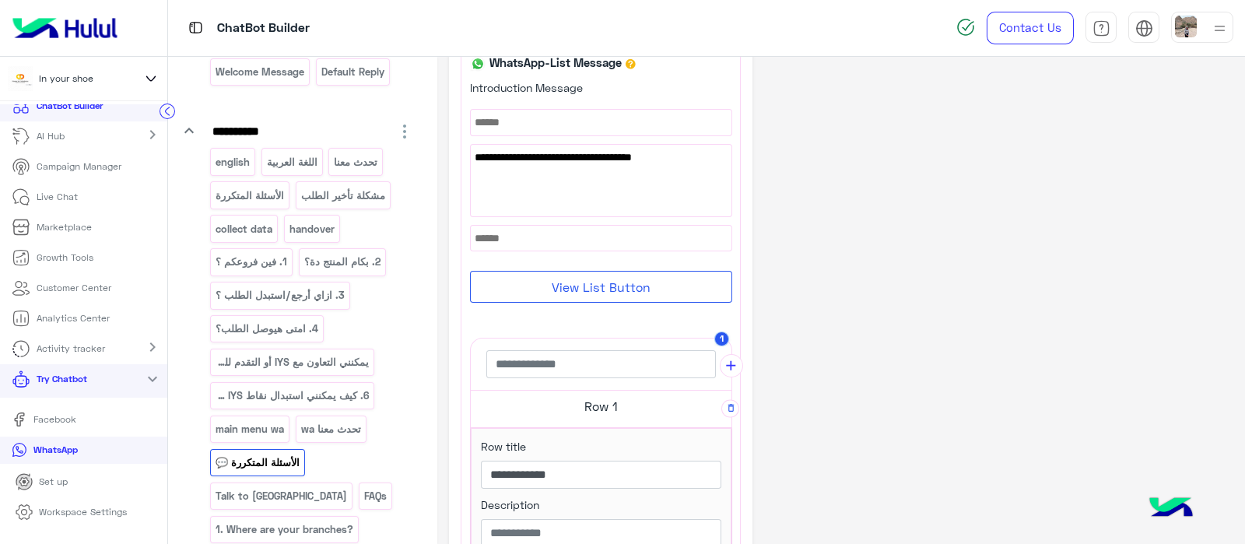
scroll to position [0, 0]
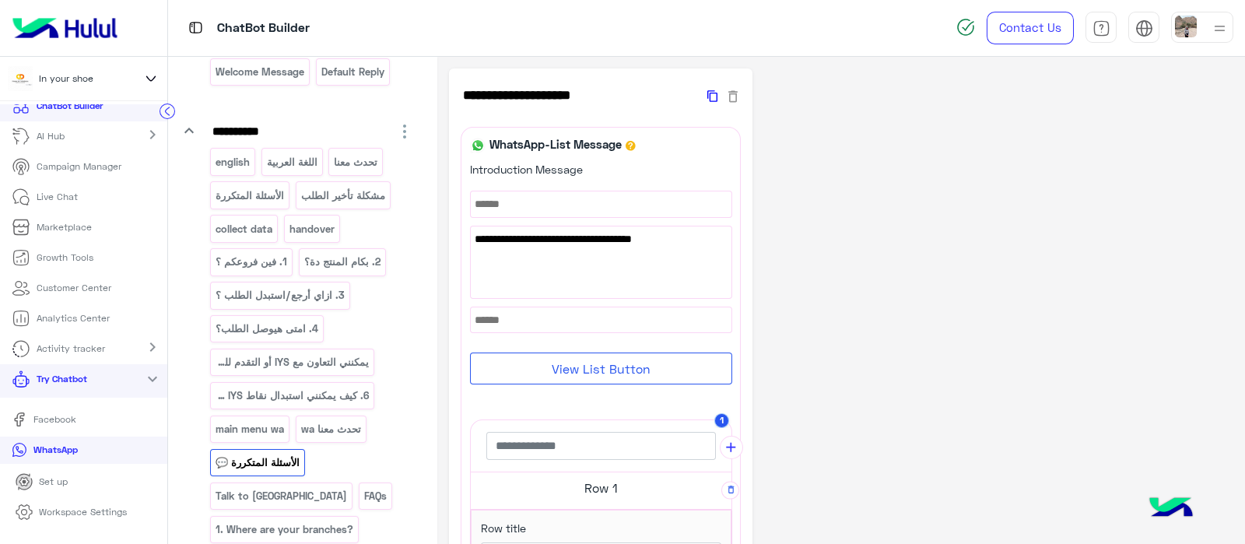
click at [715, 95] on icon "button" at bounding box center [712, 96] width 10 height 16
click at [294, 497] on p "الأسئلة المتكررة 💬_copy_1" at bounding box center [278, 496] width 127 height 18
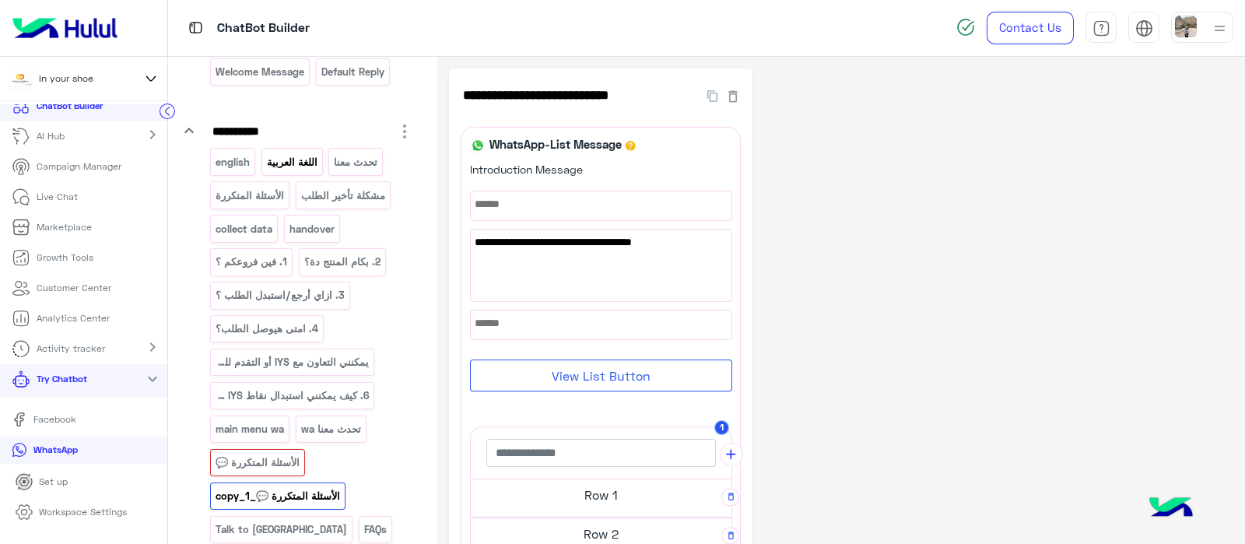
click at [299, 168] on p "اللغة العربية" at bounding box center [291, 162] width 53 height 18
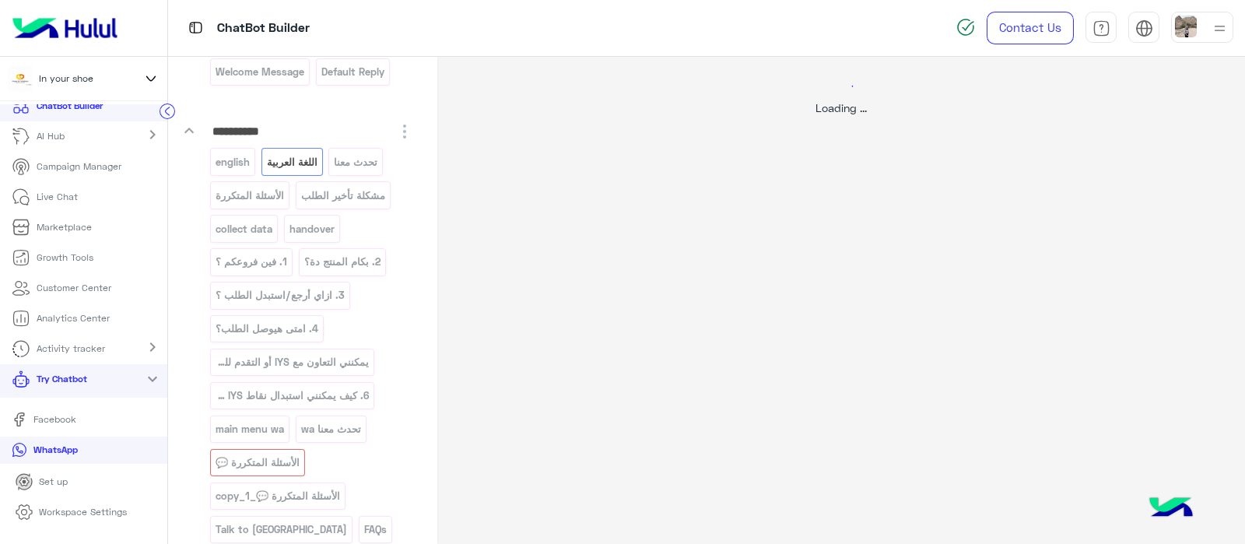
select select "*"
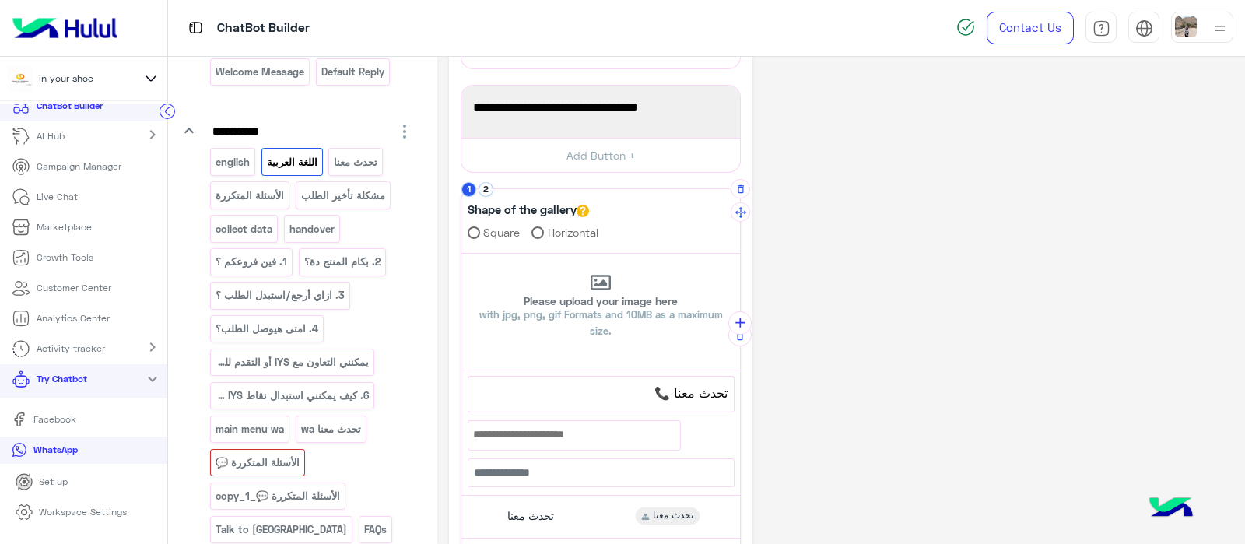
scroll to position [219, 0]
click at [483, 184] on button "2" at bounding box center [486, 189] width 15 height 15
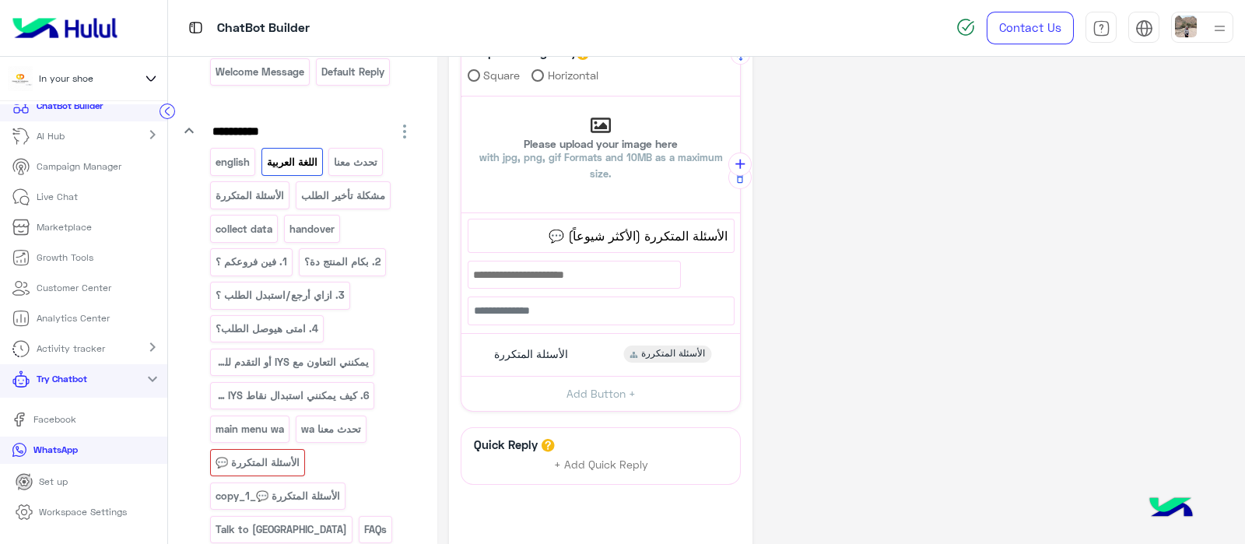
scroll to position [382, 0]
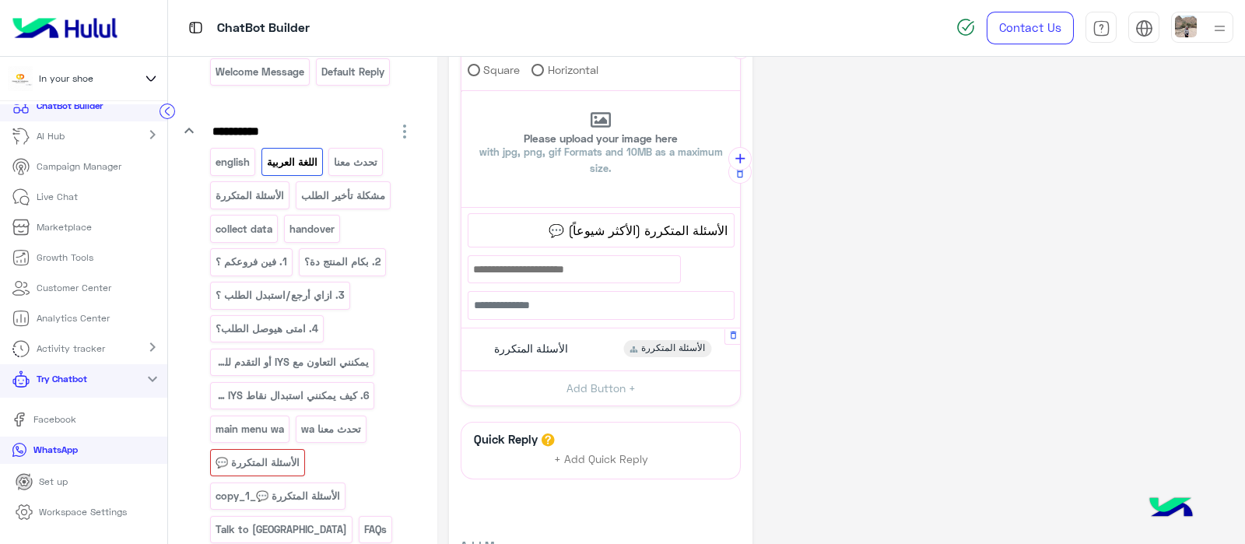
click at [556, 353] on div "الأسئلة المتكررة" at bounding box center [529, 348] width 90 height 17
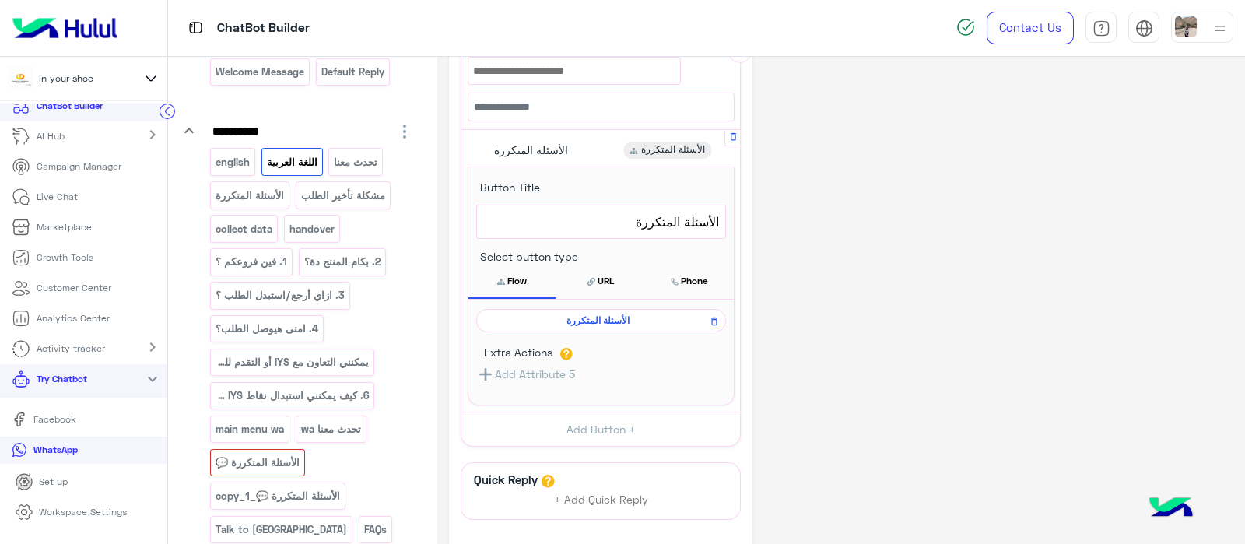
scroll to position [584, 0]
click at [717, 313] on icon at bounding box center [714, 318] width 11 height 19
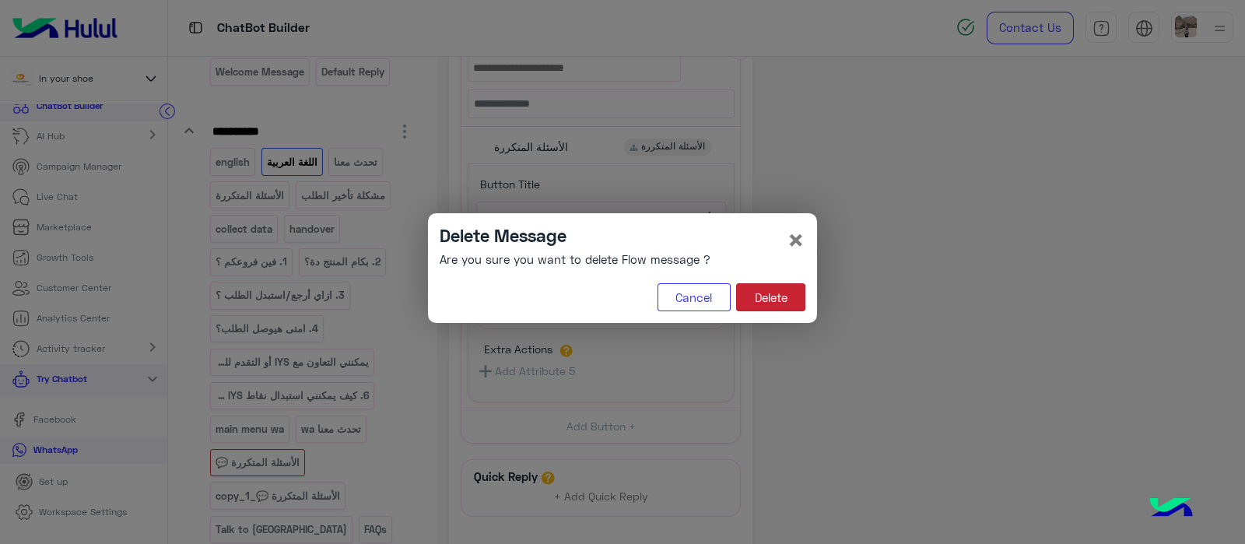
click at [792, 296] on button "Delete" at bounding box center [770, 297] width 69 height 28
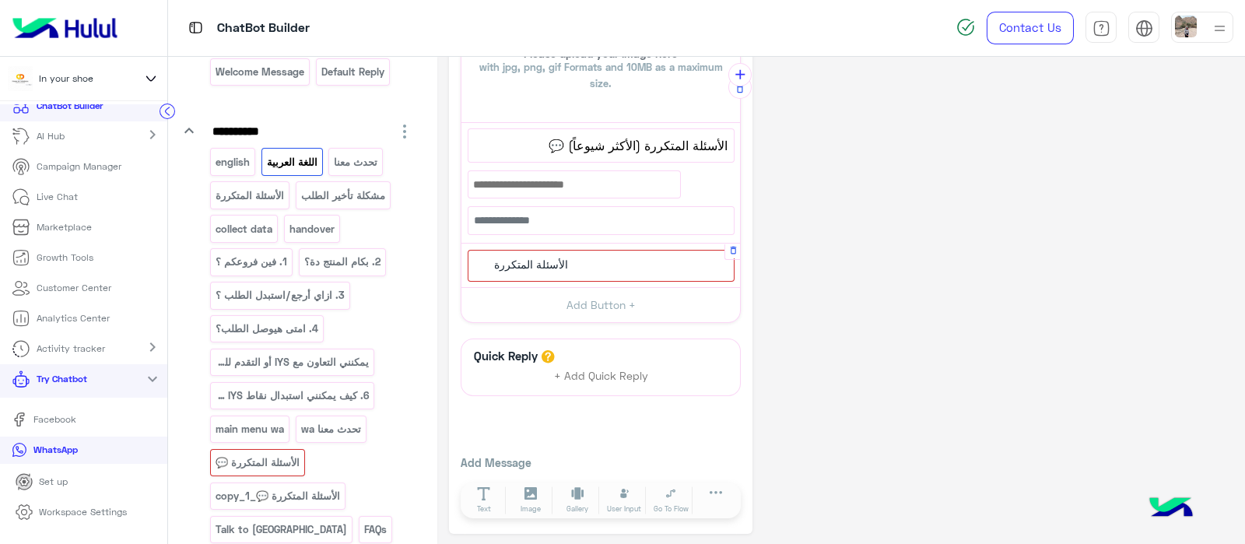
click at [550, 266] on span "الأسئلة المتكررة" at bounding box center [531, 265] width 74 height 14
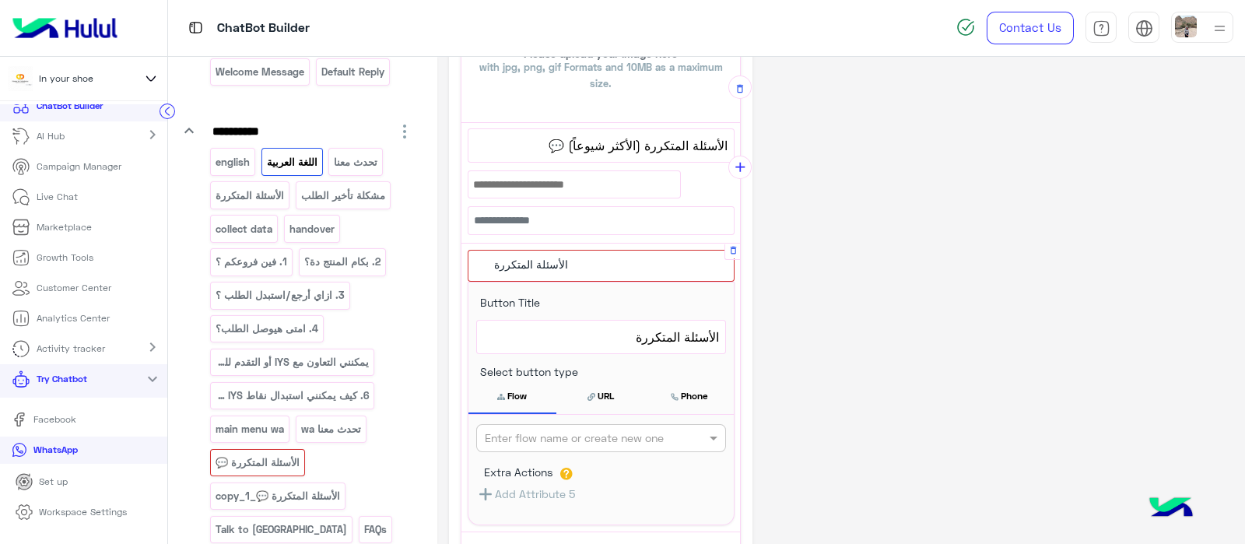
scroll to position [585, 0]
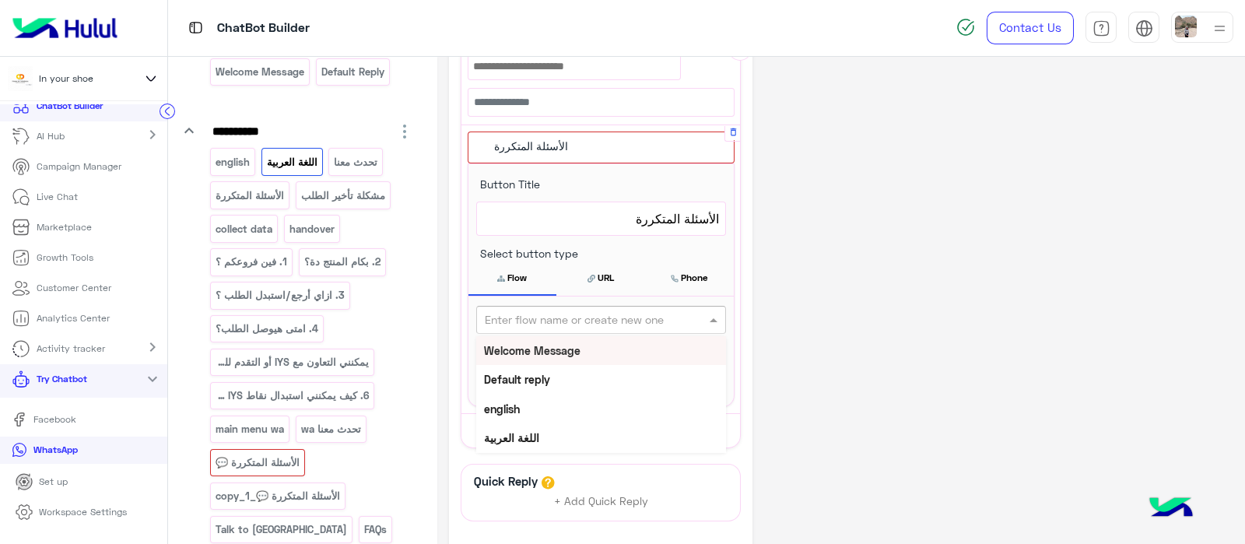
click at [557, 319] on input "text" at bounding box center [575, 320] width 181 height 16
type input "*"
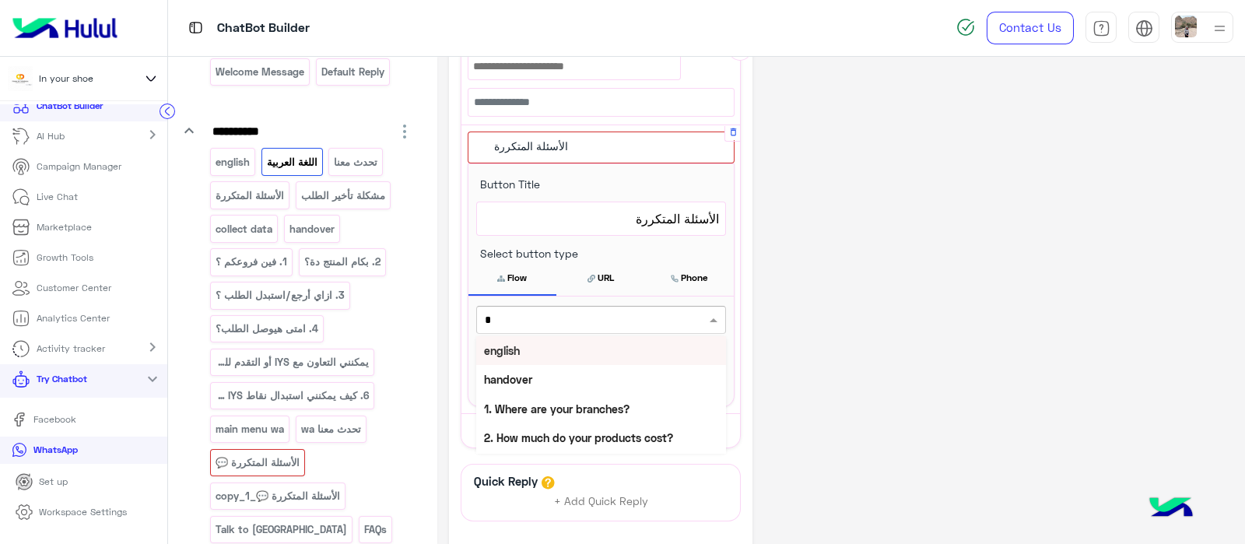
click at [559, 319] on input "*" at bounding box center [575, 320] width 181 height 16
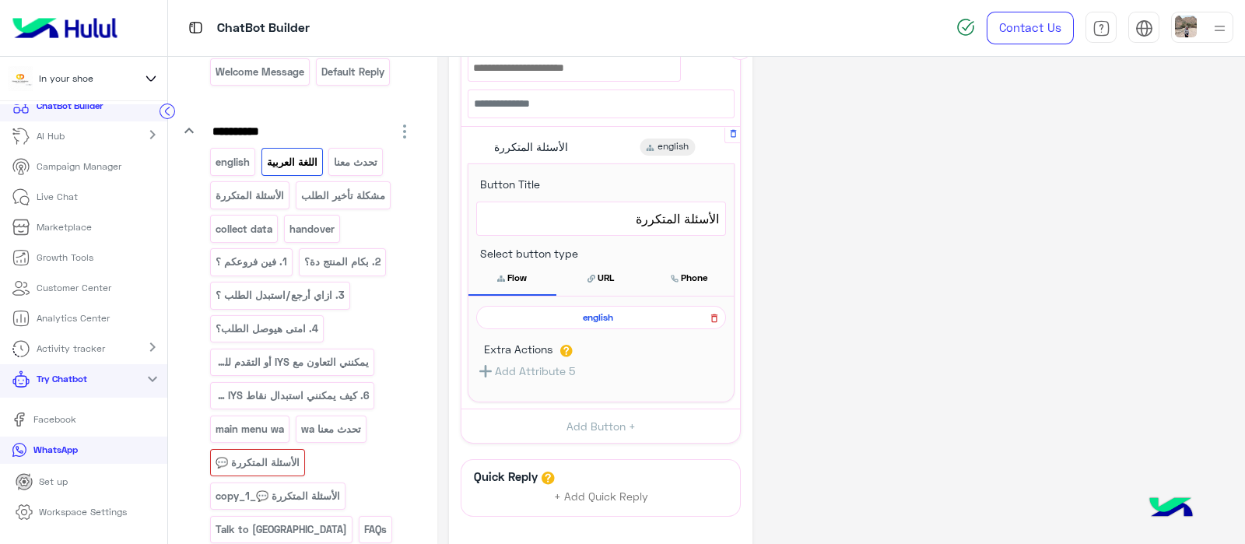
click at [711, 321] on icon at bounding box center [714, 318] width 11 height 19
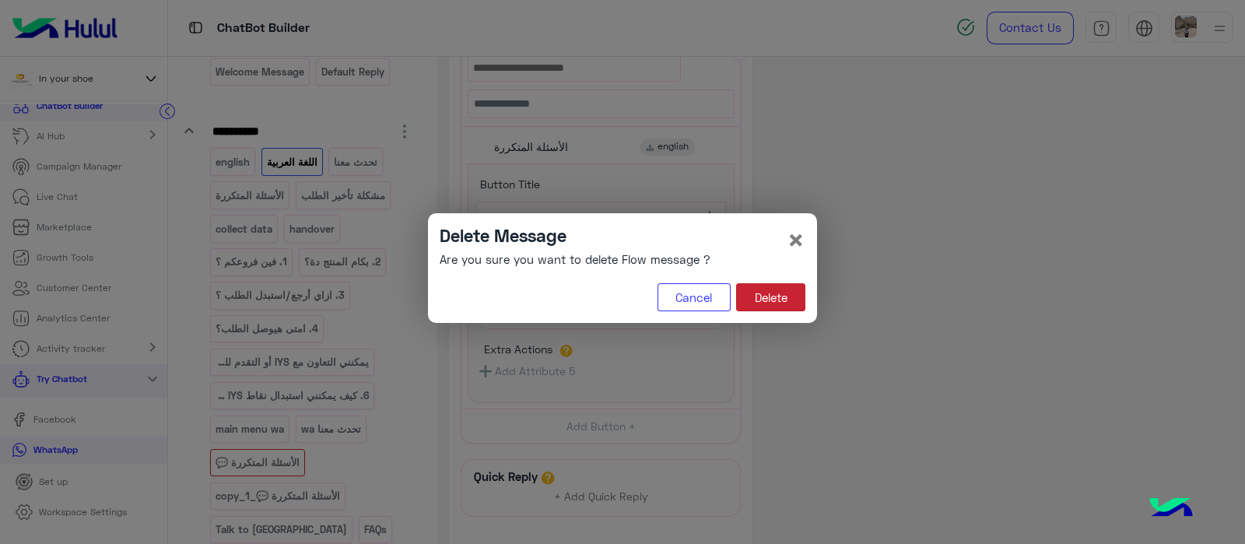
click at [766, 305] on button "Delete" at bounding box center [770, 297] width 69 height 28
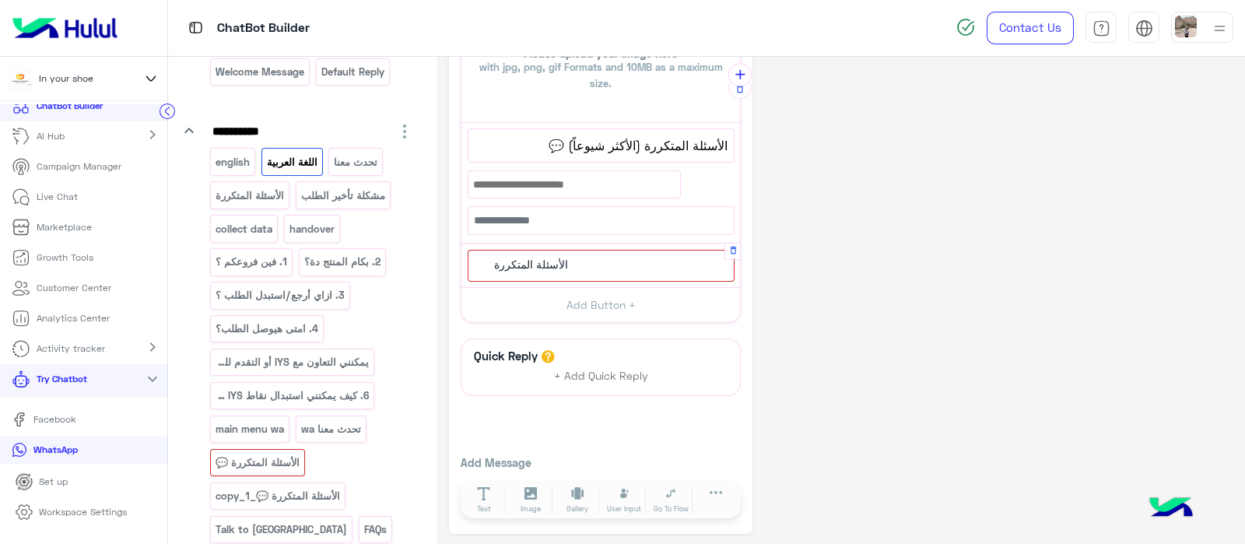
click at [637, 257] on div "الأسئلة المتكررة" at bounding box center [601, 266] width 267 height 32
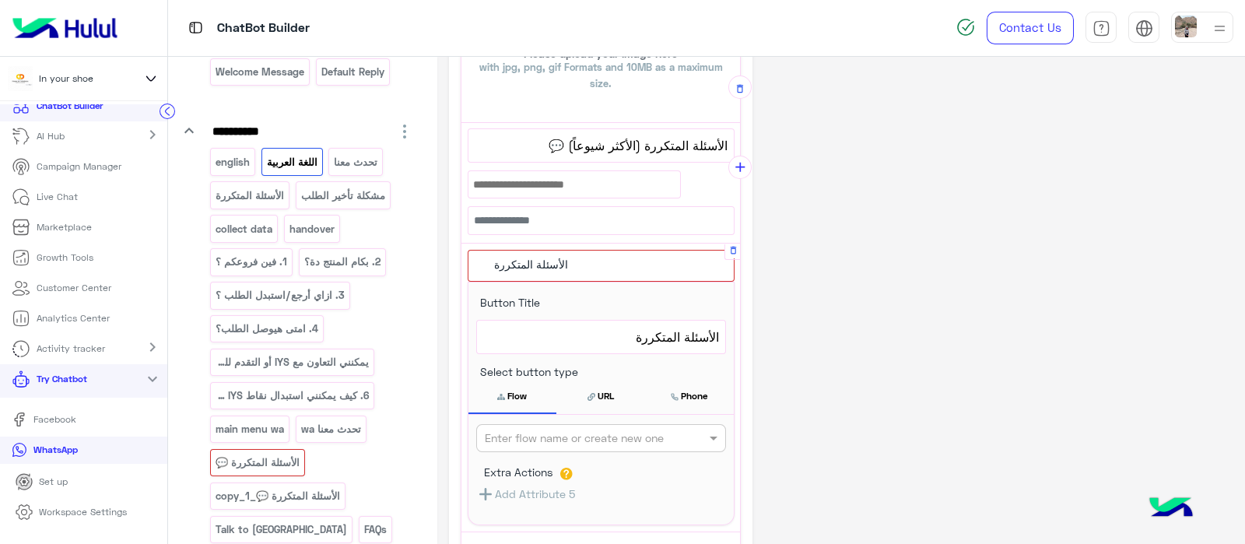
scroll to position [585, 0]
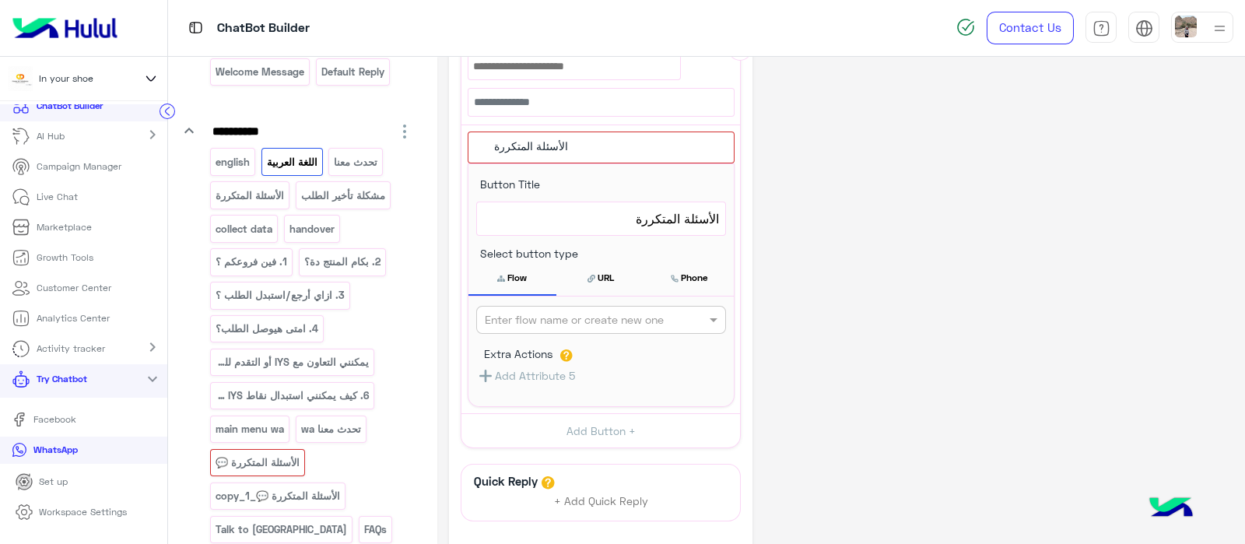
click at [536, 312] on input "text" at bounding box center [575, 320] width 181 height 16
type input "*"
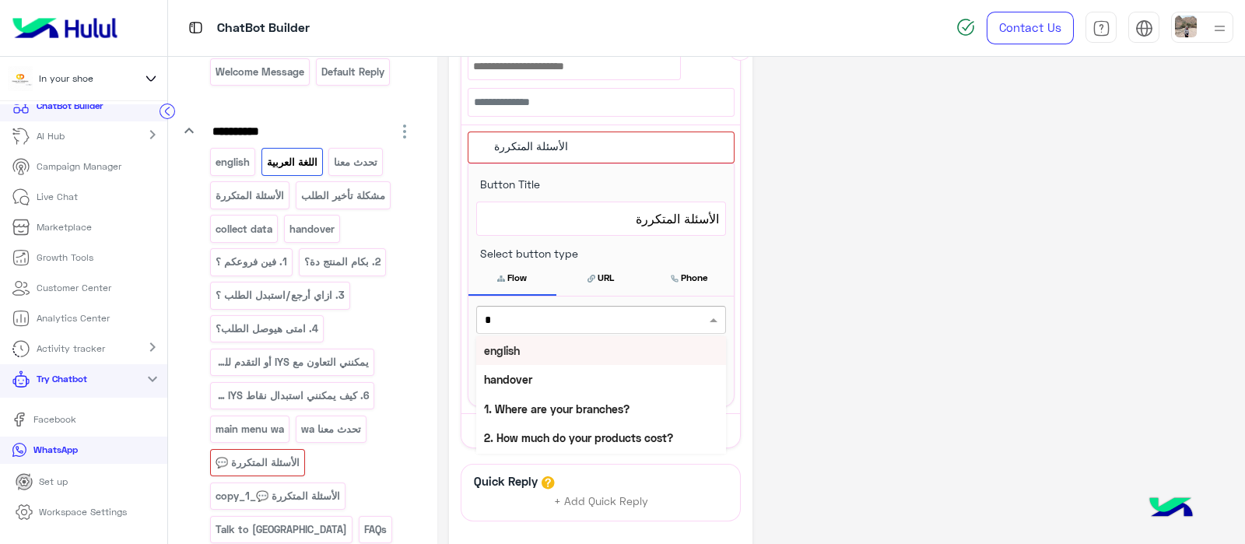
click at [536, 312] on input "*" at bounding box center [575, 320] width 181 height 16
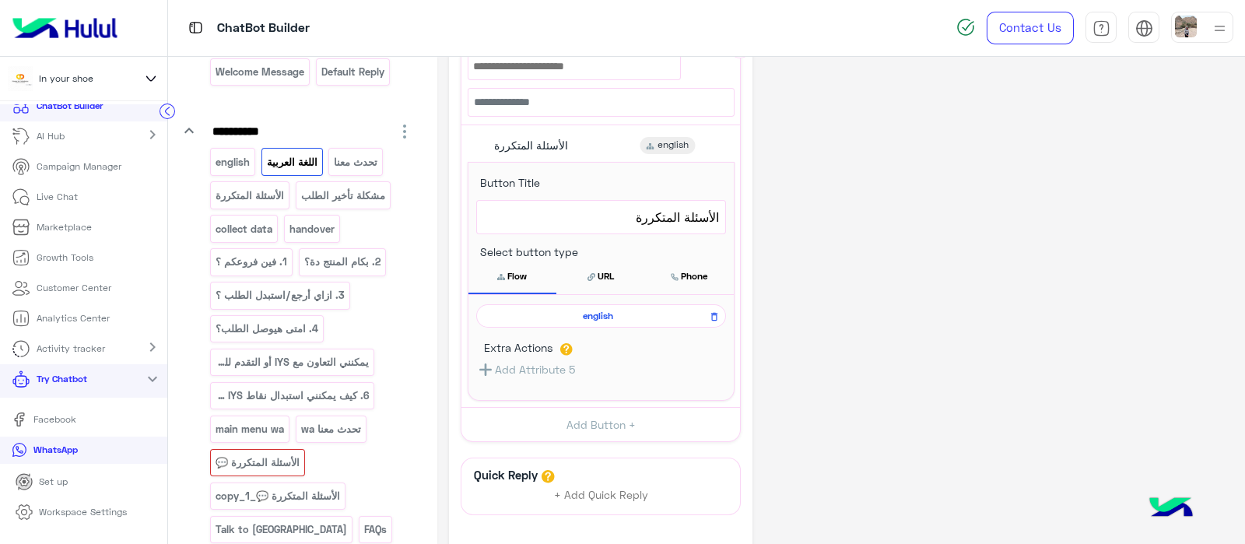
scroll to position [584, 0]
click at [710, 314] on icon at bounding box center [714, 318] width 11 height 19
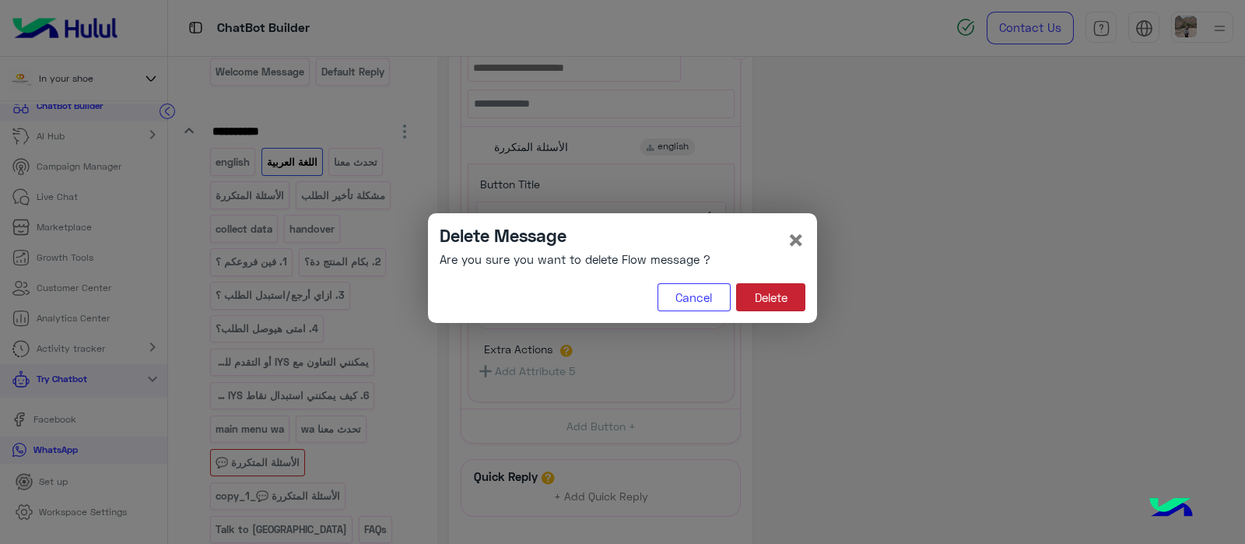
click at [755, 298] on button "Delete" at bounding box center [770, 297] width 69 height 28
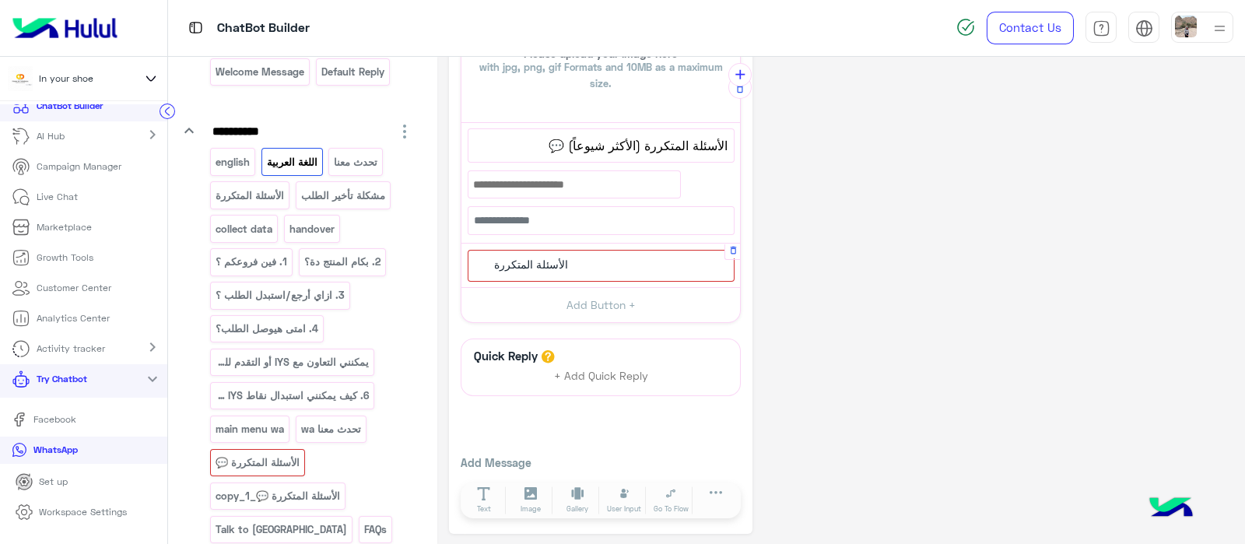
click at [531, 272] on div "الأسئلة المتكررة" at bounding box center [601, 266] width 267 height 32
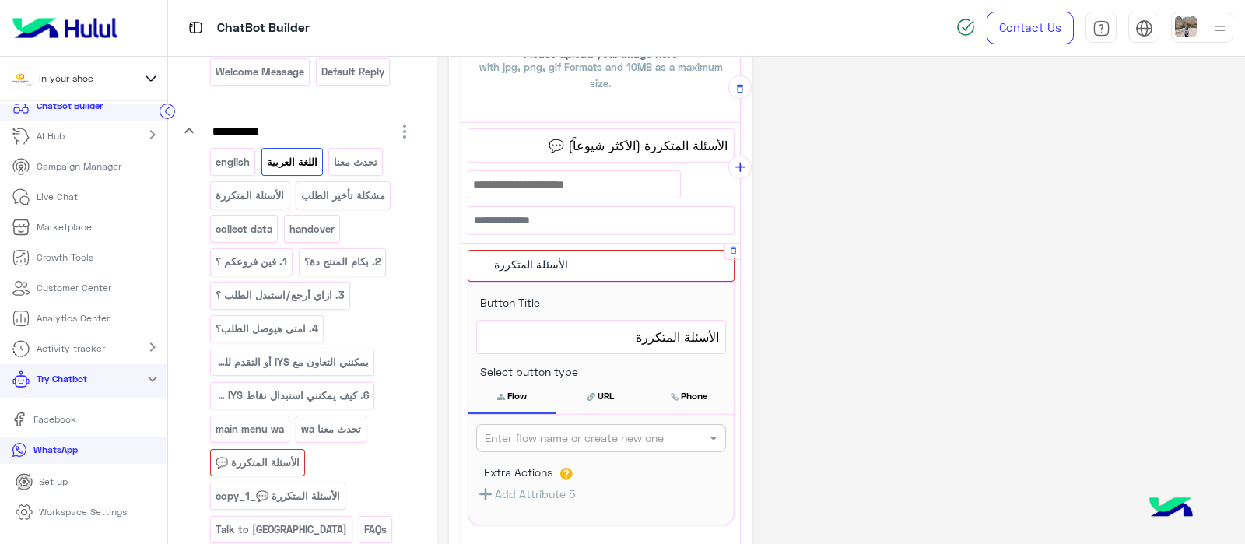
scroll to position [585, 0]
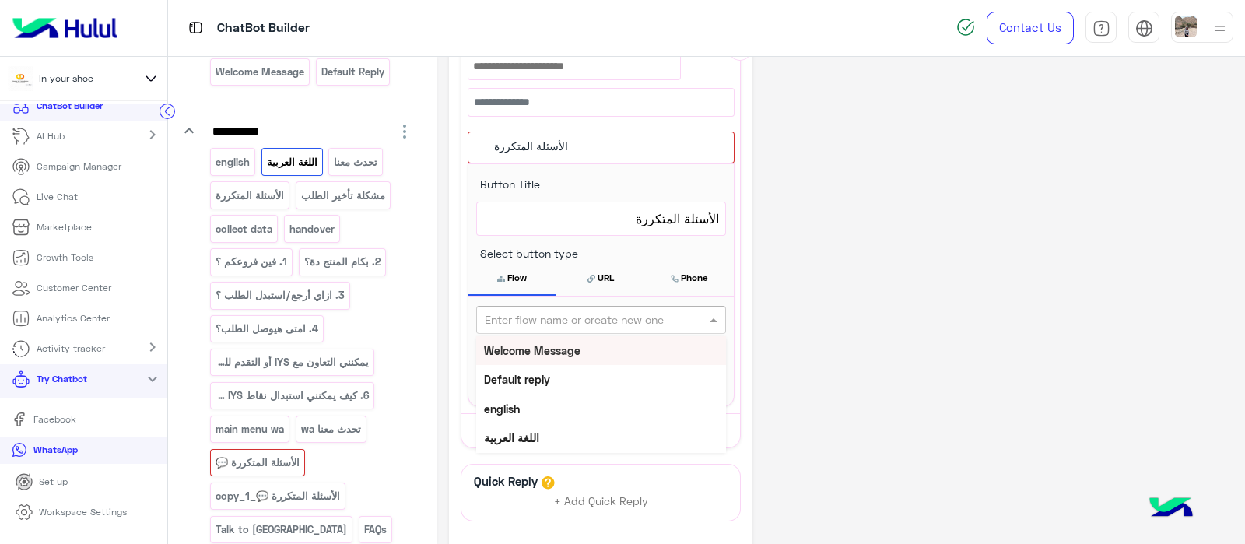
click at [525, 316] on input "text" at bounding box center [575, 320] width 181 height 16
type input "*******"
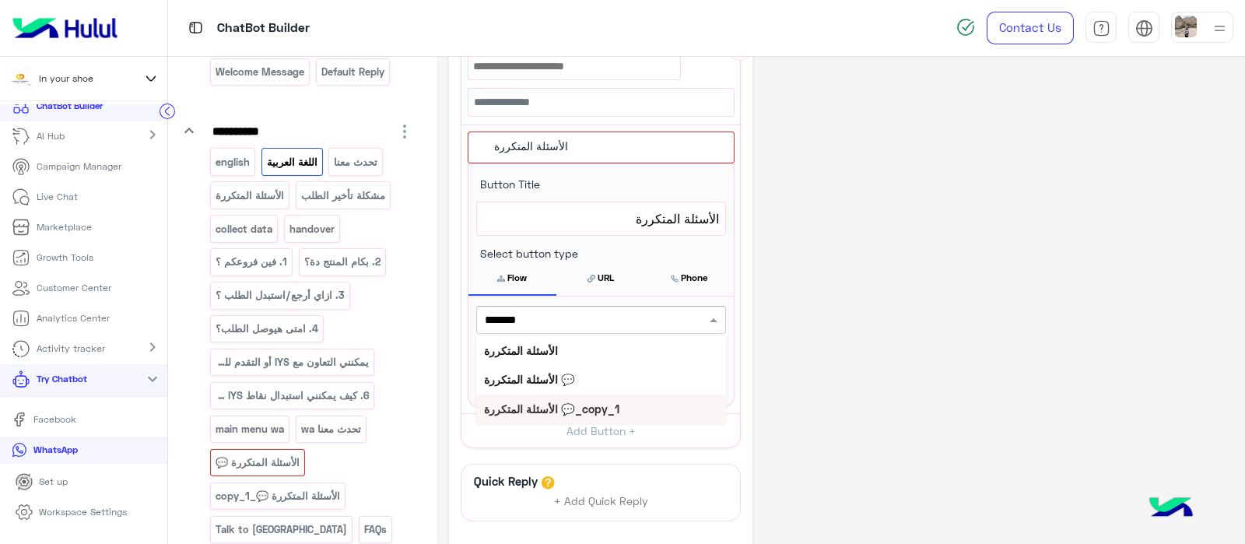
click at [545, 395] on div "الأسئلة المتكررة 💬_copy_1" at bounding box center [601, 409] width 250 height 29
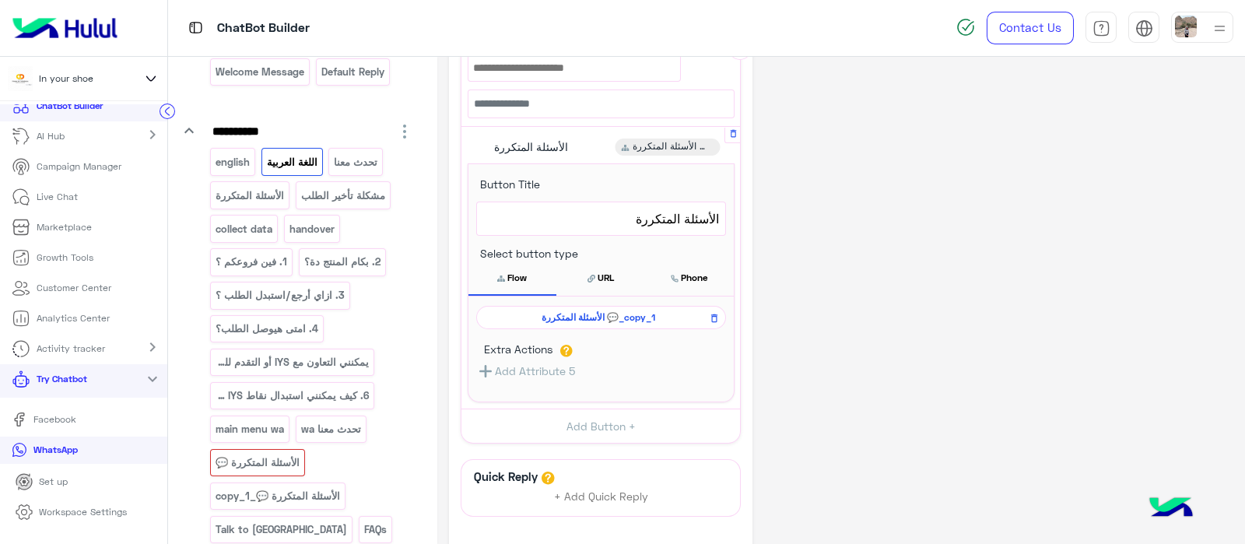
click at [511, 276] on button "Flow" at bounding box center [513, 278] width 89 height 33
click at [990, 316] on div "**********" at bounding box center [841, 70] width 785 height 1171
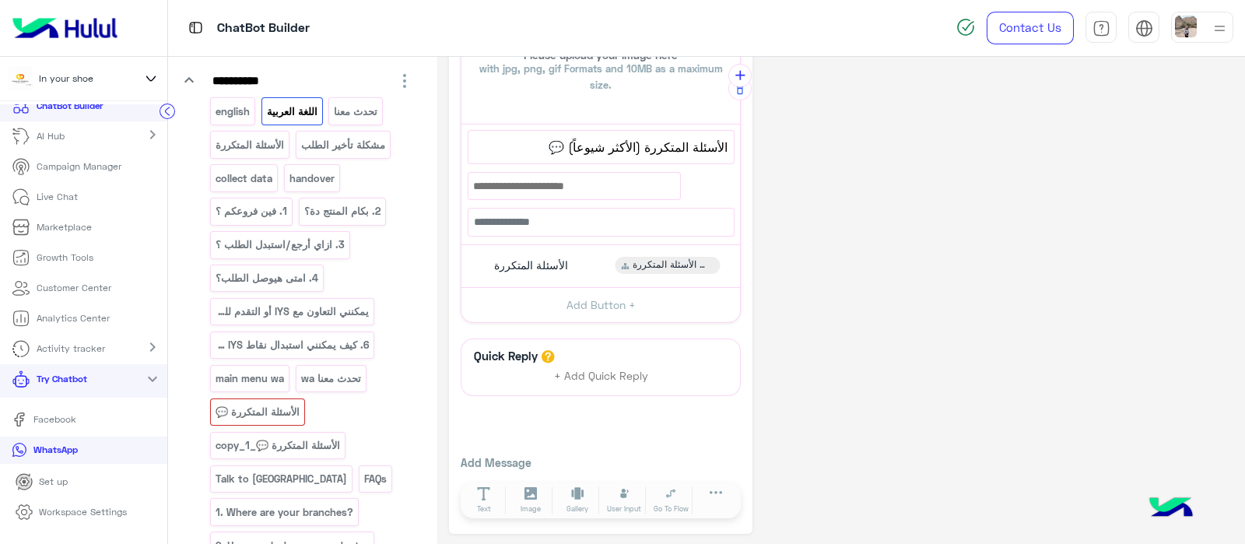
scroll to position [196, 0]
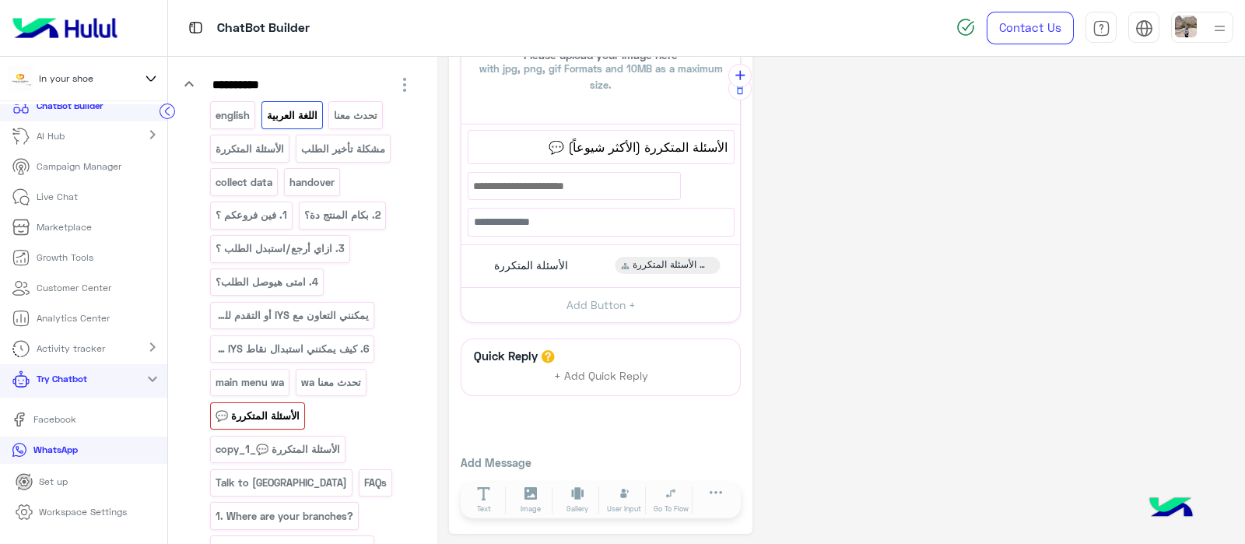
click at [254, 408] on p "الأسئلة المتكررة 💬" at bounding box center [258, 416] width 86 height 18
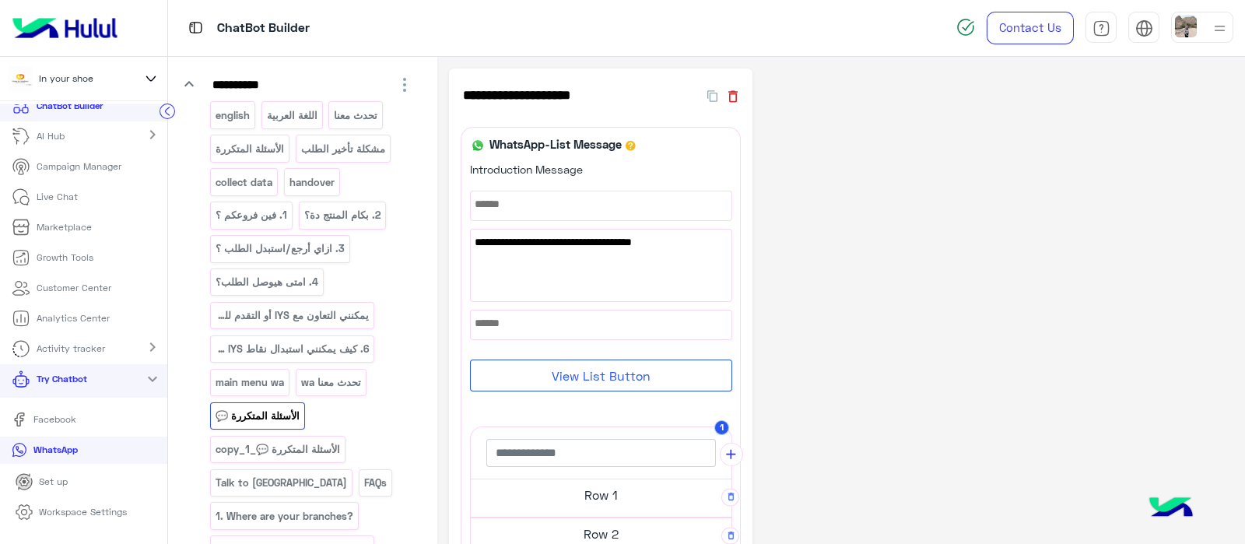
click at [729, 99] on icon "button" at bounding box center [732, 96] width 9 height 12
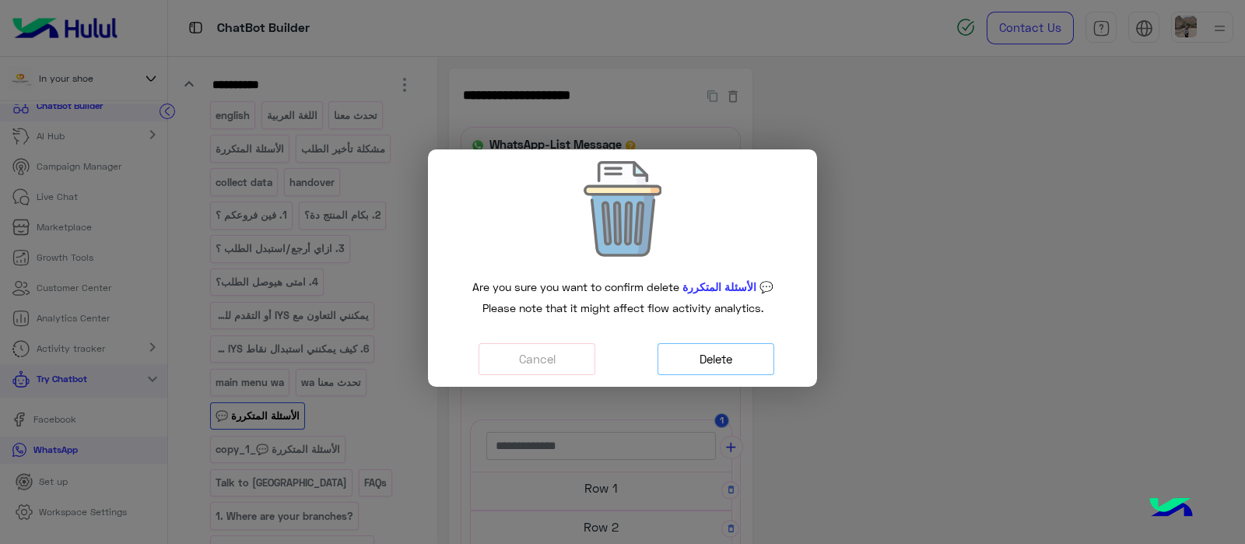
click at [728, 368] on button "Delete" at bounding box center [716, 359] width 117 height 32
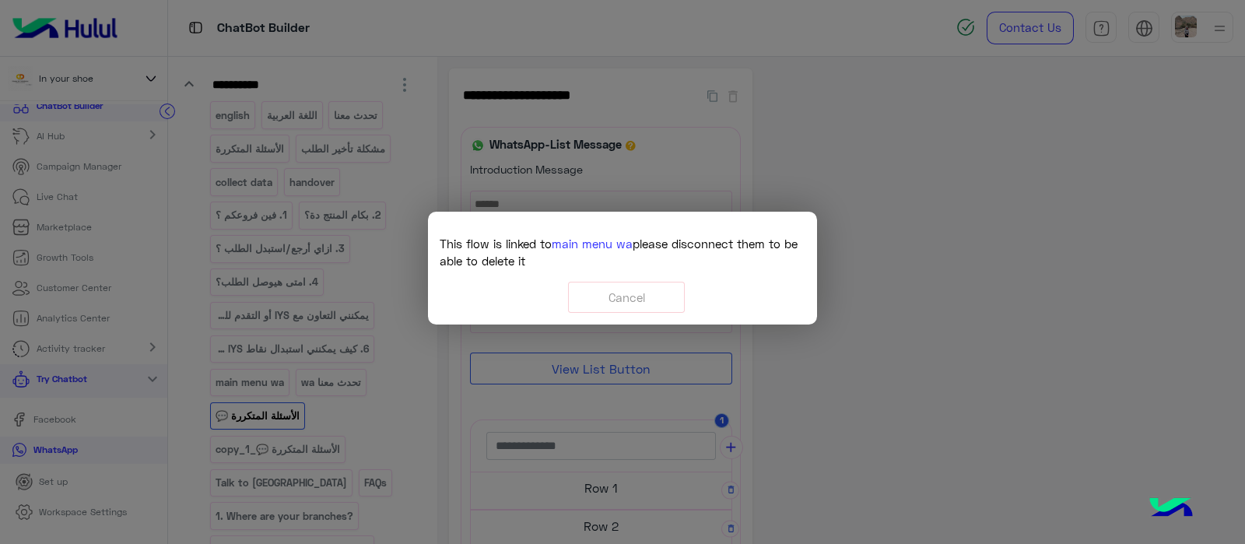
click at [373, 286] on modal-container "This flow is linked to main menu wa please disconnect them to be able to delete…" at bounding box center [622, 272] width 1245 height 544
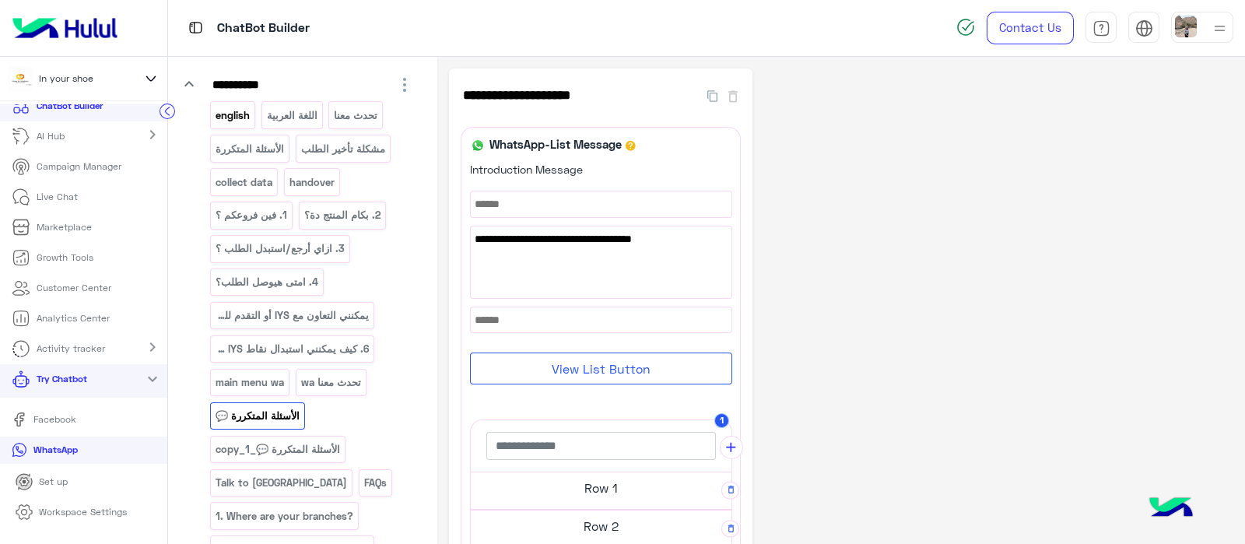
click at [233, 113] on p "english" at bounding box center [233, 116] width 37 height 18
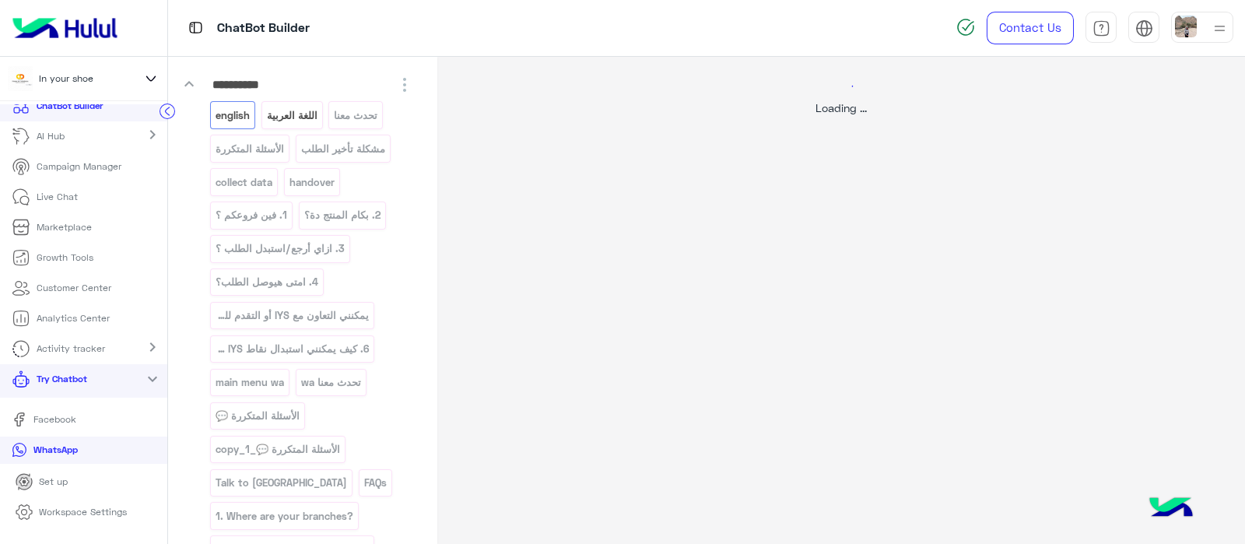
select select "*"
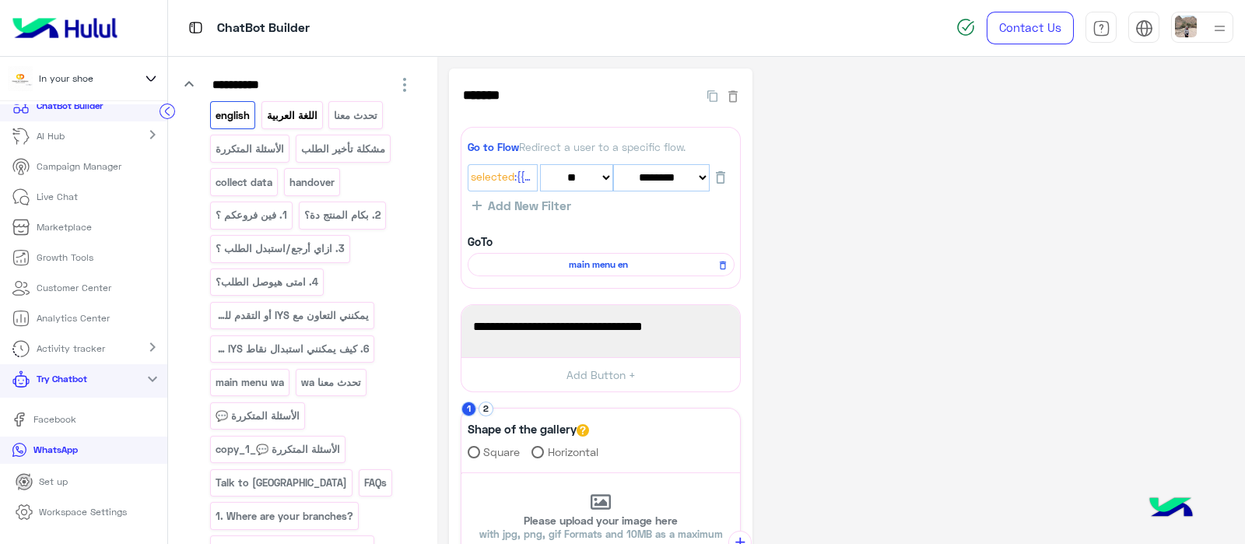
click at [294, 118] on p "اللغة العربية" at bounding box center [291, 116] width 53 height 18
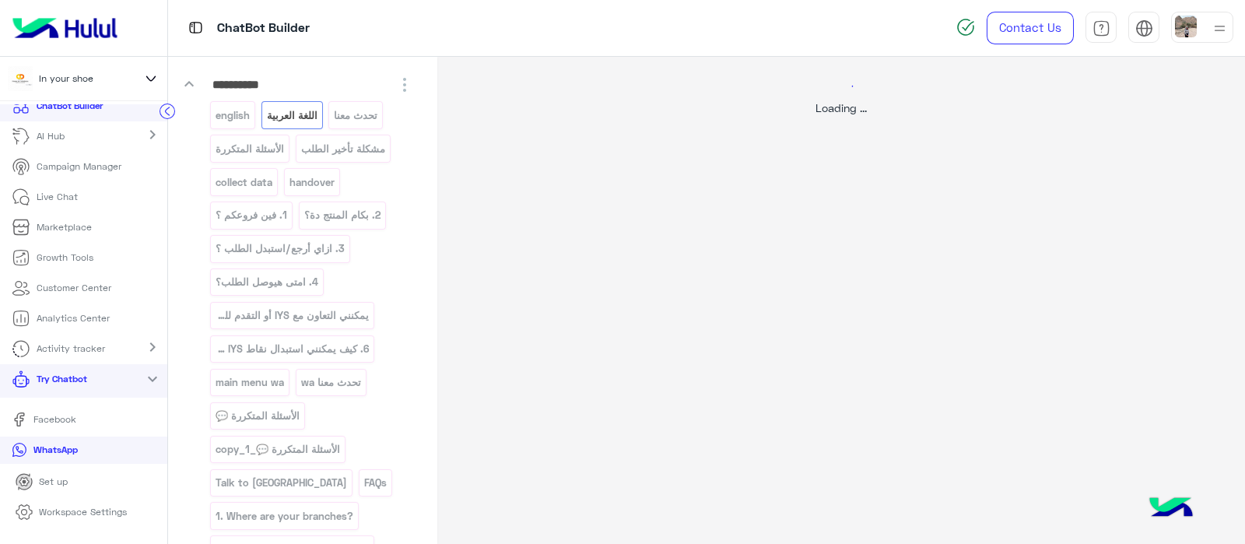
select select "*"
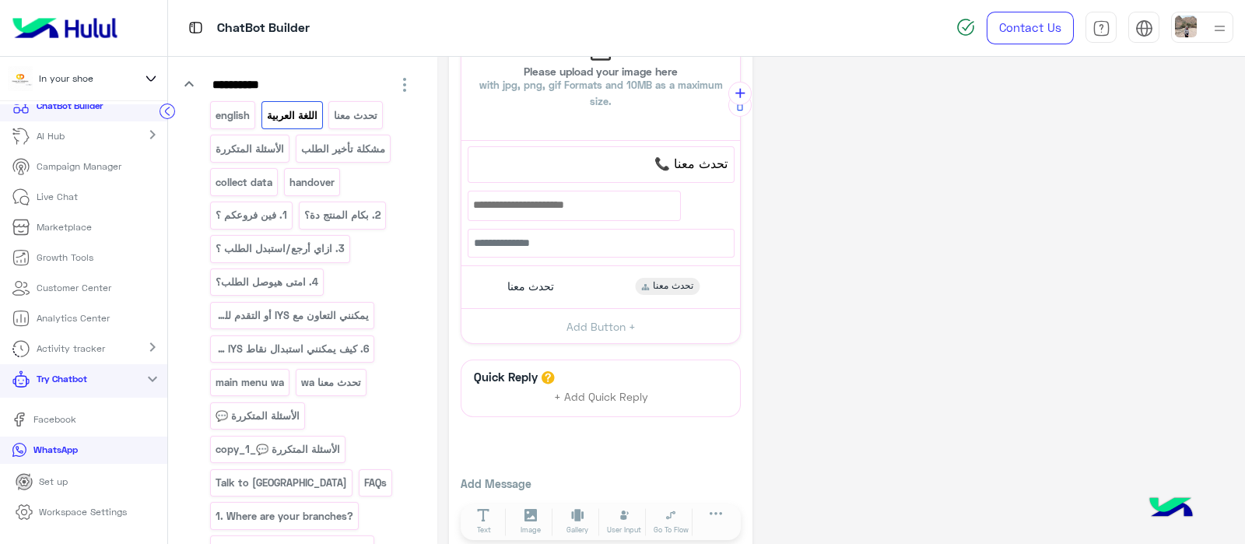
scroll to position [322, 0]
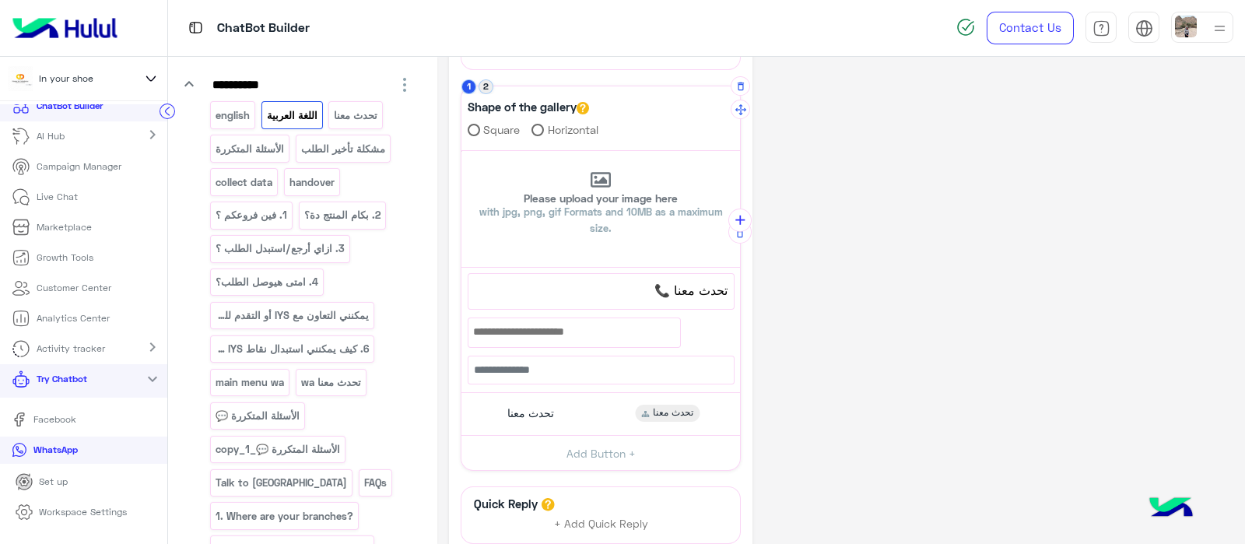
click at [484, 86] on button "2" at bounding box center [486, 86] width 15 height 15
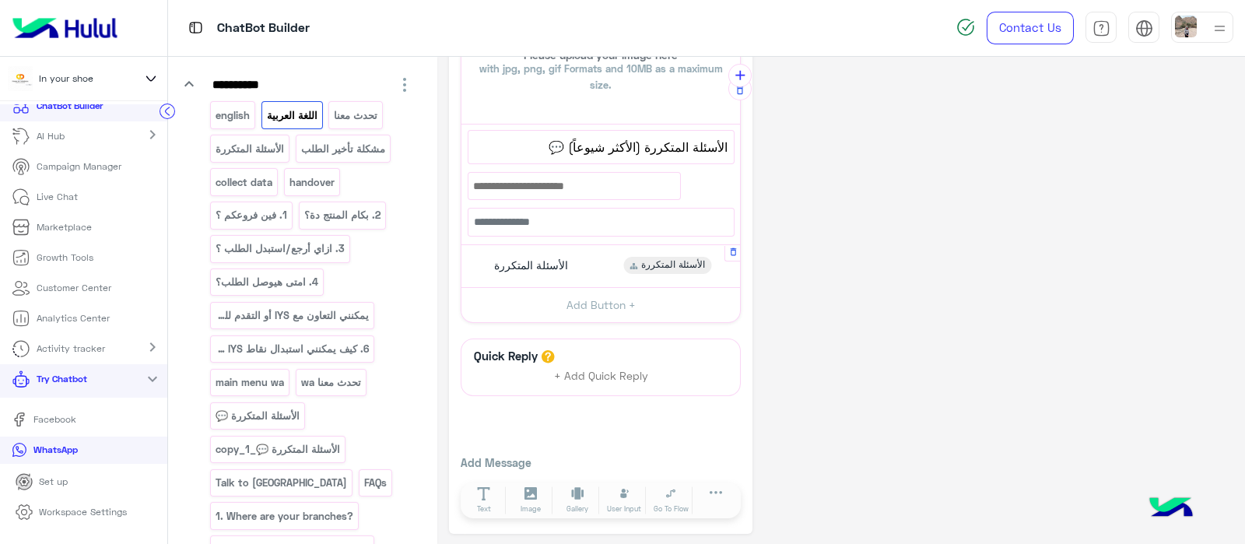
click at [537, 267] on span "الأسئلة المتكررة" at bounding box center [531, 265] width 74 height 14
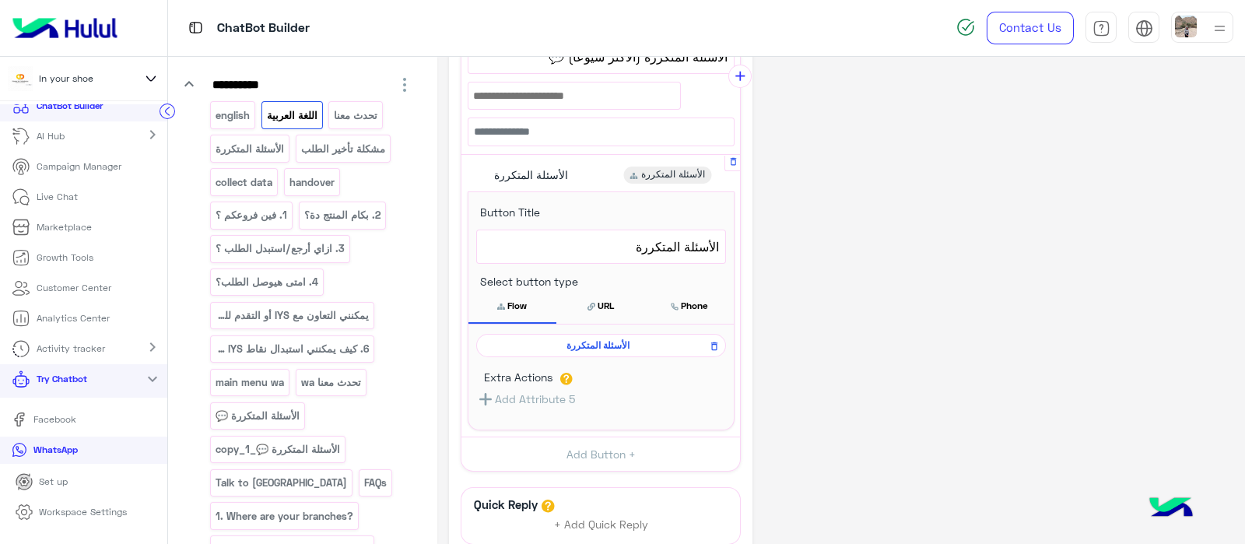
click at [611, 348] on span "الأسئلة المتكررة" at bounding box center [598, 346] width 227 height 14
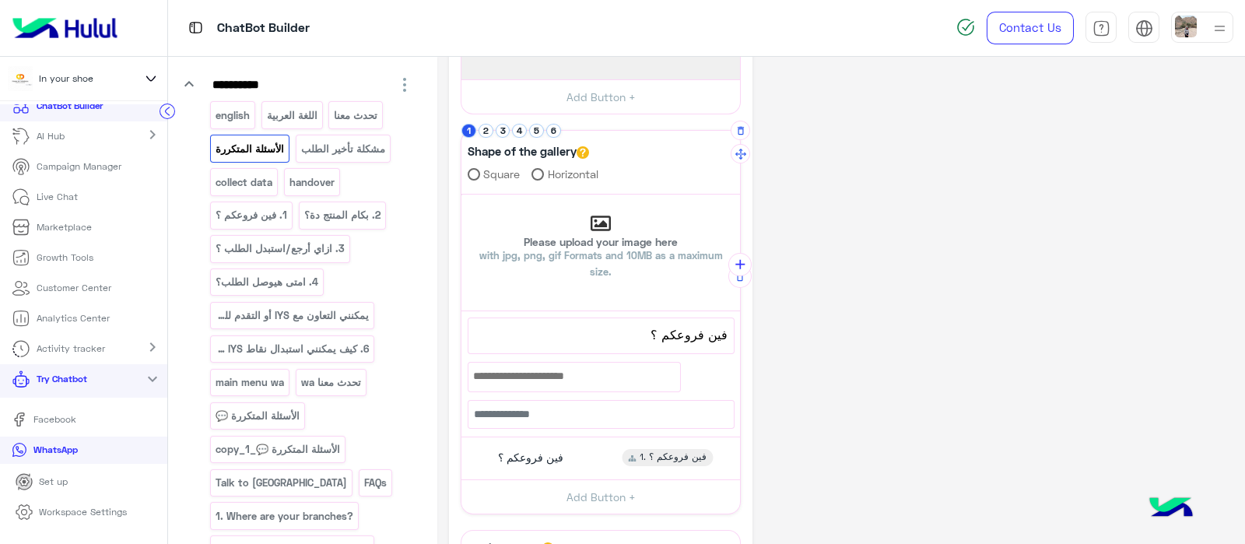
scroll to position [0, 0]
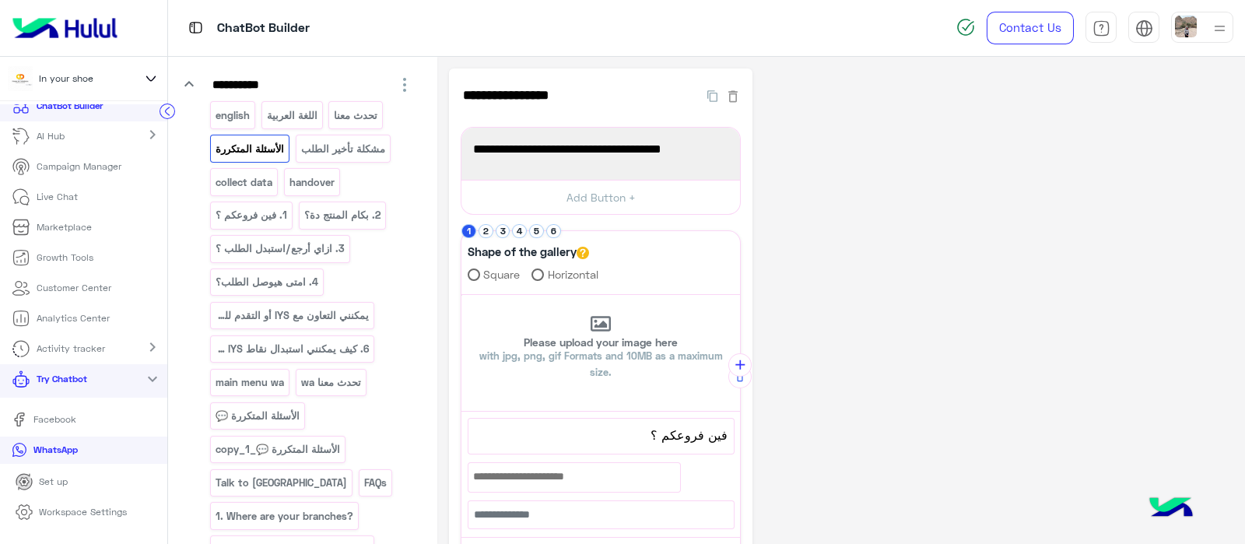
click at [248, 145] on p "الأسئلة المتكررة" at bounding box center [250, 149] width 71 height 18
click at [275, 118] on p "اللغة العربية" at bounding box center [291, 116] width 53 height 18
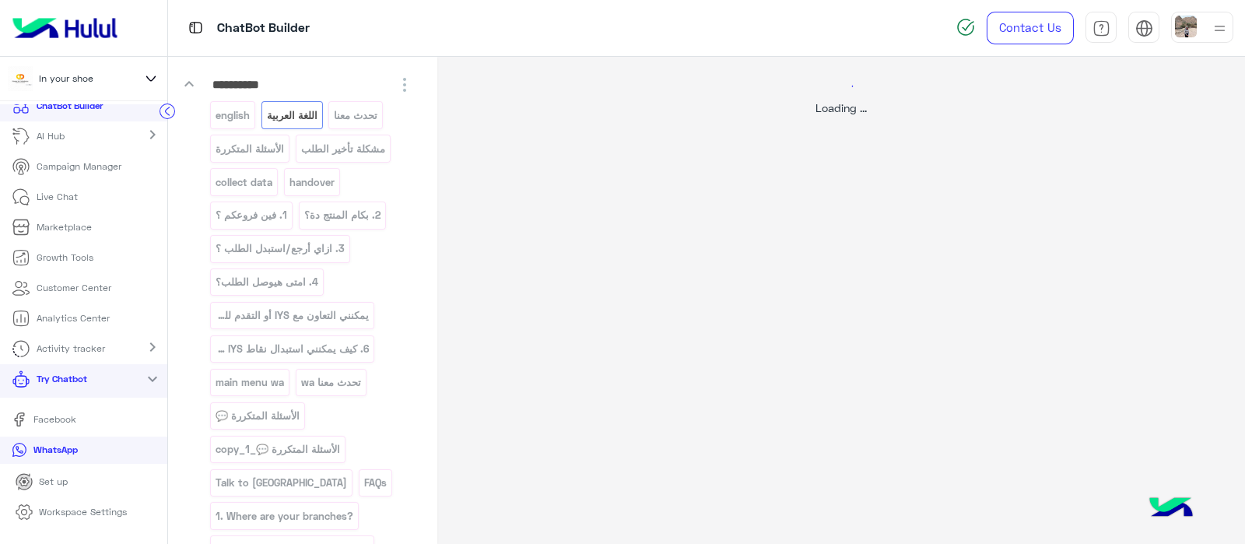
select select "*"
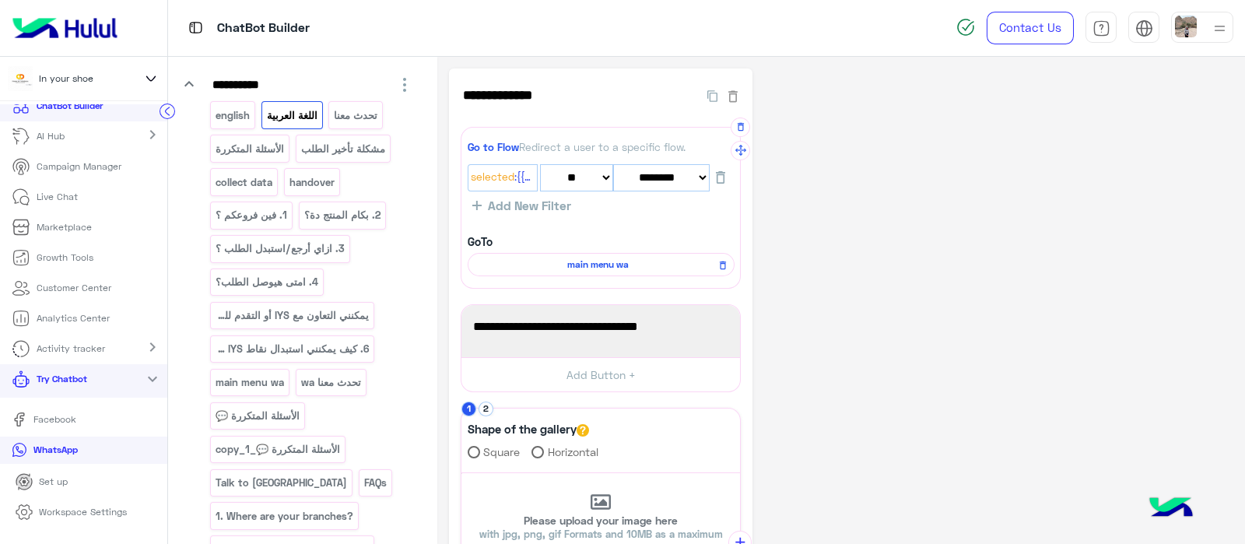
click at [570, 271] on div "main menu wa" at bounding box center [601, 264] width 267 height 23
click at [574, 270] on span "main menu wa" at bounding box center [598, 265] width 244 height 14
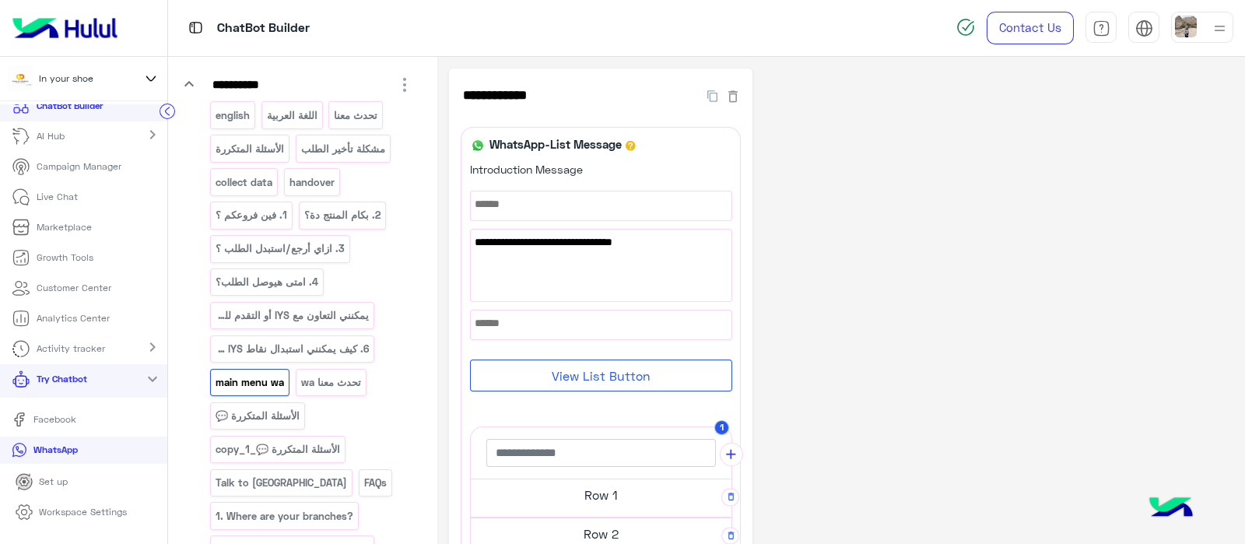
scroll to position [276, 0]
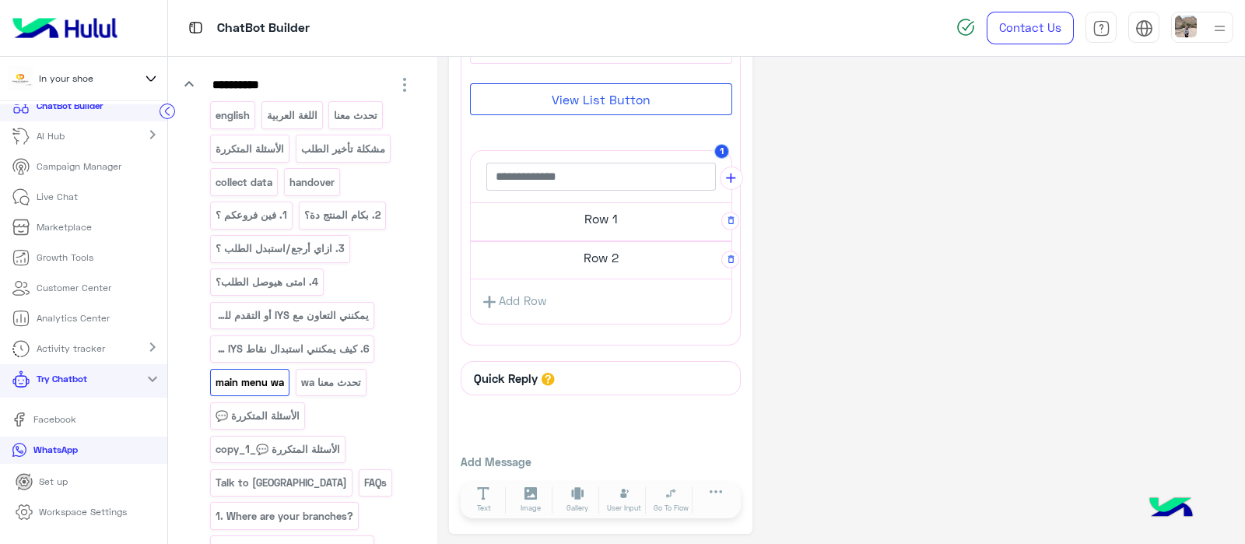
click at [581, 234] on h5 "Row 2" at bounding box center [601, 218] width 261 height 31
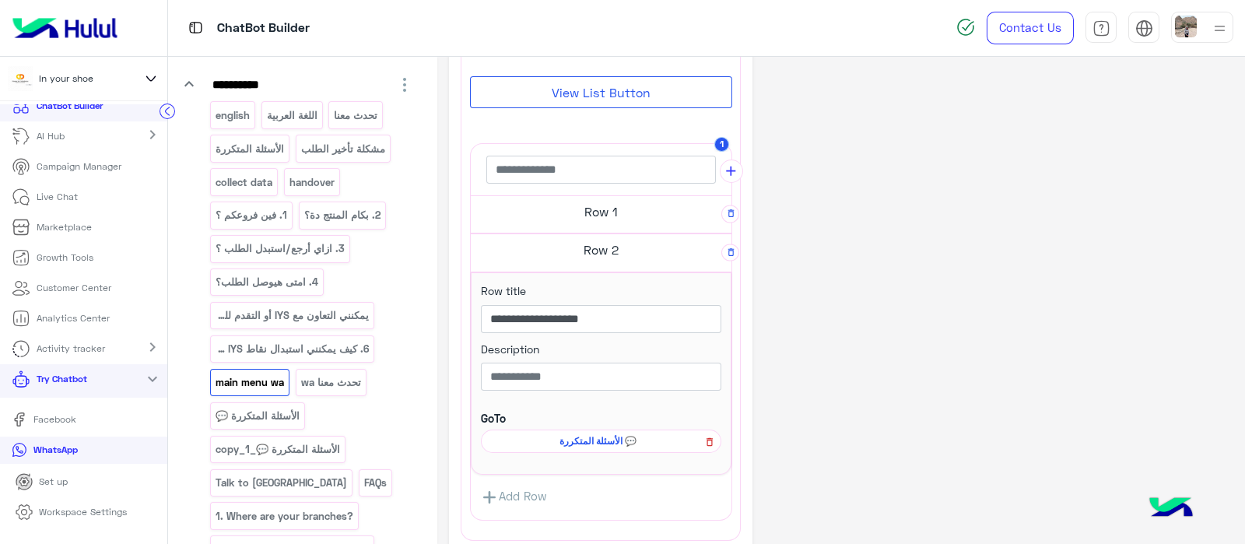
click at [0, 0] on div "**********" at bounding box center [0, 0] width 0 height 0
click at [0, 0] on icon at bounding box center [0, 0] width 0 height 0
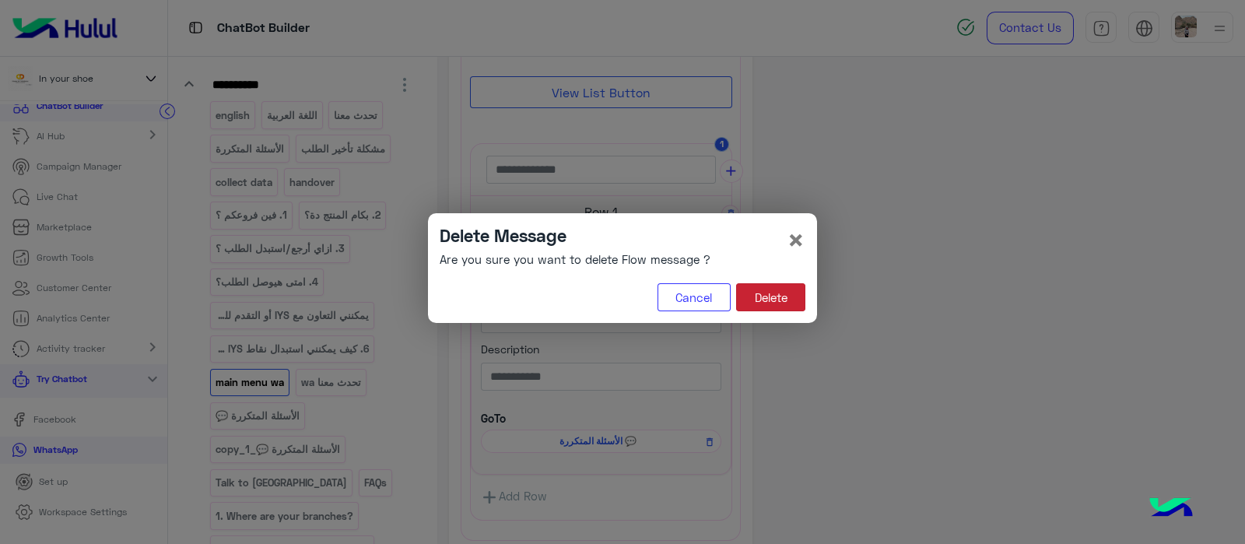
click at [772, 297] on button "Delete" at bounding box center [770, 297] width 69 height 28
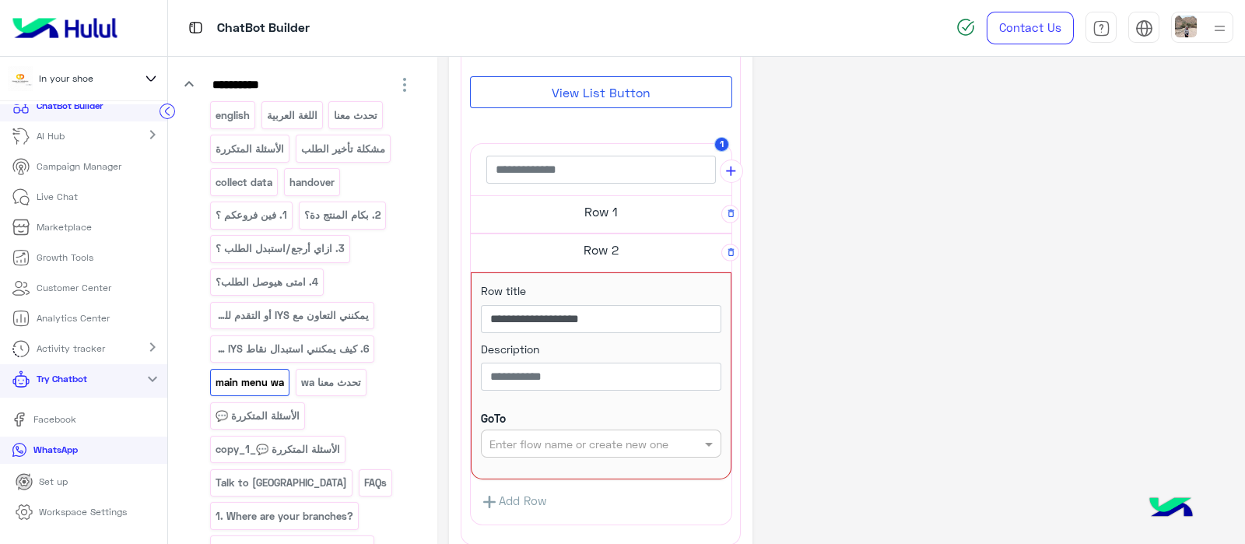
click at [606, 440] on input "text" at bounding box center [576, 444] width 173 height 16
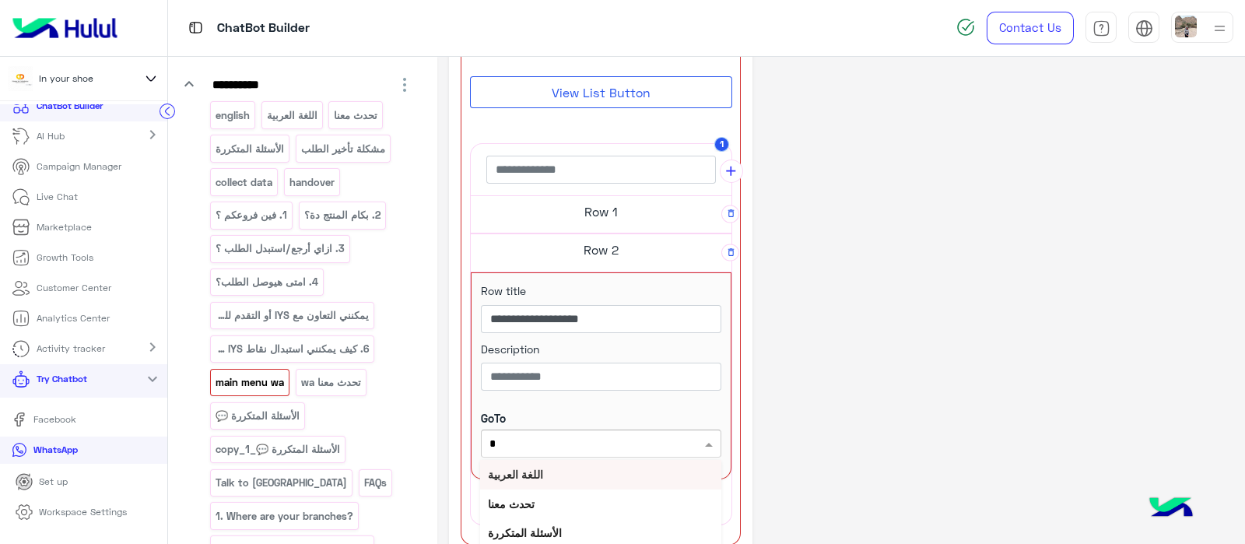
type input "***"
click at [562, 526] on b "الأسئلة المتكررة 💬_copy_1" at bounding box center [555, 532] width 135 height 13
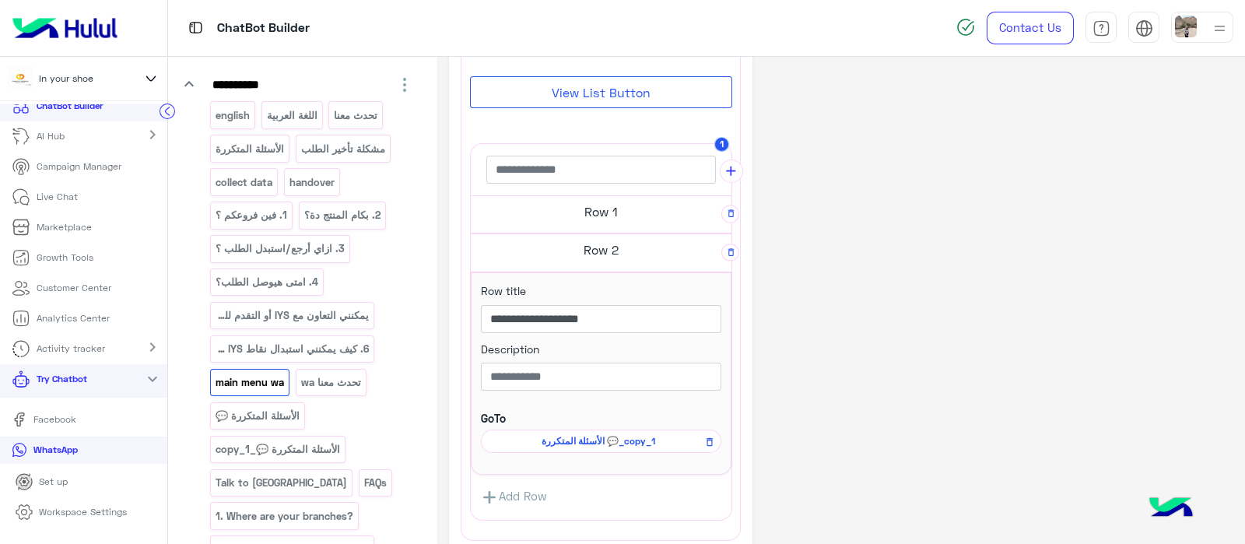
click at [270, 383] on p "main menu wa" at bounding box center [250, 383] width 71 height 18
click at [282, 409] on p "الأسئلة المتكررة 💬" at bounding box center [258, 416] width 86 height 18
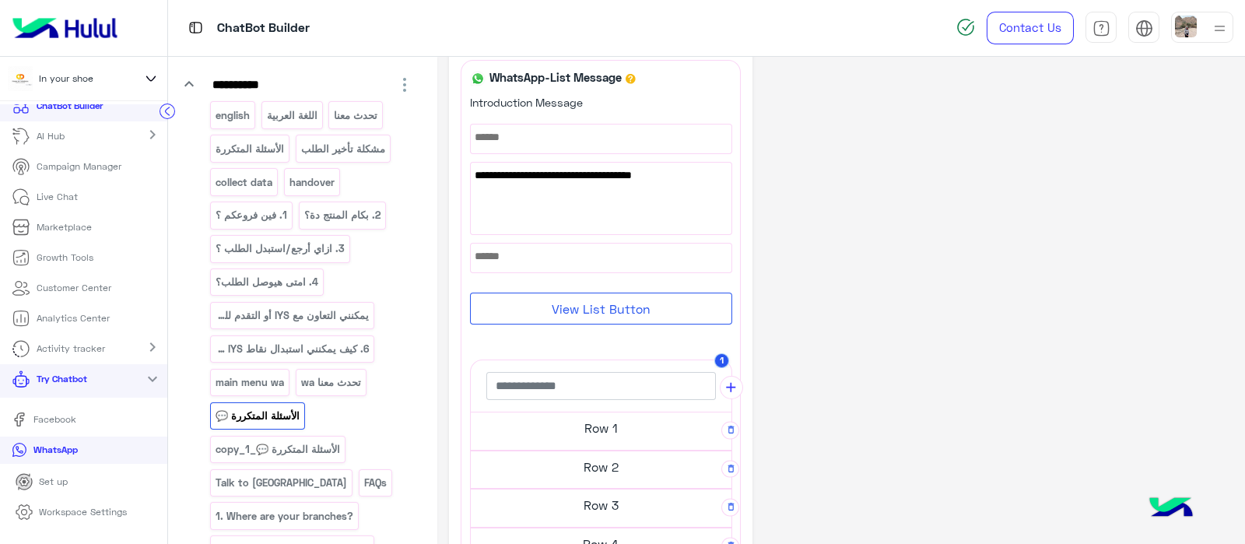
scroll to position [0, 0]
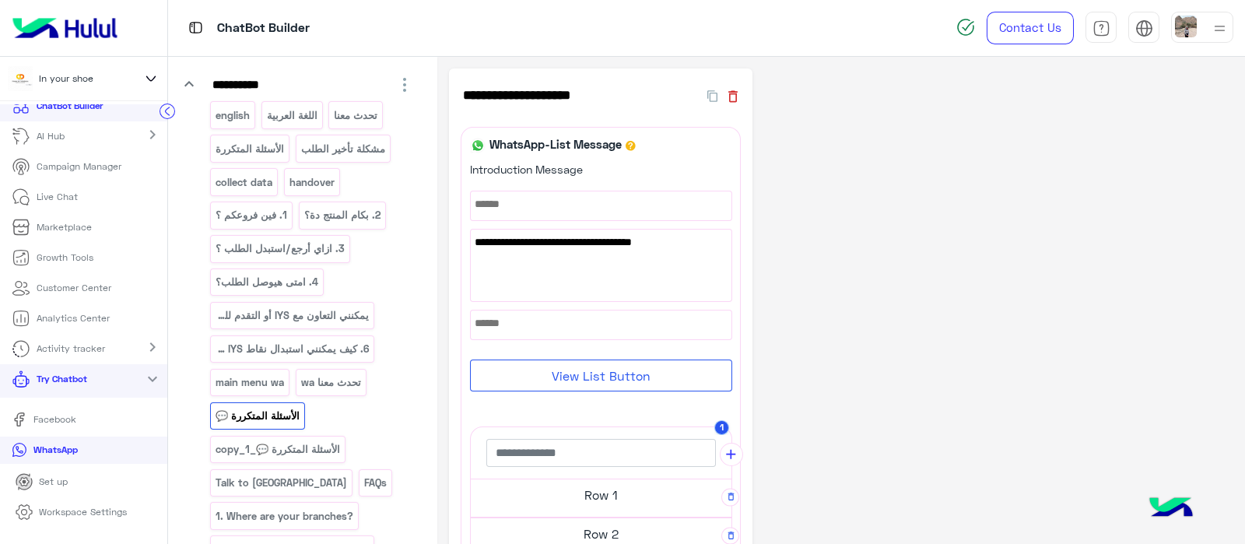
click at [725, 89] on icon "button" at bounding box center [733, 97] width 16 height 16
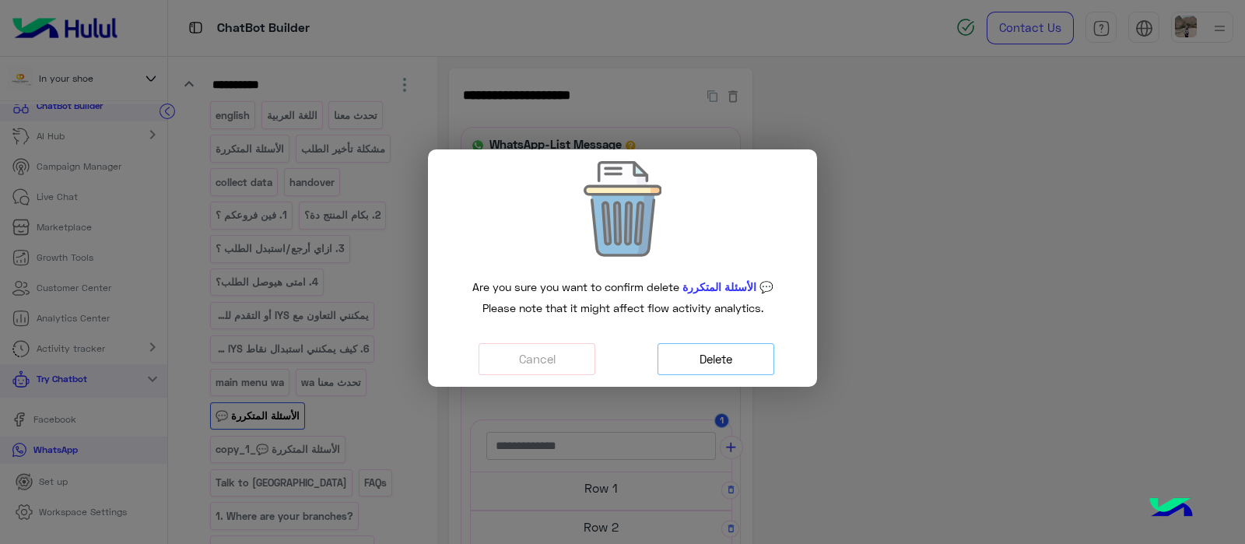
click at [705, 369] on button "Delete" at bounding box center [716, 359] width 117 height 32
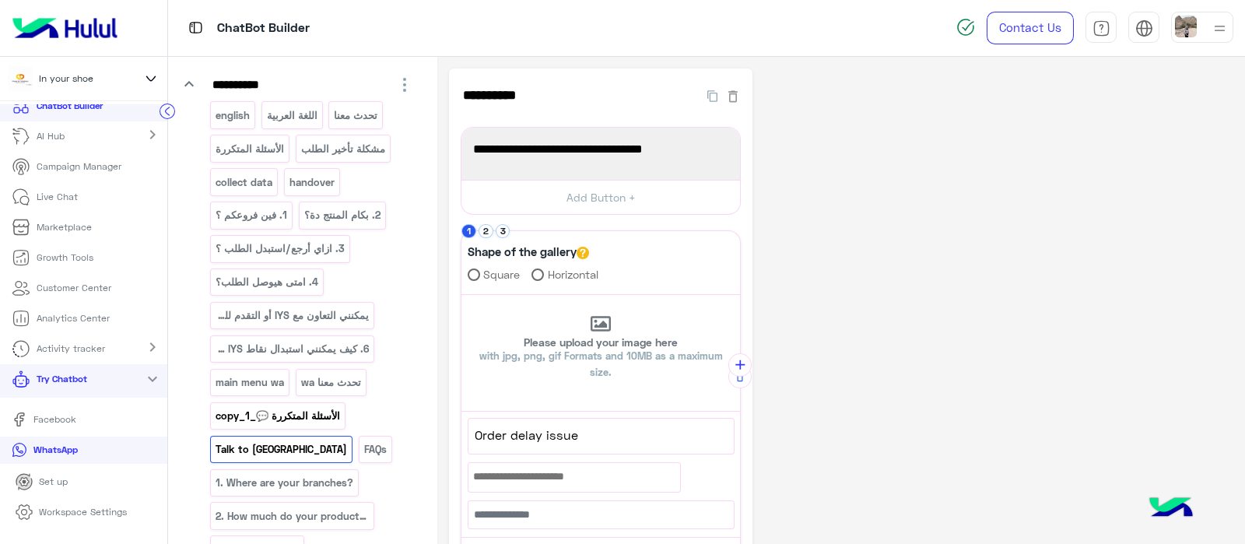
click at [322, 418] on p "الأسئلة المتكررة 💬_copy_1" at bounding box center [278, 416] width 127 height 18
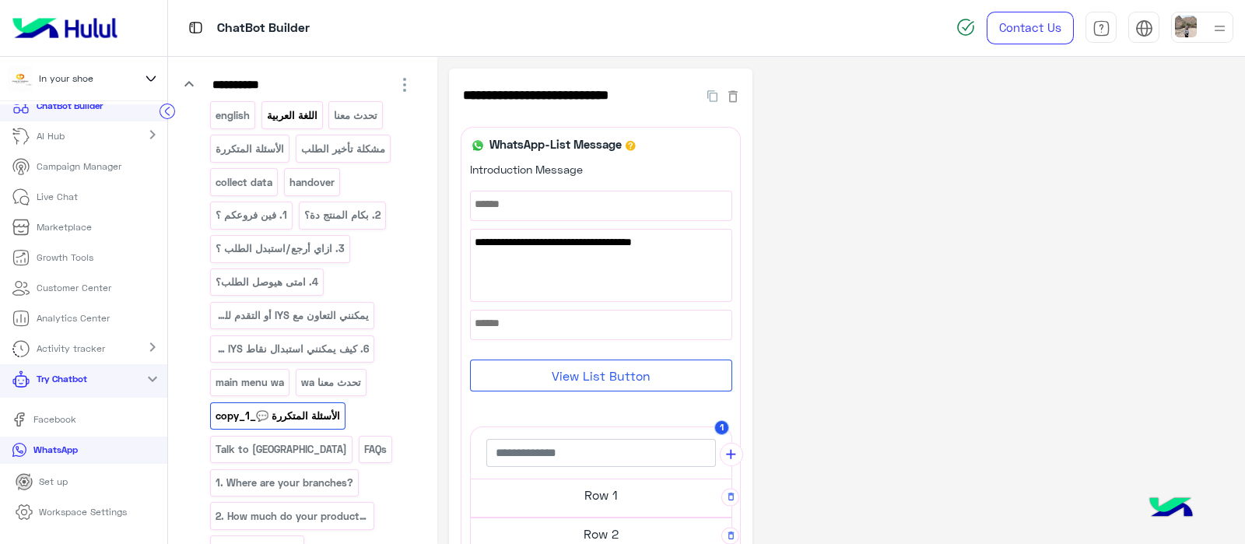
click at [310, 121] on p "اللغة العربية" at bounding box center [291, 116] width 53 height 18
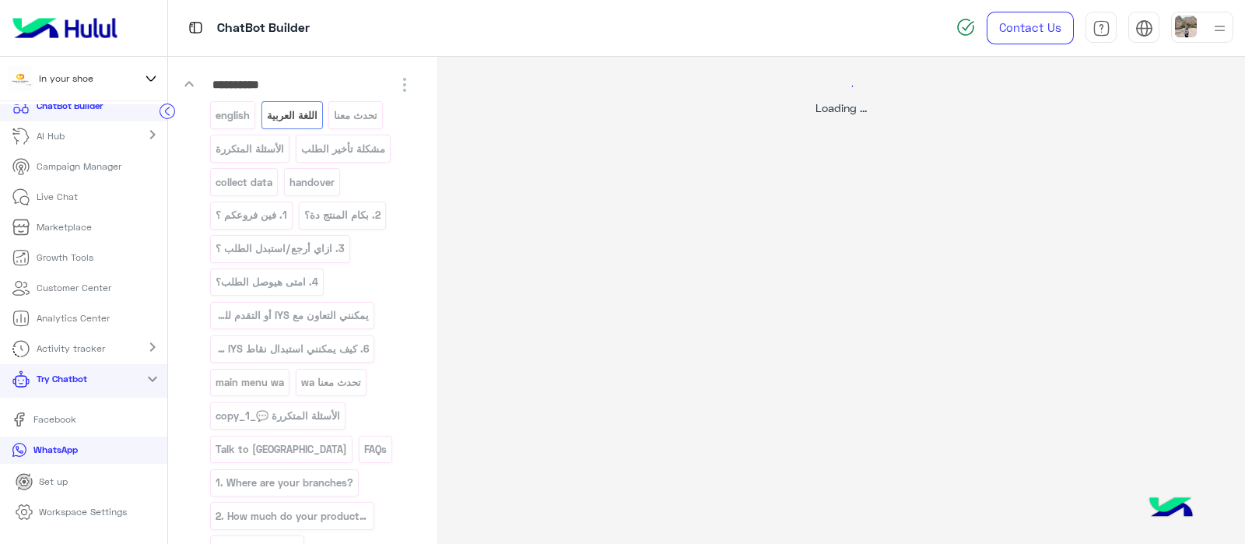
select select "*"
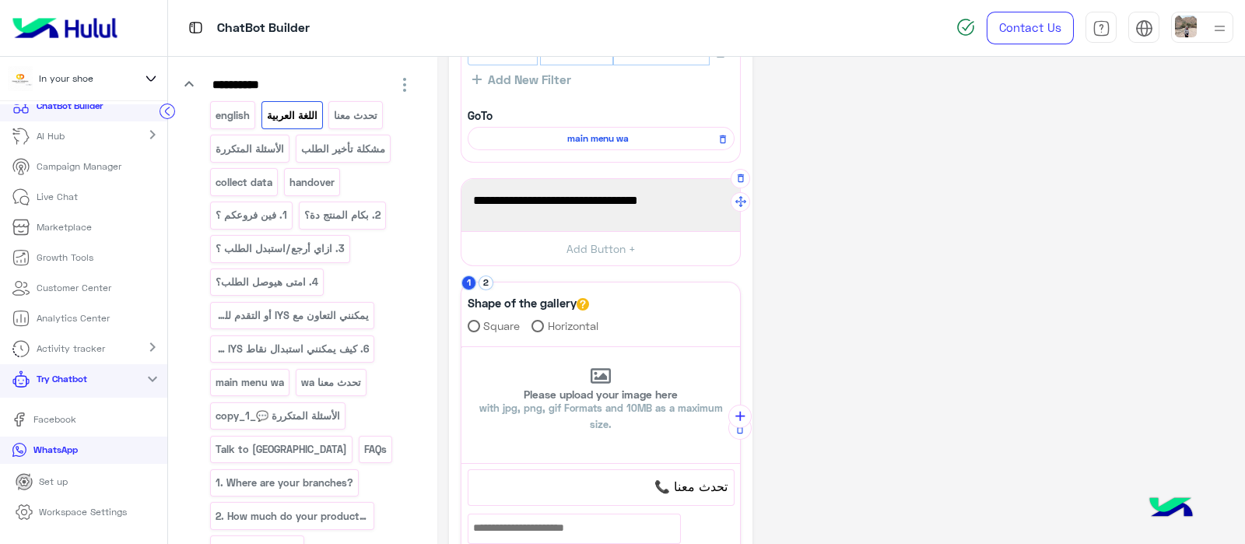
scroll to position [128, 0]
click at [487, 278] on button "2" at bounding box center [486, 281] width 15 height 15
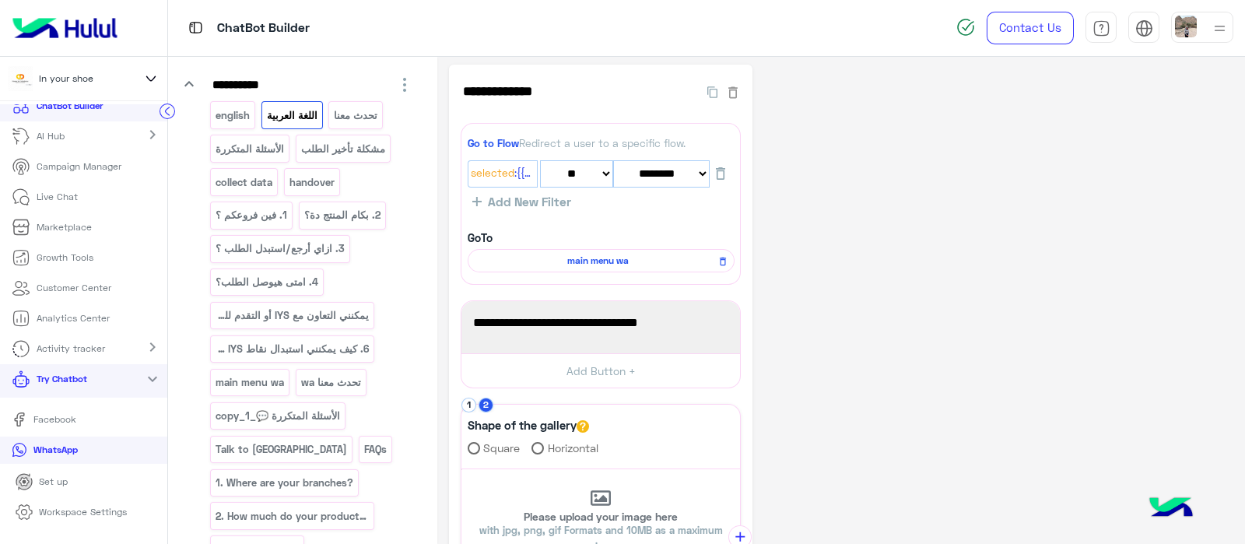
scroll to position [3, 0]
click at [44, 518] on p "Workspace Settings" at bounding box center [83, 512] width 88 height 14
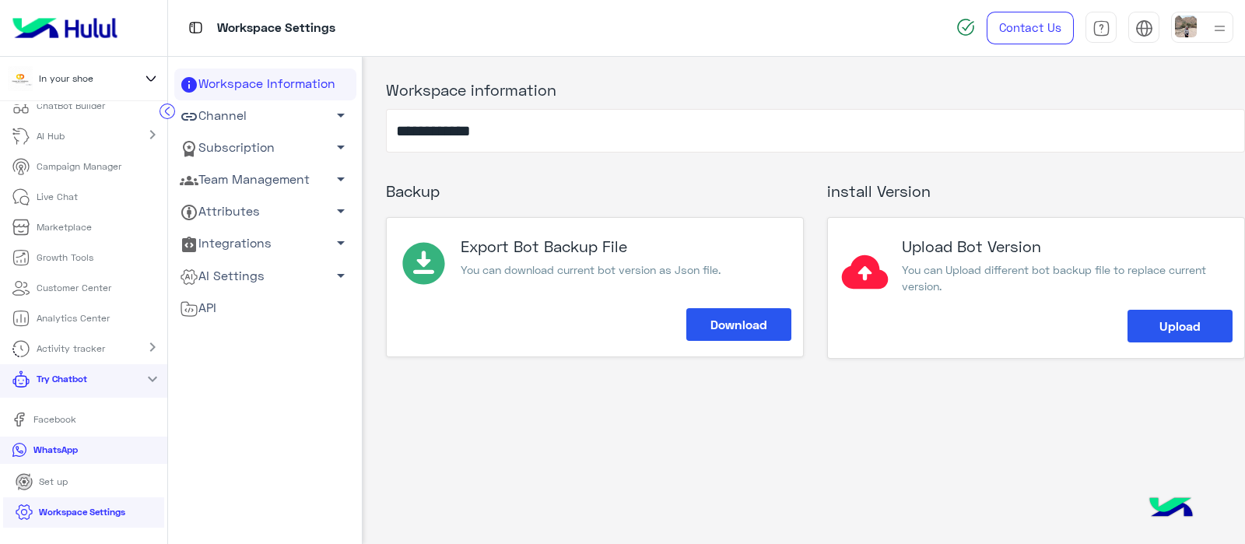
click at [236, 274] on link "AI Settings arrow_drop_down" at bounding box center [265, 276] width 182 height 32
click at [220, 304] on link "Conversational AI Models" at bounding box center [265, 305] width 182 height 27
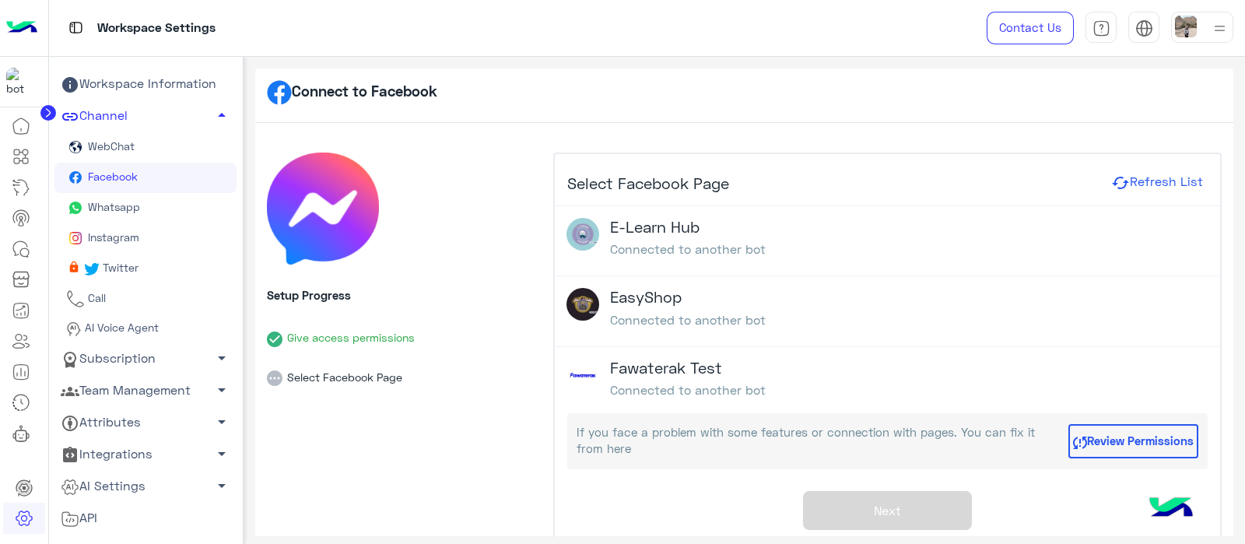
click at [47, 116] on circle at bounding box center [48, 113] width 16 height 16
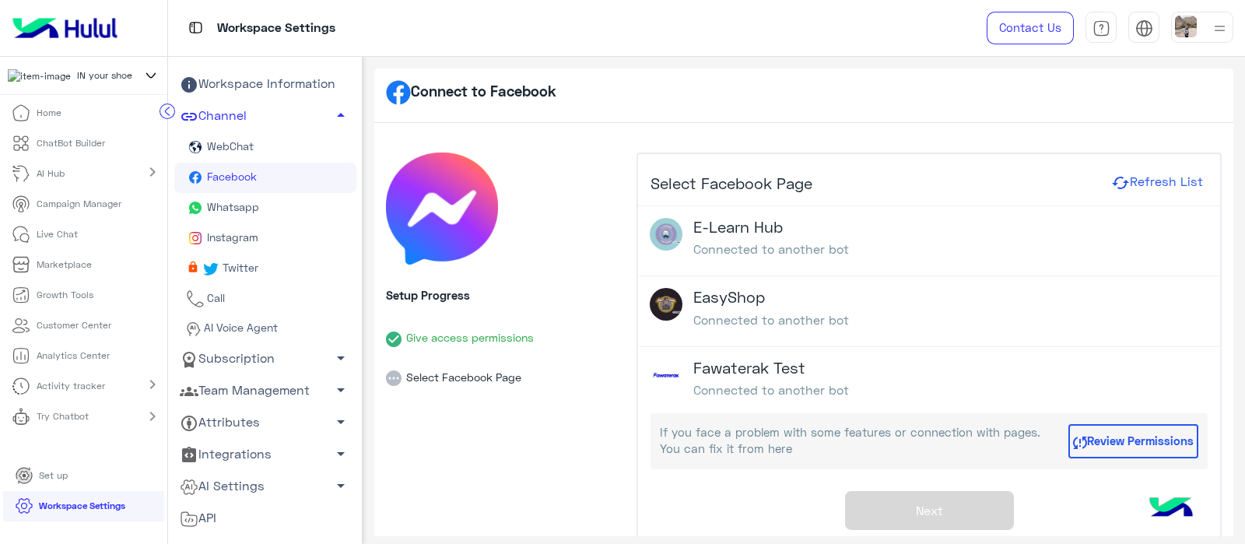
click at [149, 75] on icon at bounding box center [150, 75] width 17 height 19
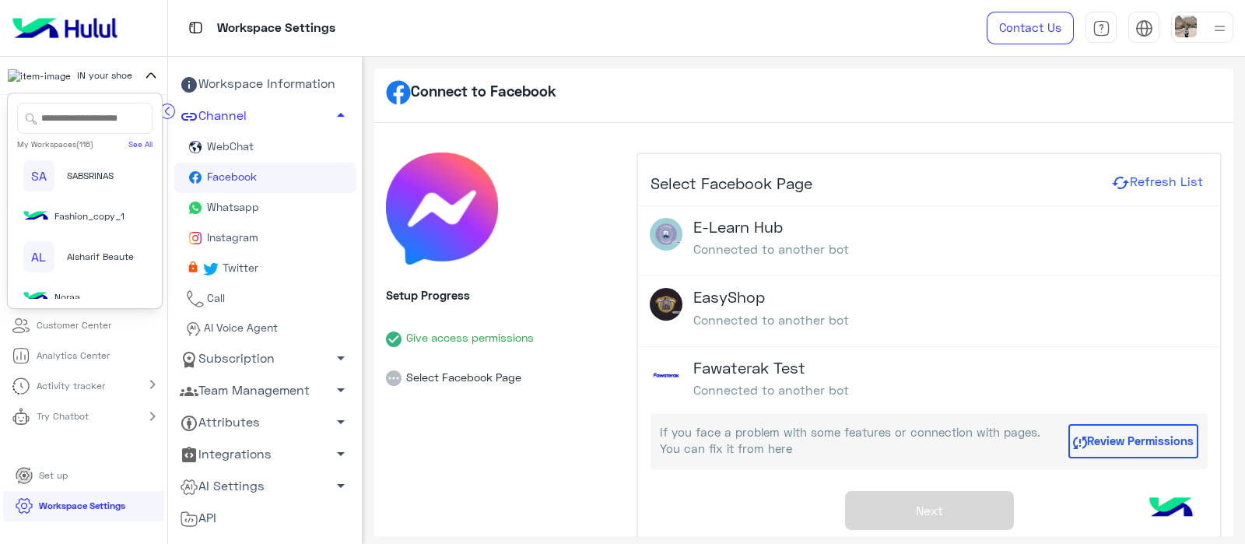
click at [78, 125] on input "text" at bounding box center [84, 118] width 135 height 31
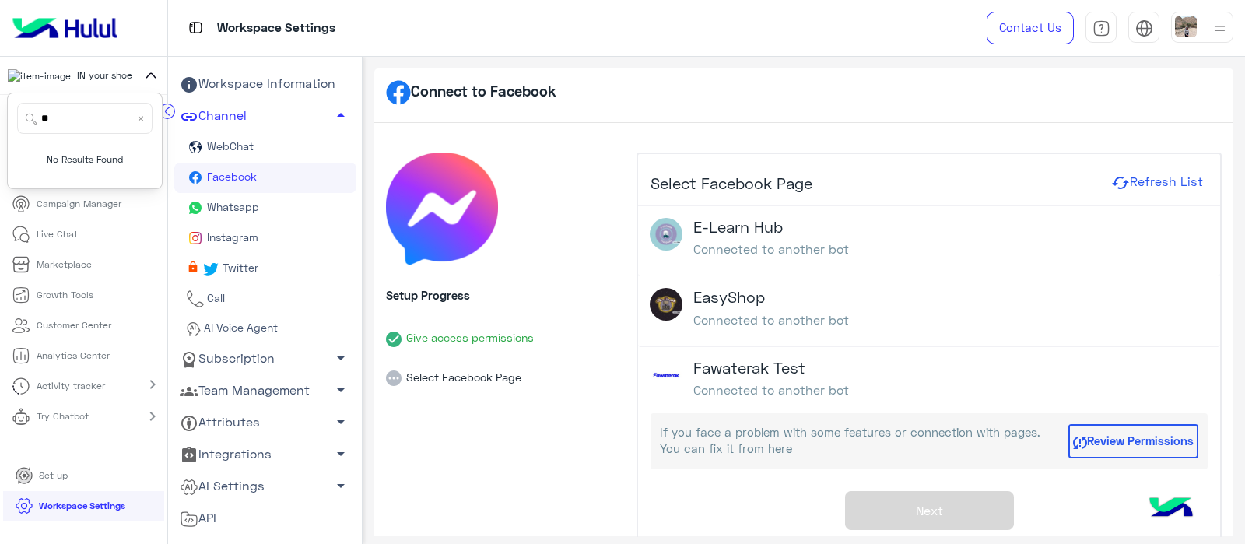
type input "*"
type input "****"
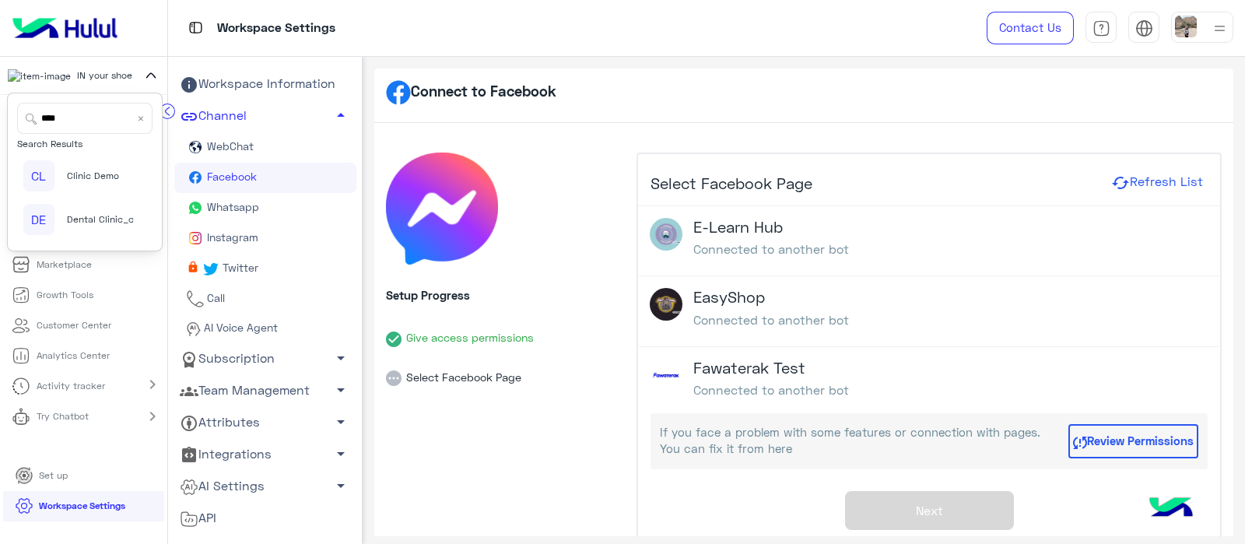
click at [61, 190] on div "CL Clinic Demo" at bounding box center [78, 175] width 111 height 31
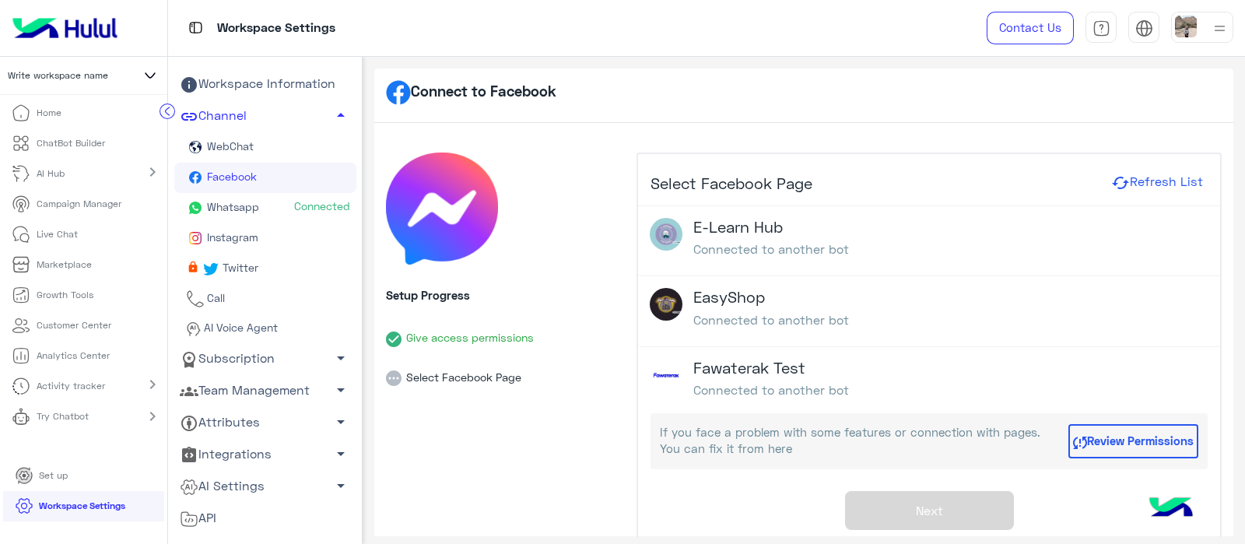
click at [146, 75] on icon at bounding box center [150, 75] width 19 height 19
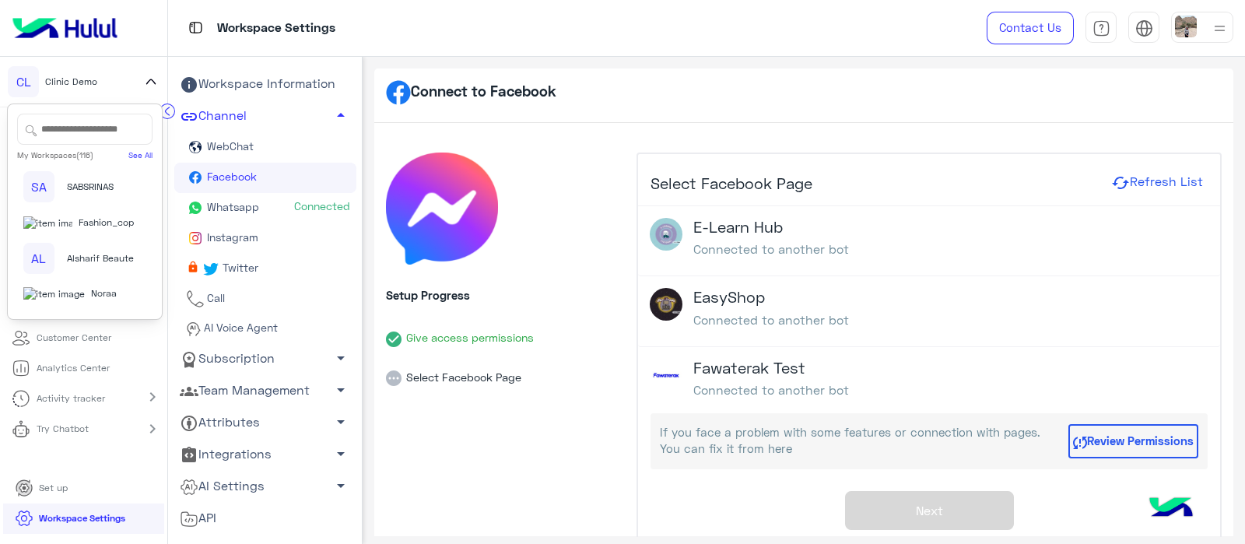
drag, startPoint x: 79, startPoint y: 108, endPoint x: 82, endPoint y: 118, distance: 9.8
click at [79, 109] on div "My Workspaces (116) See All SA SABSRINAS Fashion_copy_1 AL Alsharif Beaute Nora…" at bounding box center [85, 212] width 156 height 216
click at [72, 132] on input "text" at bounding box center [84, 129] width 135 height 31
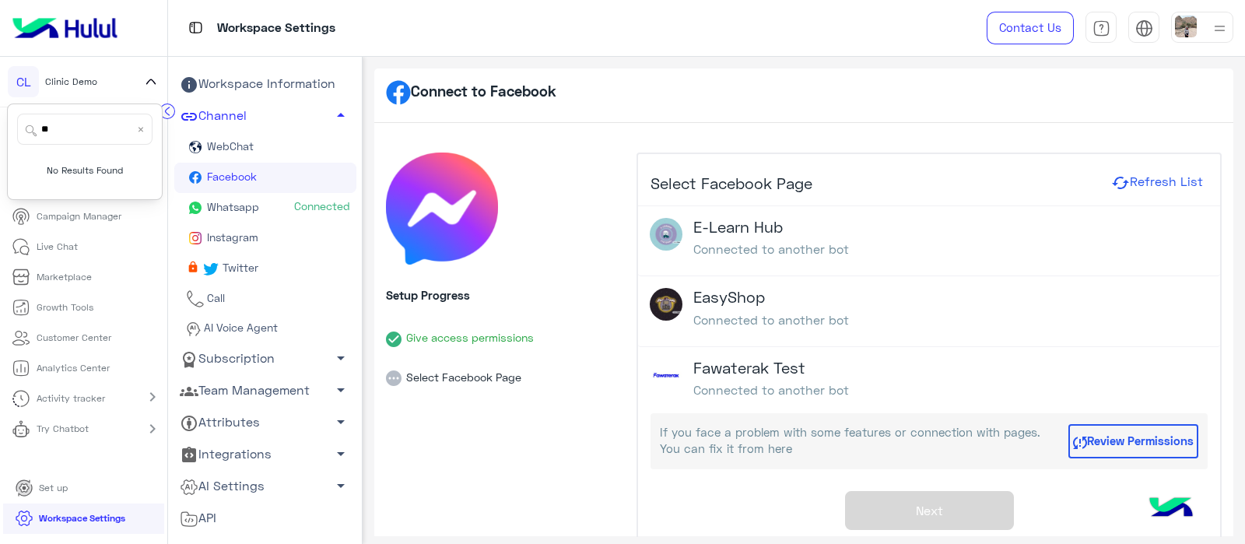
type input "*"
type input "****"
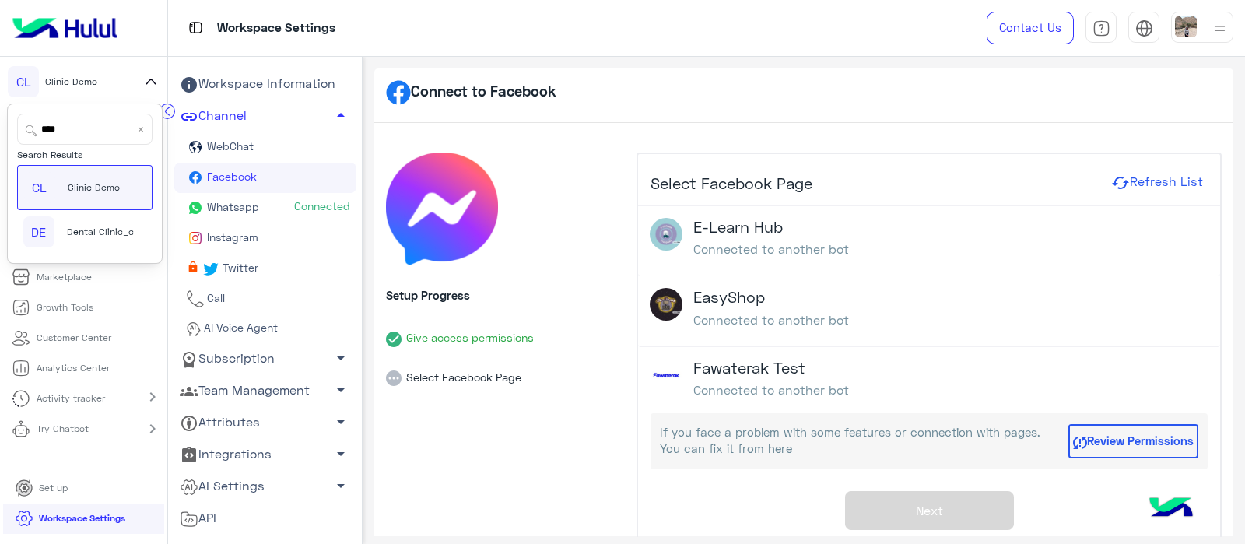
click at [73, 181] on span "Clinic Demo" at bounding box center [94, 188] width 52 height 14
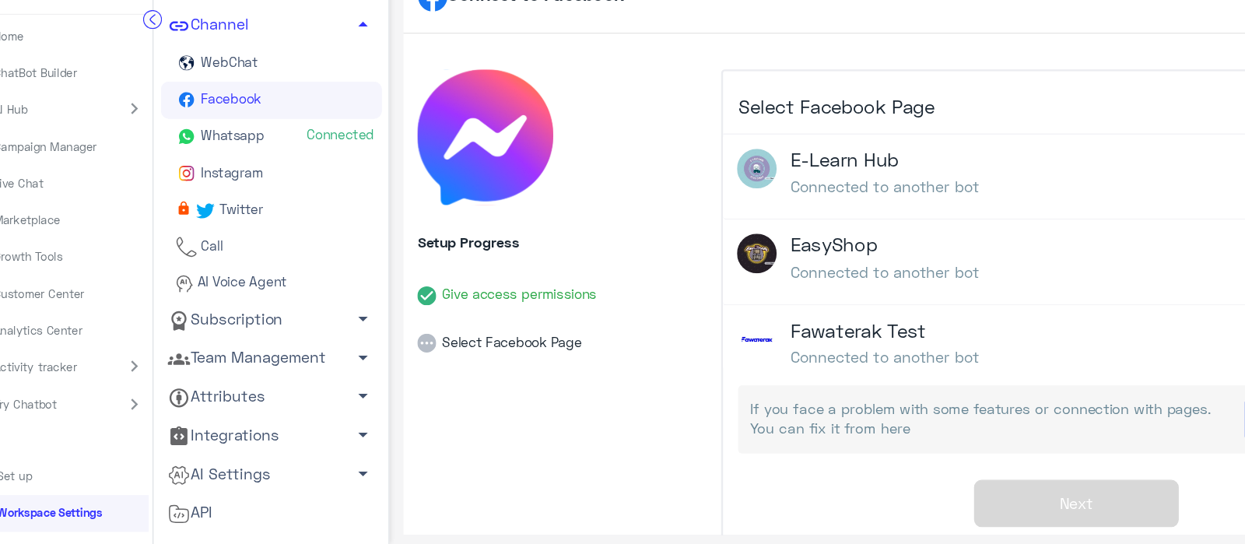
click at [195, 521] on icon at bounding box center [189, 519] width 19 height 19
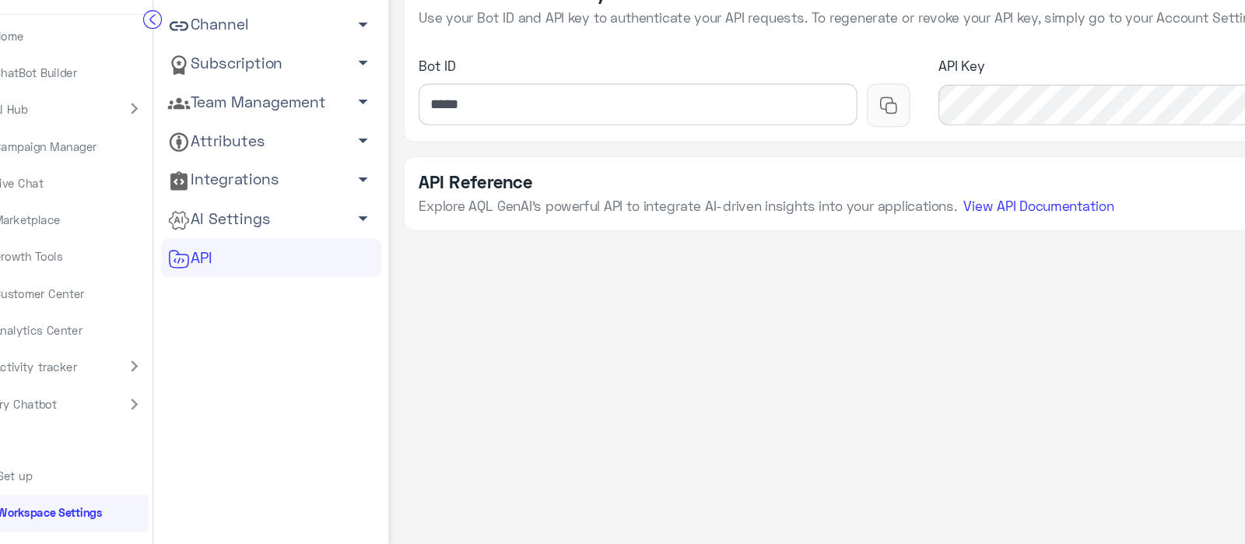
click at [273, 269] on link "AI Settings arrow_drop_down" at bounding box center [265, 276] width 182 height 32
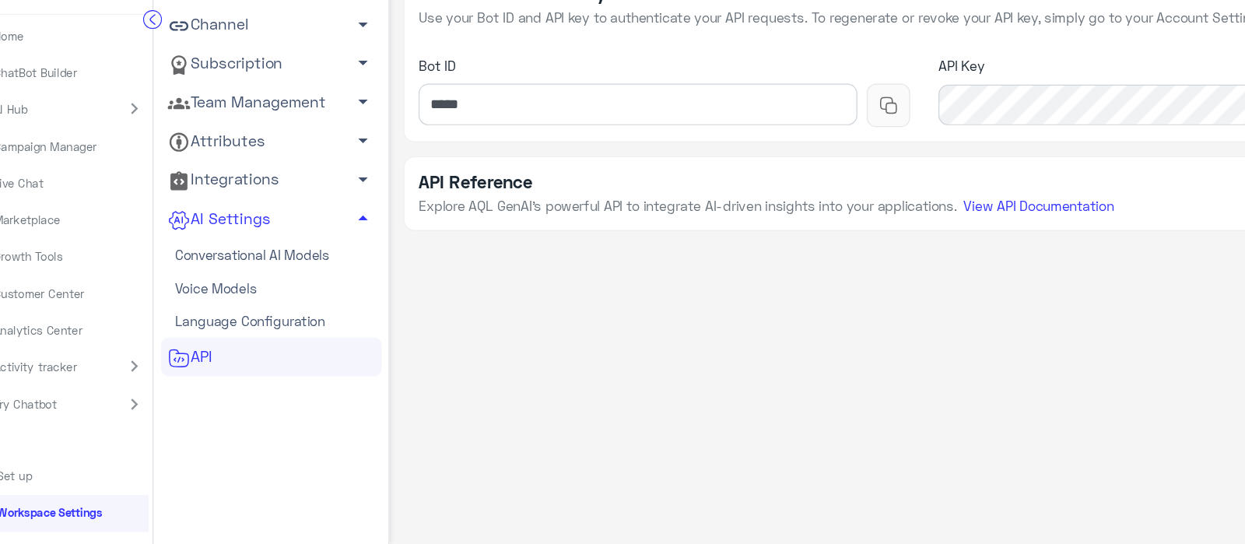
click at [206, 304] on link "Conversational AI Models" at bounding box center [265, 305] width 182 height 27
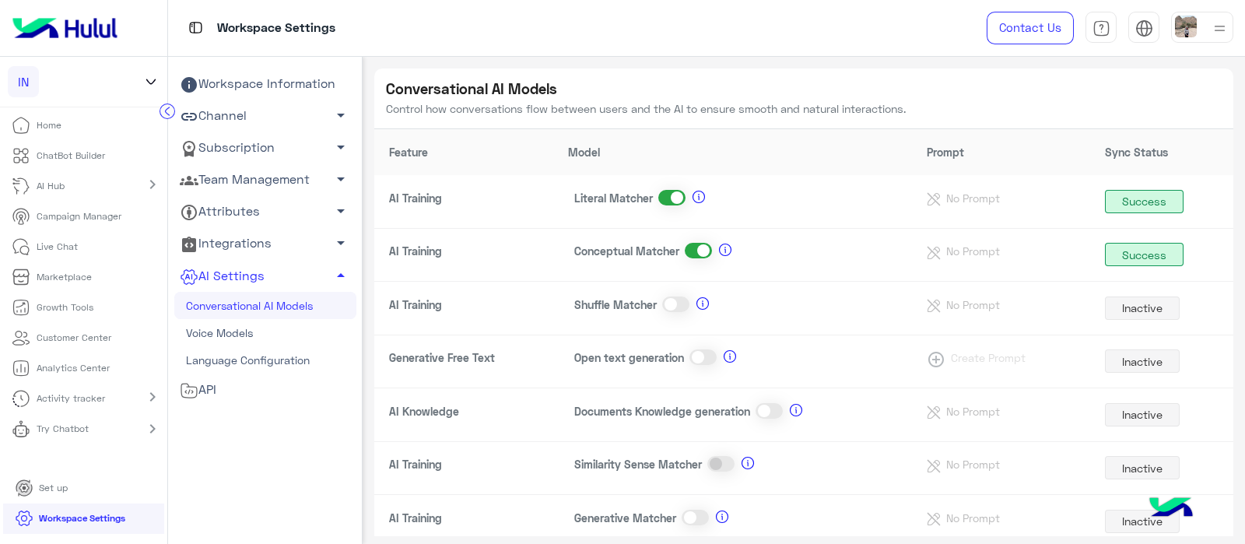
click at [700, 243] on span at bounding box center [698, 251] width 27 height 16
click at [662, 307] on label at bounding box center [675, 305] width 27 height 16
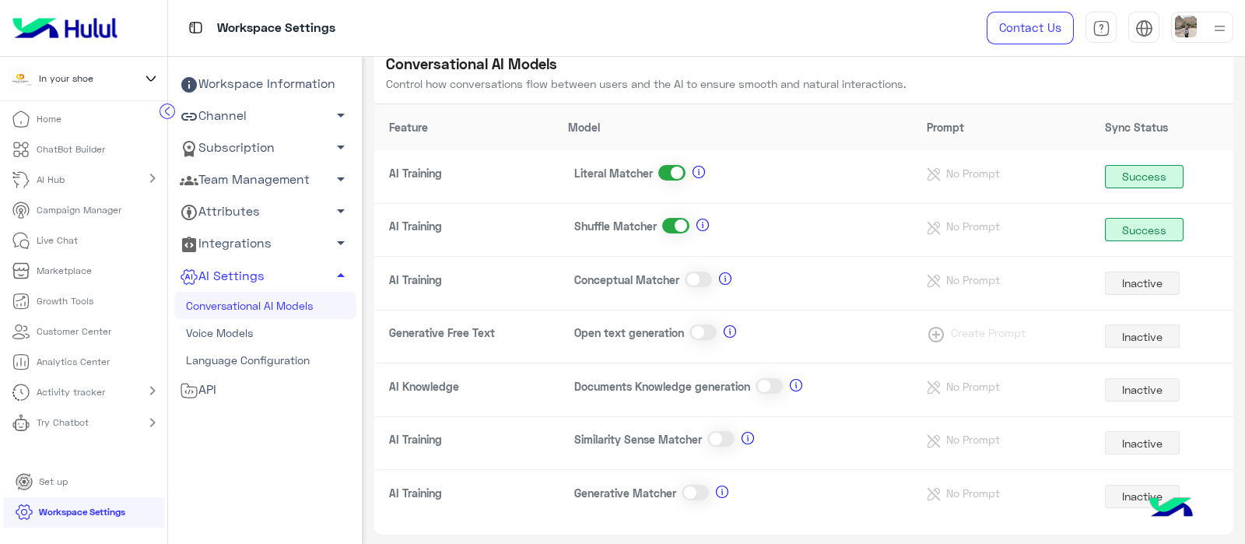
scroll to position [21, 0]
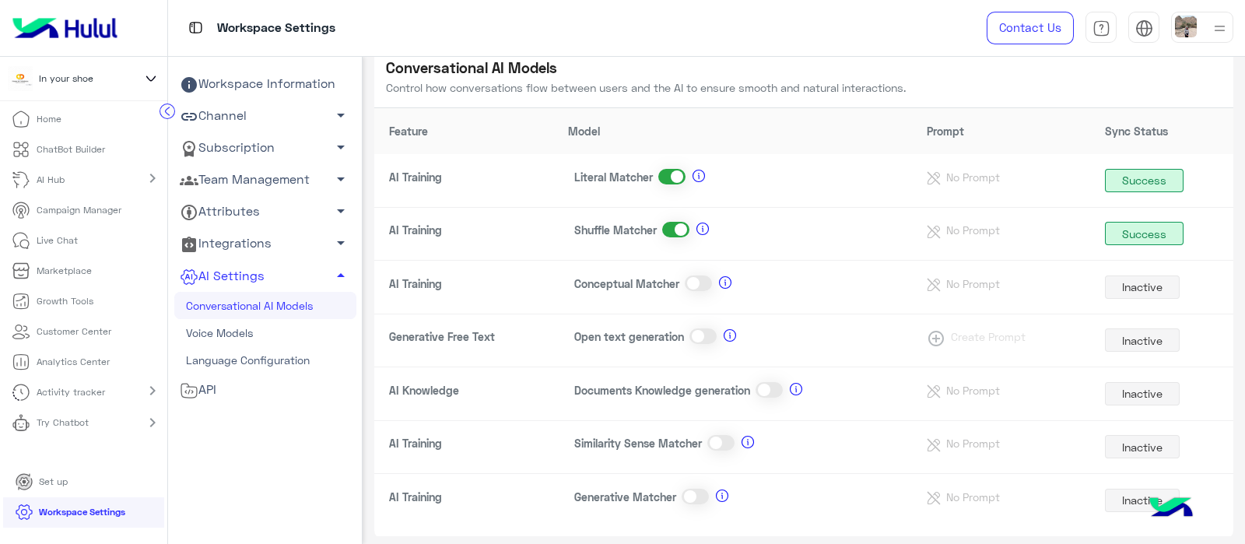
click at [694, 283] on span at bounding box center [698, 284] width 27 height 16
click at [690, 494] on span at bounding box center [695, 497] width 27 height 16
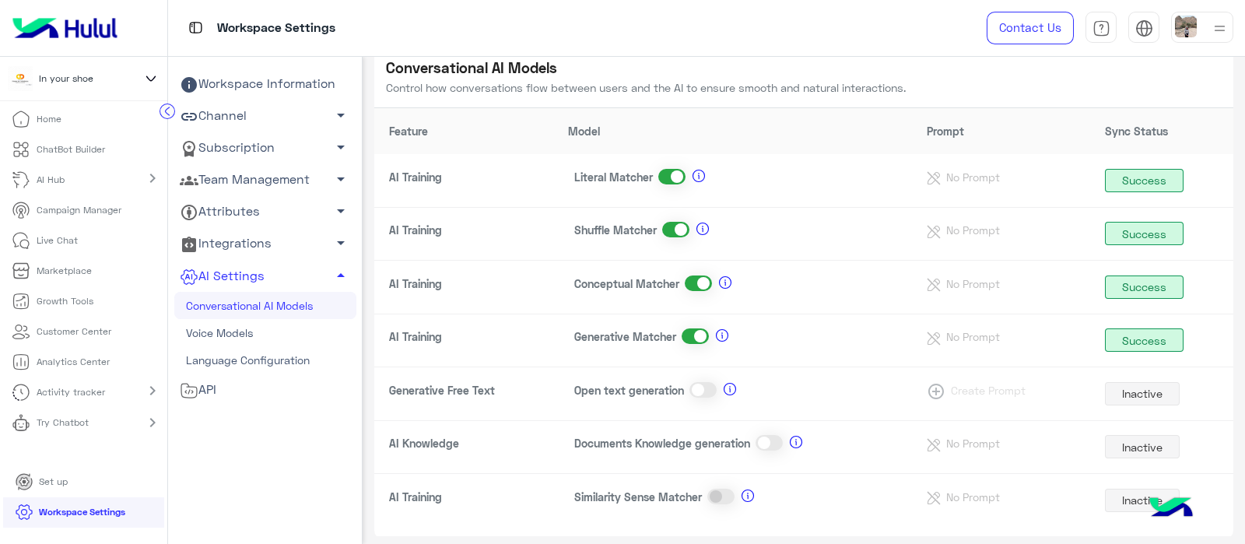
click at [669, 173] on span at bounding box center [671, 177] width 27 height 16
click at [700, 226] on span at bounding box center [698, 230] width 27 height 16
click at [676, 179] on body "In your shoe Home ChatBot Builder AI Hub chevron_right Campaign Manager Live Ch…" at bounding box center [622, 272] width 1245 height 544
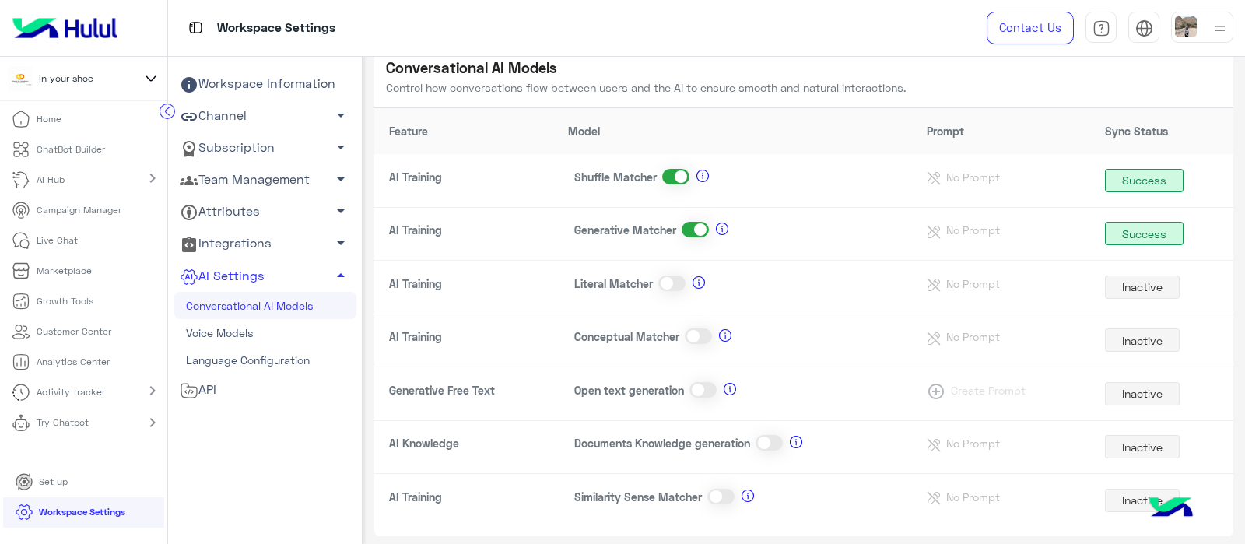
click at [678, 177] on span at bounding box center [675, 177] width 27 height 16
click at [688, 283] on span at bounding box center [698, 284] width 27 height 16
click at [462, 75] on h5 "Conversational AI Models" at bounding box center [646, 68] width 520 height 18
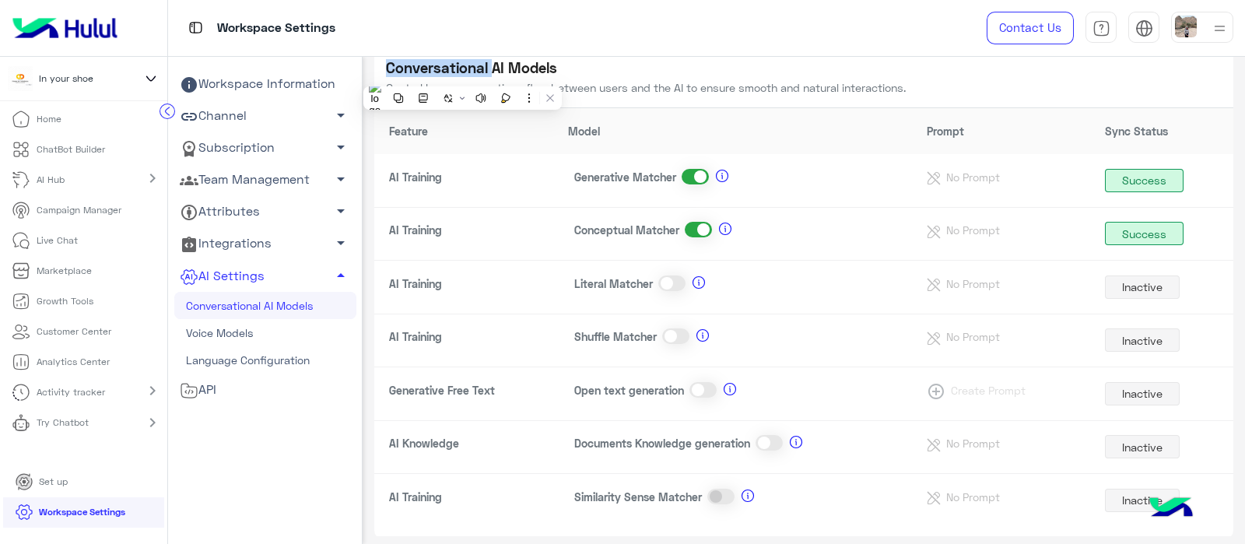
click at [462, 75] on h5 "Conversational AI Models" at bounding box center [646, 68] width 520 height 18
click at [51, 421] on p "Try Chatbot" at bounding box center [63, 423] width 52 height 14
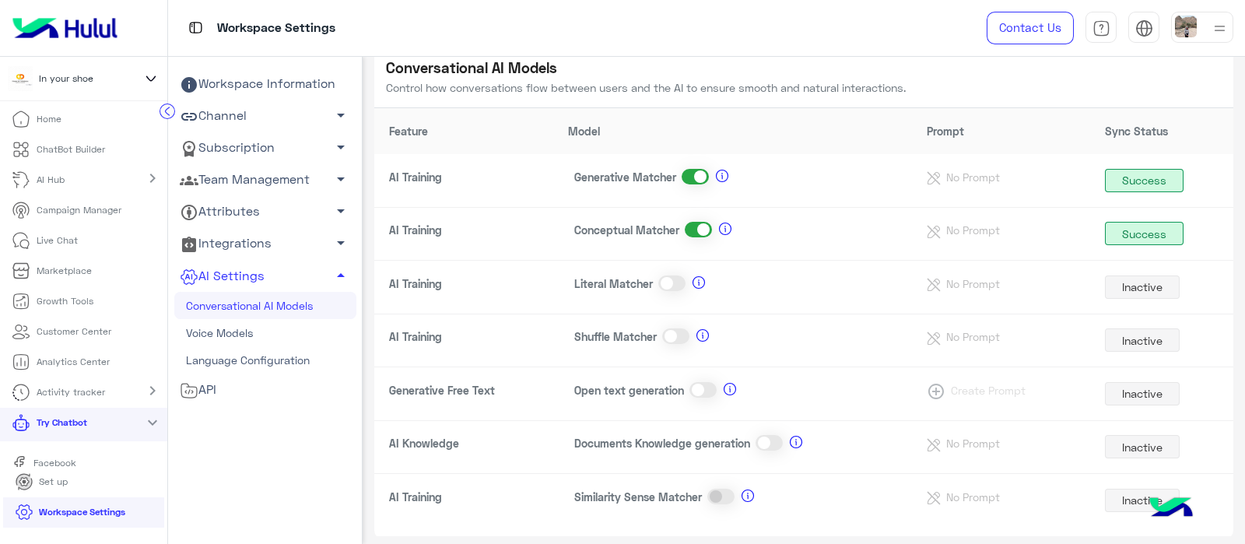
scroll to position [44, 0]
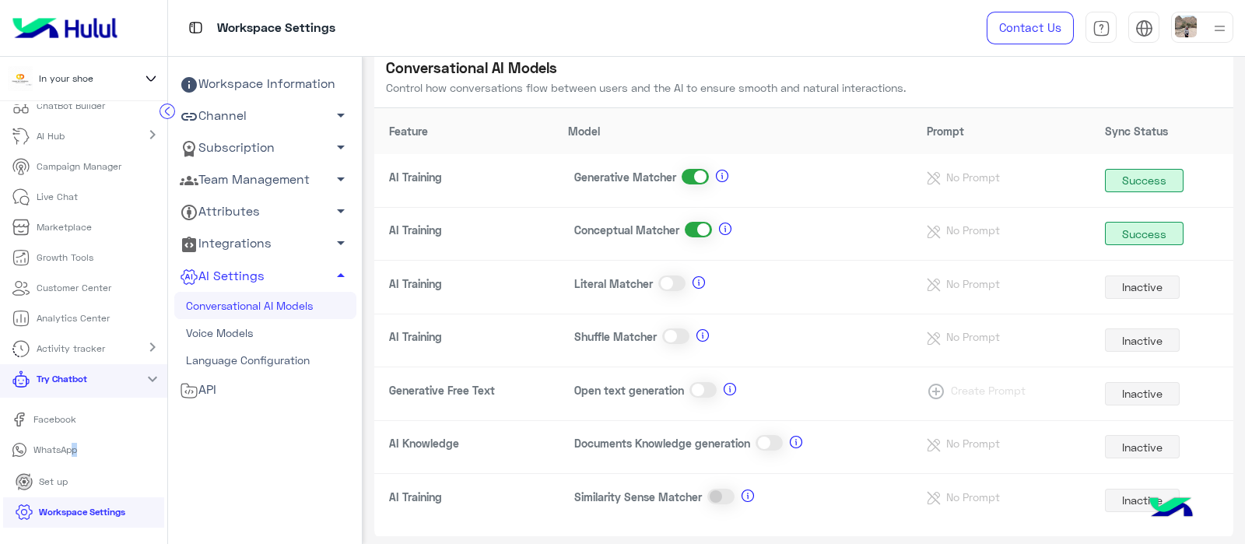
drag, startPoint x: 79, startPoint y: 436, endPoint x: 49, endPoint y: 441, distance: 30.1
click at [49, 441] on link "WhatsApp" at bounding box center [83, 450] width 167 height 27
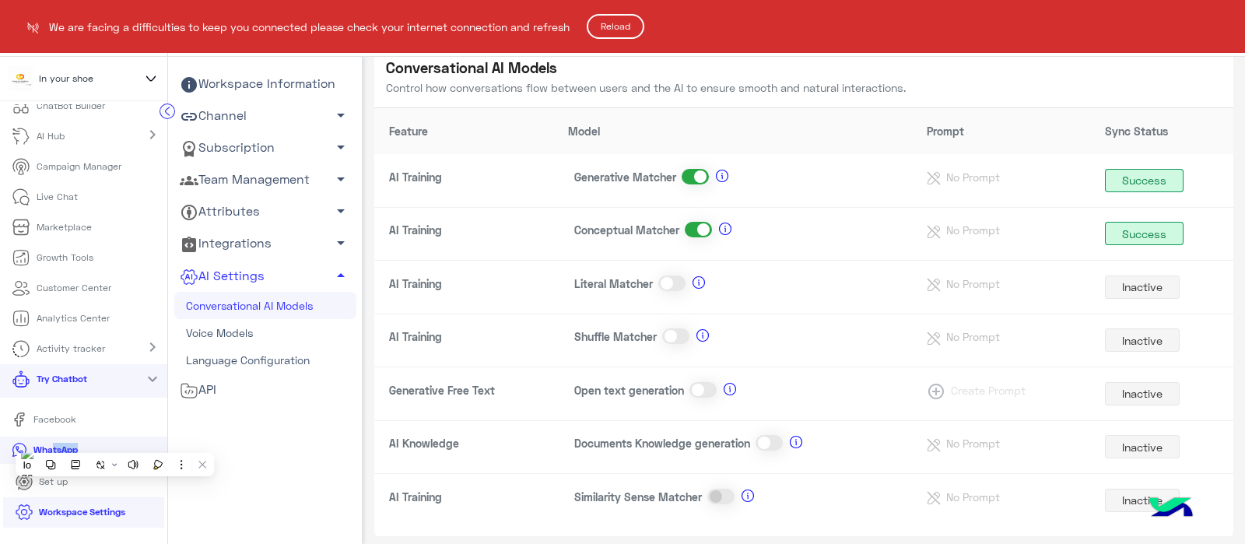
click at [616, 24] on button "Reload" at bounding box center [616, 26] width 58 height 25
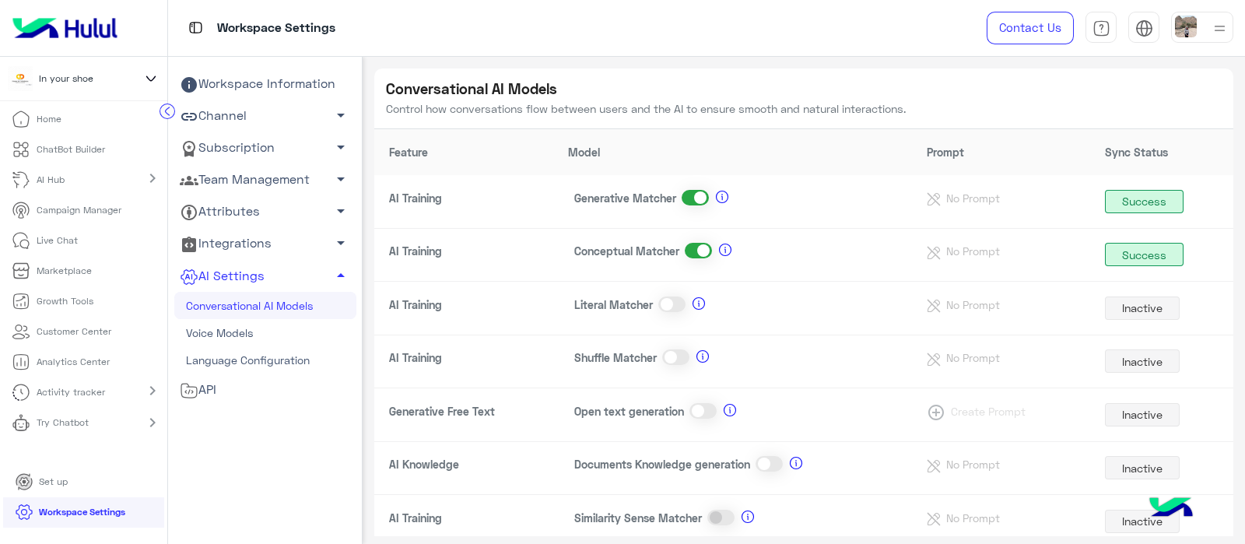
click at [172, 107] on circle at bounding box center [167, 111] width 15 height 15
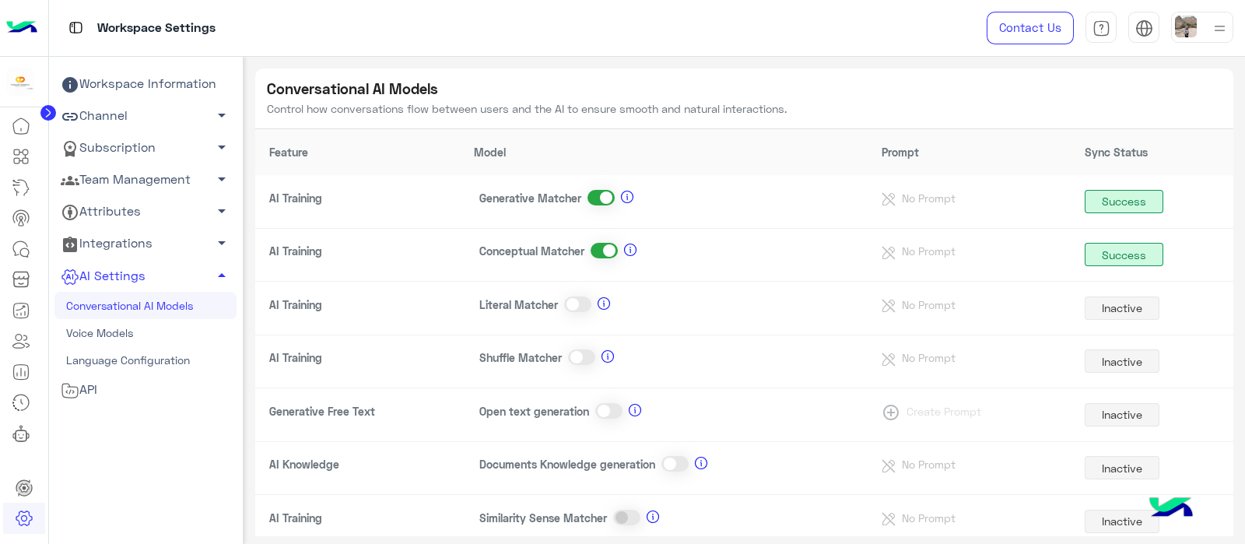
click at [43, 114] on circle at bounding box center [48, 113] width 16 height 16
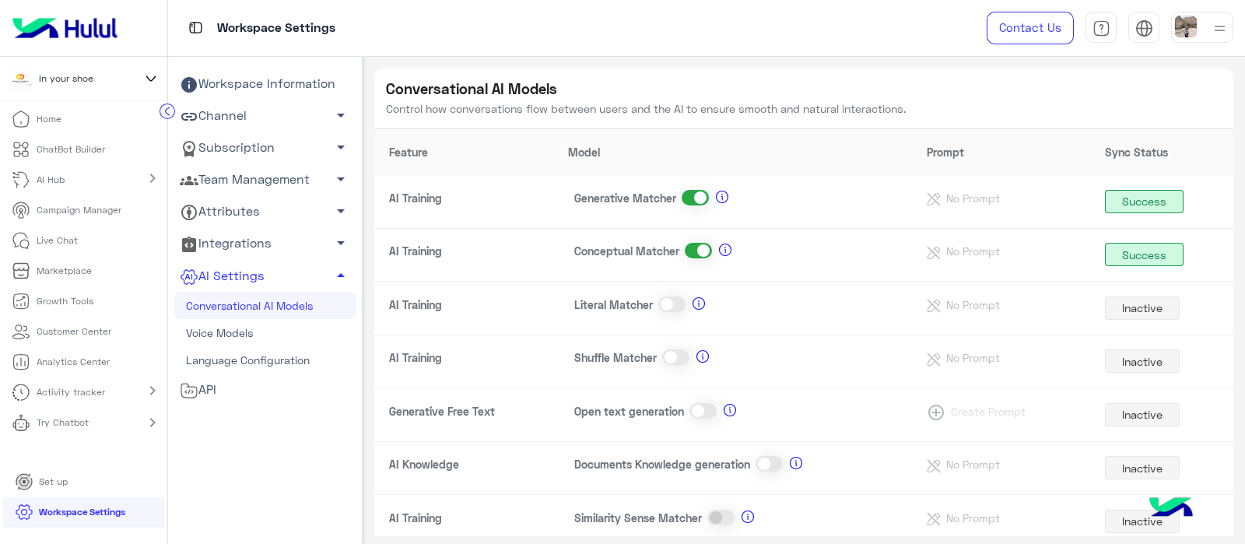
click at [160, 114] on circle at bounding box center [167, 111] width 15 height 15
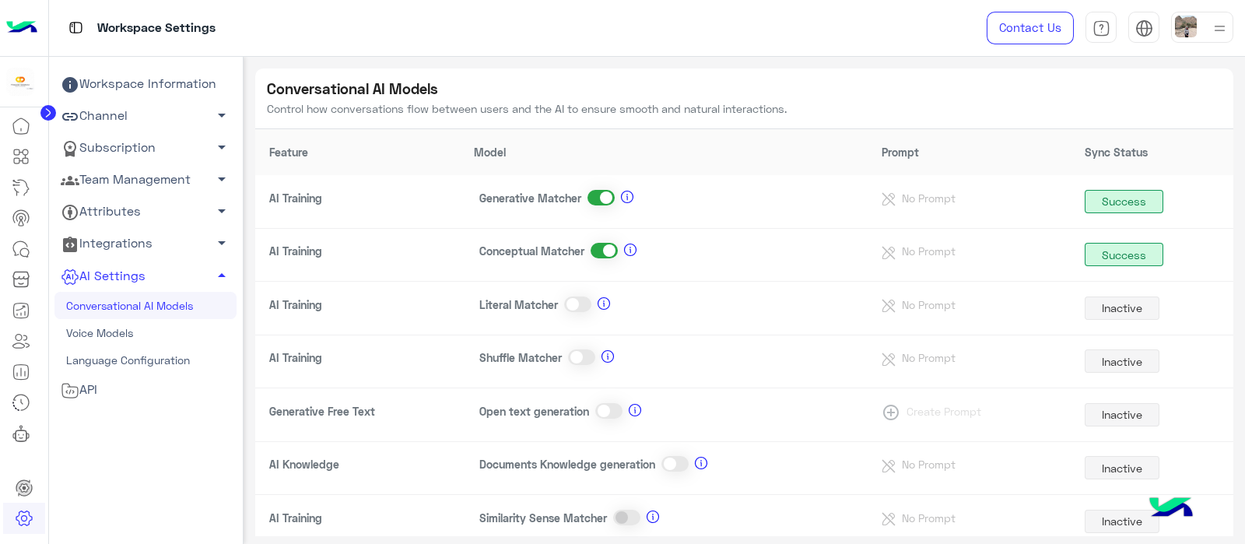
click at [45, 119] on circle at bounding box center [48, 113] width 16 height 16
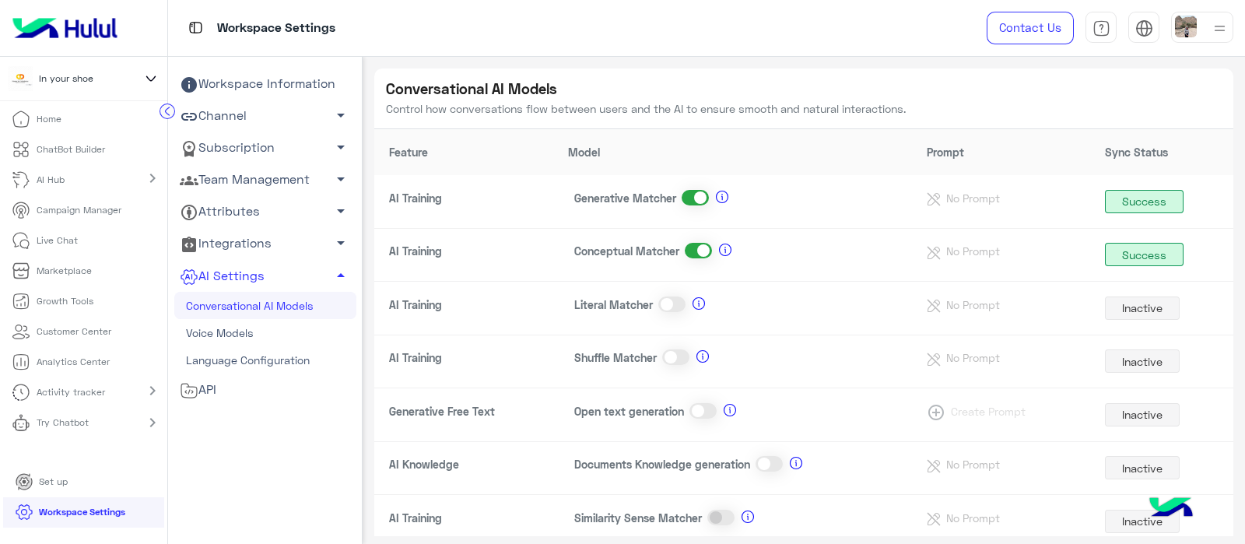
click at [163, 110] on circle at bounding box center [167, 111] width 15 height 15
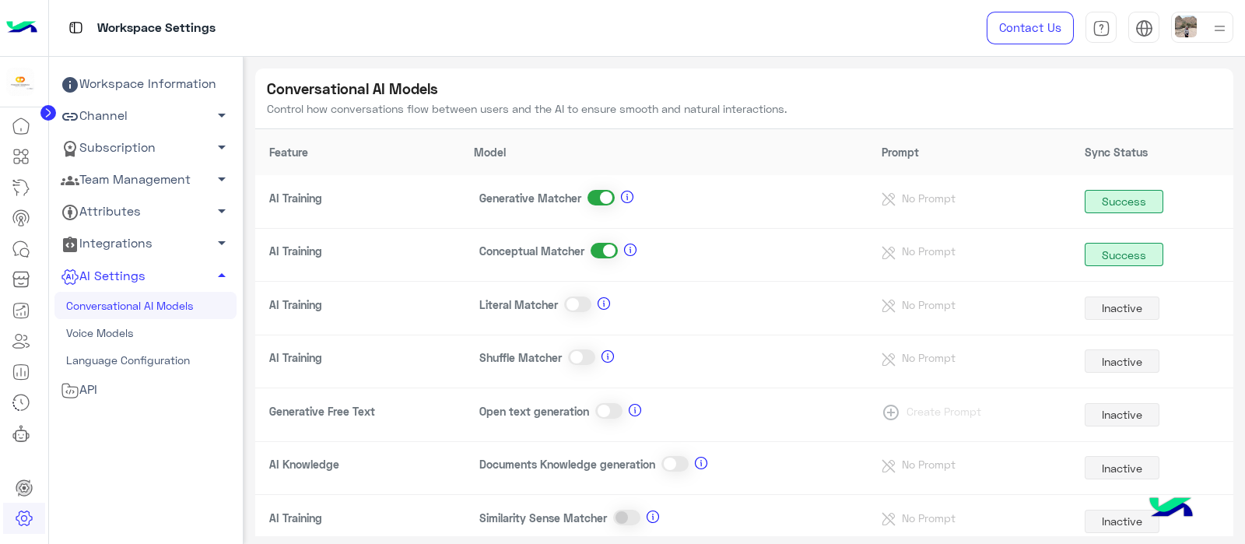
click at [46, 115] on icon at bounding box center [48, 113] width 4 height 8
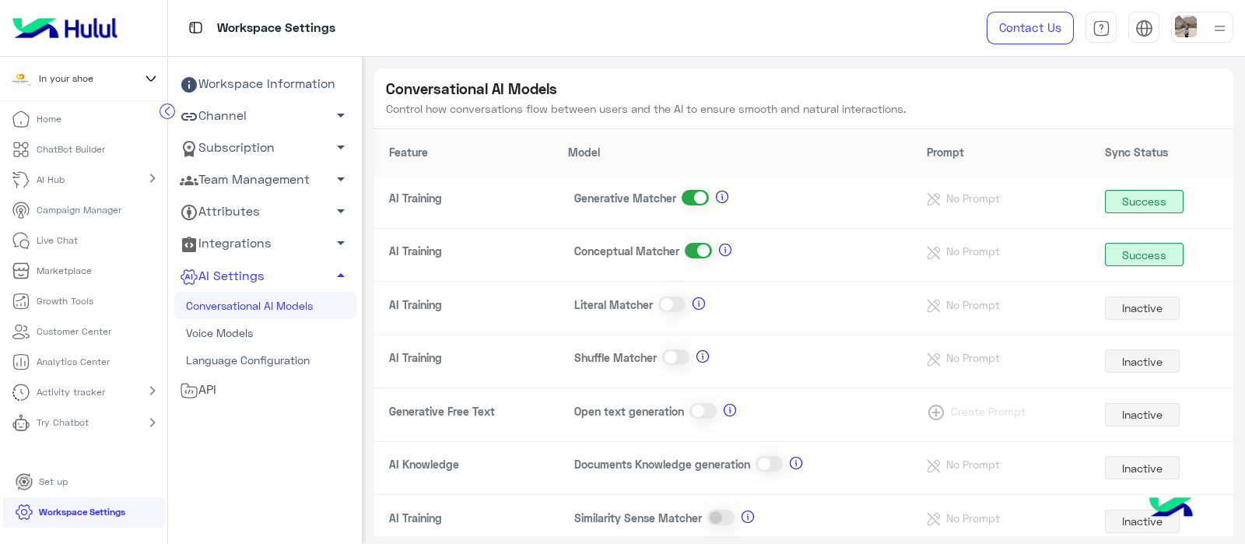
click at [171, 107] on circle at bounding box center [167, 111] width 15 height 15
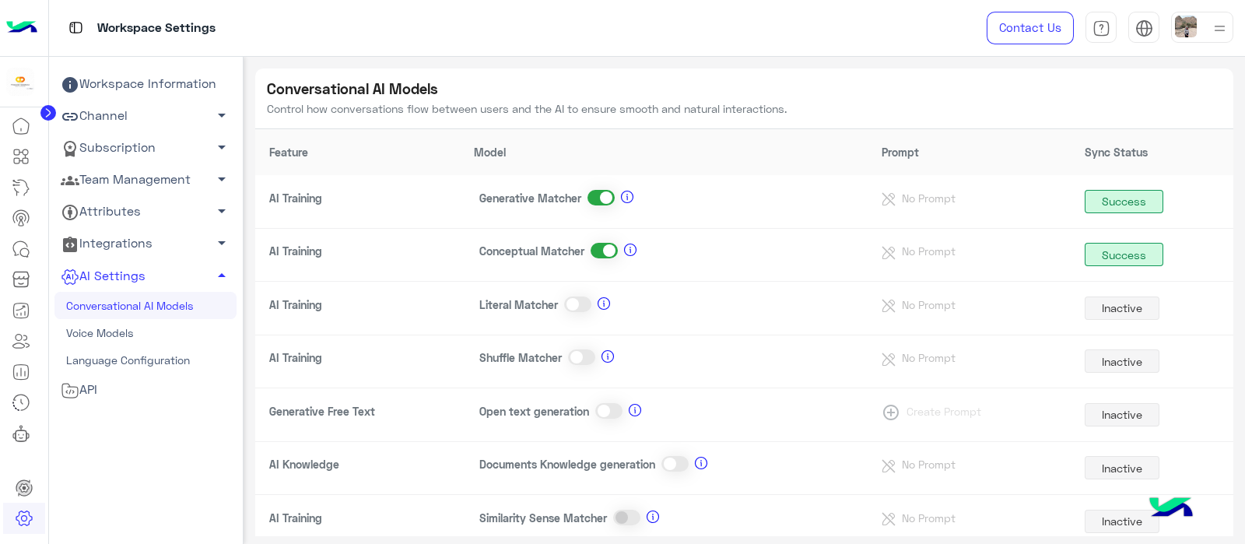
click at [44, 114] on circle at bounding box center [48, 113] width 16 height 16
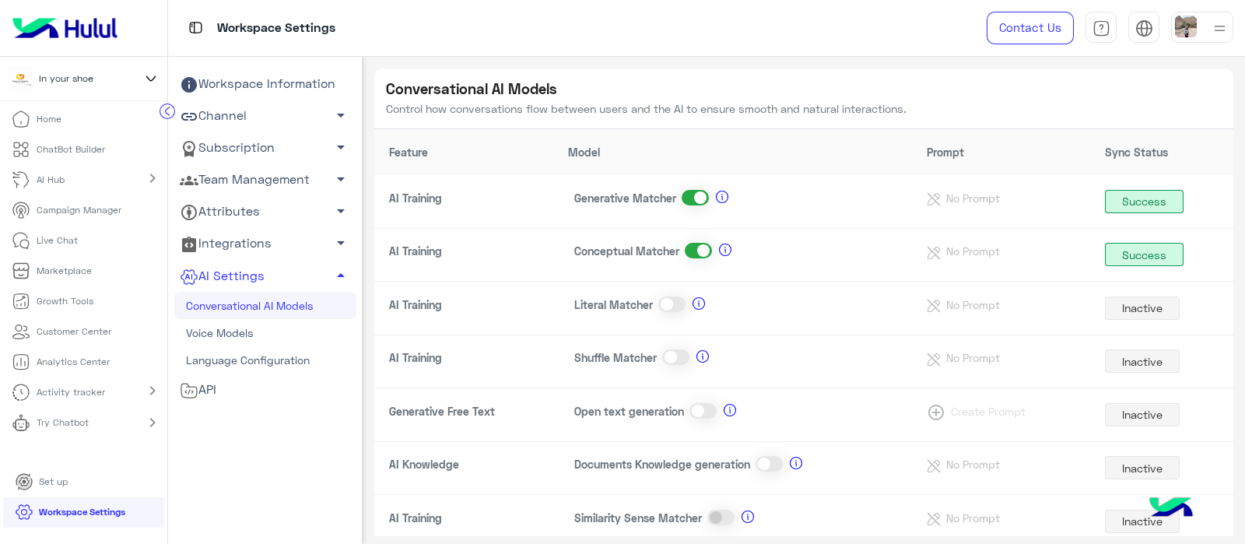
click at [160, 114] on circle at bounding box center [167, 111] width 15 height 15
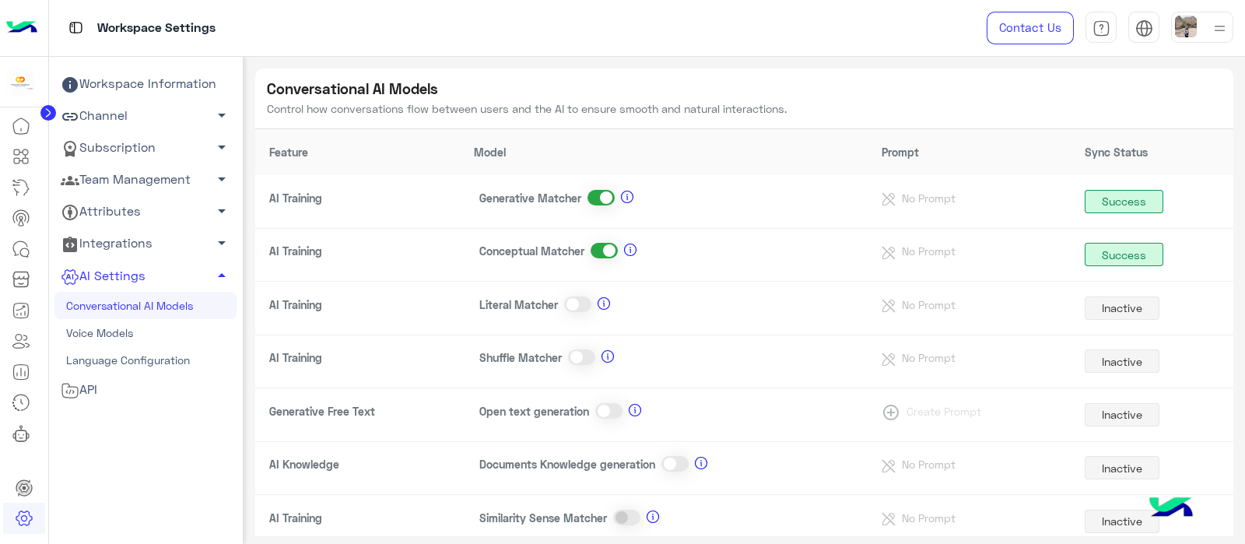
click at [48, 116] on circle at bounding box center [48, 113] width 16 height 16
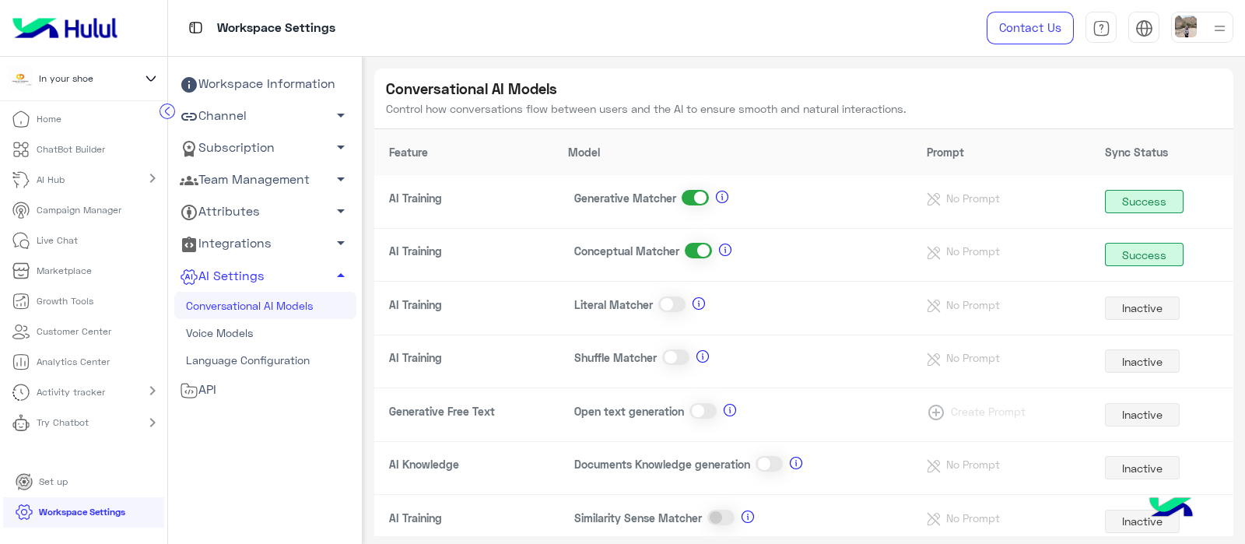
click at [699, 192] on span at bounding box center [695, 198] width 27 height 16
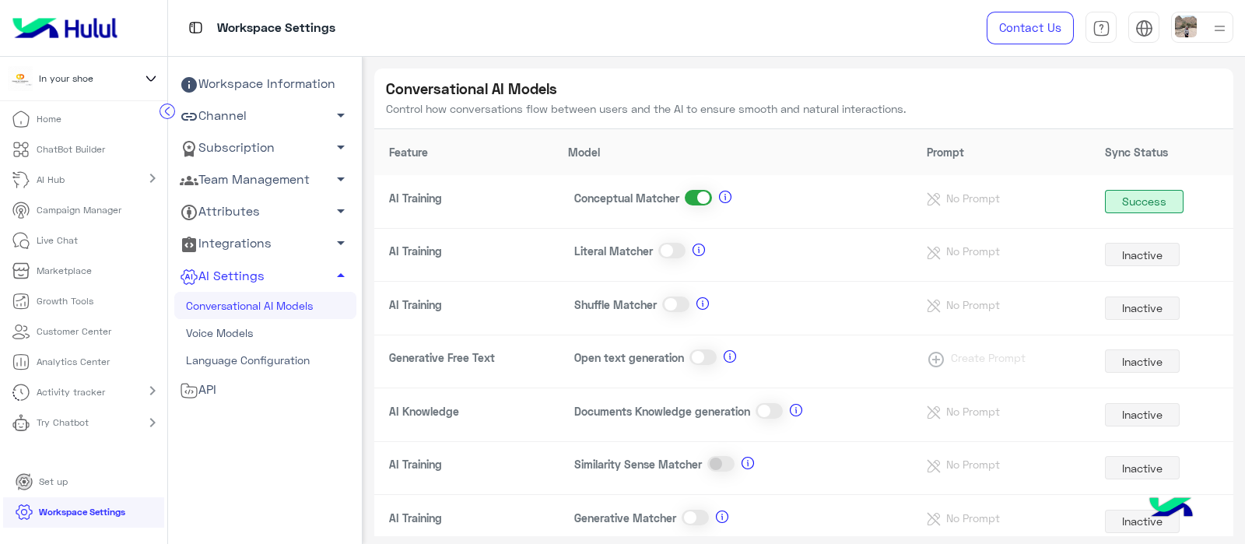
click at [667, 313] on td "Shuffle Matcher" at bounding box center [733, 309] width 358 height 54
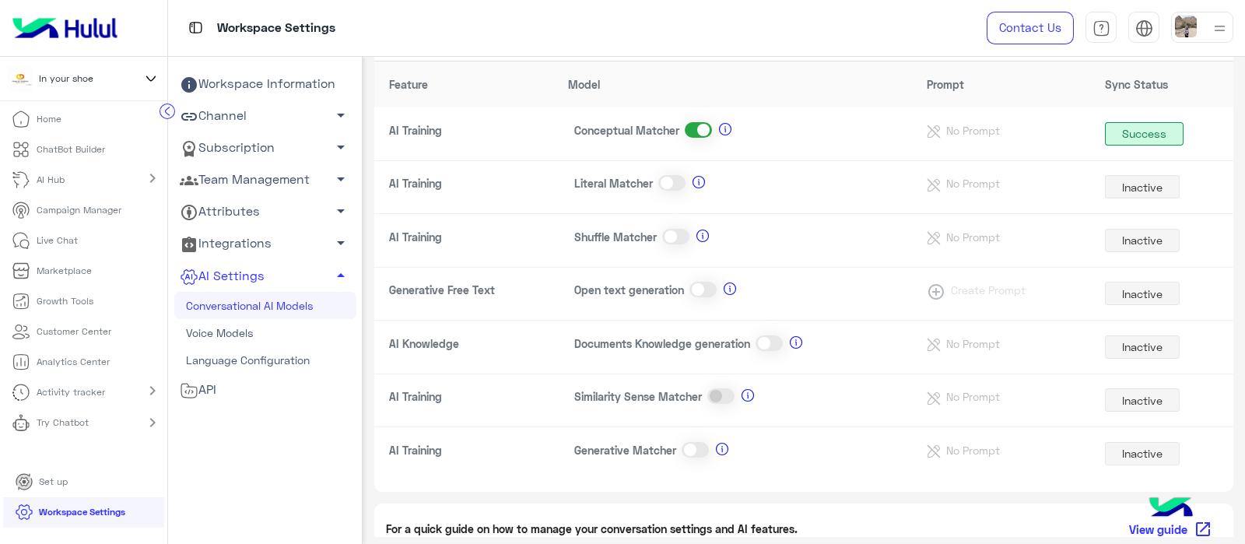
scroll to position [70, 0]
click at [693, 453] on span at bounding box center [695, 448] width 27 height 16
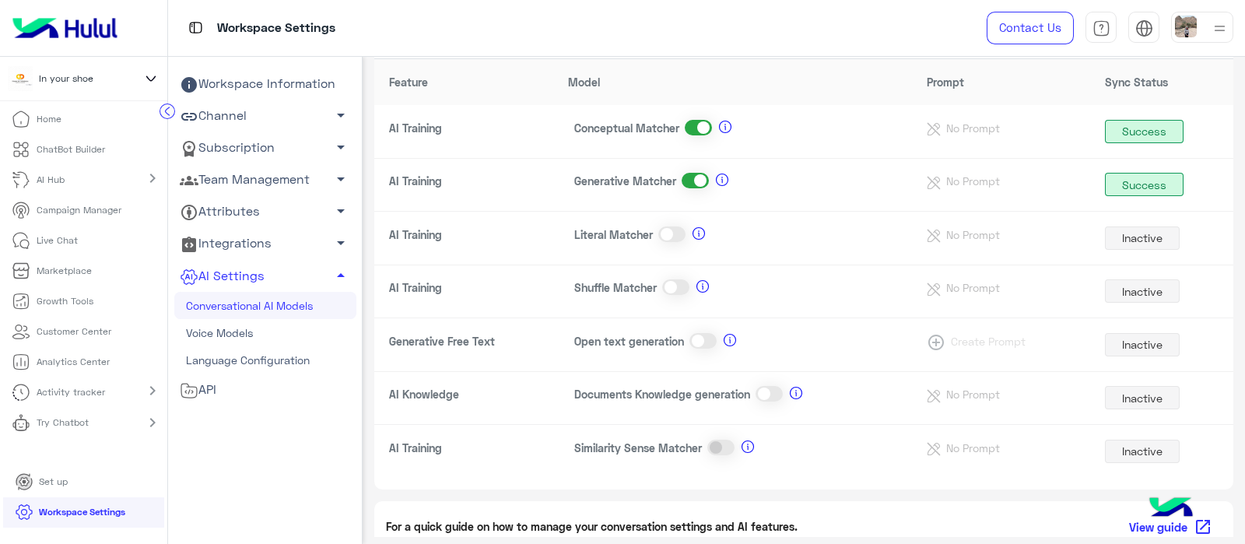
scroll to position [0, 0]
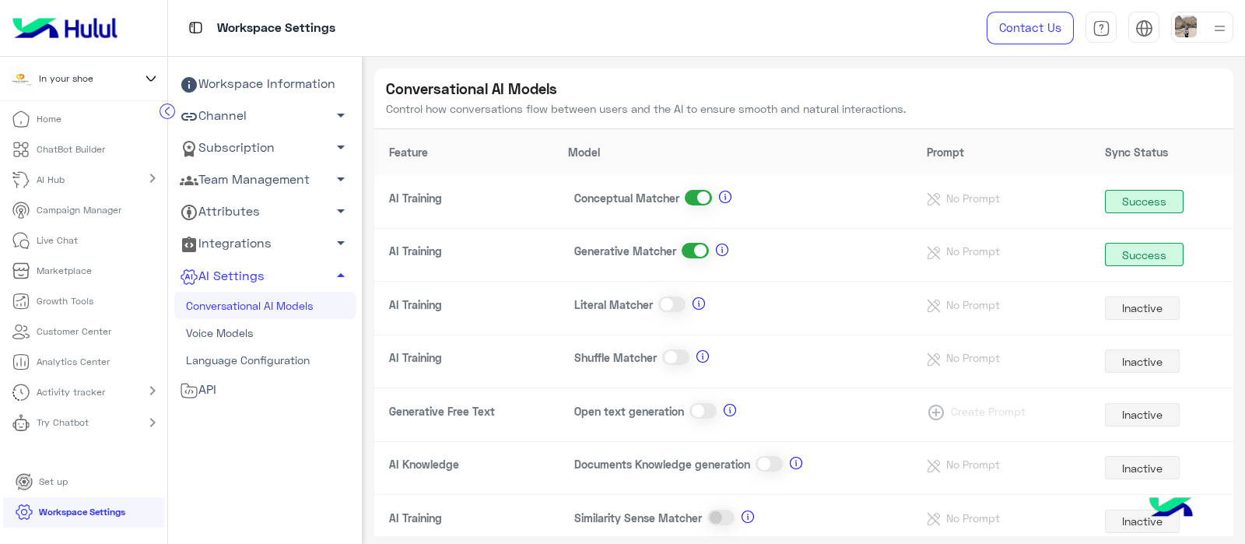
click at [172, 116] on circle at bounding box center [167, 111] width 15 height 15
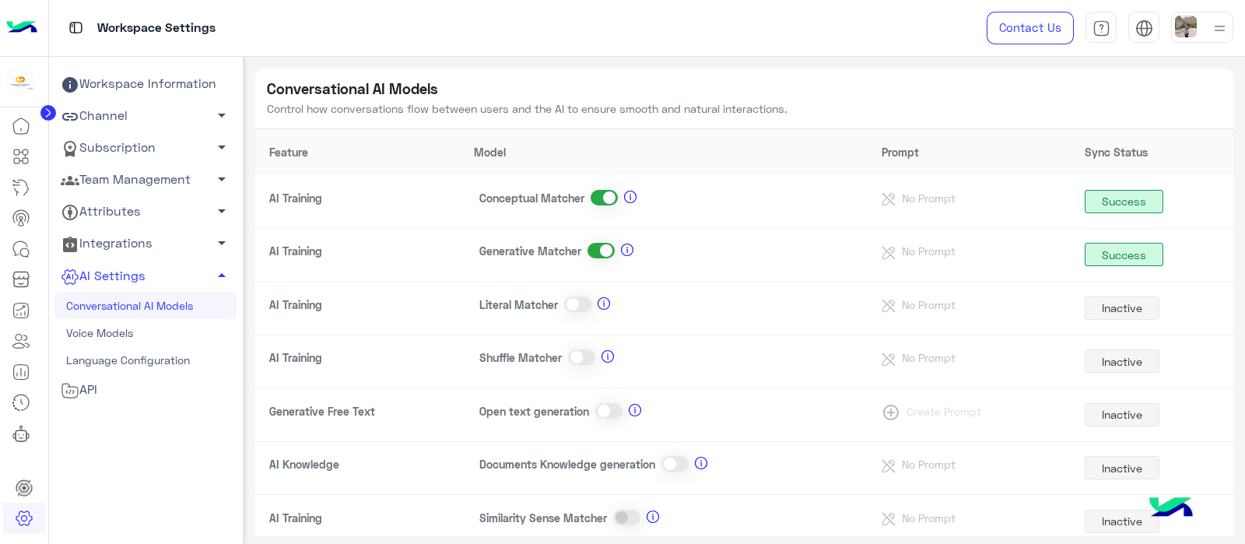
click at [51, 110] on circle at bounding box center [48, 113] width 16 height 16
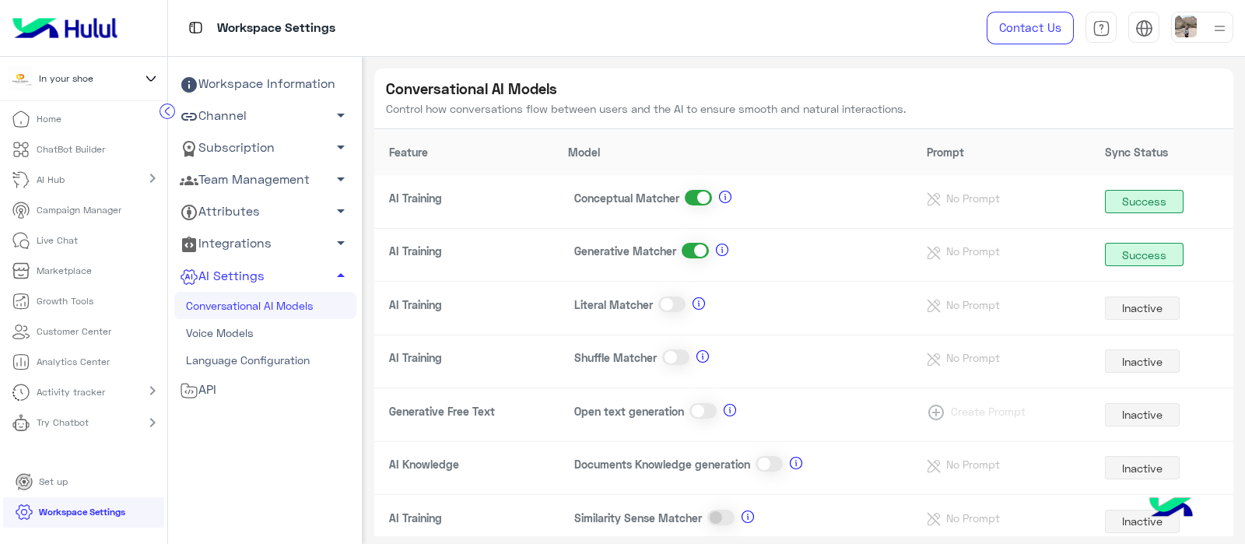
click at [165, 108] on circle at bounding box center [167, 111] width 15 height 15
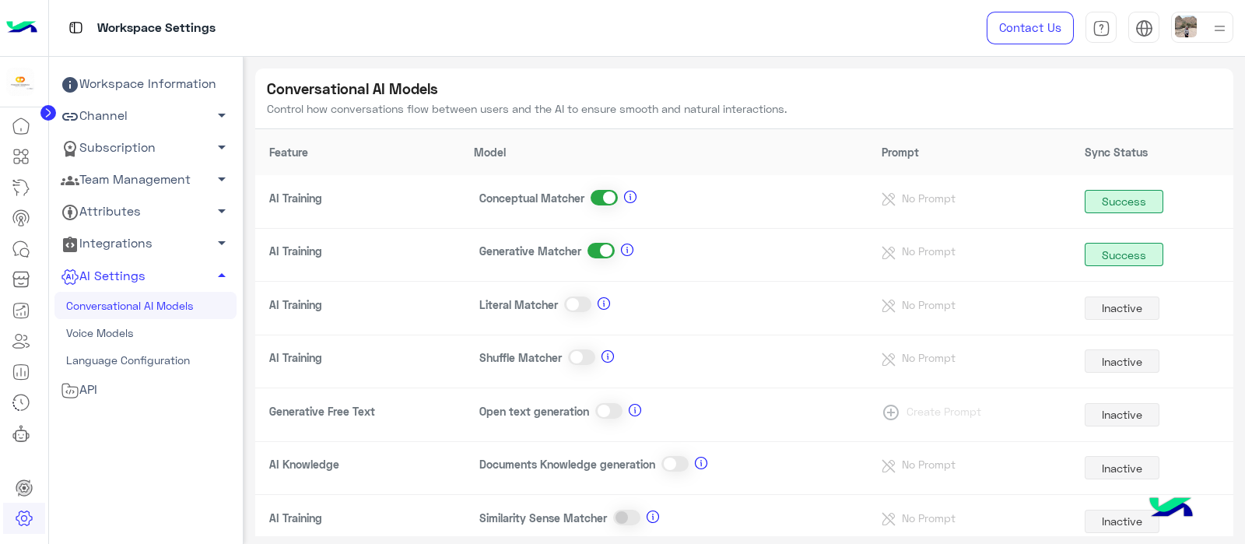
click at [45, 120] on circle at bounding box center [48, 113] width 16 height 16
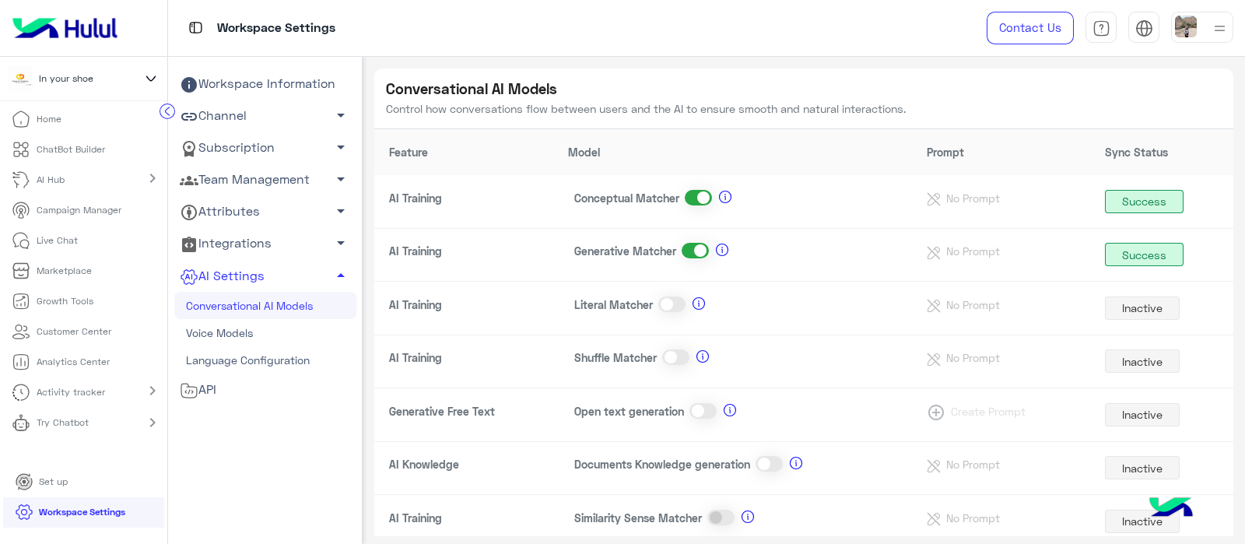
click at [165, 108] on circle at bounding box center [167, 111] width 15 height 15
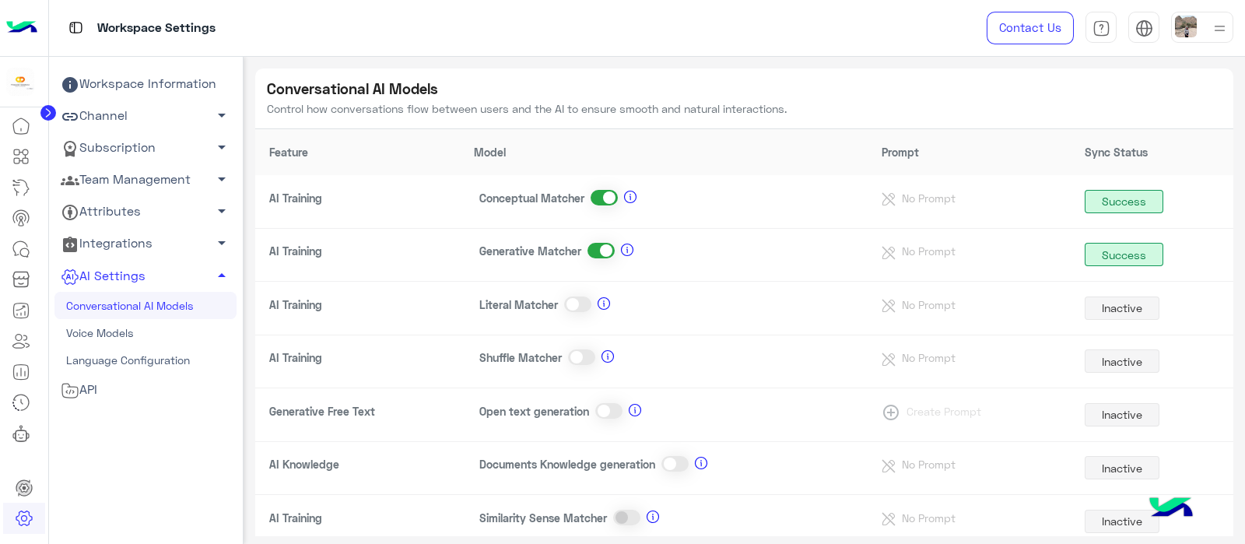
click at [650, 122] on div "Conversational AI Models Control how conversations flow between users and the A…" at bounding box center [526, 98] width 543 height 61
click at [23, 192] on icon at bounding box center [21, 187] width 19 height 19
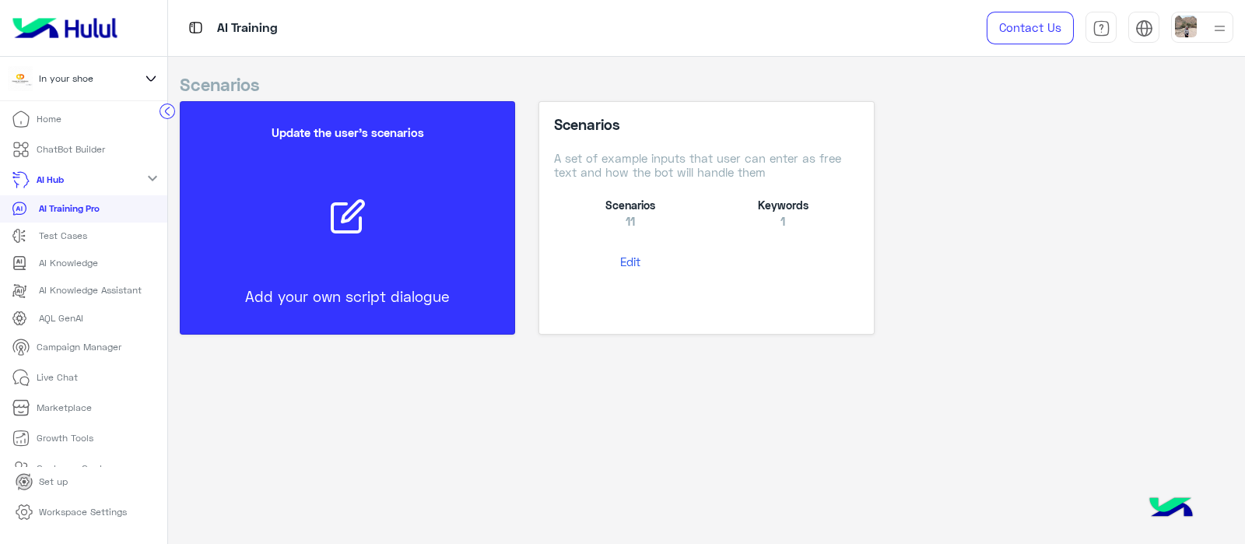
click at [644, 273] on button "Edit" at bounding box center [630, 261] width 153 height 29
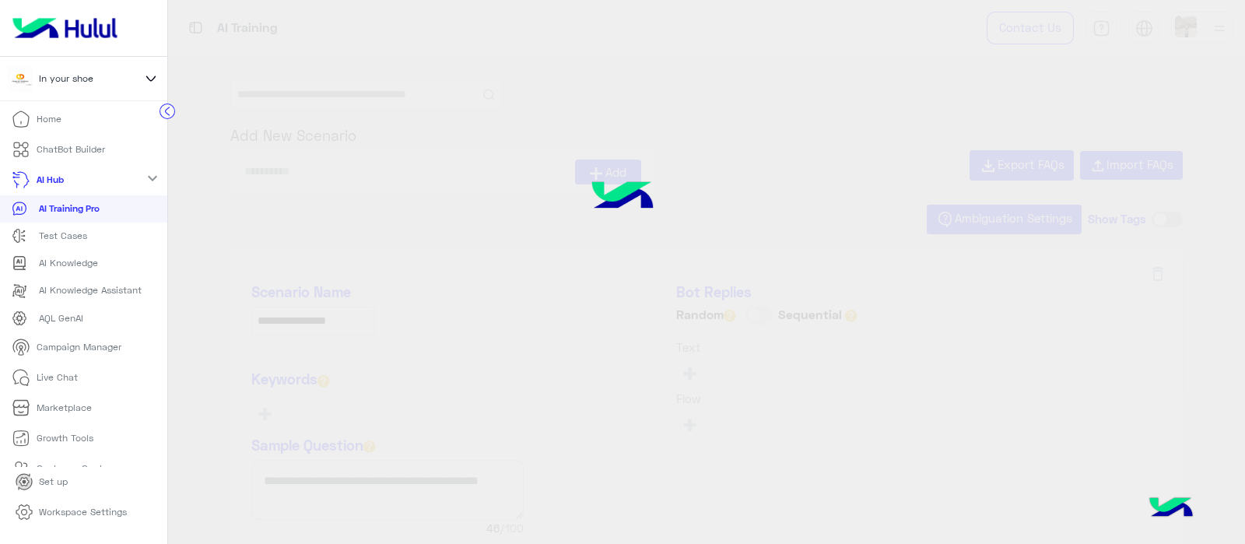
type input "**********"
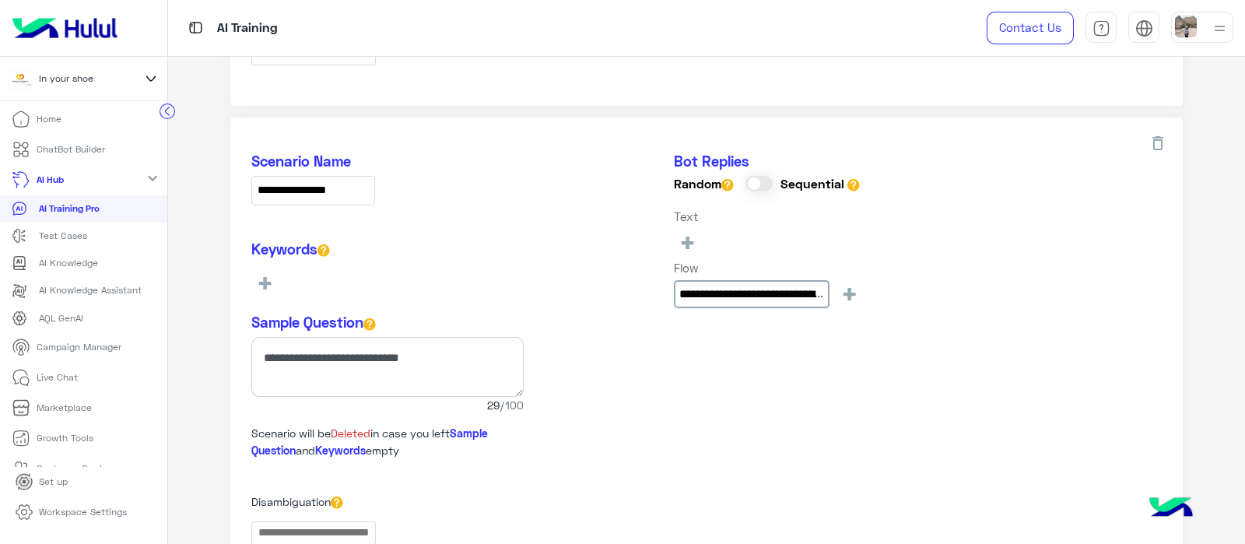
scroll to position [612, 0]
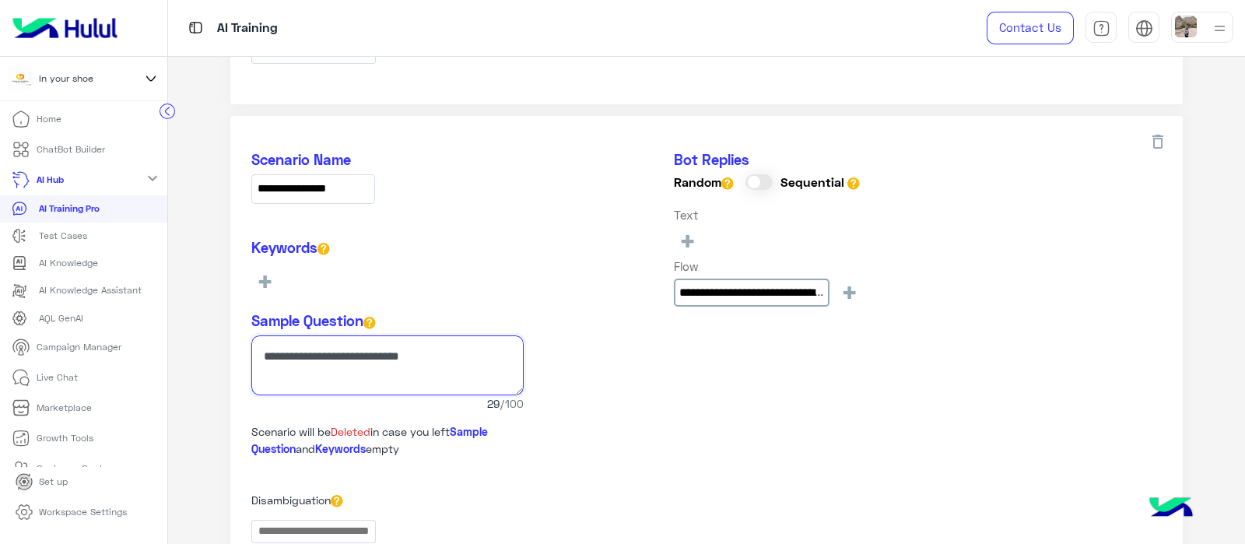
drag, startPoint x: 420, startPoint y: 359, endPoint x: 381, endPoint y: 372, distance: 41.8
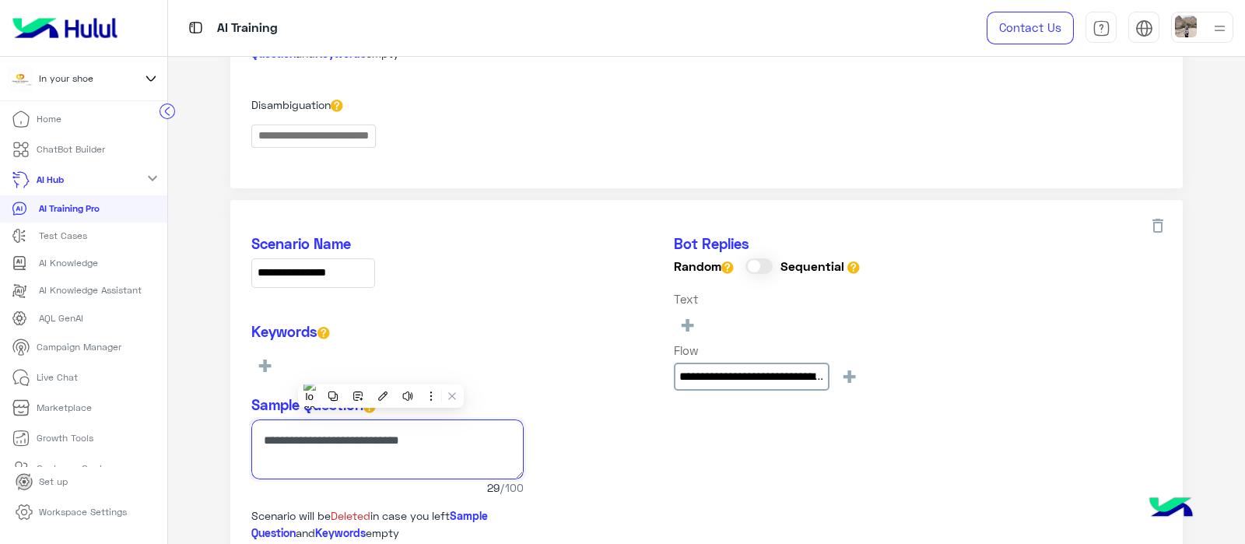
scroll to position [0, 0]
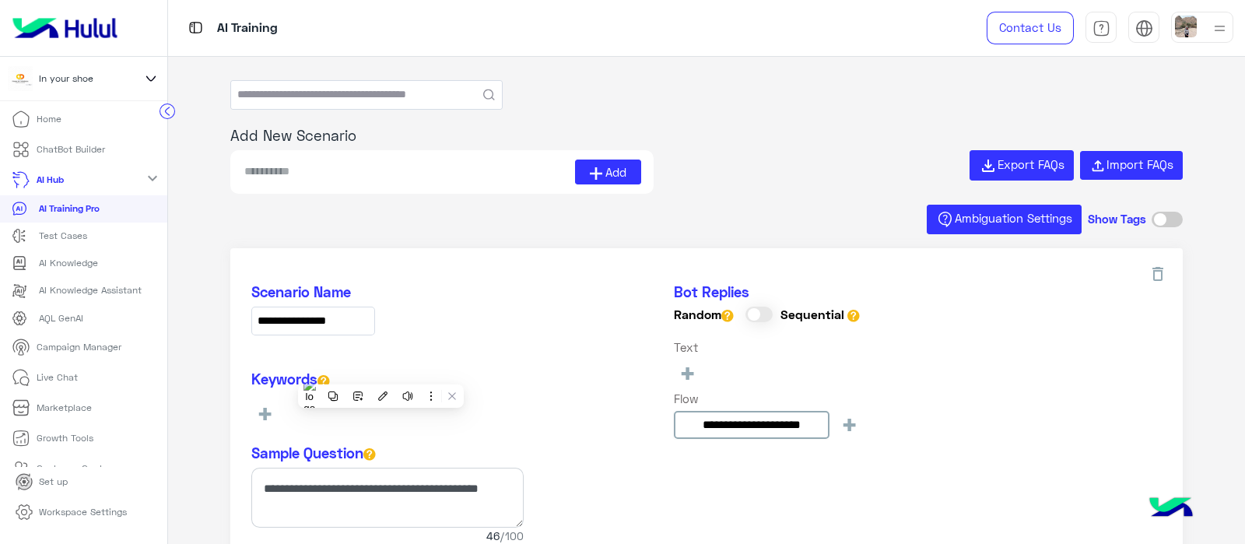
click at [318, 183] on input at bounding box center [409, 172] width 332 height 25
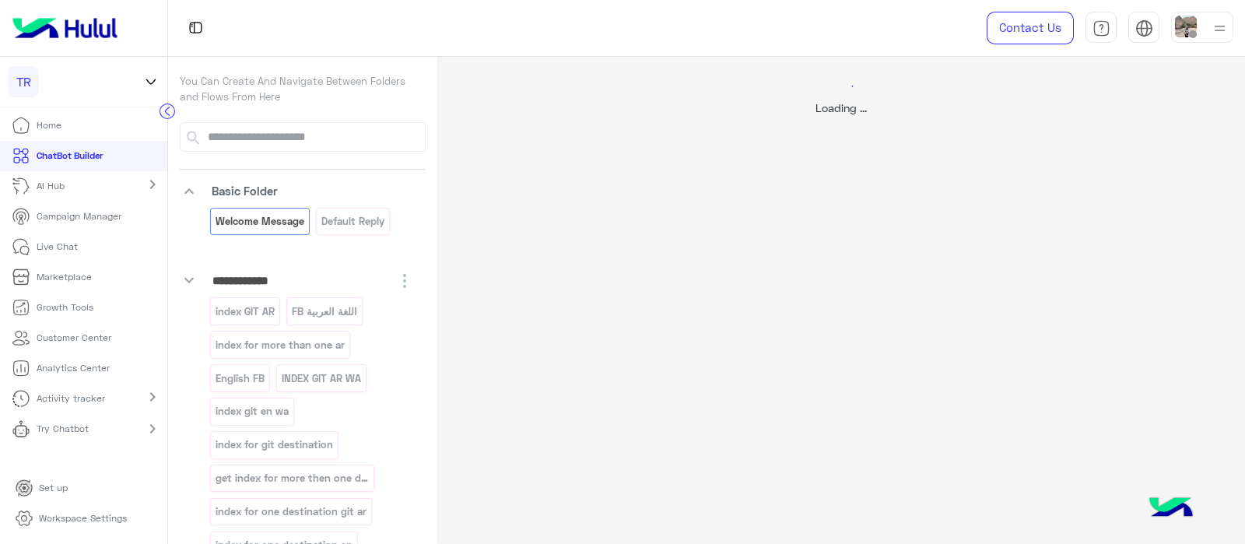
select select "*"
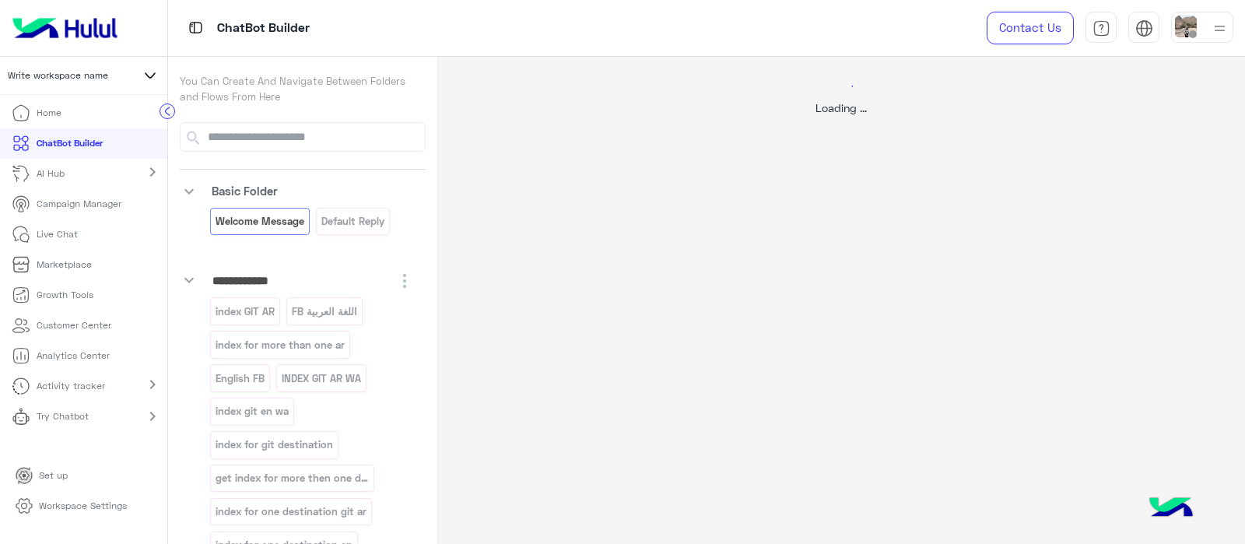
select select "*"
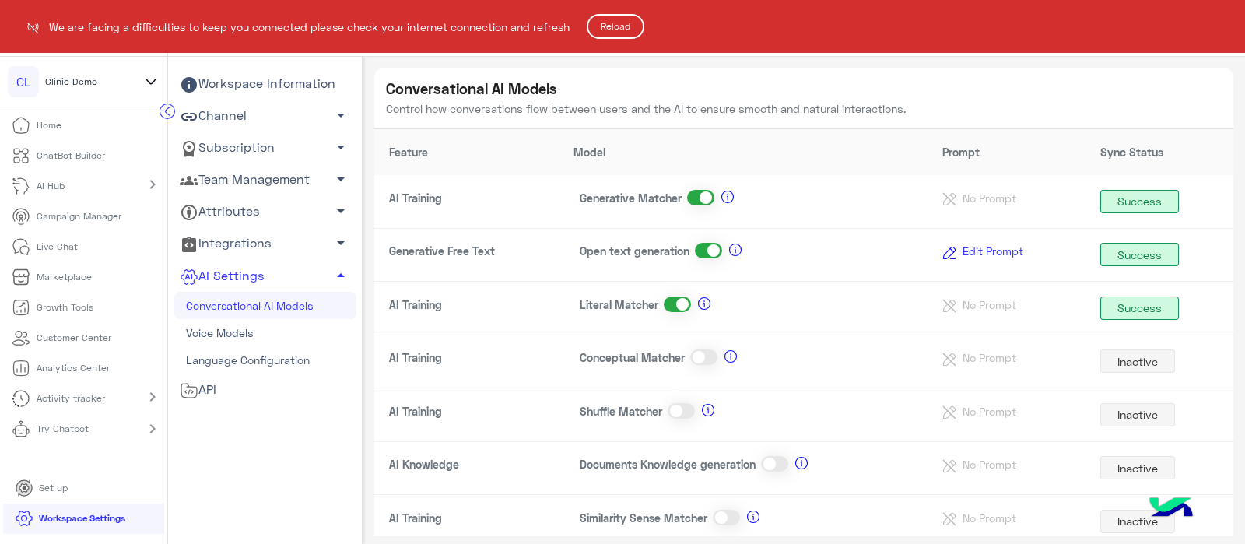
click at [627, 30] on button "Reload" at bounding box center [616, 26] width 58 height 25
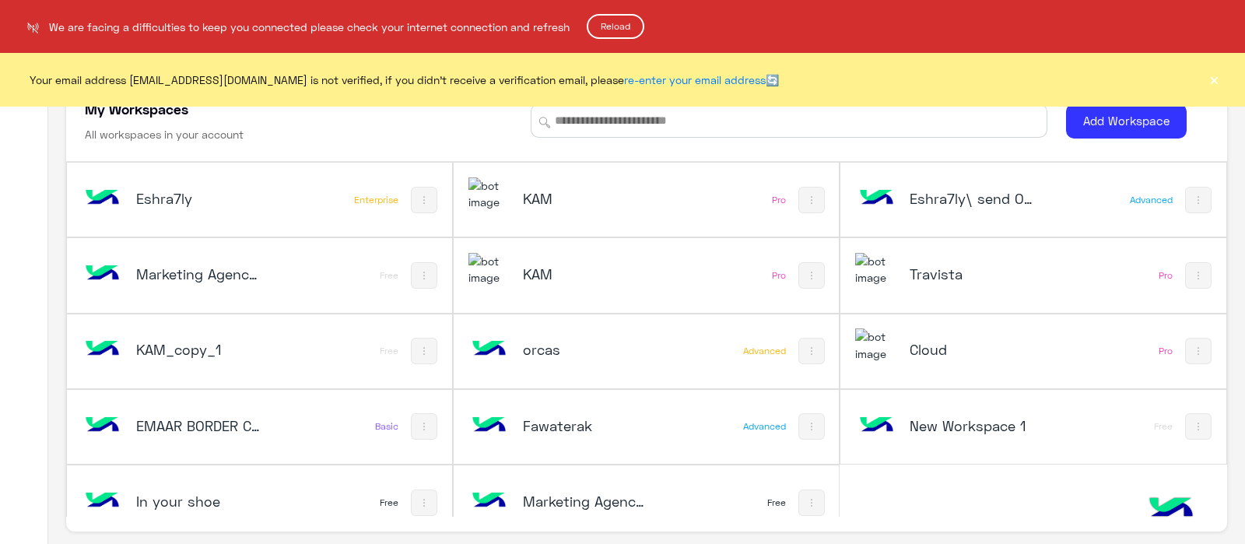
click at [619, 33] on button "Reload" at bounding box center [616, 26] width 58 height 25
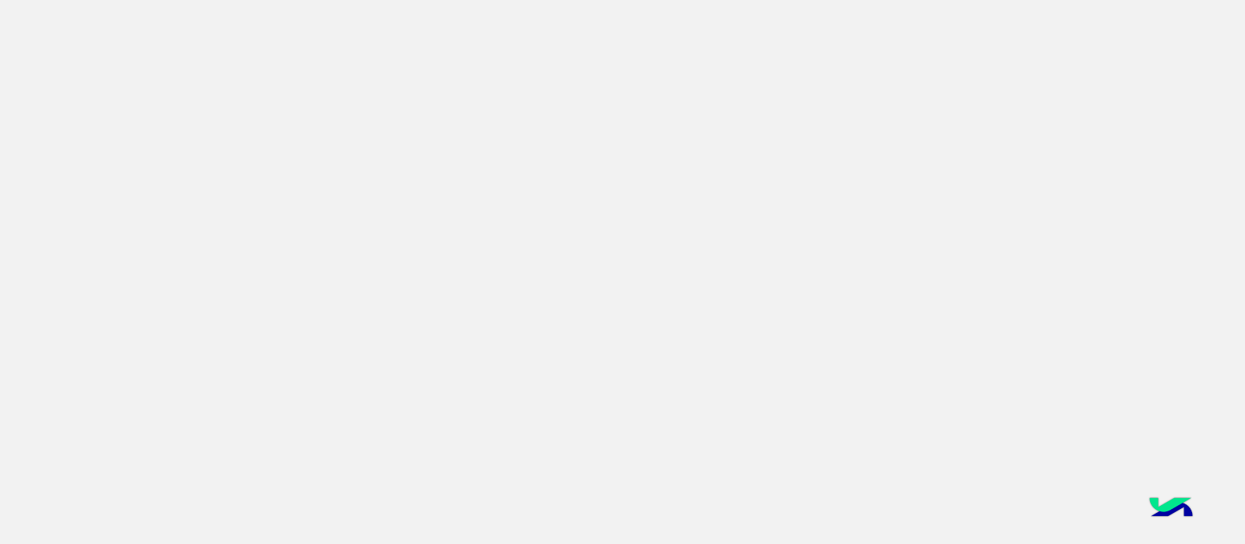
click at [554, 213] on app-root at bounding box center [622, 272] width 1245 height 544
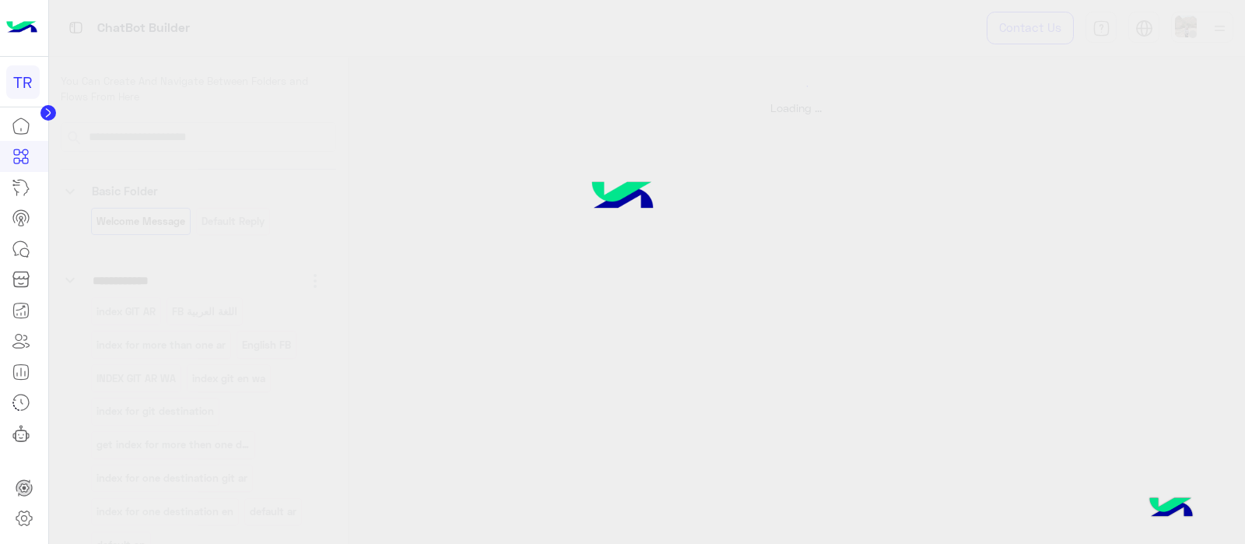
select select "*"
